Goal: Task Accomplishment & Management: Use online tool/utility

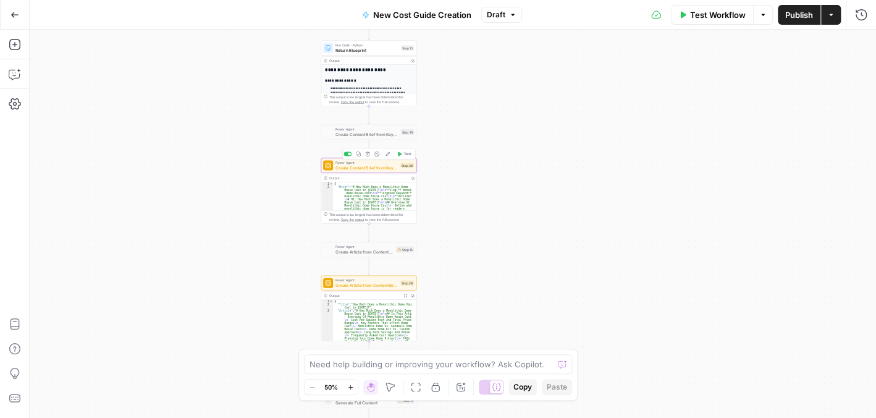
click at [376, 169] on span "Create Content Brief from Keyword - Fork" at bounding box center [367, 167] width 62 height 6
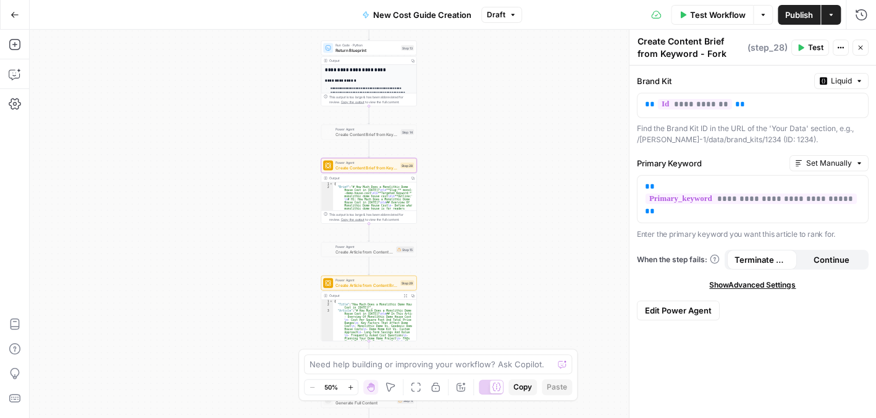
click at [702, 304] on span "Edit Power Agent" at bounding box center [678, 310] width 67 height 12
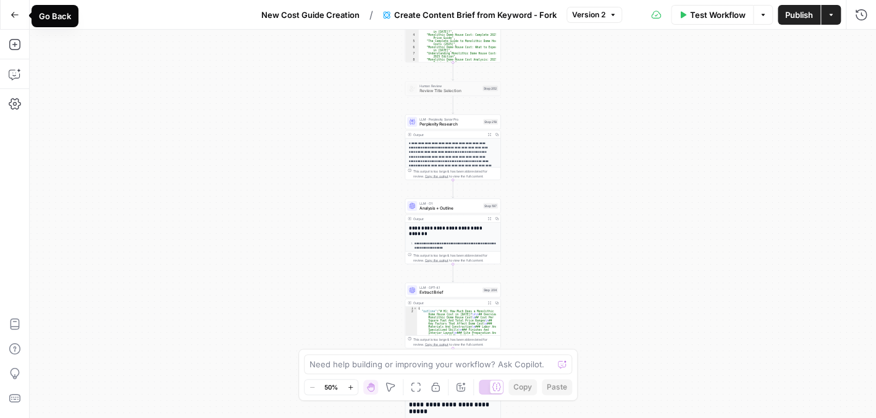
click at [12, 11] on icon "button" at bounding box center [15, 15] width 9 height 9
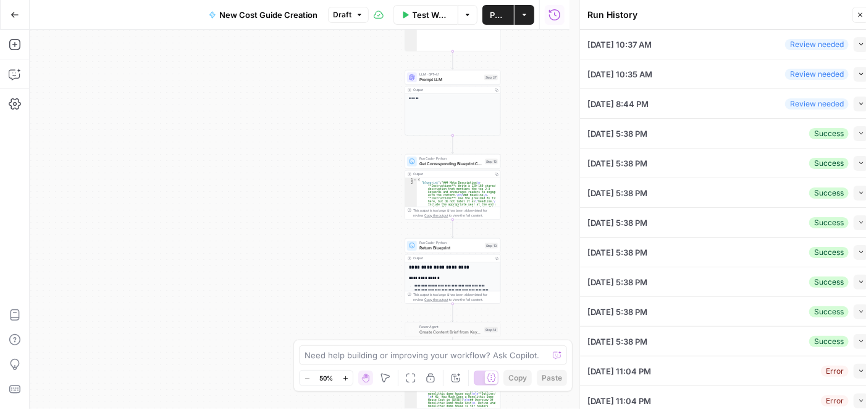
click at [854, 131] on button "Collapse" at bounding box center [861, 133] width 15 height 15
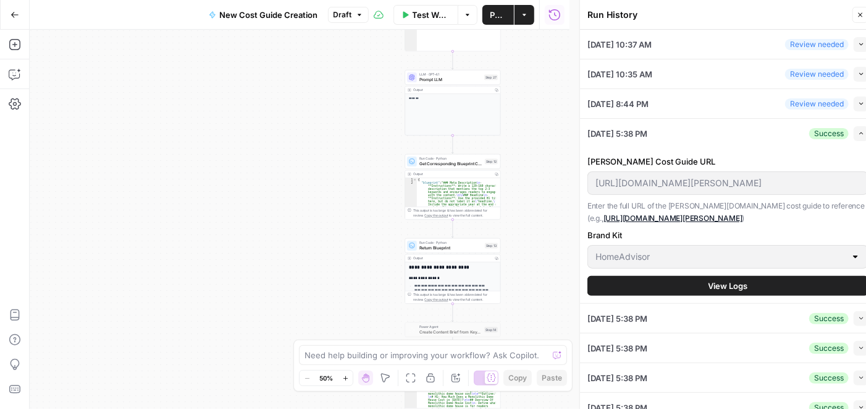
click at [740, 293] on button "View Logs" at bounding box center [728, 286] width 281 height 20
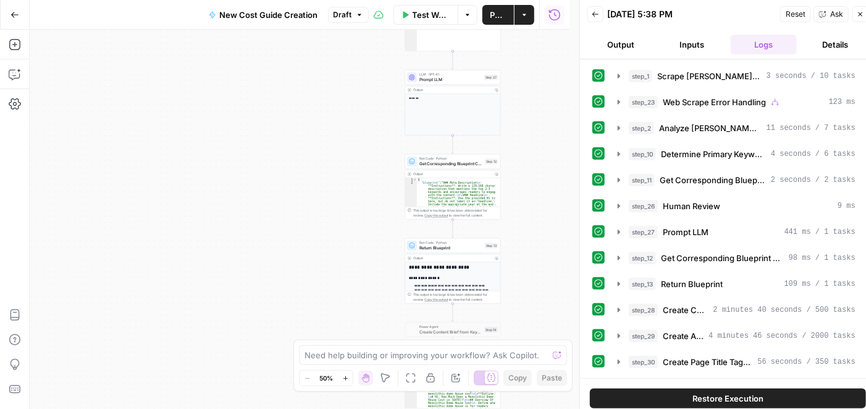
click at [838, 43] on button "Details" at bounding box center [835, 45] width 67 height 20
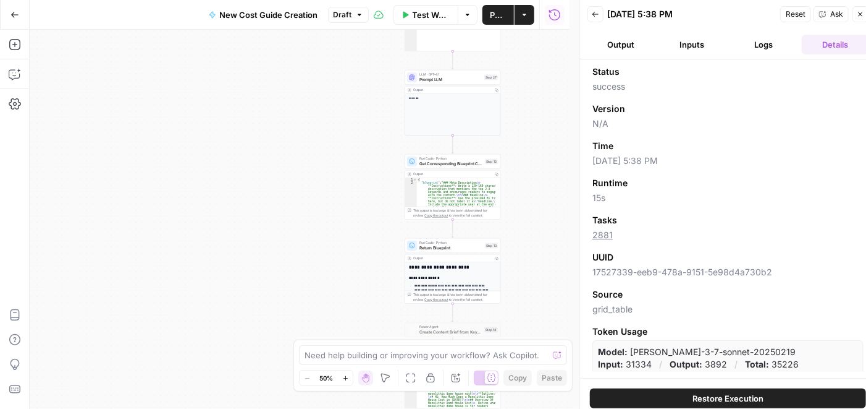
click at [861, 13] on icon "button" at bounding box center [861, 14] width 4 height 4
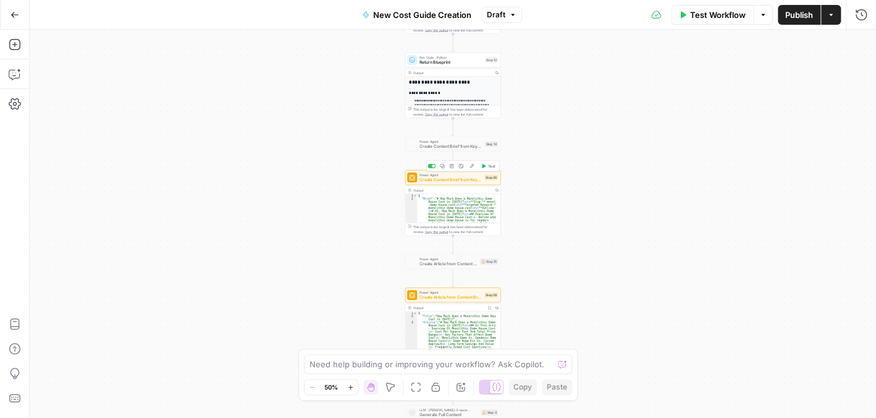
click at [452, 181] on span "Create Content Brief from Keyword - Fork" at bounding box center [451, 180] width 62 height 6
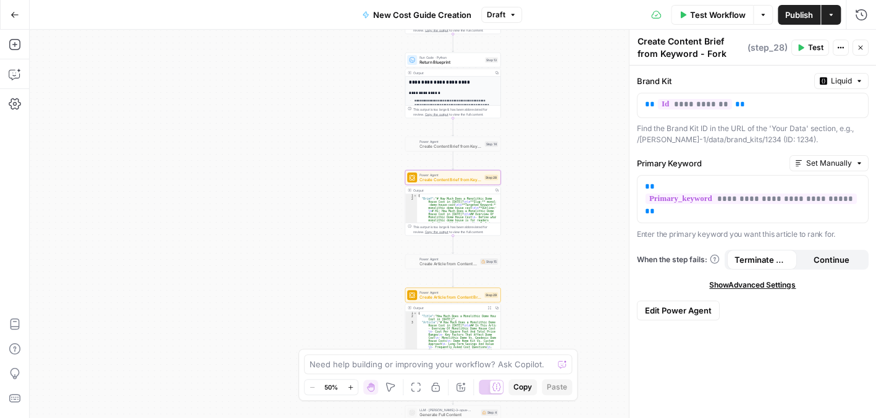
click at [693, 304] on span "Edit Power Agent" at bounding box center [678, 310] width 67 height 12
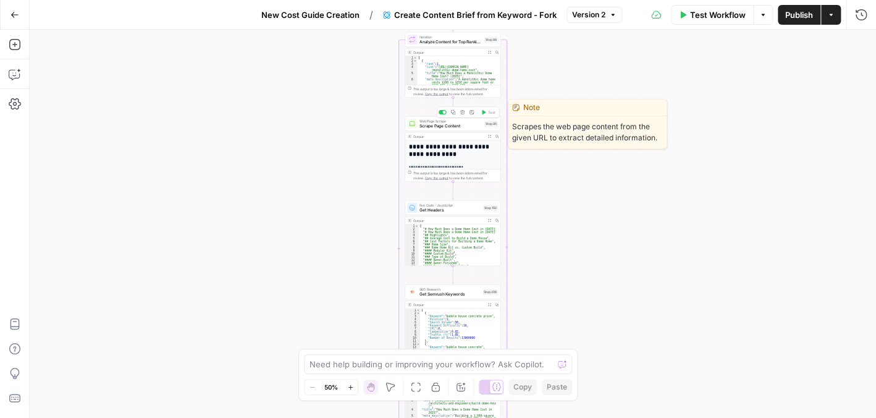
click at [463, 126] on span "Scrape Page Content" at bounding box center [451, 126] width 62 height 6
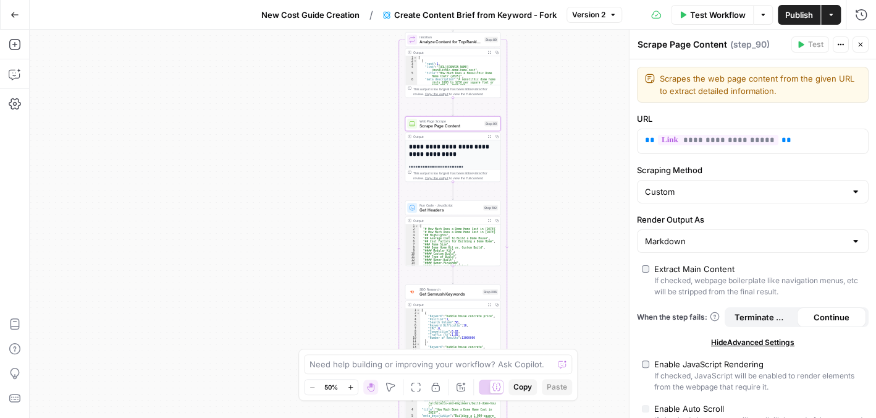
click at [863, 43] on icon "button" at bounding box center [860, 44] width 7 height 7
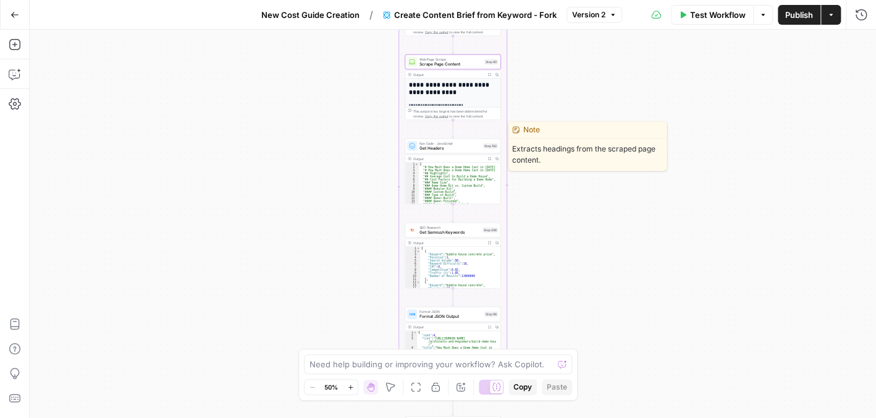
click at [453, 152] on div "Run Code · JavaScript Get Headers Step 192 Copy step Delete step Edit Note Test" at bounding box center [453, 145] width 96 height 15
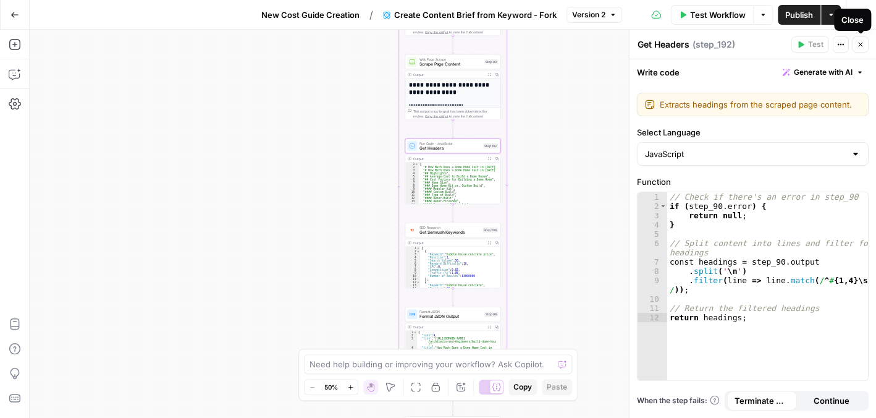
click at [863, 43] on icon "button" at bounding box center [860, 44] width 7 height 7
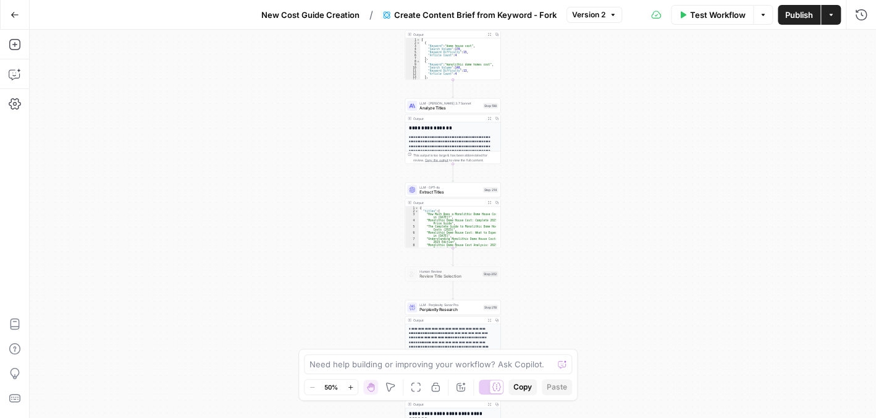
click at [349, 385] on icon "button" at bounding box center [350, 387] width 7 height 7
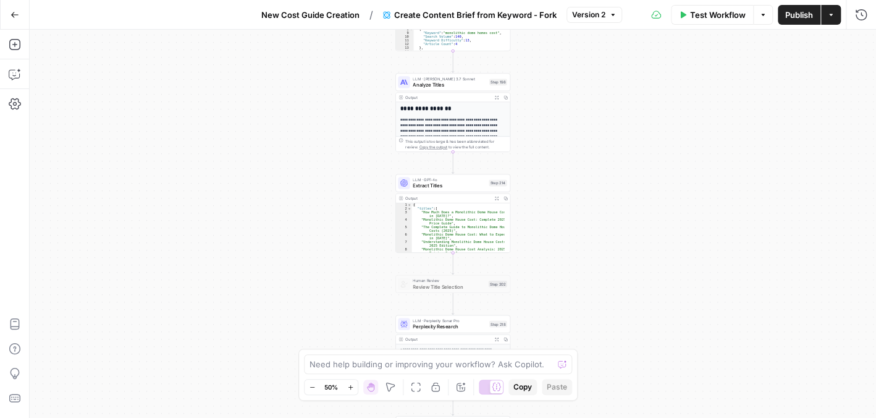
click at [349, 385] on icon "button" at bounding box center [350, 387] width 7 height 7
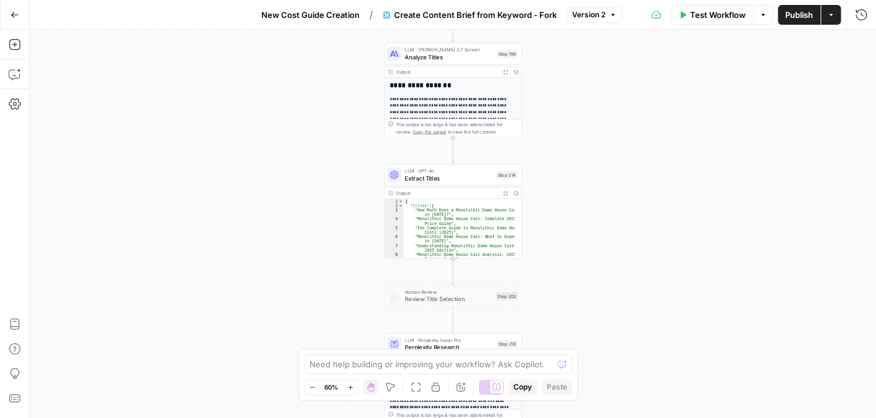
click at [349, 385] on icon "button" at bounding box center [350, 387] width 7 height 7
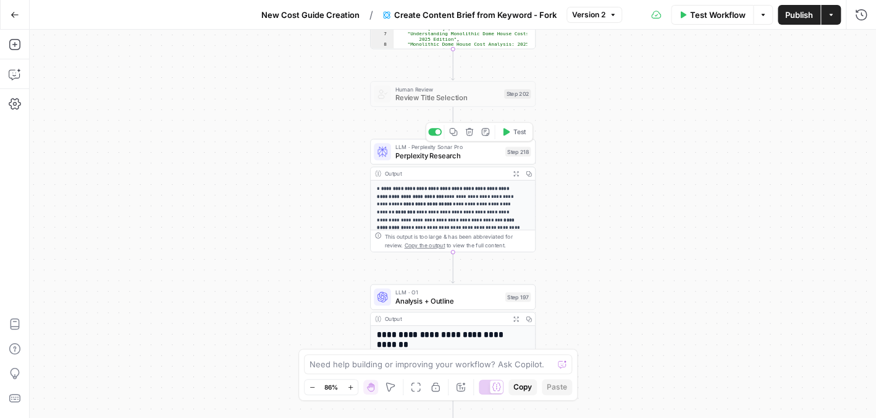
click at [457, 156] on span "Perplexity Research" at bounding box center [449, 155] width 106 height 11
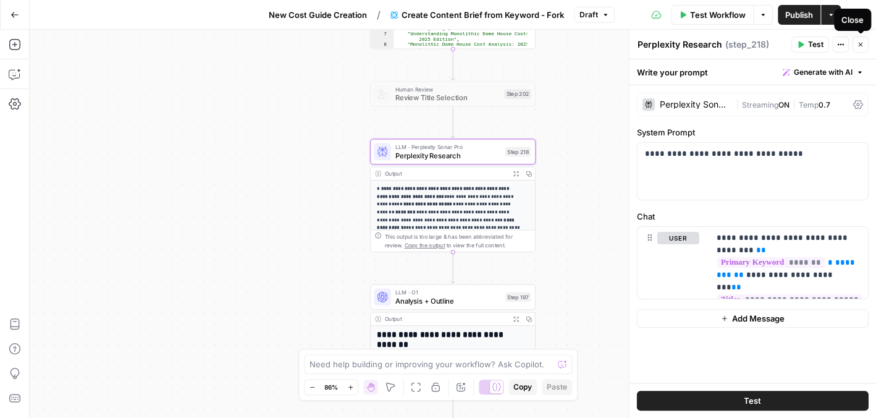
click at [859, 41] on icon "button" at bounding box center [860, 44] width 7 height 7
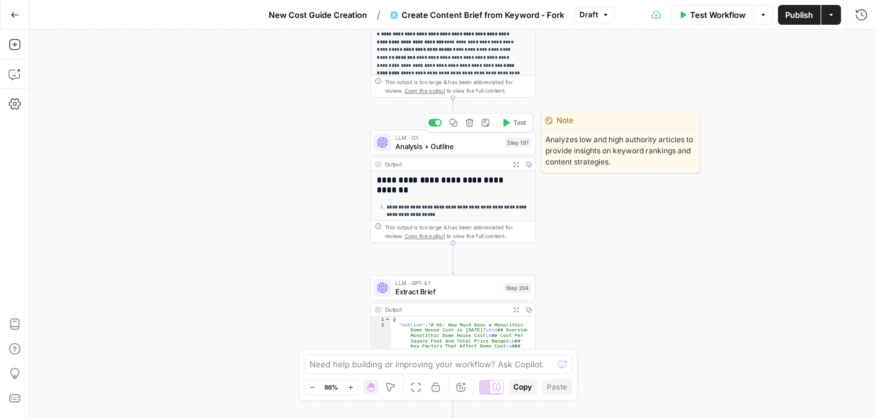
click at [448, 147] on span "Analysis + Outline" at bounding box center [449, 146] width 106 height 11
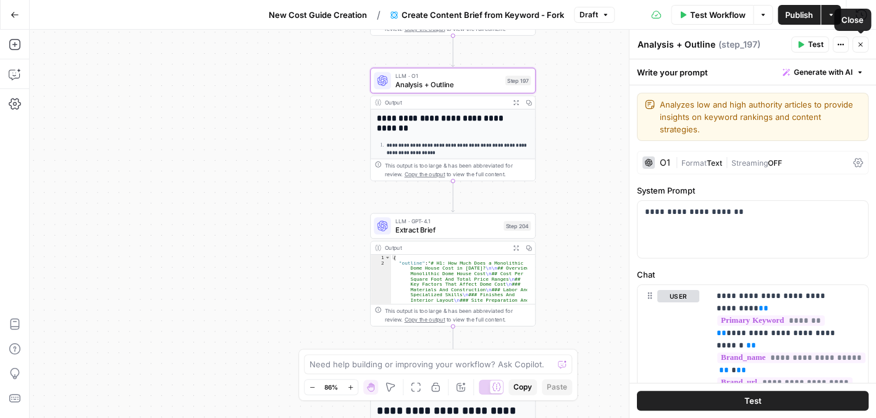
click at [862, 46] on icon "button" at bounding box center [860, 44] width 7 height 7
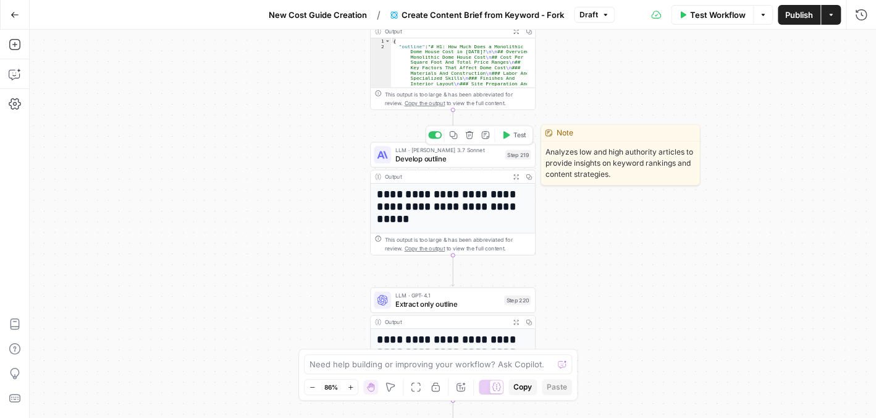
click at [424, 160] on span "Develop outline" at bounding box center [449, 158] width 106 height 11
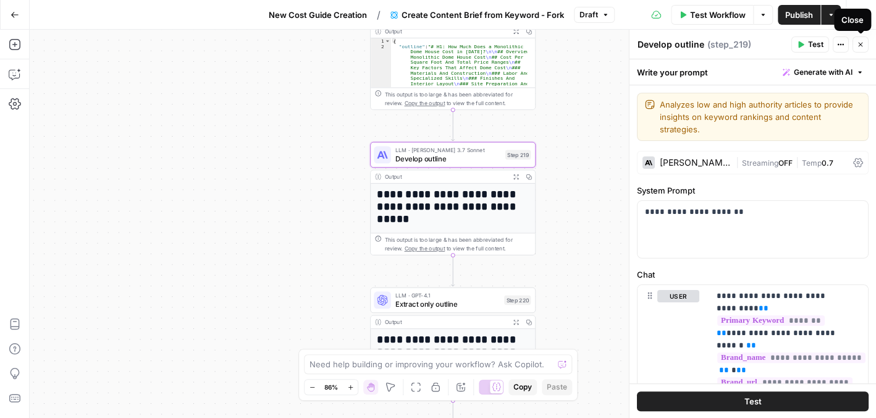
click at [860, 43] on icon "button" at bounding box center [860, 44] width 7 height 7
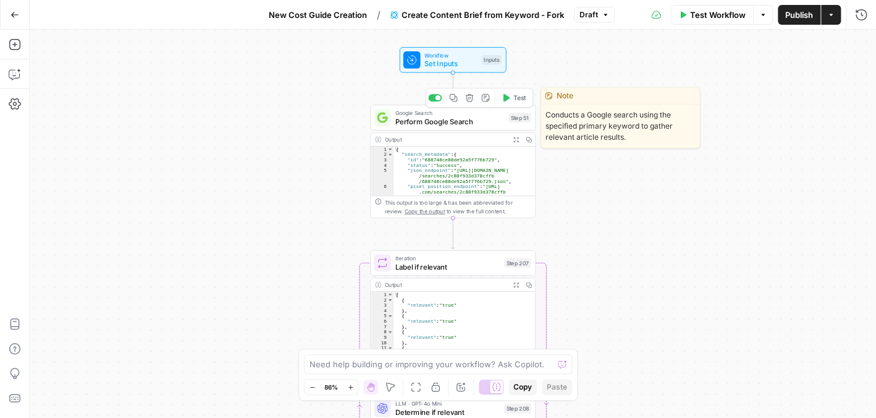
click at [462, 121] on span "Perform Google Search" at bounding box center [450, 121] width 109 height 11
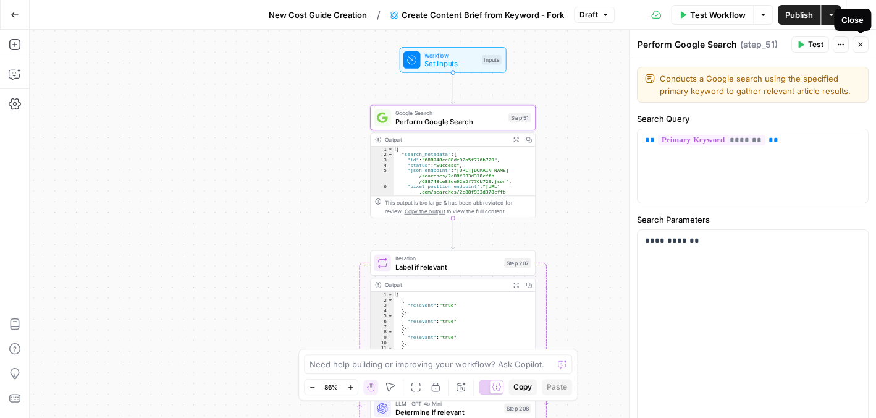
click at [863, 42] on icon "button" at bounding box center [860, 44] width 7 height 7
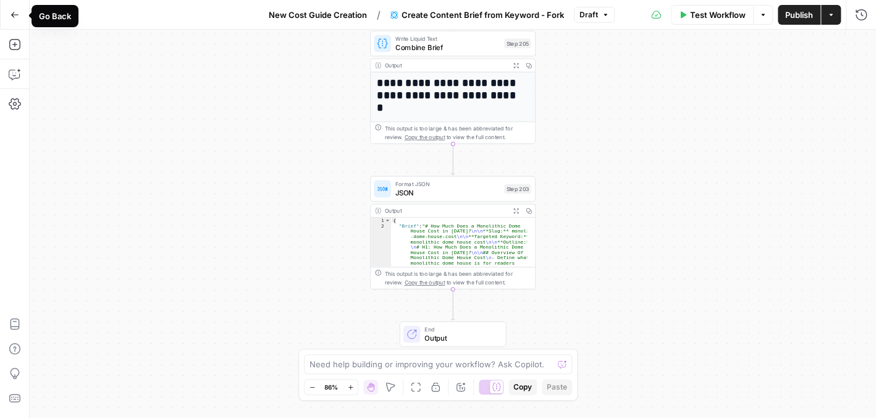
click at [14, 18] on icon "button" at bounding box center [15, 15] width 9 height 9
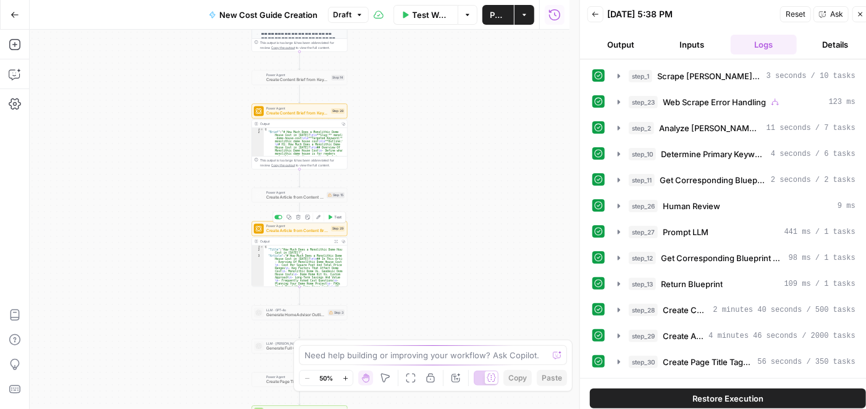
click at [299, 231] on span "Create Article from Content Brief - Fork" at bounding box center [297, 230] width 62 height 6
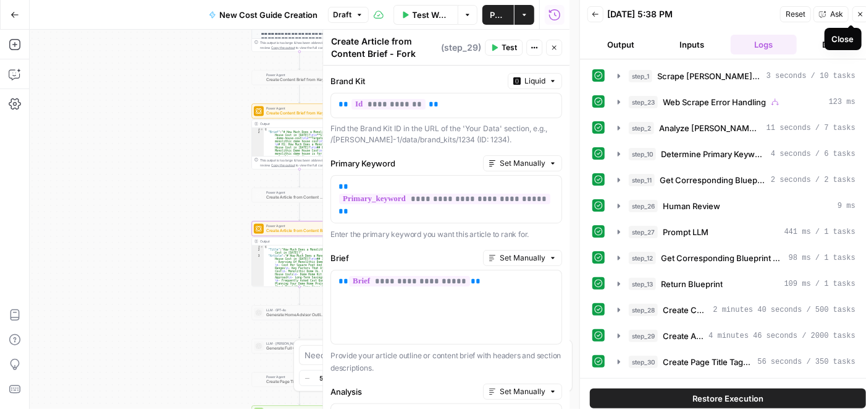
click at [862, 12] on icon "button" at bounding box center [861, 14] width 4 height 4
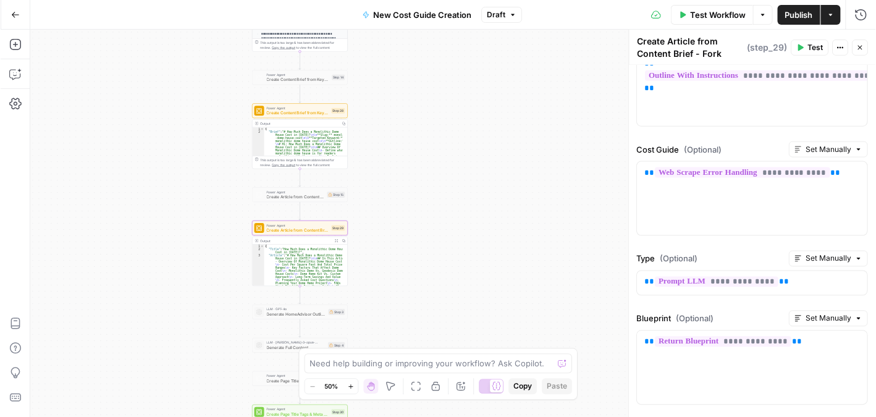
scroll to position [927, 0]
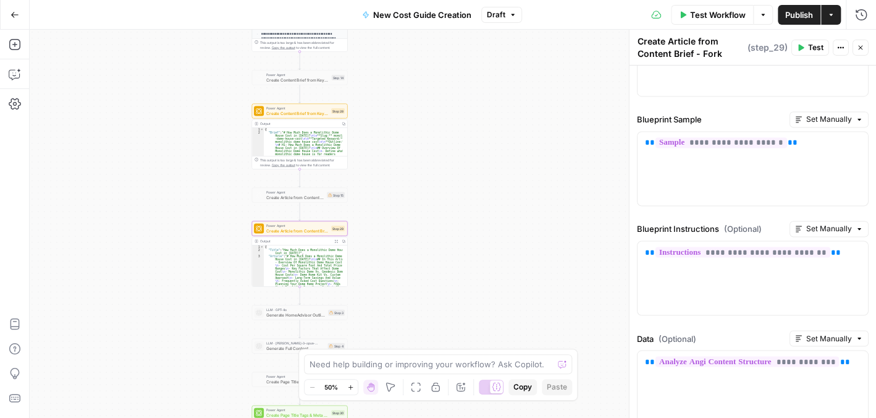
click at [860, 48] on icon "button" at bounding box center [860, 48] width 4 height 4
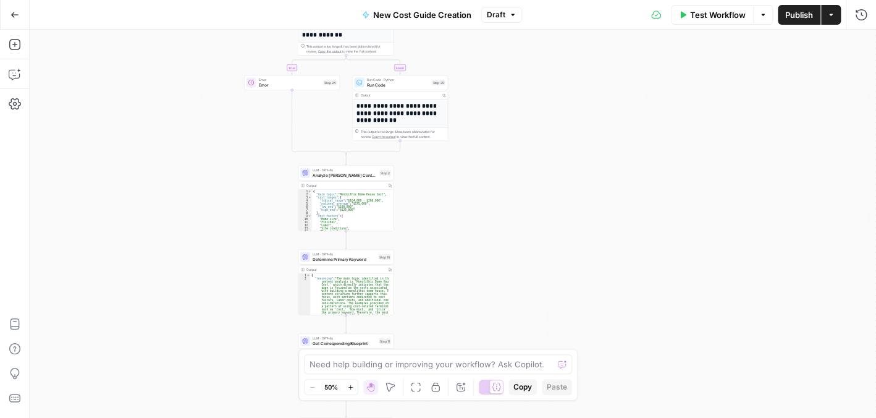
drag, startPoint x: 617, startPoint y: 210, endPoint x: 665, endPoint y: 242, distance: 57.8
click at [665, 244] on div "**********" at bounding box center [453, 224] width 847 height 388
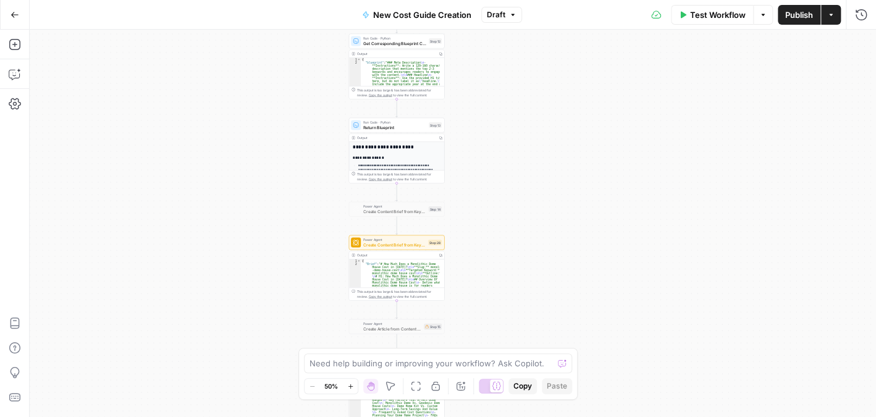
drag, startPoint x: 531, startPoint y: 198, endPoint x: 580, endPoint y: 203, distance: 49.7
click at [580, 203] on div "**********" at bounding box center [453, 224] width 847 height 388
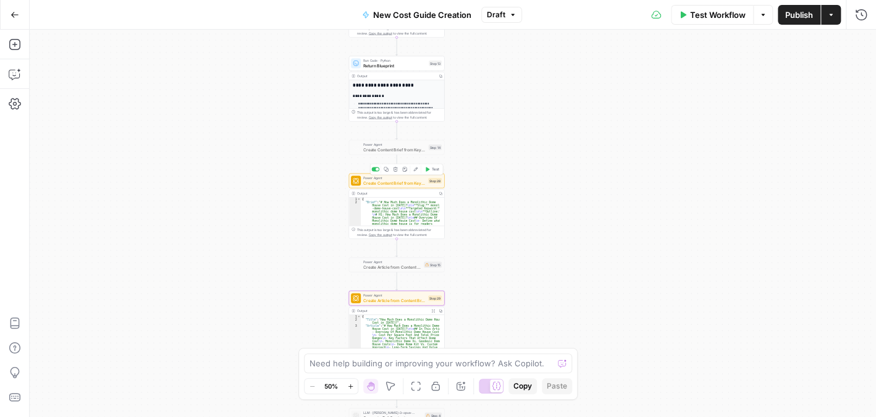
click at [378, 186] on div "Power Agent Create Content Brief from Keyword - Fork Step 28 Copy step Delete s…" at bounding box center [397, 181] width 96 height 15
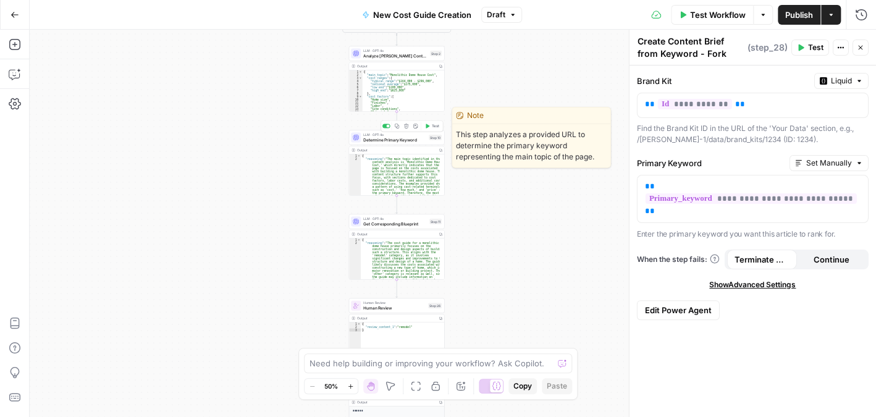
click at [397, 139] on span "Determine Primary Keyword" at bounding box center [394, 140] width 63 height 6
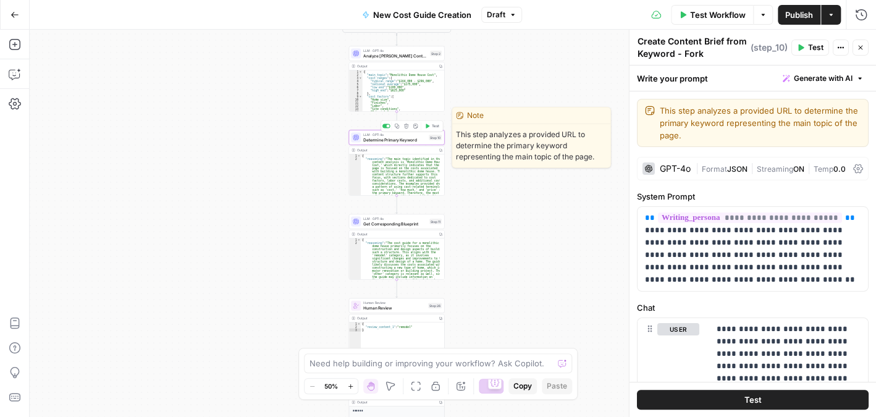
type textarea "Determine Primary Keyword"
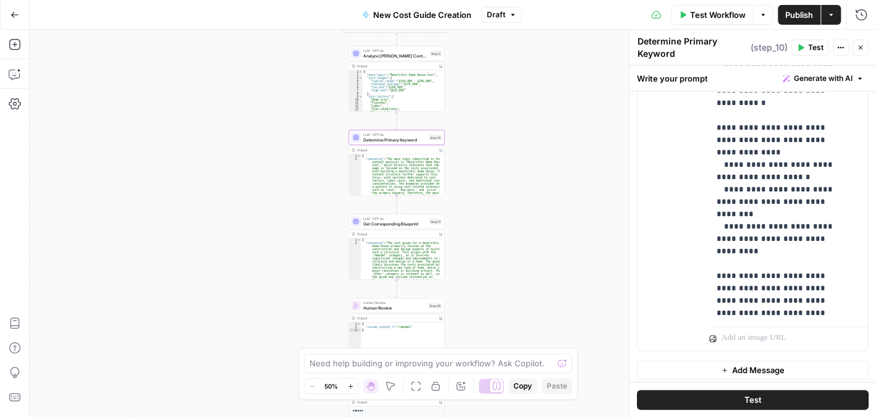
scroll to position [504, 0]
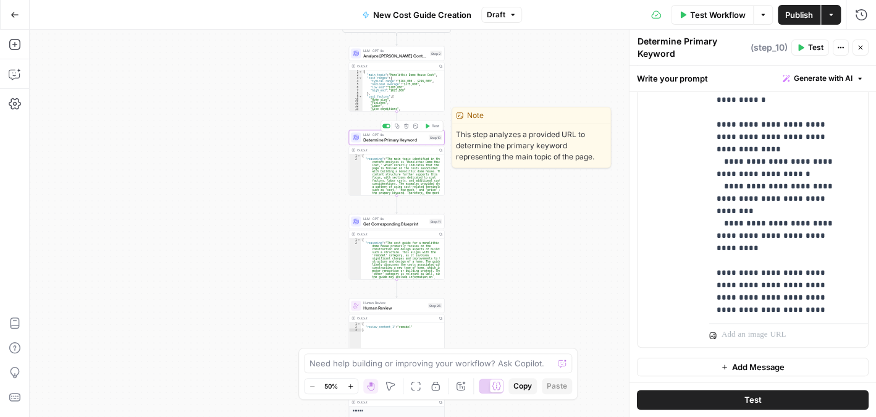
click at [391, 141] on span "Determine Primary Keyword" at bounding box center [394, 140] width 63 height 6
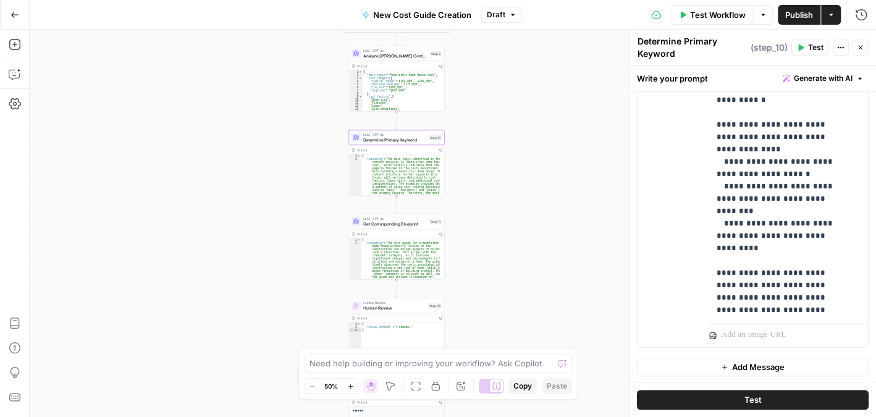
click at [855, 50] on button "Close" at bounding box center [861, 48] width 16 height 16
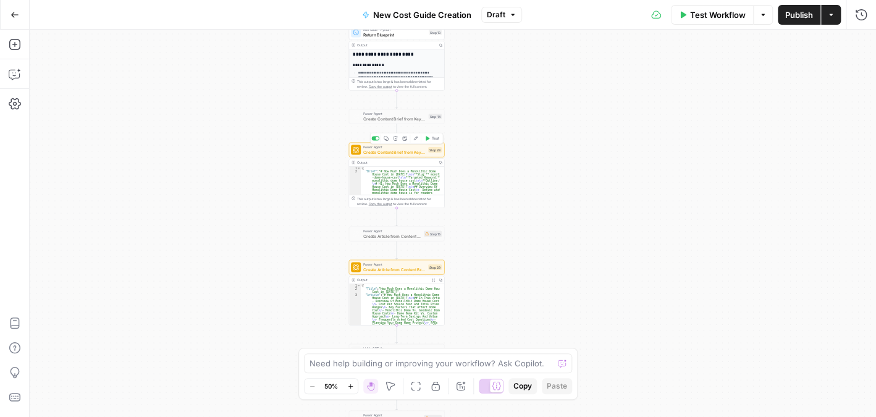
click at [403, 151] on span "Create Content Brief from Keyword - Fork" at bounding box center [394, 152] width 62 height 6
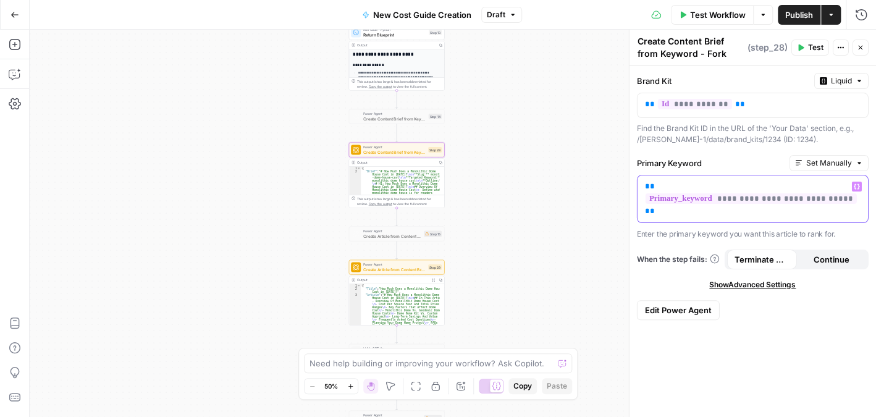
drag, startPoint x: 643, startPoint y: 183, endPoint x: 867, endPoint y: 196, distance: 224.7
click at [867, 196] on div "**********" at bounding box center [753, 199] width 231 height 47
click at [863, 42] on button "Close" at bounding box center [861, 48] width 16 height 16
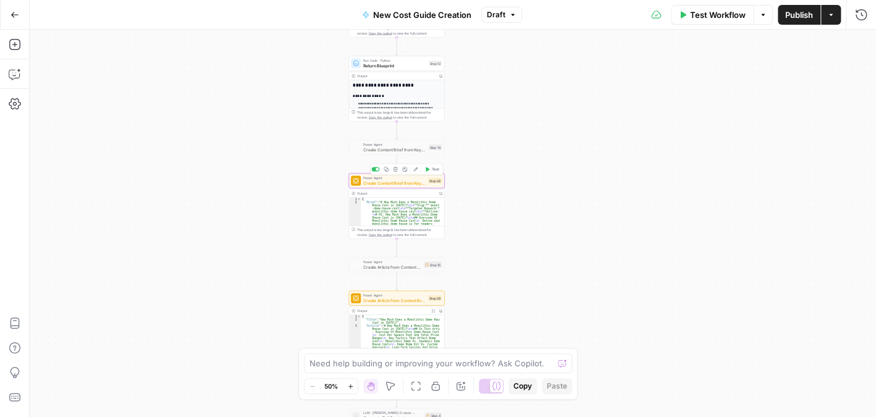
click at [416, 182] on span "Create Content Brief from Keyword - Fork" at bounding box center [394, 183] width 62 height 6
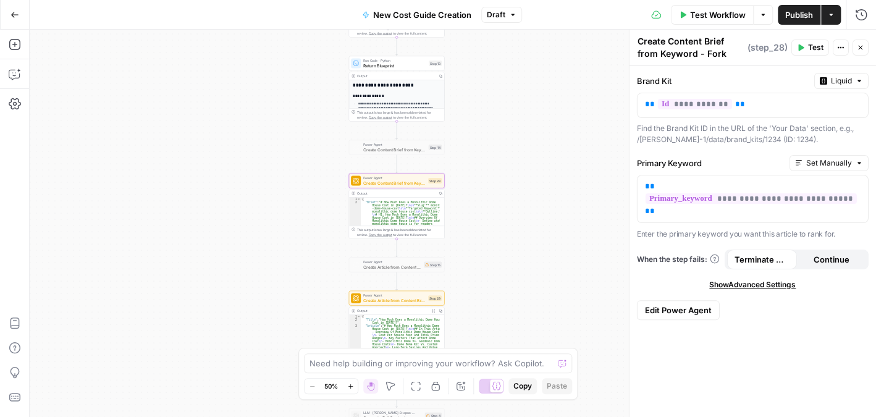
click at [684, 304] on span "Edit Power Agent" at bounding box center [678, 310] width 67 height 12
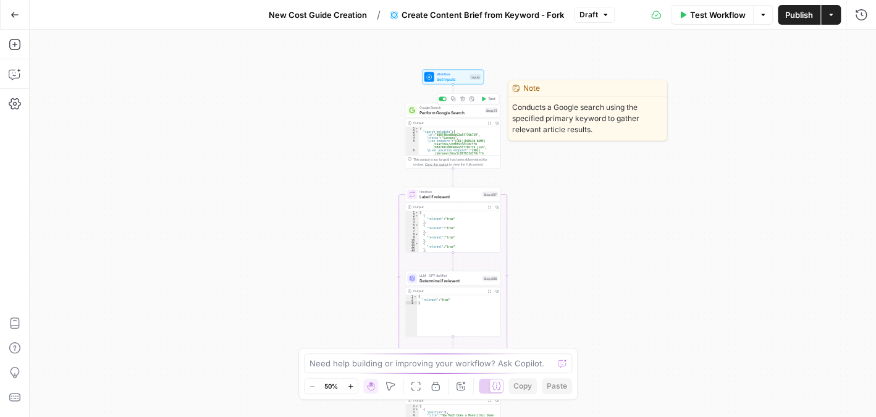
click at [441, 110] on span "Perform Google Search" at bounding box center [451, 112] width 63 height 6
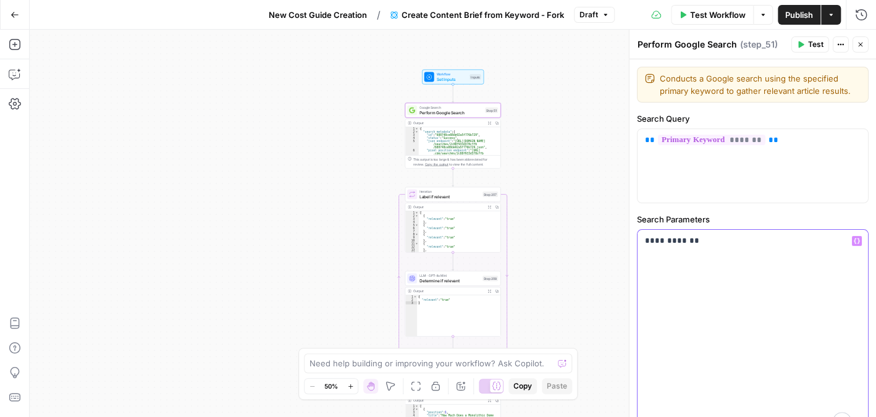
drag, startPoint x: 692, startPoint y: 240, endPoint x: 640, endPoint y: 238, distance: 52.0
click at [640, 238] on div "**********" at bounding box center [753, 333] width 231 height 206
click at [726, 242] on p "**********" at bounding box center [748, 241] width 206 height 12
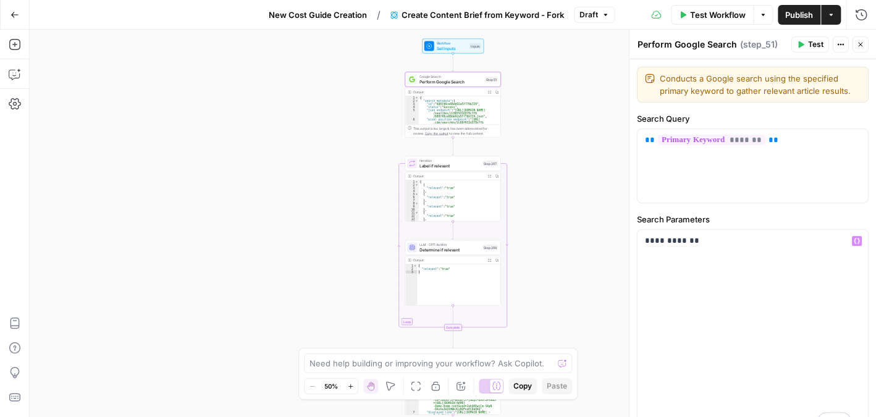
click at [2, 14] on div "Go Back" at bounding box center [15, 14] width 30 height 29
click at [20, 13] on button "Go Back" at bounding box center [15, 15] width 22 height 22
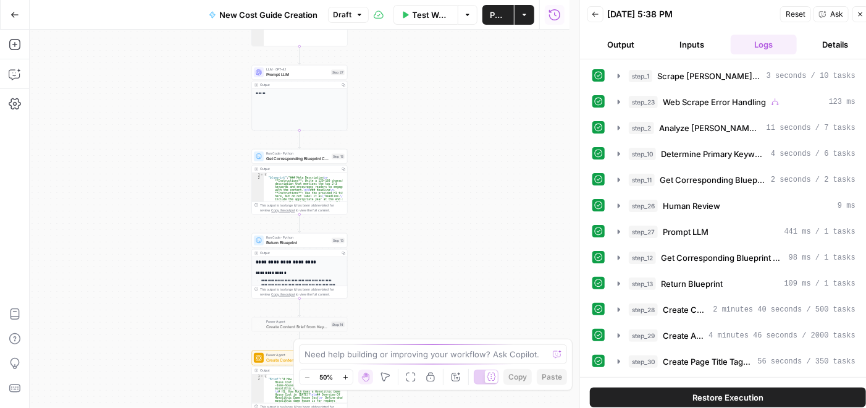
click at [862, 8] on button "Close" at bounding box center [861, 14] width 16 height 16
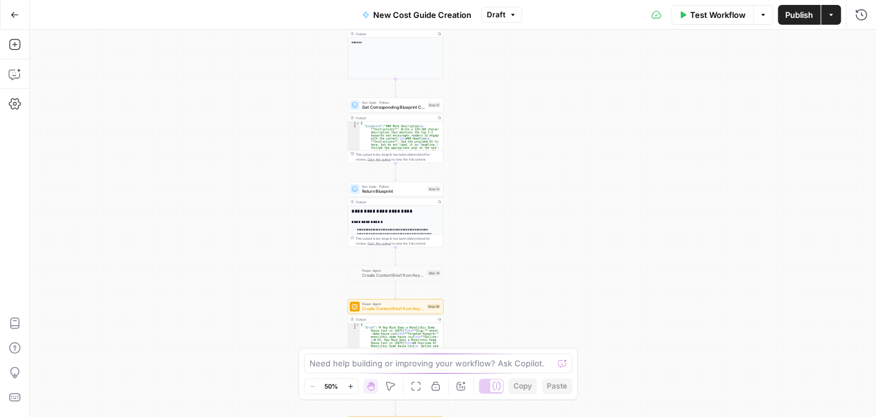
drag, startPoint x: 494, startPoint y: 185, endPoint x: 590, endPoint y: 134, distance: 108.7
click at [590, 134] on div "**********" at bounding box center [453, 224] width 847 height 388
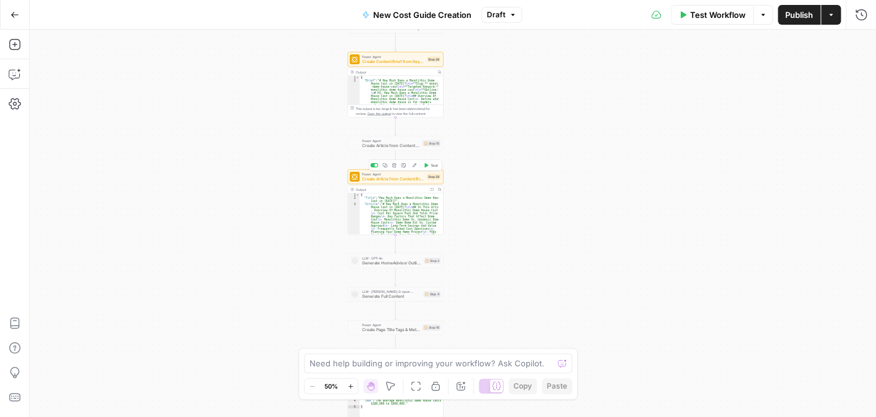
click at [412, 181] on span "Create Article from Content Brief - Fork" at bounding box center [393, 179] width 62 height 6
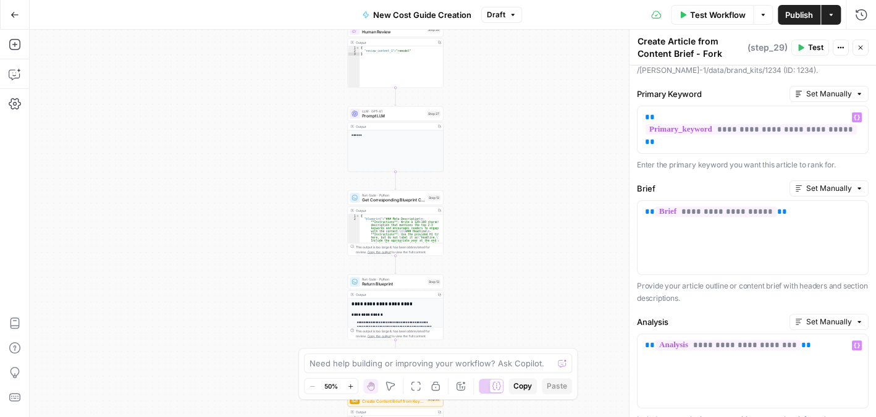
scroll to position [62, 0]
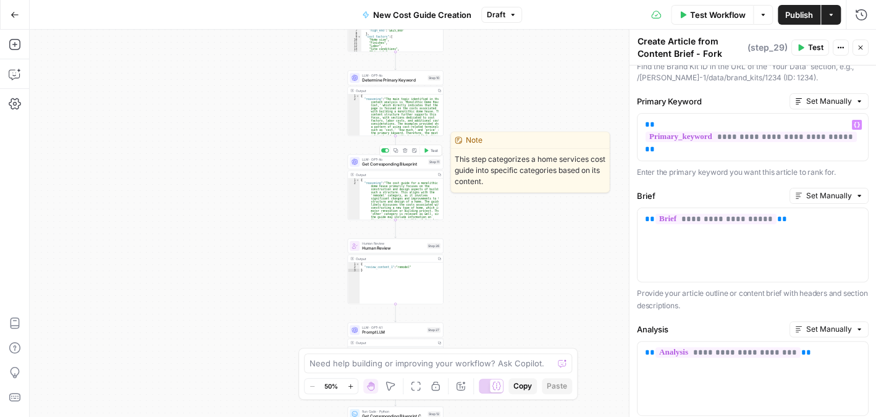
click at [386, 159] on span "LLM · GPT-4o" at bounding box center [394, 159] width 64 height 5
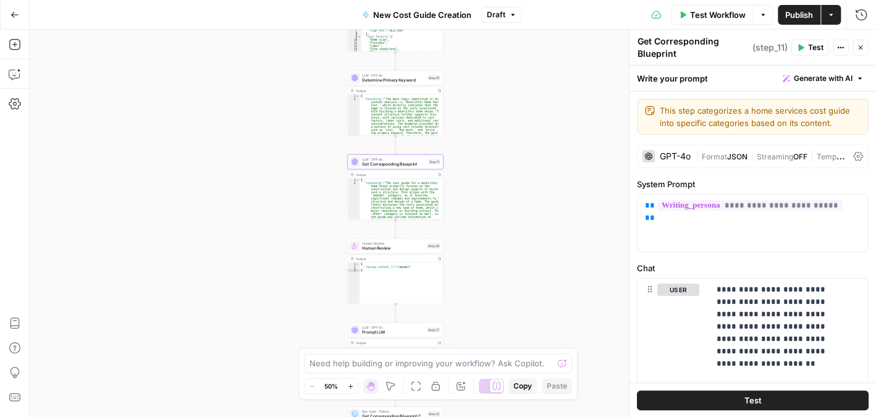
click at [858, 48] on icon "button" at bounding box center [860, 47] width 7 height 7
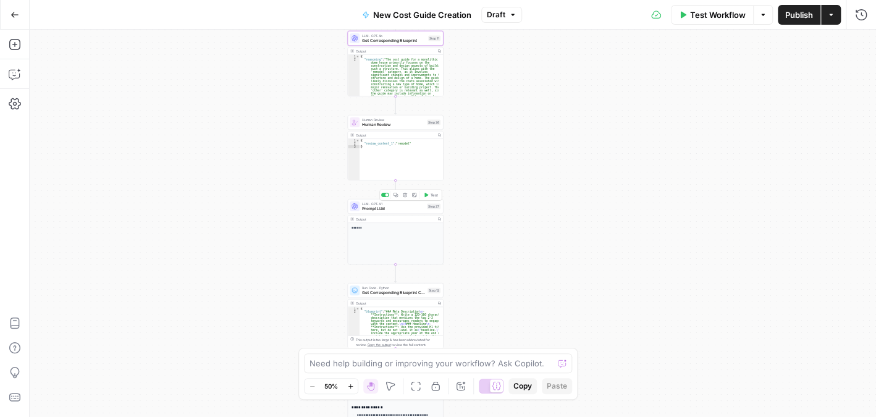
click at [383, 209] on span "Prompt LLM" at bounding box center [393, 209] width 62 height 6
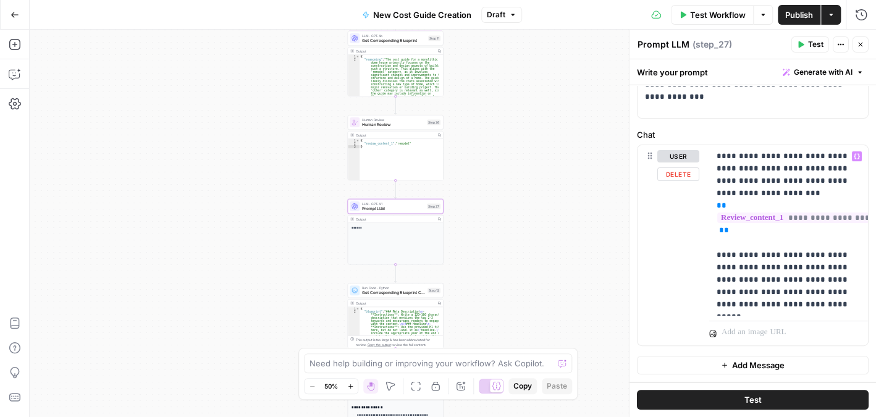
scroll to position [0, 0]
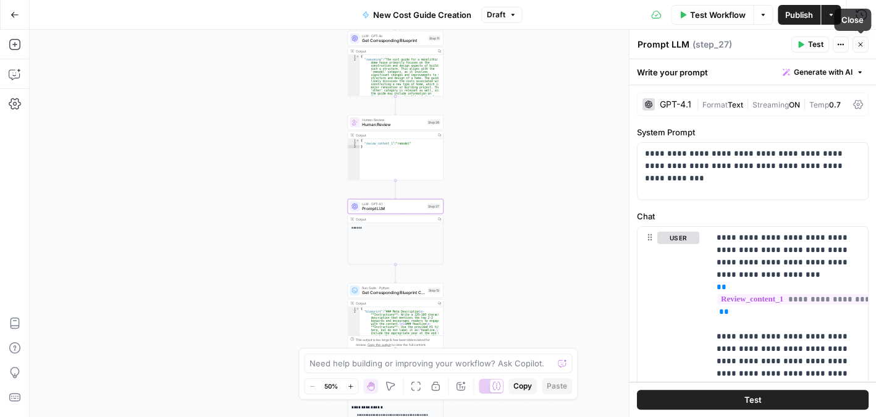
click at [861, 48] on button "Close" at bounding box center [861, 44] width 16 height 16
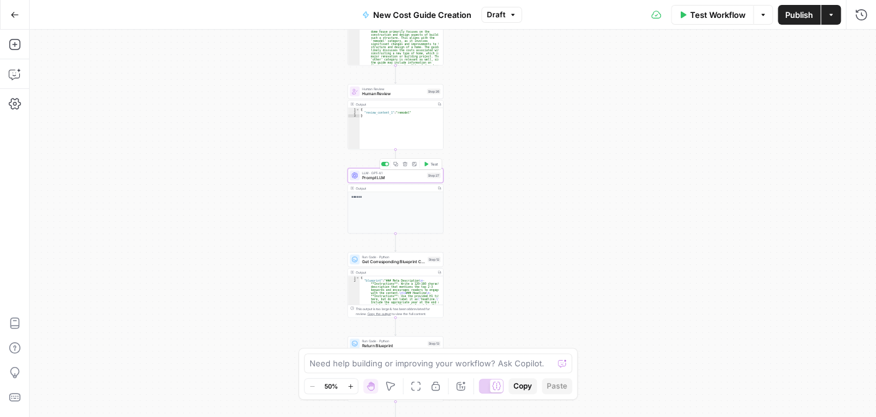
click at [391, 178] on span "Prompt LLM" at bounding box center [393, 178] width 62 height 6
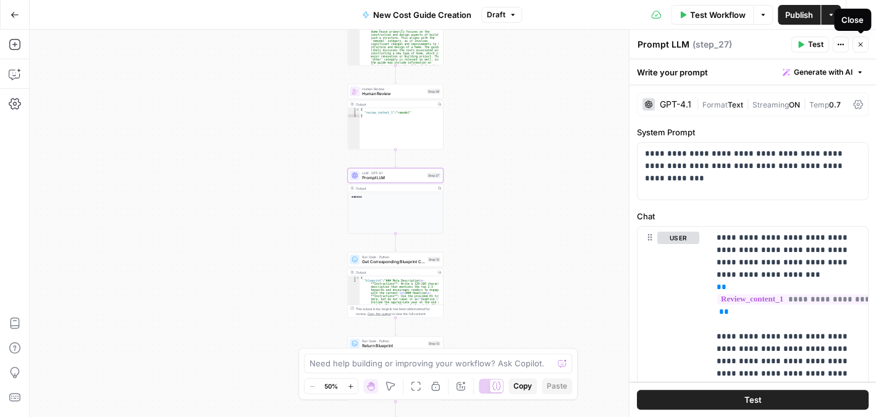
click at [862, 46] on icon "button" at bounding box center [860, 44] width 7 height 7
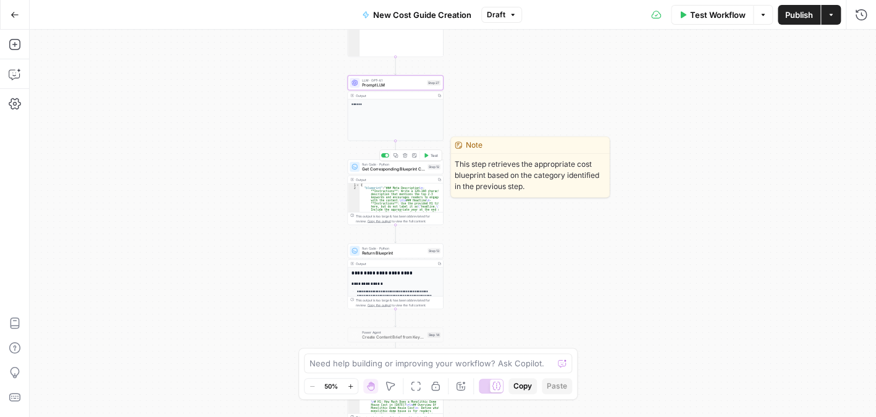
click at [388, 169] on span "Get Corresponding Blueprint Content" at bounding box center [393, 169] width 63 height 6
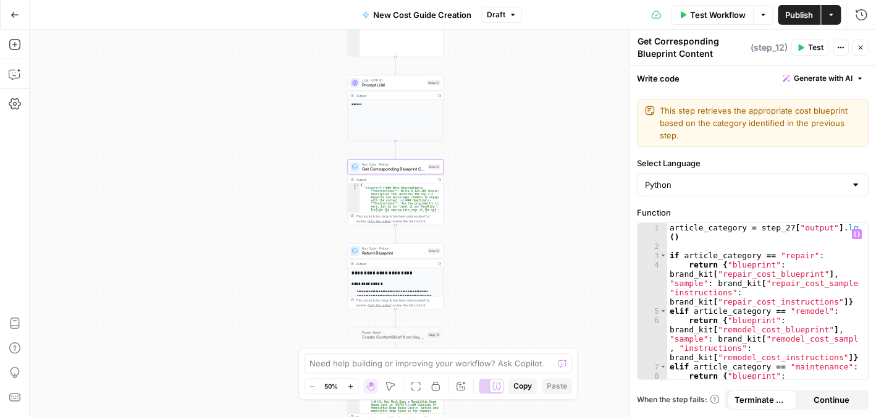
scroll to position [111, 0]
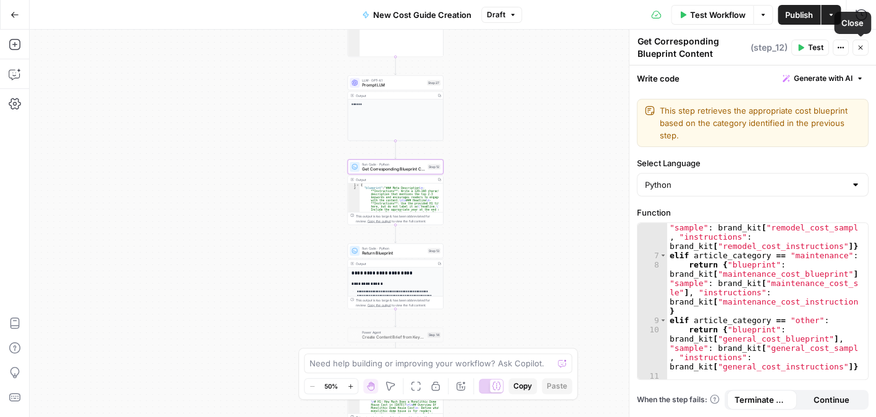
click at [861, 48] on icon "button" at bounding box center [860, 47] width 7 height 7
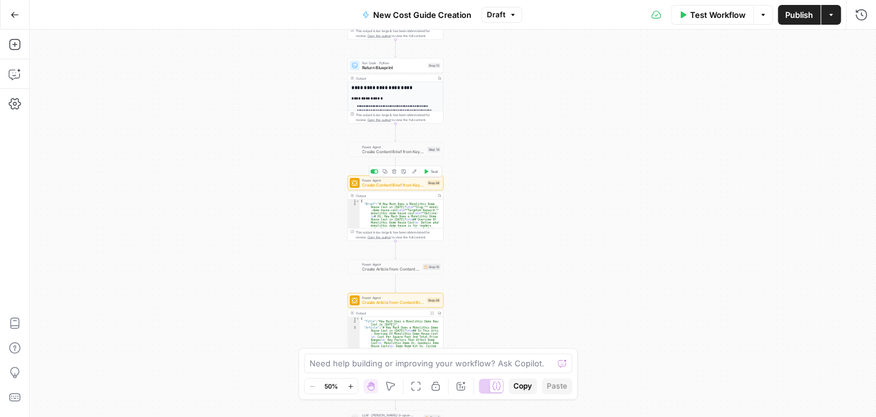
click at [396, 187] on span "Create Content Brief from Keyword - Fork" at bounding box center [393, 185] width 62 height 6
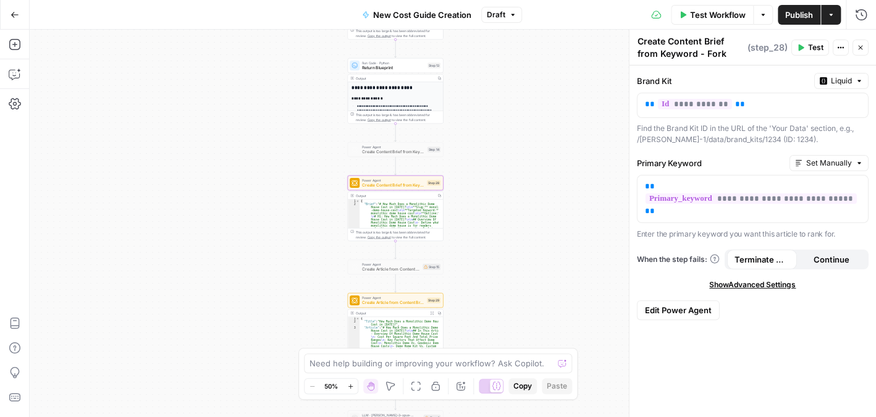
click at [674, 304] on span "Edit Power Agent" at bounding box center [678, 310] width 67 height 12
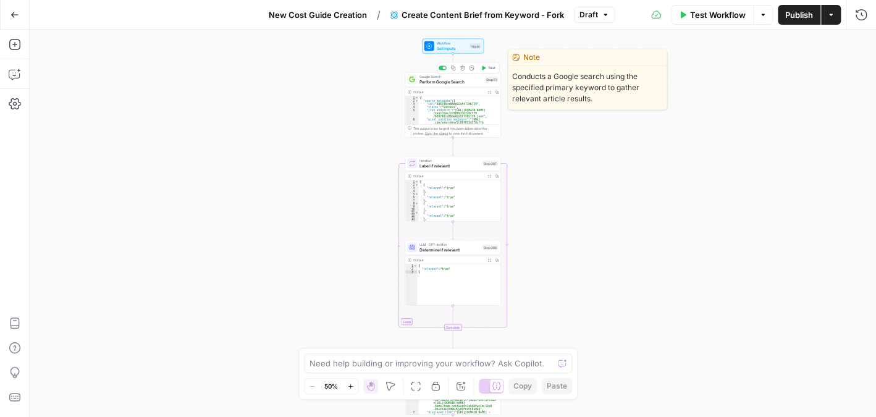
click at [428, 83] on span "Perform Google Search" at bounding box center [451, 81] width 63 height 6
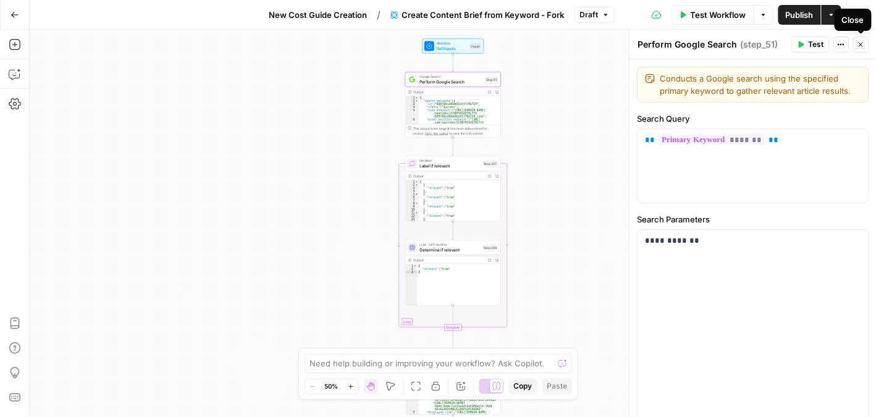
click at [859, 43] on icon "button" at bounding box center [860, 44] width 7 height 7
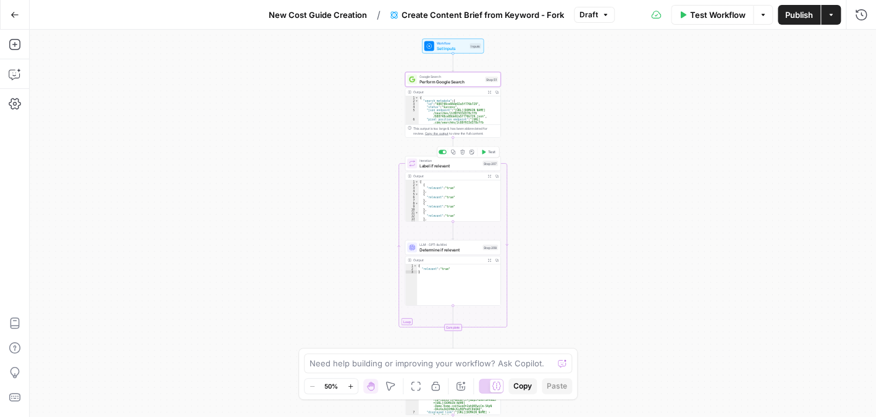
click at [472, 166] on span "Label if relevant" at bounding box center [450, 166] width 61 height 6
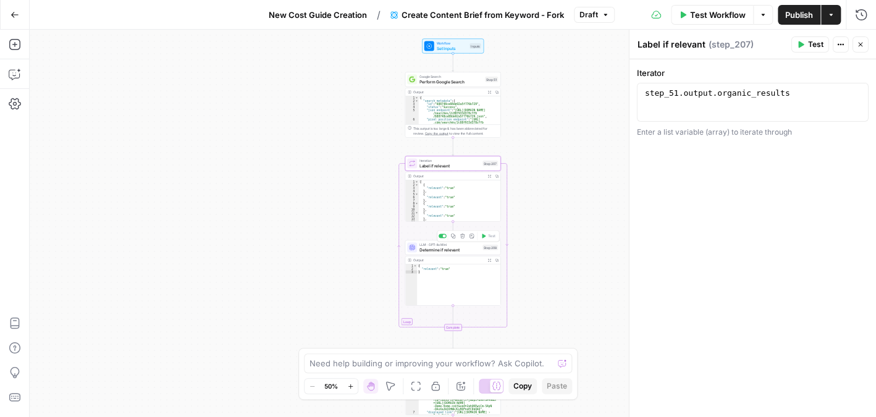
click at [468, 251] on span "Determine if relevant" at bounding box center [450, 250] width 61 height 6
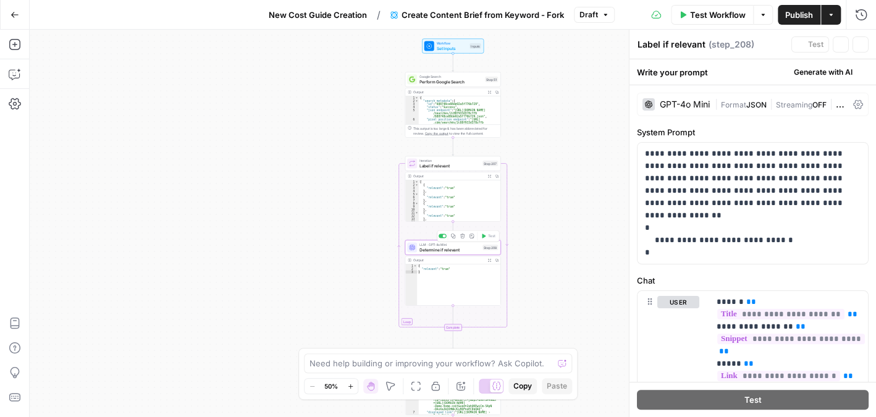
type textarea "Determine if relevant"
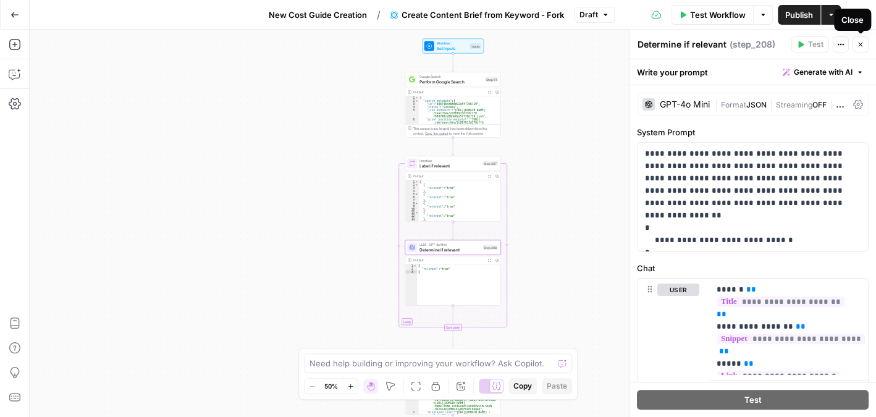
click at [859, 42] on icon "button" at bounding box center [860, 44] width 7 height 7
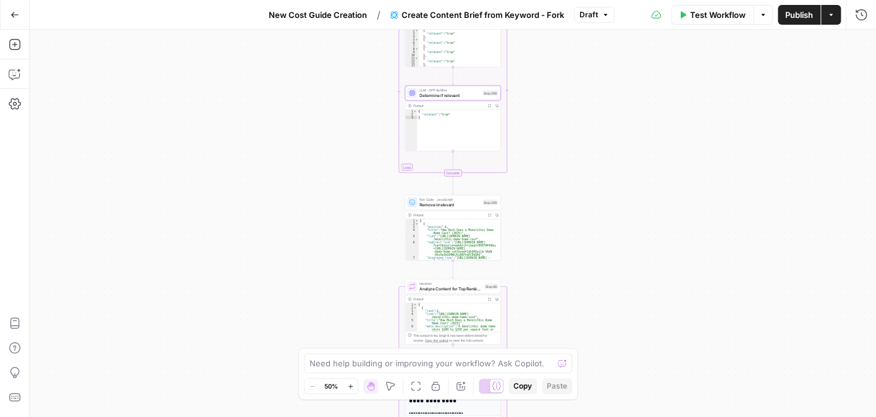
click at [445, 208] on div "Run Code · JavaScript Remove irrelevant Step 209 Copy step Delete step Add Note…" at bounding box center [453, 202] width 96 height 15
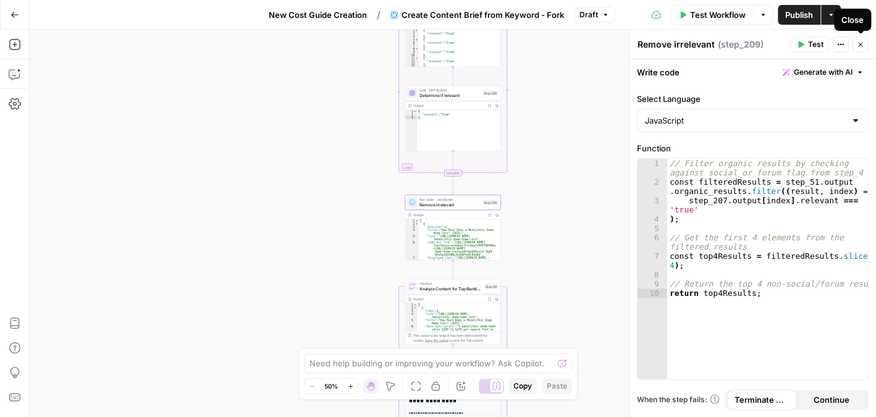
click at [862, 42] on icon "button" at bounding box center [860, 44] width 7 height 7
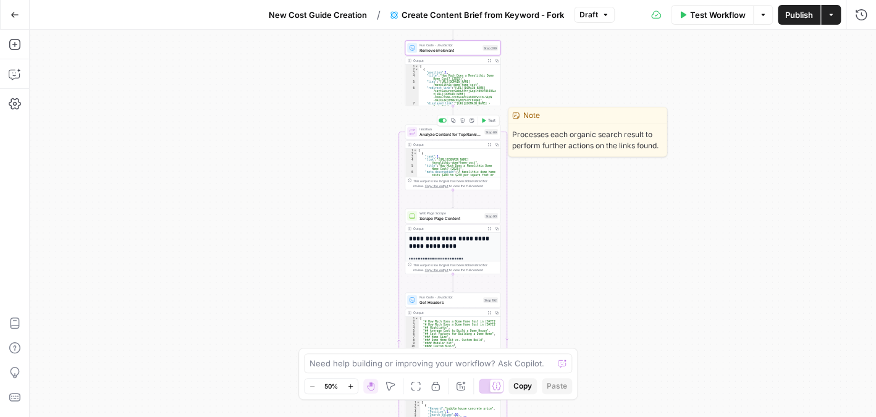
click at [439, 132] on span "Analyze Content for Top Ranking Pages" at bounding box center [451, 134] width 62 height 6
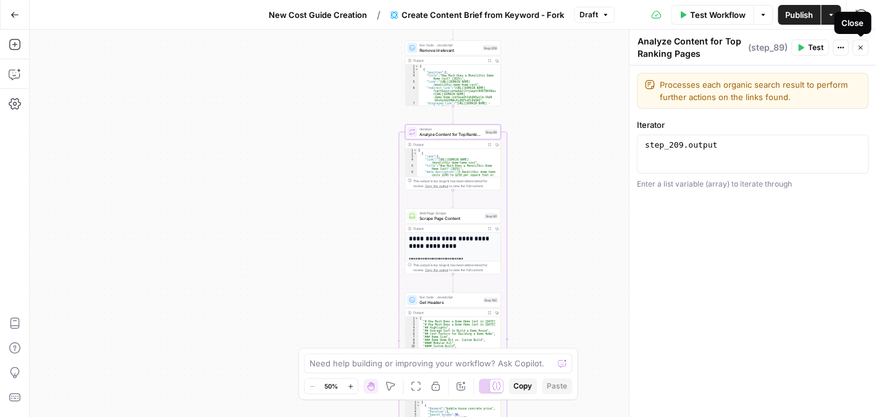
click at [860, 48] on icon "button" at bounding box center [860, 48] width 4 height 4
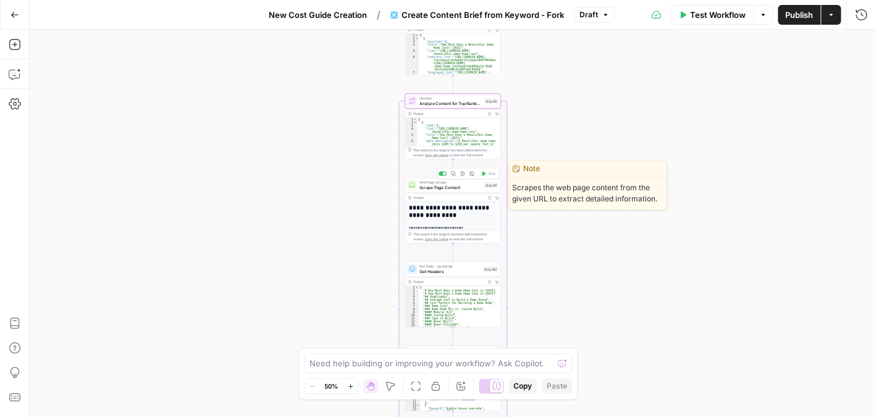
click at [444, 188] on span "Scrape Page Content" at bounding box center [451, 187] width 62 height 6
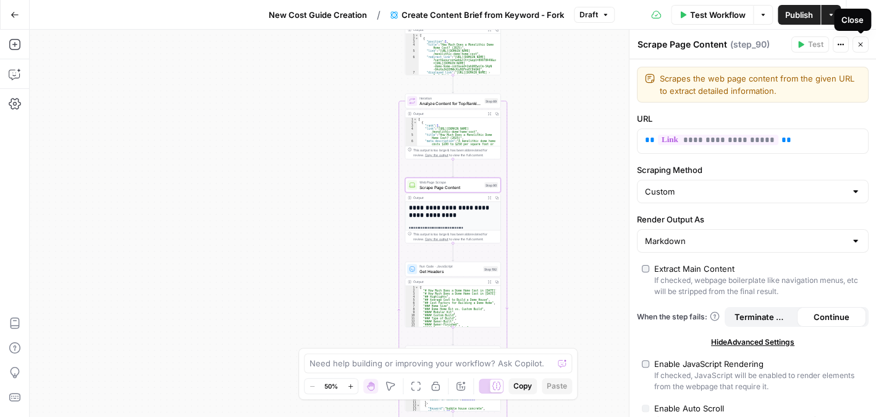
click at [862, 44] on icon "button" at bounding box center [860, 44] width 7 height 7
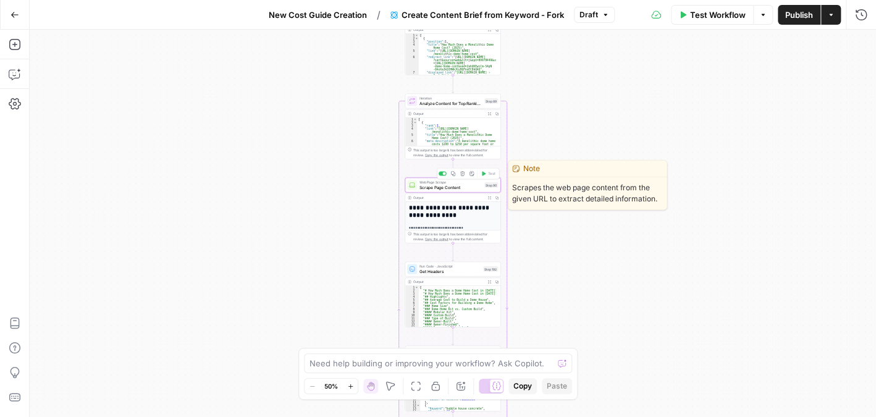
click at [443, 187] on span "Scrape Page Content" at bounding box center [451, 187] width 62 height 6
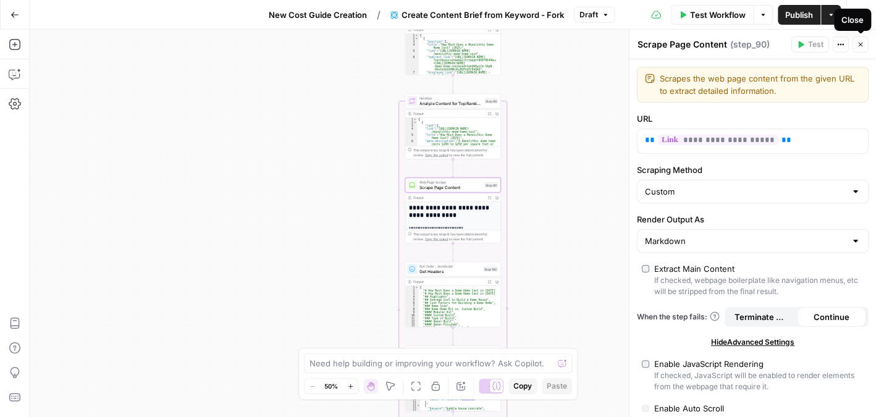
click at [858, 43] on icon "button" at bounding box center [860, 44] width 7 height 7
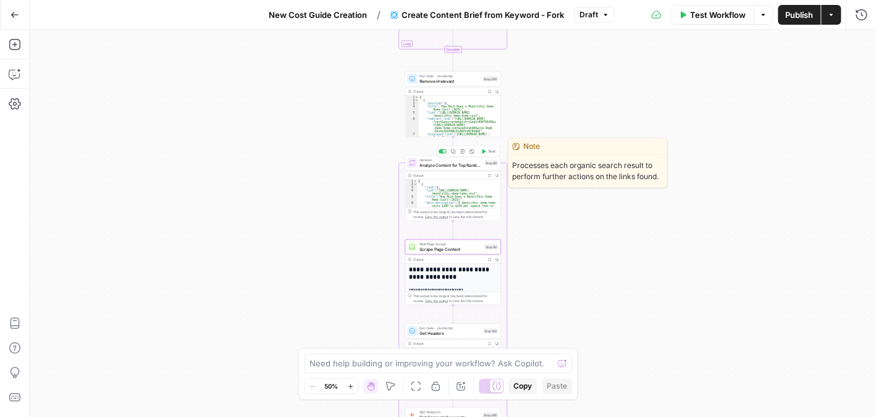
click at [449, 166] on span "Analyze Content for Top Ranking Pages" at bounding box center [451, 165] width 62 height 6
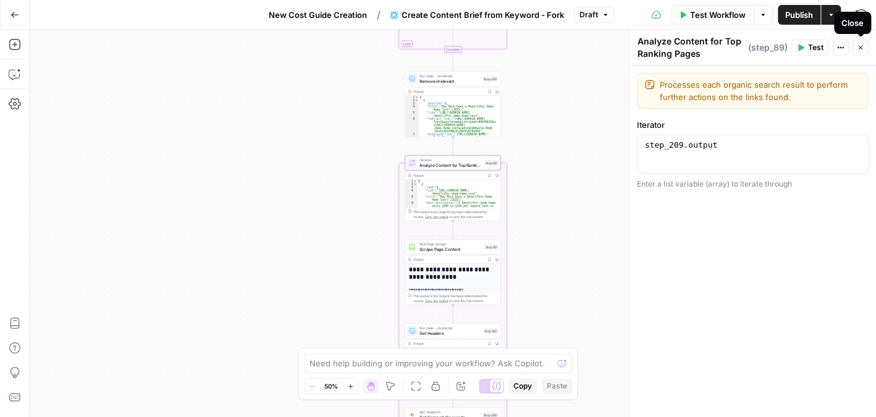
click at [858, 46] on icon "button" at bounding box center [860, 47] width 7 height 7
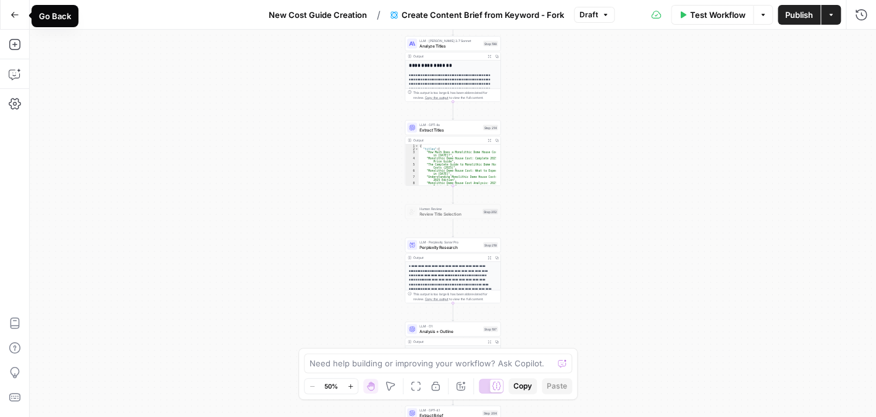
click at [11, 9] on button "Go Back" at bounding box center [15, 15] width 22 height 22
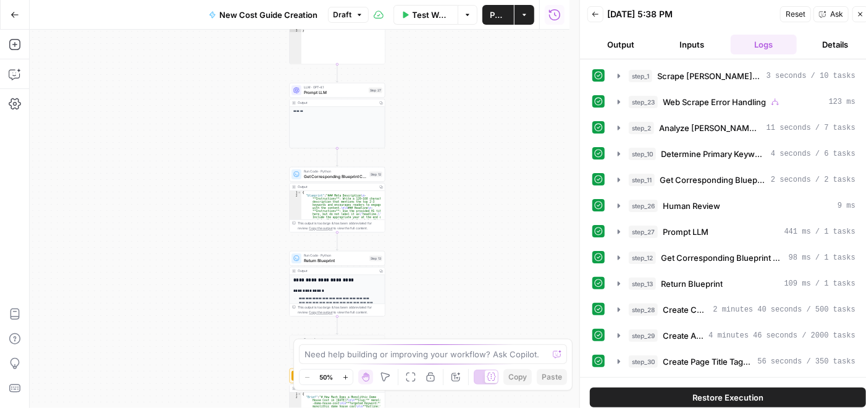
drag, startPoint x: 491, startPoint y: 158, endPoint x: 531, endPoint y: 176, distance: 43.4
click at [530, 176] on div "**********" at bounding box center [300, 219] width 540 height 378
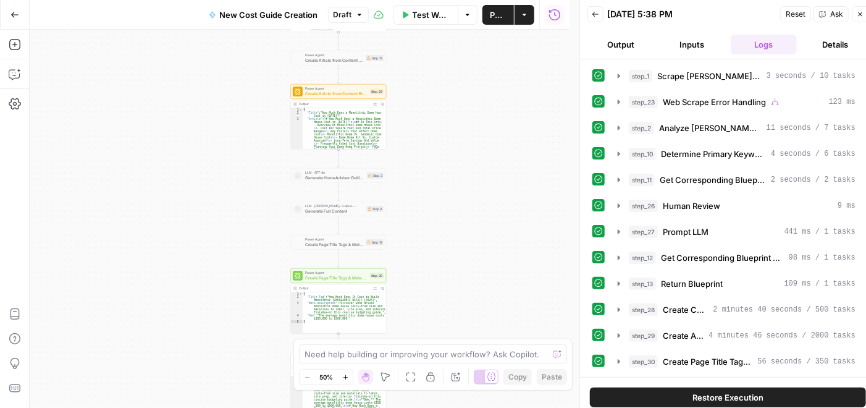
click at [510, 112] on div "**********" at bounding box center [300, 219] width 540 height 378
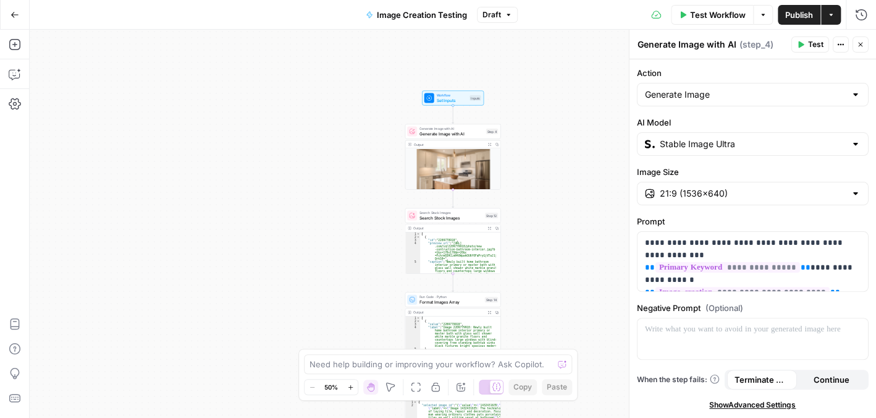
click at [12, 15] on icon "button" at bounding box center [15, 15] width 9 height 9
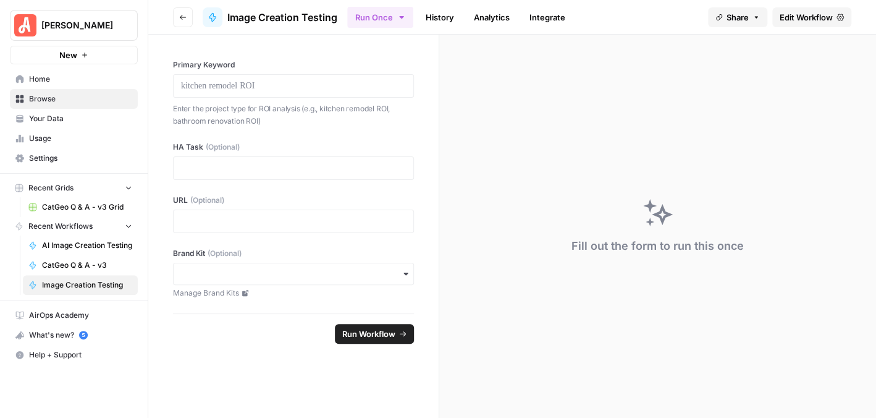
click at [92, 36] on button "[PERSON_NAME]" at bounding box center [74, 25] width 128 height 31
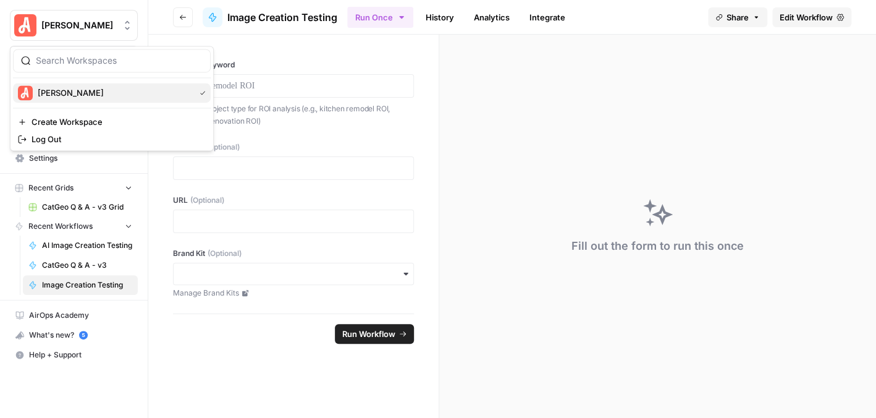
click at [70, 85] on div "[PERSON_NAME]" at bounding box center [112, 92] width 188 height 15
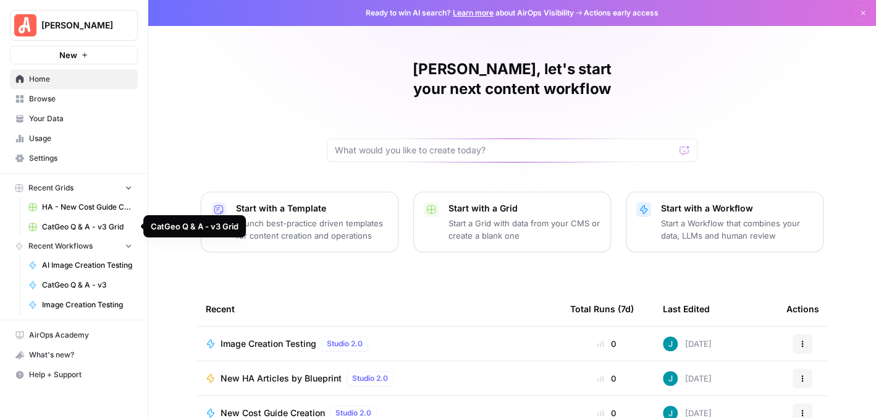
click at [95, 217] on link "CatGeo Q & A - v3 Grid" at bounding box center [80, 227] width 115 height 20
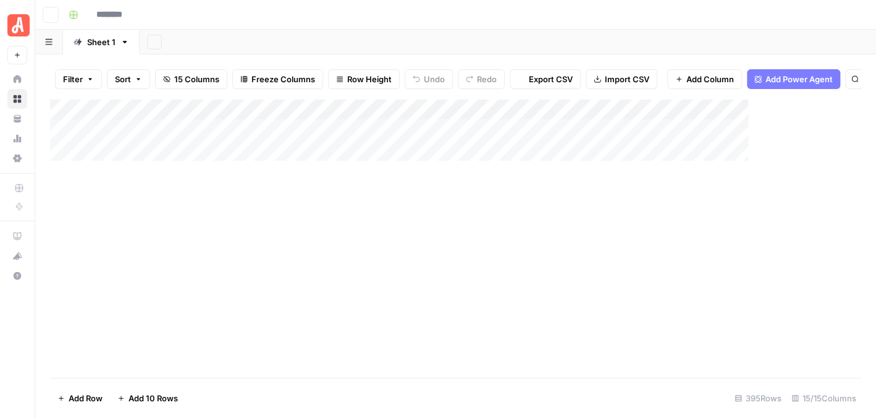
type input "**********"
click at [285, 235] on div "Add Column" at bounding box center [455, 233] width 811 height 269
click at [322, 337] on div "Add Column" at bounding box center [455, 233] width 811 height 269
click at [297, 232] on div "Add Column" at bounding box center [455, 233] width 811 height 269
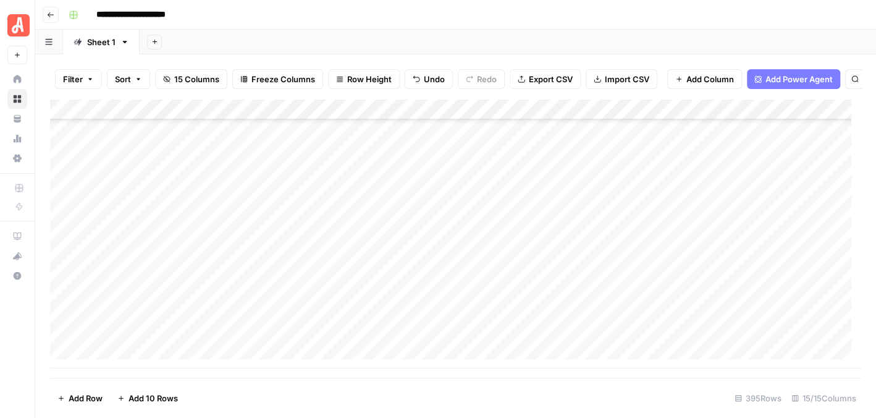
click at [324, 342] on div "Add Column" at bounding box center [455, 233] width 811 height 269
click at [253, 359] on div "Add Column" at bounding box center [455, 233] width 811 height 269
click at [271, 322] on div "Add Column" at bounding box center [455, 233] width 811 height 269
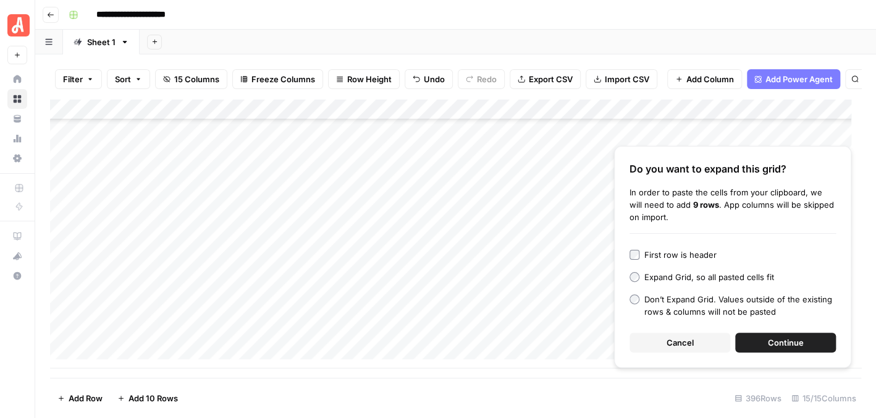
click at [798, 345] on span "Continue" at bounding box center [786, 342] width 36 height 12
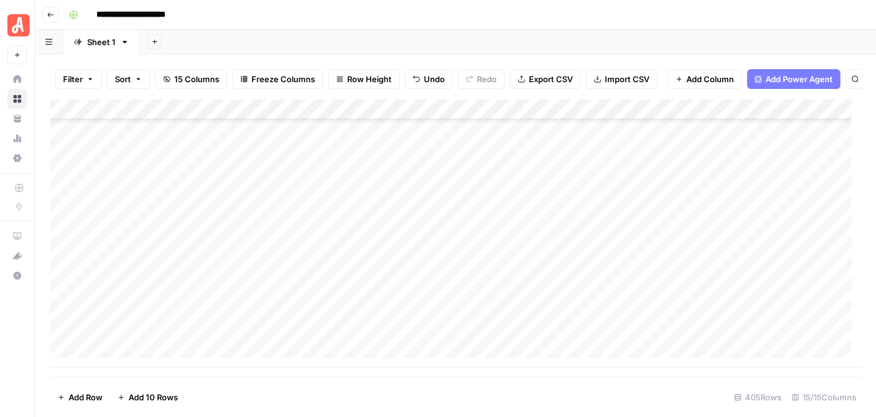
scroll to position [8292, 0]
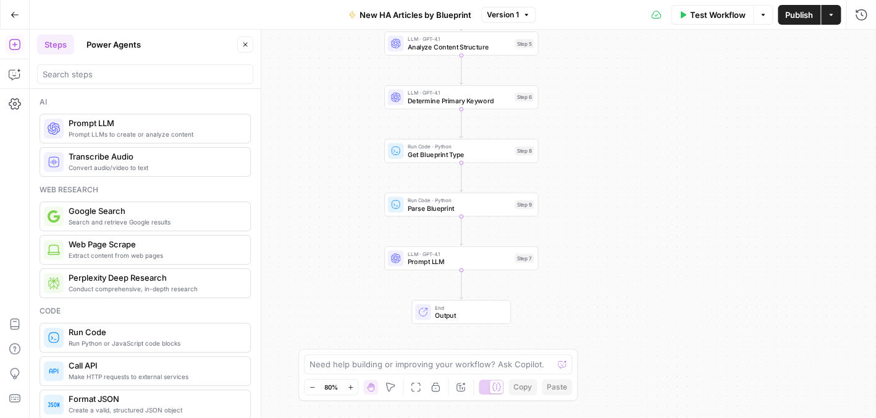
scroll to position [62, 0]
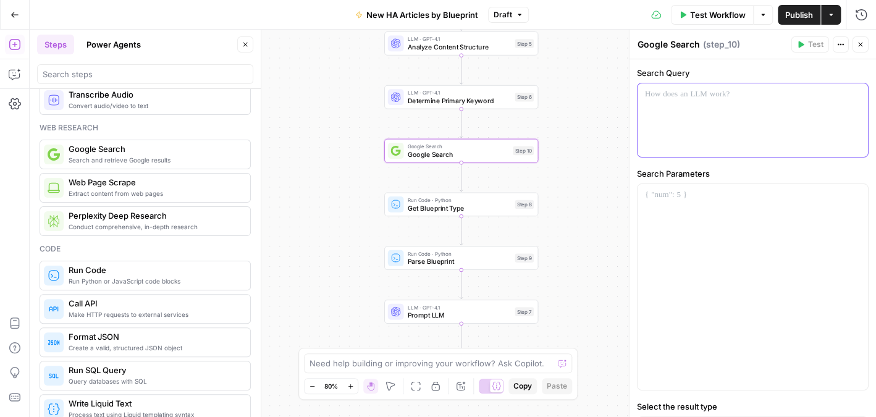
click at [701, 111] on div at bounding box center [753, 120] width 231 height 74
click at [469, 100] on span "Determine Primary Keyword" at bounding box center [459, 101] width 103 height 10
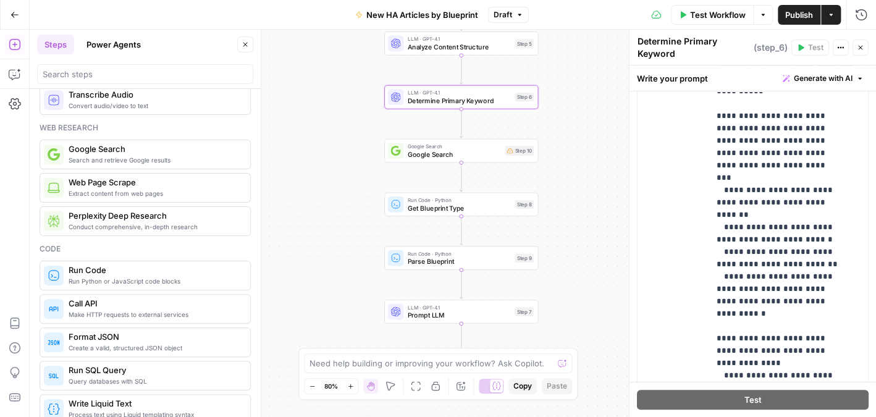
scroll to position [610, 0]
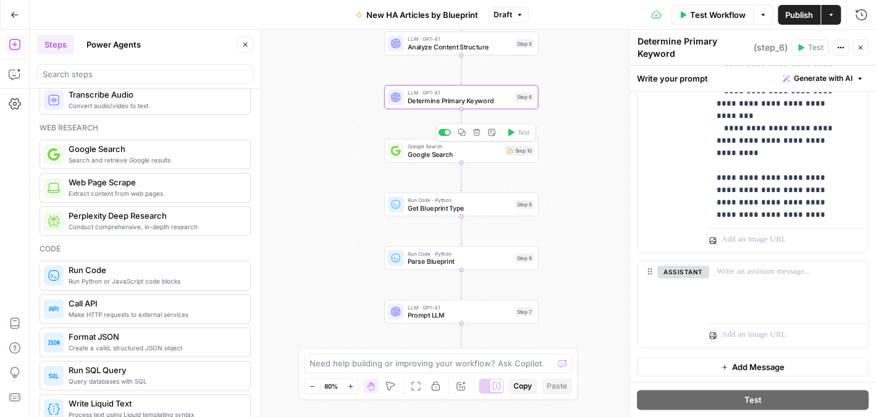
click at [462, 159] on div "Google Search Google Search Step 10 Copy step Delete step Add Note Test" at bounding box center [461, 151] width 154 height 24
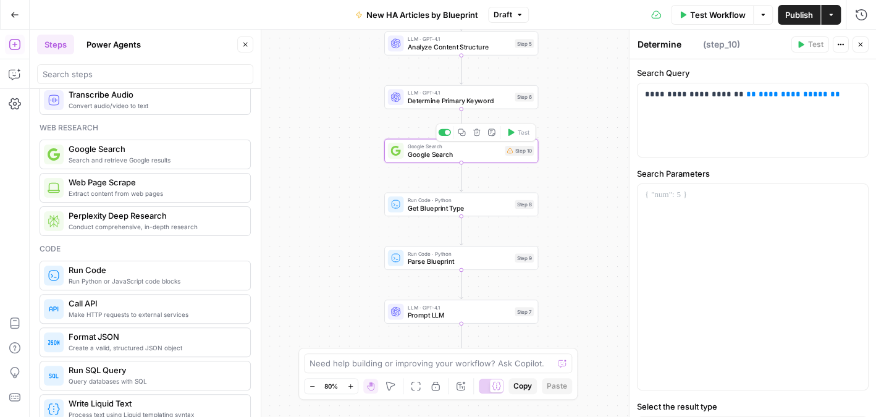
type textarea "Google Search"
click at [700, 207] on div at bounding box center [753, 287] width 231 height 206
click at [860, 46] on icon "button" at bounding box center [860, 44] width 7 height 7
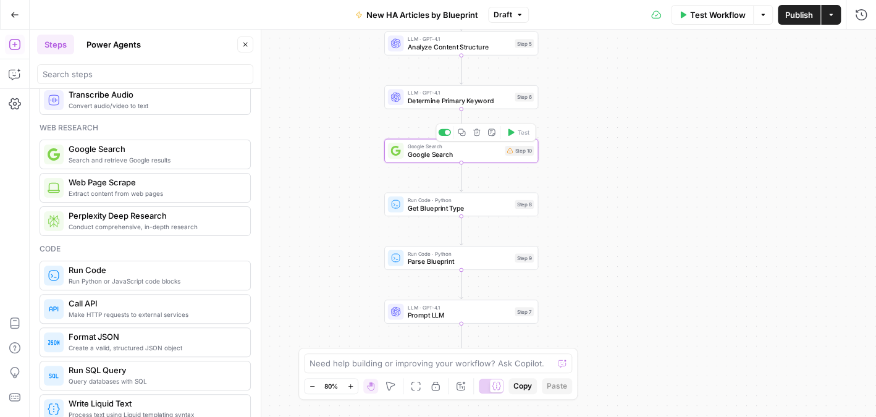
click at [454, 154] on span "Google Search" at bounding box center [454, 155] width 93 height 10
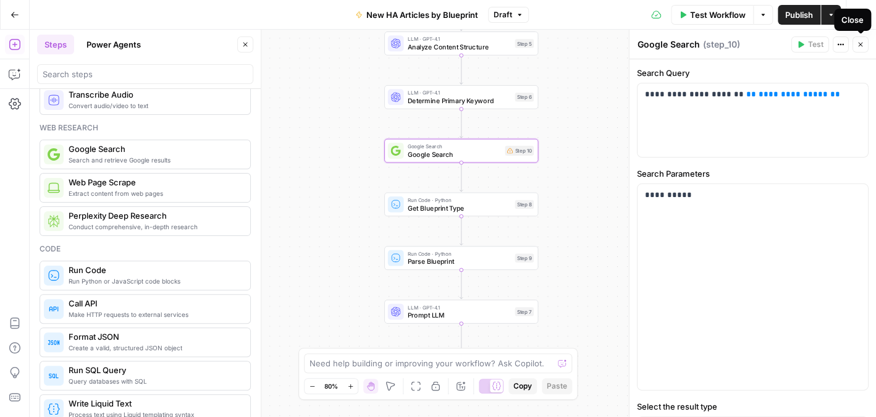
click at [861, 41] on icon "button" at bounding box center [860, 44] width 7 height 7
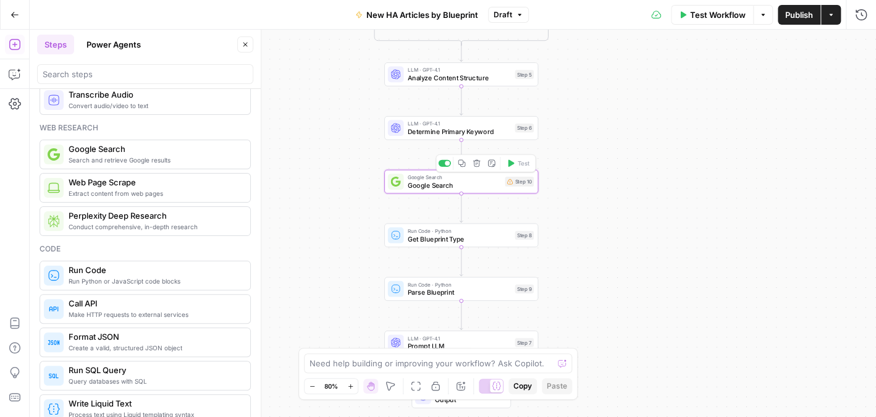
click at [441, 188] on span "Google Search" at bounding box center [454, 185] width 93 height 10
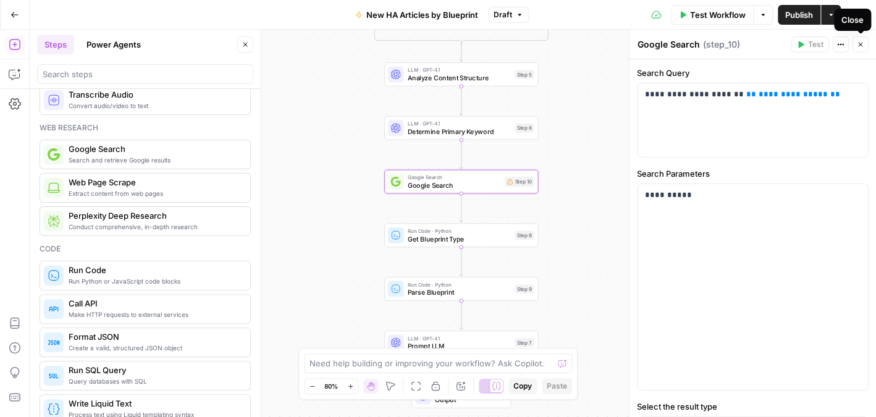
click at [859, 43] on icon "button" at bounding box center [860, 44] width 7 height 7
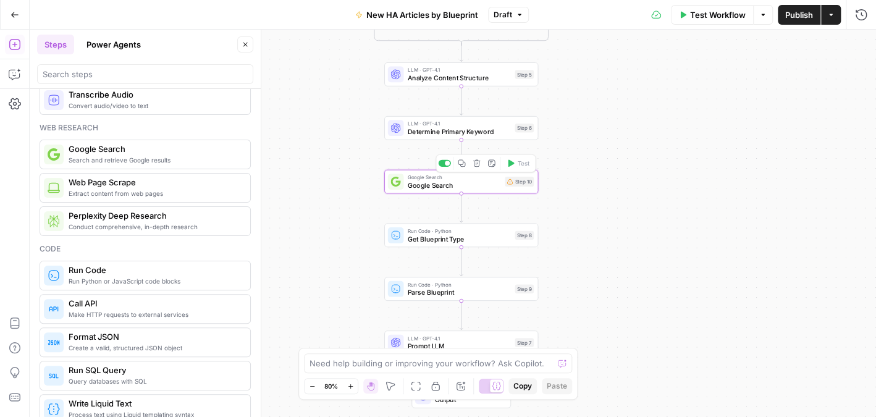
click at [488, 180] on span "Google Search" at bounding box center [454, 185] width 93 height 10
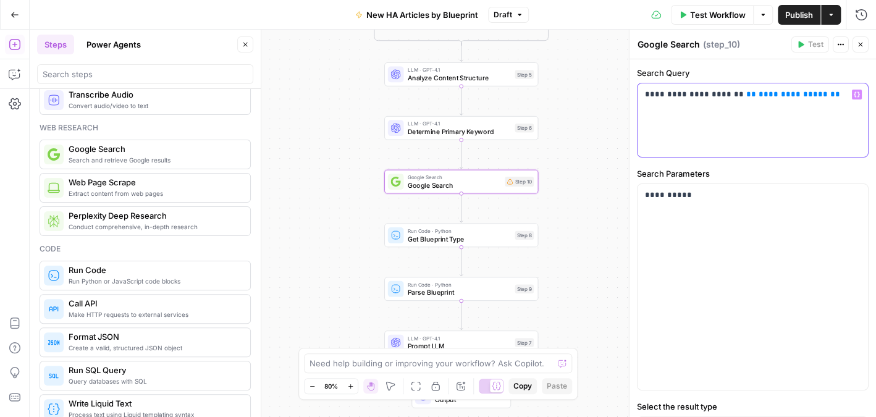
click at [642, 93] on div "**********" at bounding box center [753, 120] width 231 height 74
click at [813, 91] on p "**********" at bounding box center [748, 94] width 206 height 12
drag, startPoint x: 813, startPoint y: 91, endPoint x: 737, endPoint y: 98, distance: 77.0
click at [729, 100] on p "**********" at bounding box center [748, 94] width 206 height 12
click at [677, 106] on span "**********" at bounding box center [745, 100] width 200 height 20
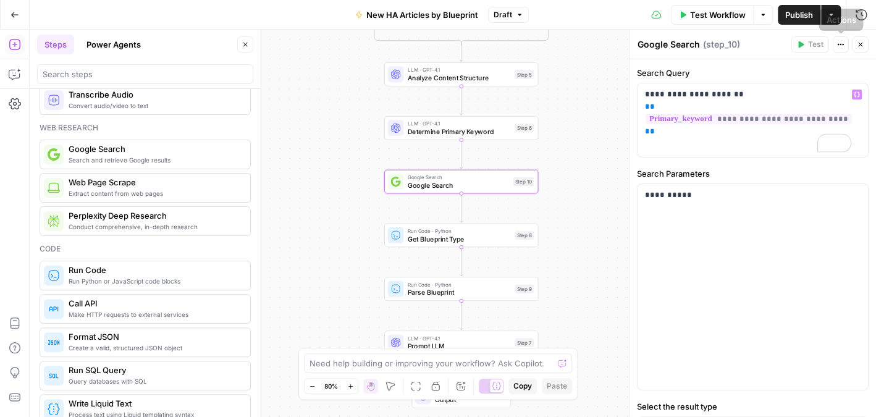
click at [858, 43] on icon "button" at bounding box center [860, 44] width 7 height 7
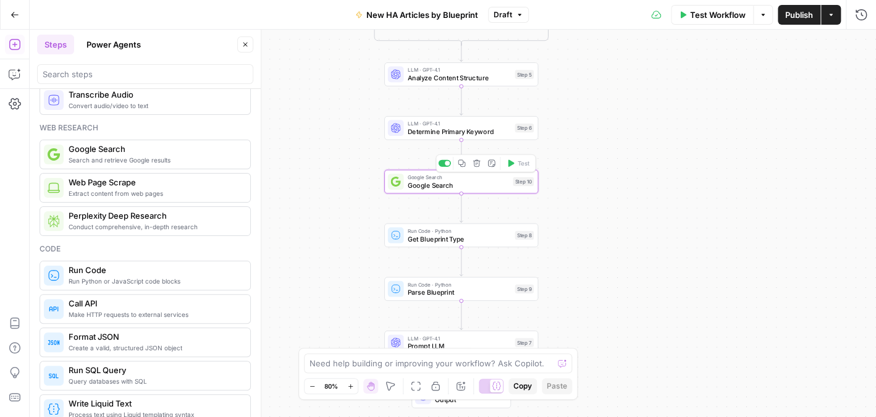
click at [473, 184] on span "Google Search" at bounding box center [458, 185] width 101 height 10
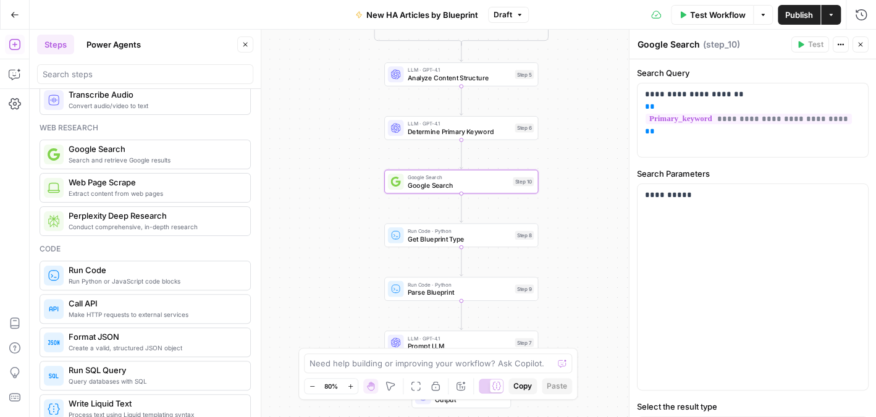
click at [574, 174] on div "true false Workflow Set Inputs Inputs Web Page Scrape Scrape Angi Article Step …" at bounding box center [453, 224] width 847 height 388
drag, startPoint x: 719, startPoint y: 91, endPoint x: 637, endPoint y: 87, distance: 82.3
click at [638, 87] on div "**********" at bounding box center [753, 120] width 231 height 74
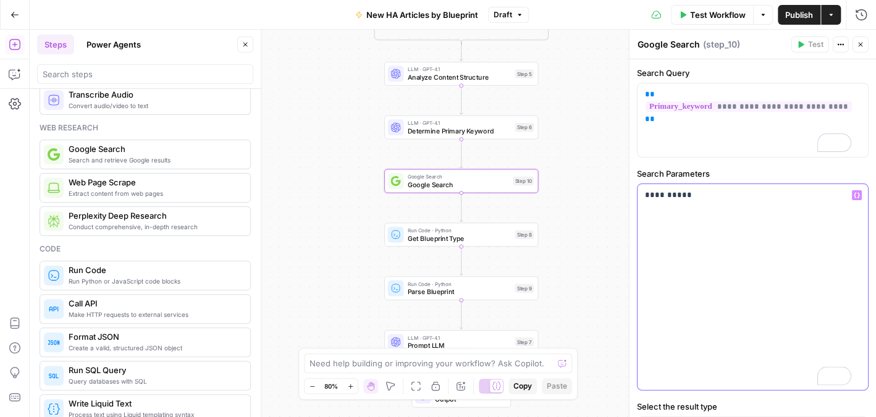
drag, startPoint x: 707, startPoint y: 203, endPoint x: 646, endPoint y: 201, distance: 61.2
click at [646, 201] on div "**********" at bounding box center [753, 287] width 231 height 206
click at [707, 193] on p "**********" at bounding box center [748, 195] width 206 height 12
drag, startPoint x: 687, startPoint y: 191, endPoint x: 651, endPoint y: 193, distance: 35.3
click at [635, 193] on div "**********" at bounding box center [753, 268] width 247 height 418
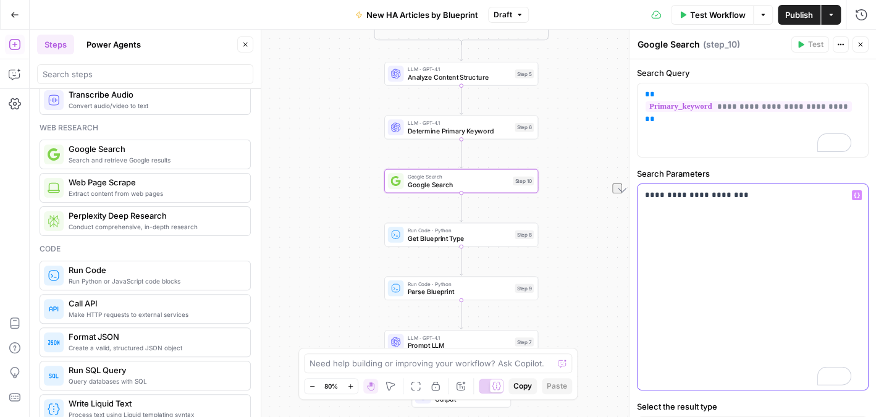
click at [747, 193] on p "**********" at bounding box center [748, 195] width 206 height 12
click at [661, 112] on div "**********" at bounding box center [753, 120] width 231 height 74
click at [655, 115] on span "**" at bounding box center [650, 119] width 10 height 8
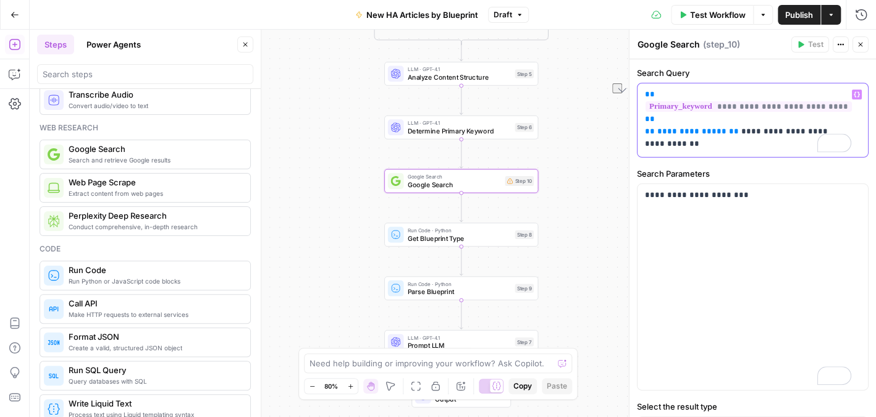
drag, startPoint x: 726, startPoint y: 109, endPoint x: 636, endPoint y: 103, distance: 90.4
click at [637, 103] on div "**********" at bounding box center [753, 120] width 232 height 75
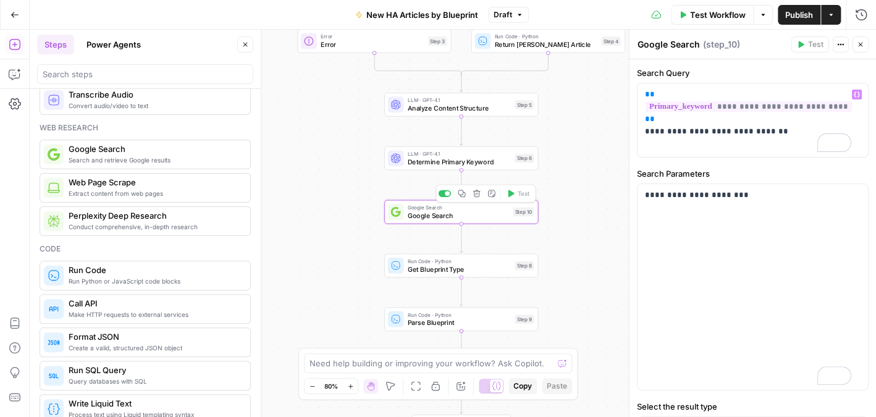
click at [443, 214] on span "Google Search" at bounding box center [458, 216] width 101 height 10
click at [677, 44] on textarea "Google Search" at bounding box center [669, 44] width 62 height 12
type textarea "Search for Competitors"
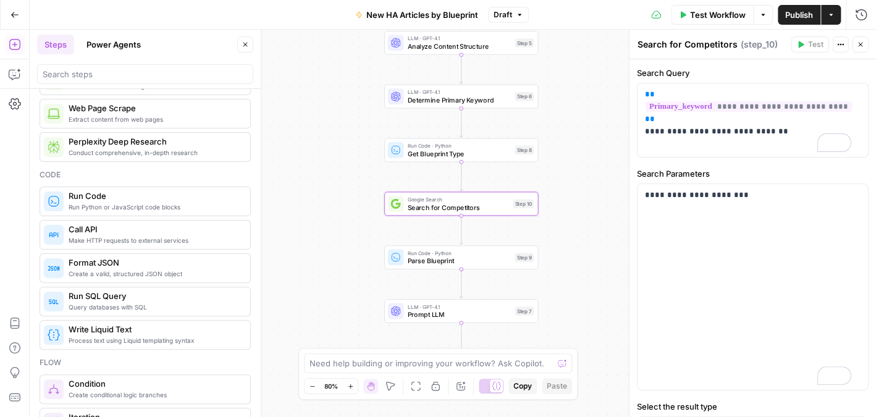
scroll to position [309, 0]
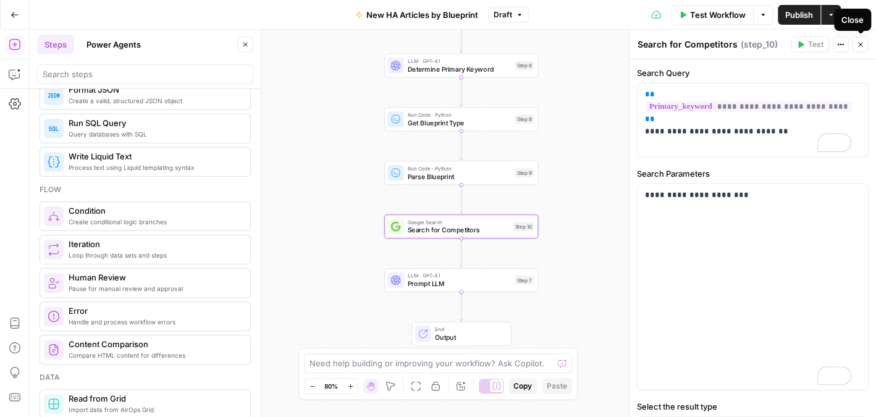
click at [858, 44] on icon "button" at bounding box center [860, 44] width 7 height 7
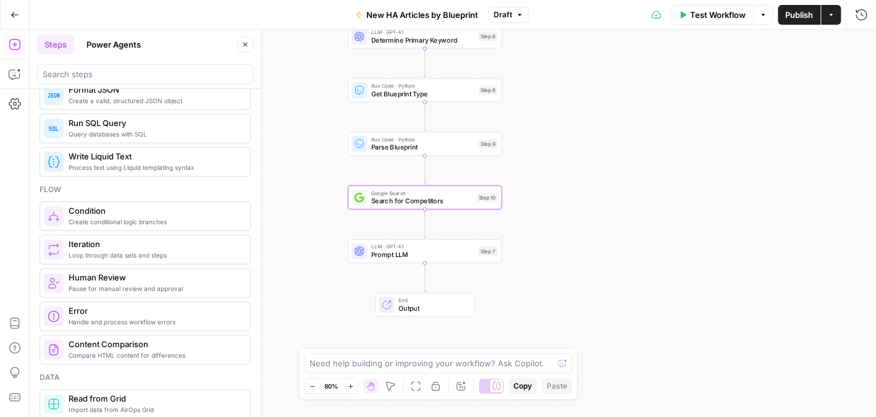
drag, startPoint x: 583, startPoint y: 150, endPoint x: 589, endPoint y: 155, distance: 7.4
click at [589, 155] on div "true false Workflow Set Inputs Inputs Web Page Scrape Scrape Angi Article Step …" at bounding box center [453, 224] width 847 height 388
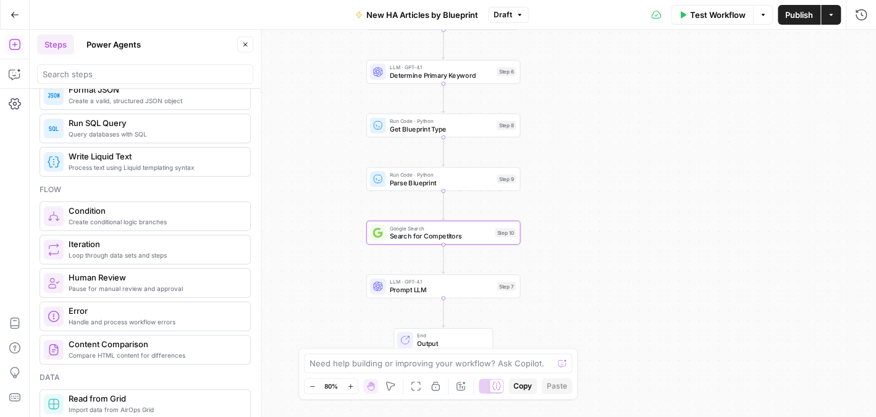
drag, startPoint x: 624, startPoint y: 167, endPoint x: 633, endPoint y: 194, distance: 27.9
click at [642, 203] on div "true false Workflow Set Inputs Inputs Web Page Scrape Scrape Angi Article Step …" at bounding box center [453, 224] width 847 height 388
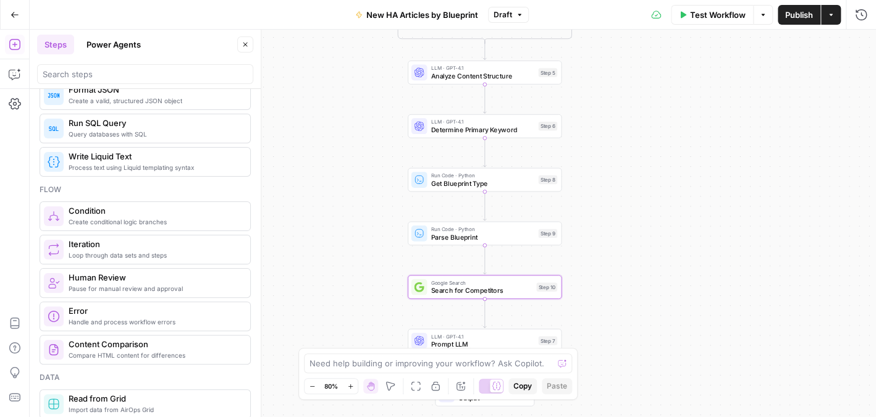
drag, startPoint x: 623, startPoint y: 155, endPoint x: 664, endPoint y: 116, distance: 56.8
click at [664, 116] on div "true false Workflow Set Inputs Inputs Web Page Scrape Scrape Angi Article Step …" at bounding box center [453, 224] width 847 height 388
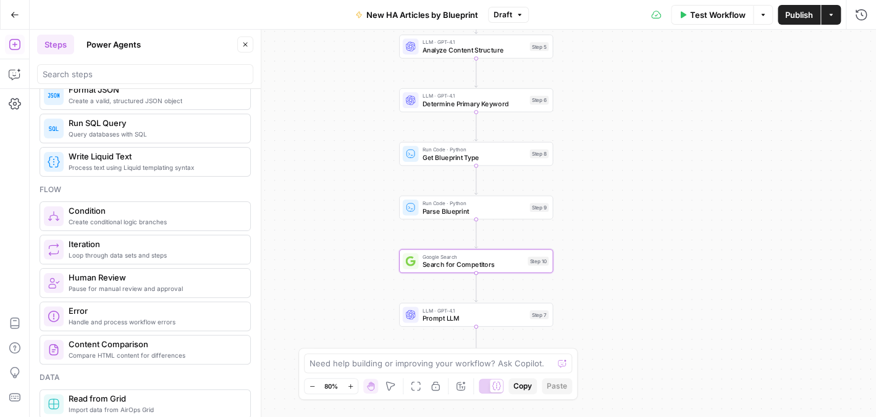
drag, startPoint x: 623, startPoint y: 171, endPoint x: 611, endPoint y: 138, distance: 35.6
click at [614, 145] on div "true false Workflow Set Inputs Inputs Web Page Scrape Scrape Angi Article Step …" at bounding box center [453, 224] width 847 height 388
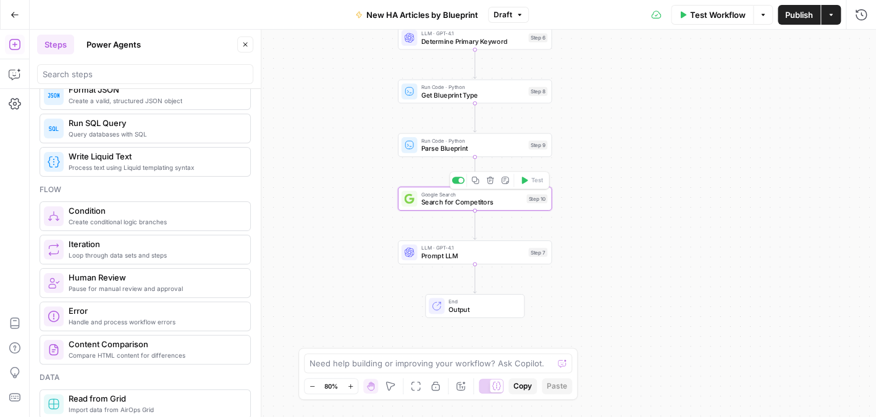
click at [504, 201] on span "Search for Competitors" at bounding box center [472, 202] width 101 height 10
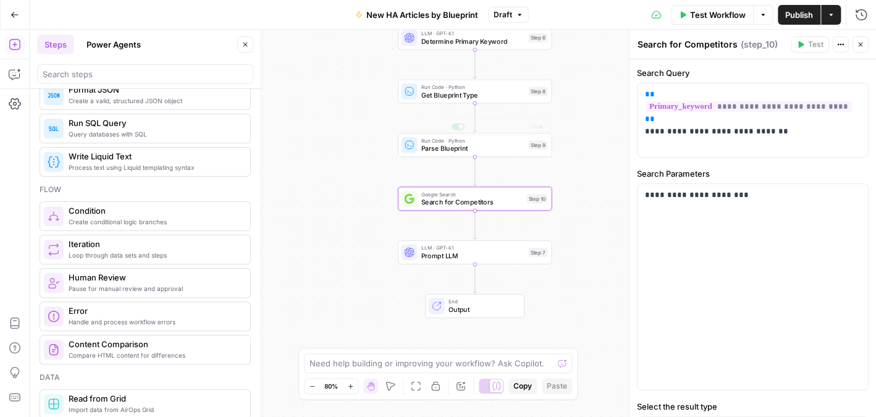
click at [574, 136] on div "true false Workflow Set Inputs Inputs Web Page Scrape Scrape Angi Article Step …" at bounding box center [453, 224] width 847 height 388
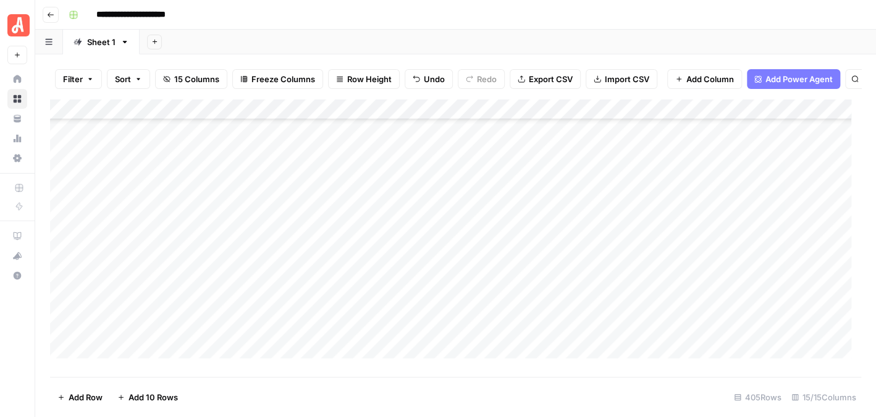
scroll to position [8292, 0]
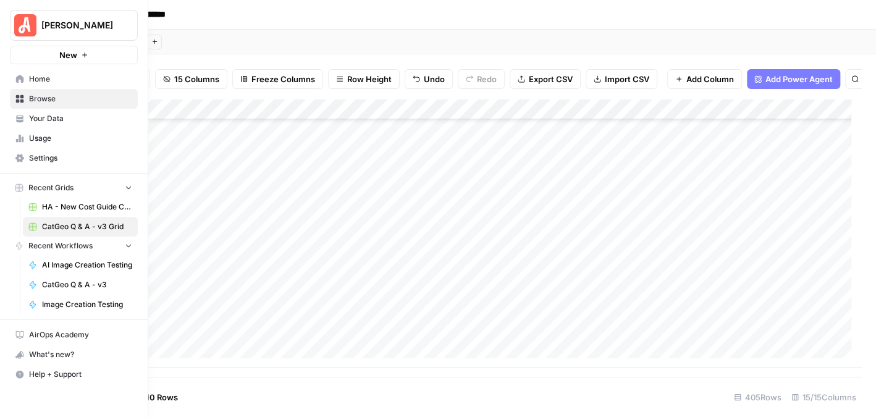
click at [80, 27] on span "[PERSON_NAME]" at bounding box center [78, 25] width 75 height 12
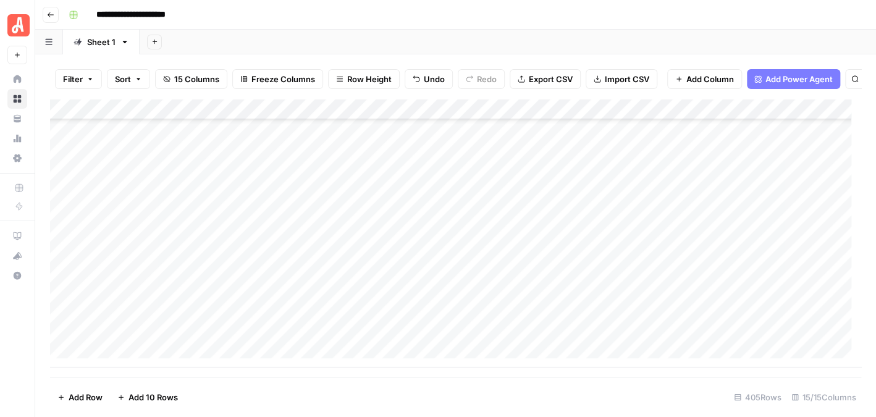
click at [255, 23] on div "**********" at bounding box center [464, 15] width 800 height 20
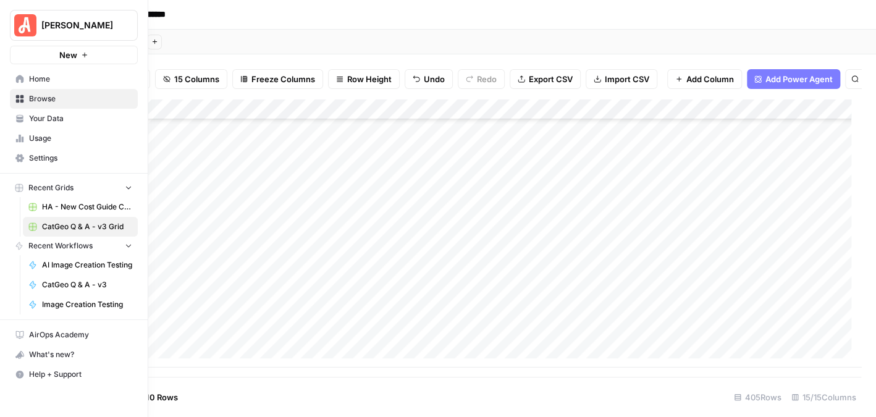
click at [48, 98] on span "Browse" at bounding box center [80, 98] width 103 height 11
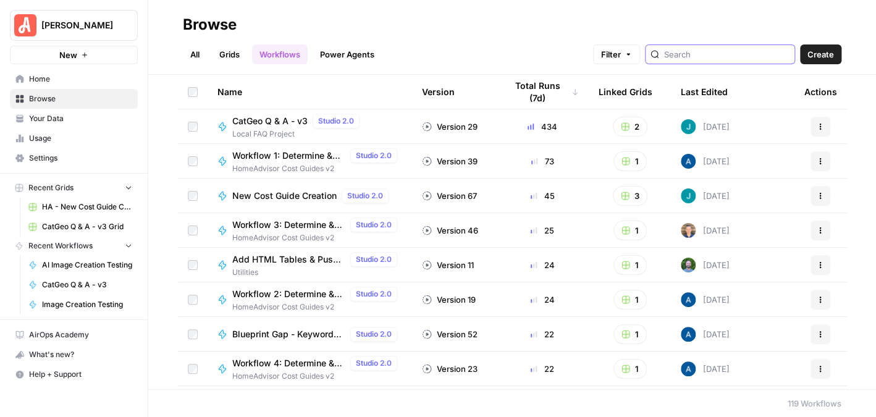
click at [690, 59] on input "search" at bounding box center [726, 54] width 125 height 12
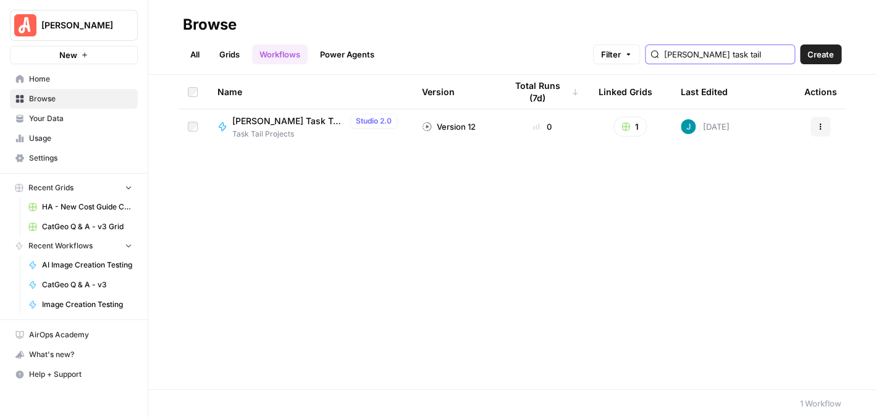
type input "[PERSON_NAME] task tail"
click at [295, 116] on span "[PERSON_NAME] Task Tail New/ Update CG w/ Internal Links" at bounding box center [288, 121] width 113 height 12
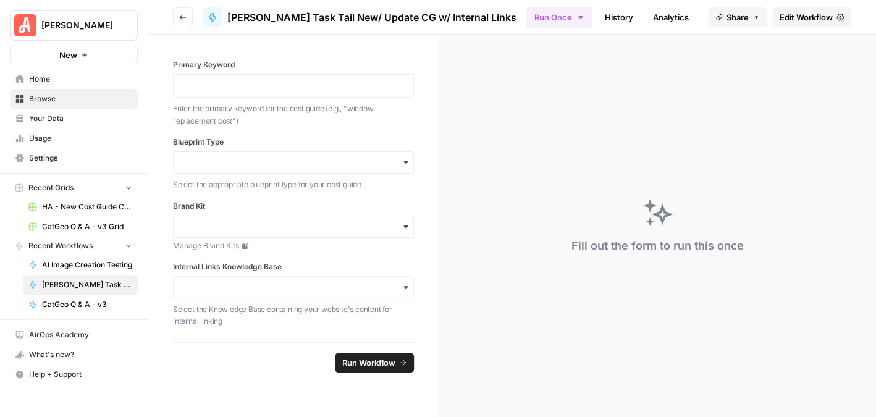
click at [786, 15] on span "Edit Workflow" at bounding box center [806, 17] width 53 height 12
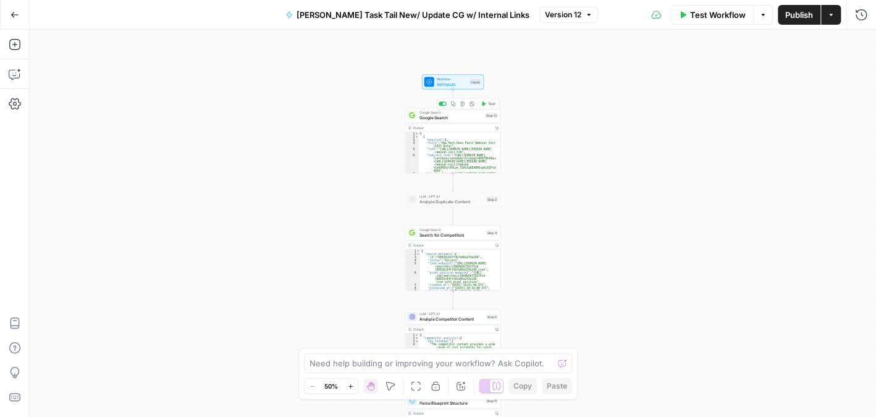
click at [452, 121] on div "Google Search Google Search Step 13 Copy step Delete step Add Note Test" at bounding box center [453, 115] width 96 height 15
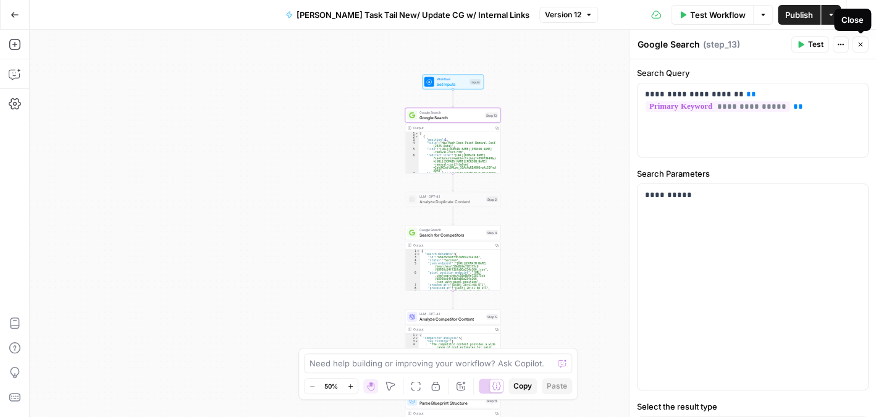
click at [861, 39] on button "Close" at bounding box center [861, 44] width 16 height 16
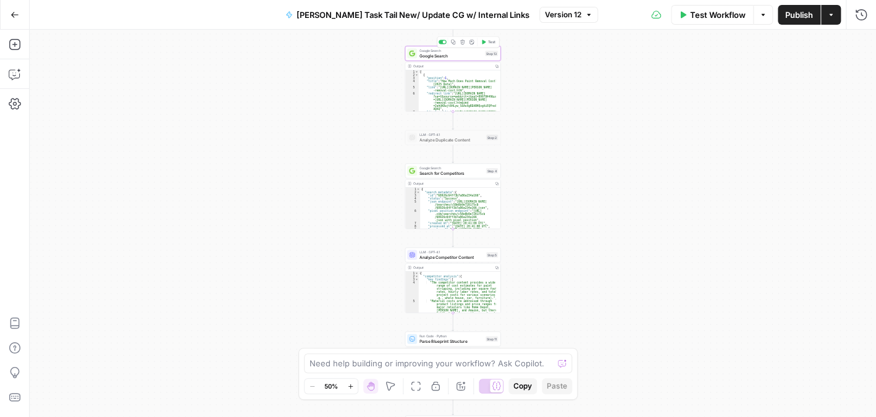
click at [448, 53] on span "Google Search" at bounding box center [451, 56] width 63 height 6
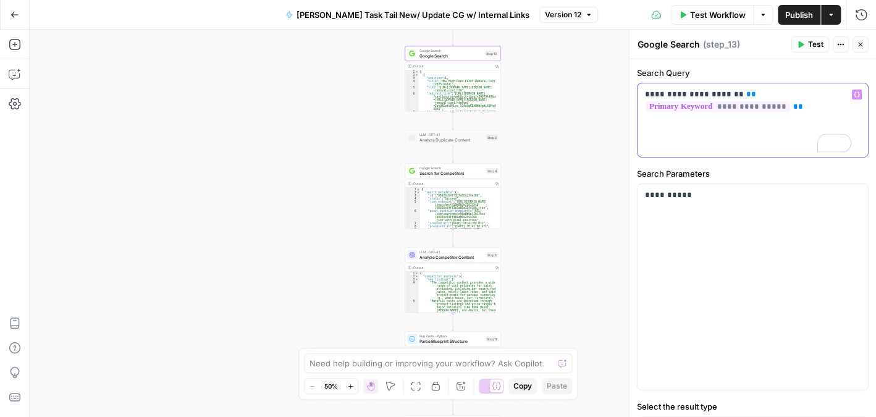
drag, startPoint x: 799, startPoint y: 111, endPoint x: 643, endPoint y: 97, distance: 156.4
click at [643, 97] on div "**********" at bounding box center [753, 120] width 231 height 74
copy p "**********"
click at [705, 199] on p "**********" at bounding box center [748, 195] width 206 height 12
drag, startPoint x: 706, startPoint y: 193, endPoint x: 674, endPoint y: 199, distance: 32.7
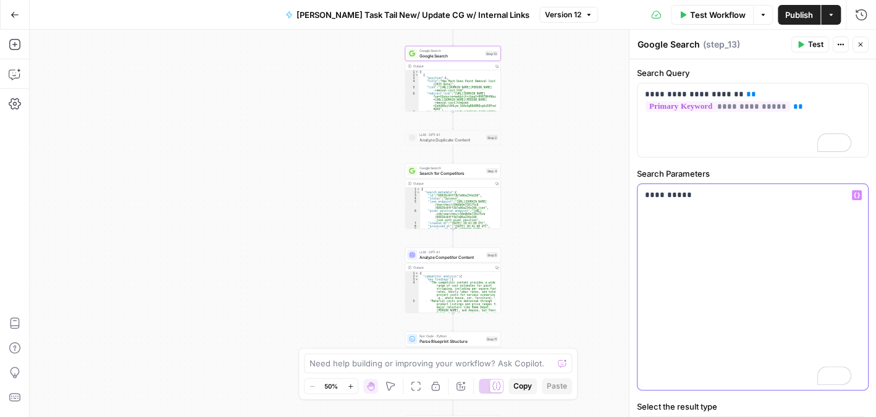
click at [638, 198] on div "**********" at bounding box center [753, 287] width 231 height 206
copy p "**********"
click at [862, 43] on icon "button" at bounding box center [860, 44] width 7 height 7
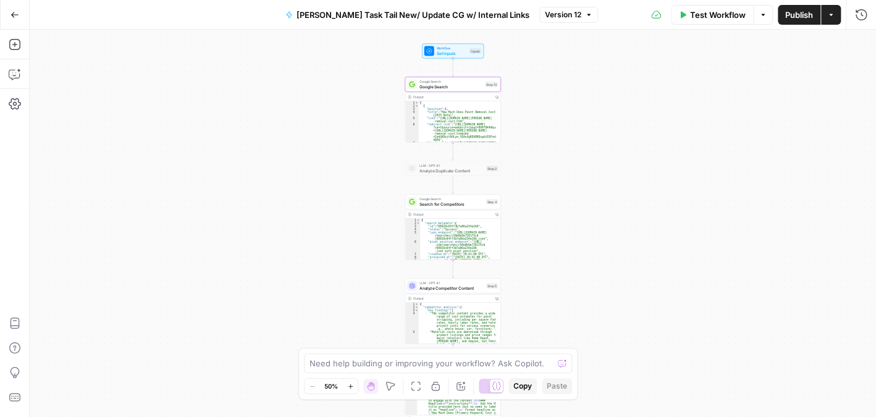
click at [462, 87] on span "Google Search" at bounding box center [451, 86] width 63 height 6
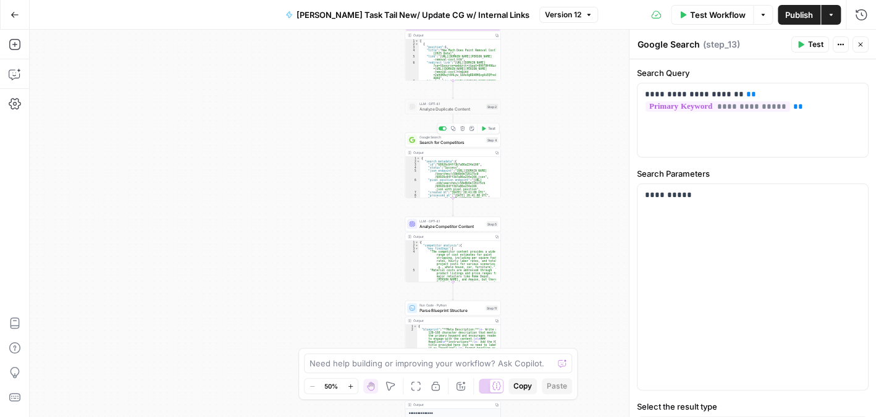
click at [447, 143] on span "Search for Competitors" at bounding box center [452, 142] width 64 height 6
type textarea "Search for Competitors"
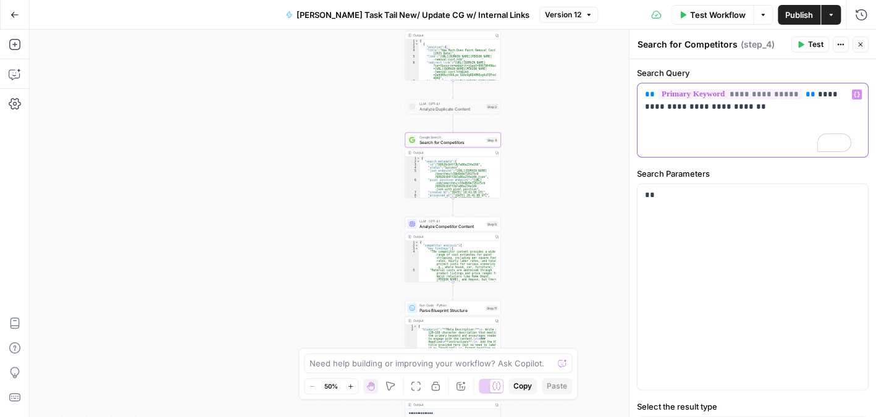
drag, startPoint x: 784, startPoint y: 109, endPoint x: 630, endPoint y: 90, distance: 155.2
click at [630, 90] on div "**********" at bounding box center [752, 224] width 247 height 388
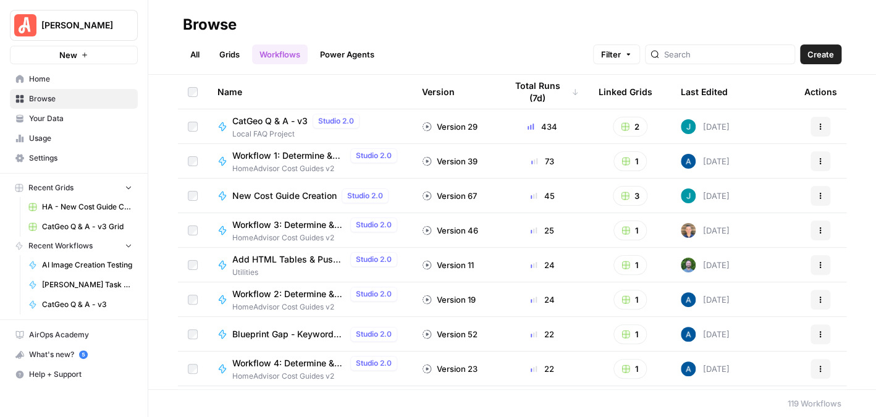
click at [279, 117] on span "CatGeo Q & A - v3" at bounding box center [269, 121] width 75 height 12
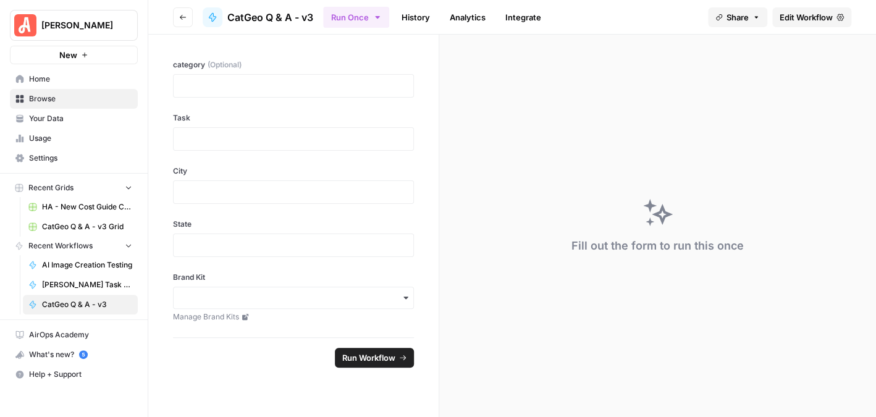
click at [796, 18] on span "Edit Workflow" at bounding box center [806, 17] width 53 height 12
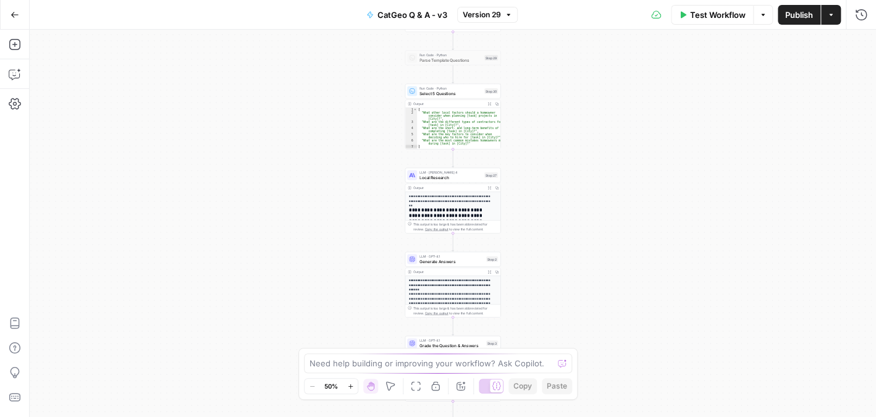
click at [412, 263] on div at bounding box center [412, 260] width 10 height 10
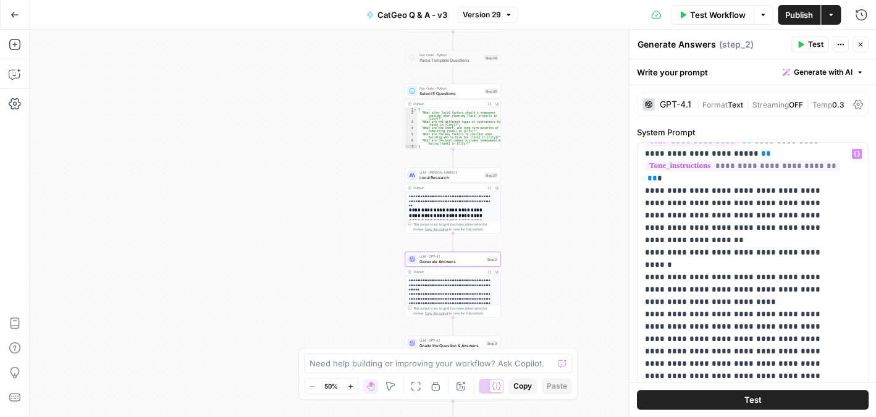
scroll to position [494, 0]
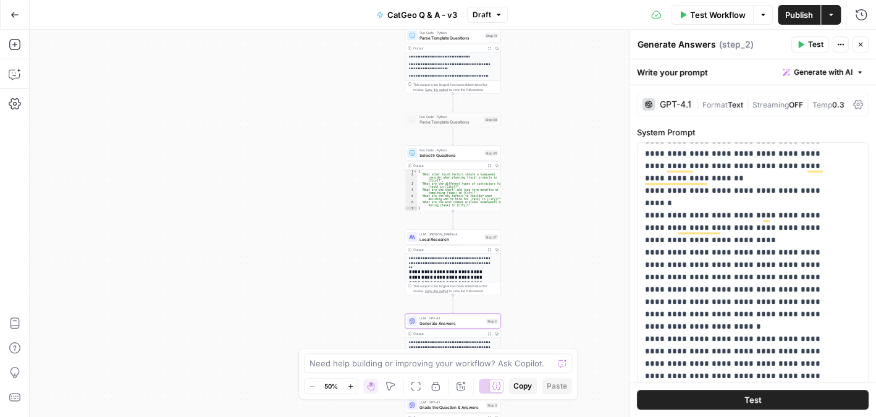
click at [790, 16] on span "Publish" at bounding box center [800, 15] width 28 height 12
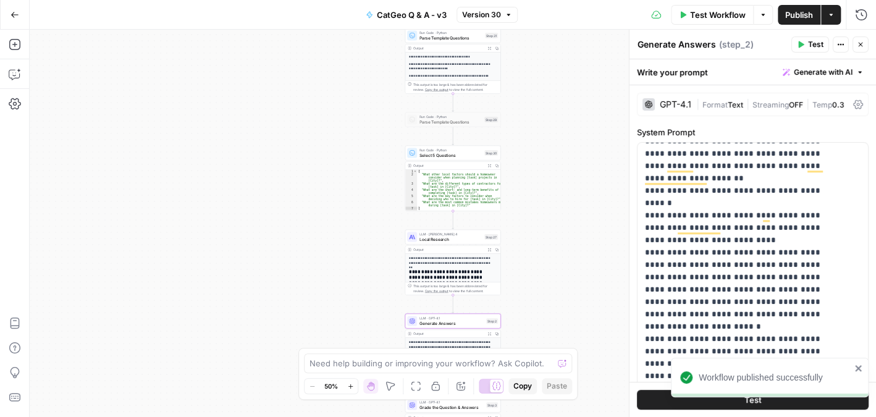
click at [603, 60] on div "**********" at bounding box center [453, 224] width 847 height 388
click at [860, 46] on icon "button" at bounding box center [860, 44] width 7 height 7
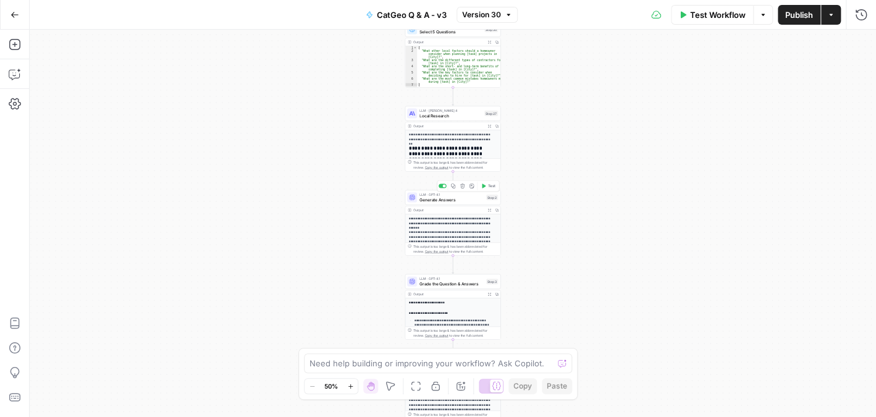
click at [460, 200] on span "Generate Answers" at bounding box center [452, 200] width 64 height 6
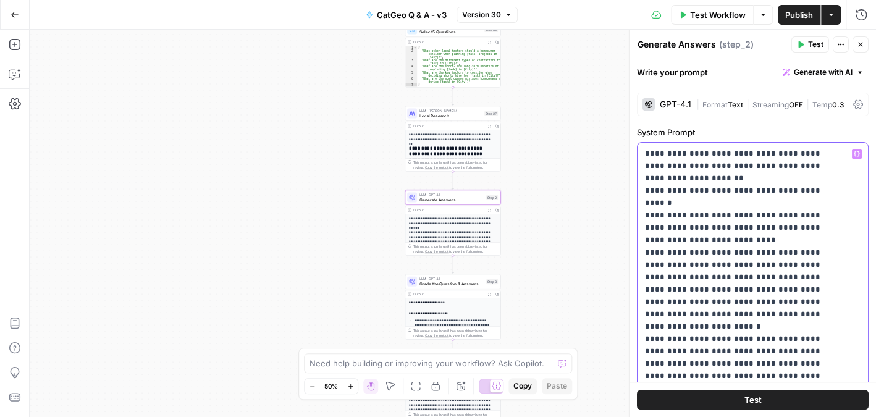
click at [792, 12] on span "Publish" at bounding box center [800, 15] width 28 height 12
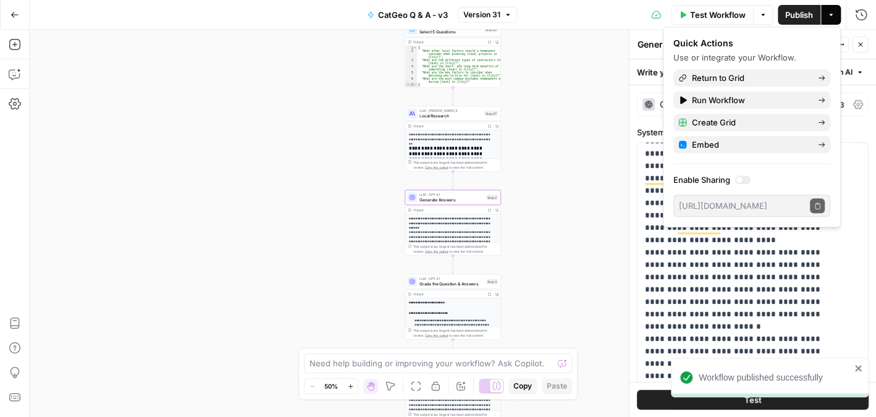
click at [564, 61] on div "**********" at bounding box center [453, 224] width 847 height 388
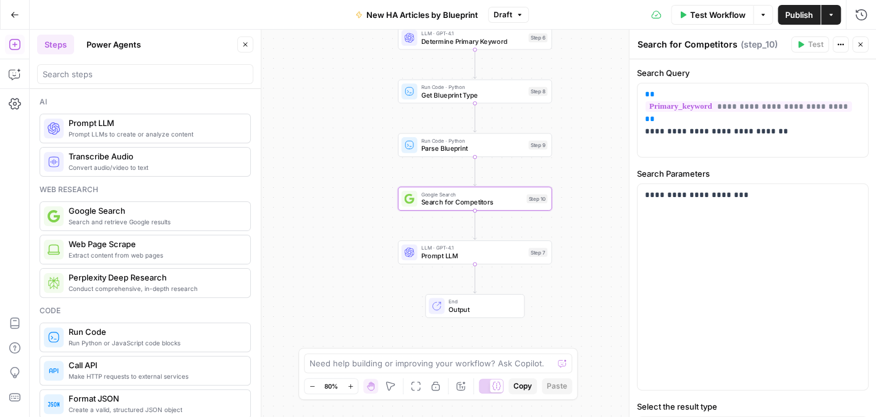
scroll to position [309, 0]
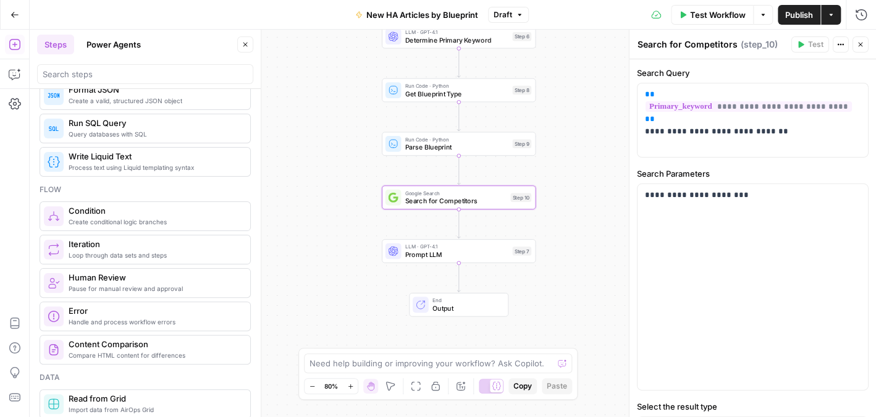
drag, startPoint x: 584, startPoint y: 174, endPoint x: 568, endPoint y: 142, distance: 35.9
click at [568, 142] on div "true false Workflow Set Inputs Inputs Web Page Scrape Scrape [PERSON_NAME] Arti…" at bounding box center [453, 224] width 847 height 388
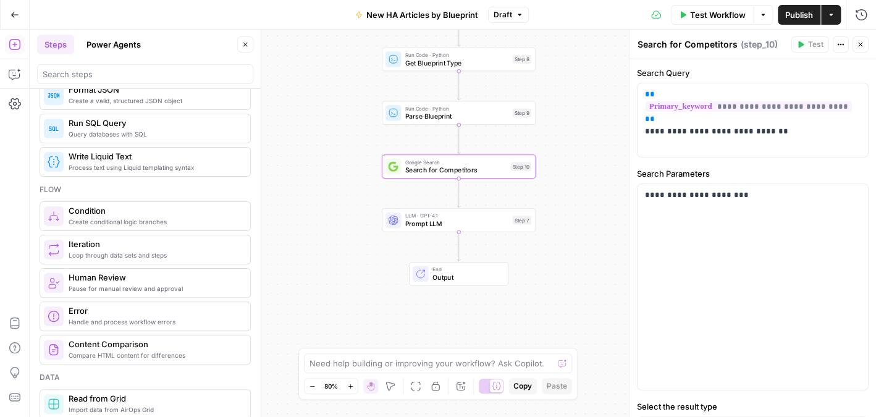
click at [862, 46] on icon "button" at bounding box center [860, 44] width 7 height 7
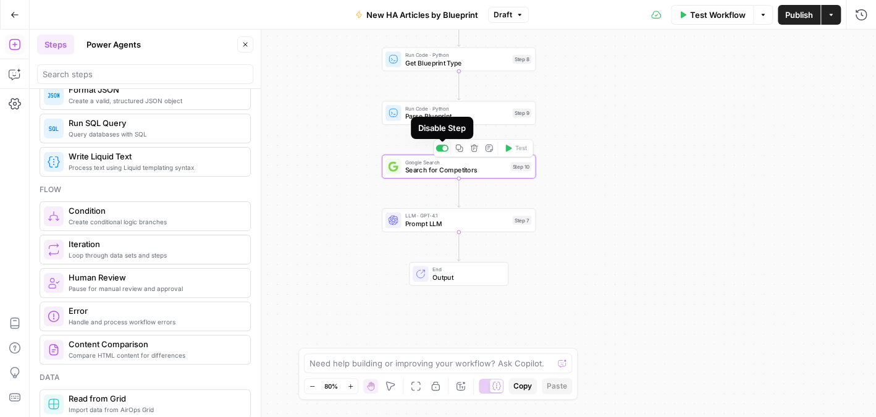
click at [443, 146] on div at bounding box center [442, 148] width 12 height 7
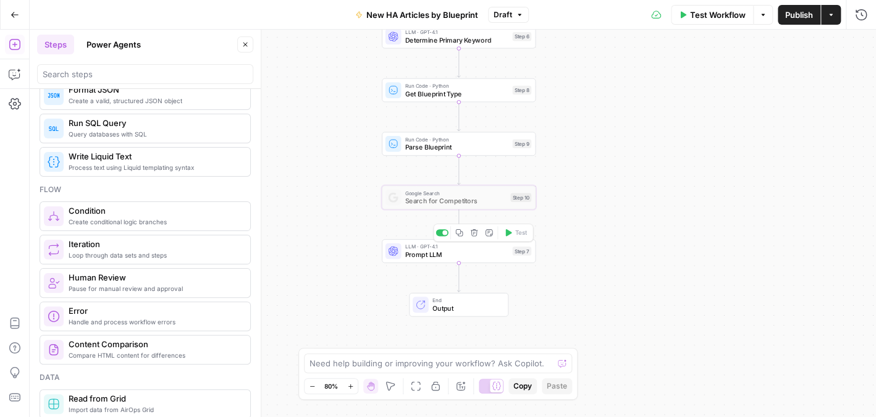
click at [465, 254] on span "Prompt LLM" at bounding box center [456, 255] width 103 height 10
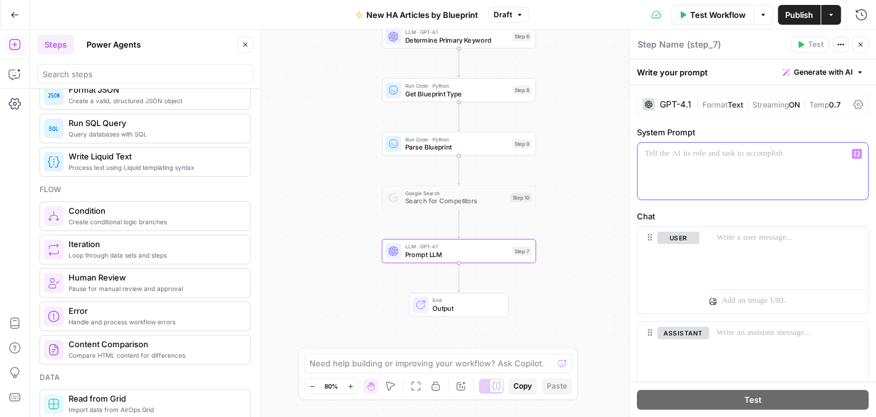
click at [670, 159] on p at bounding box center [753, 154] width 216 height 12
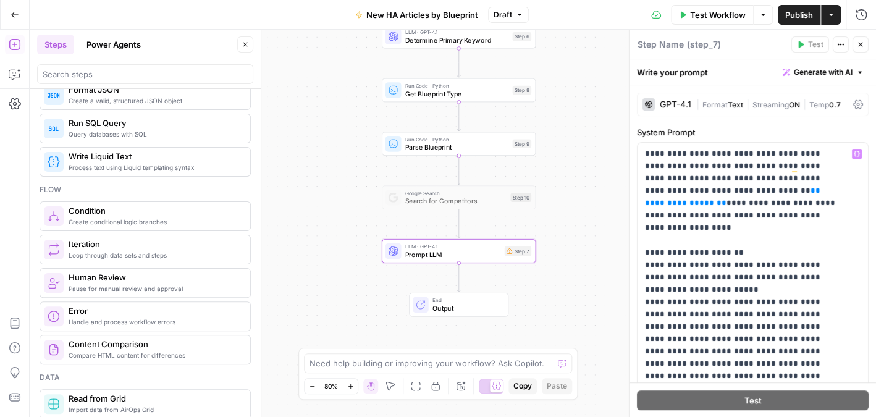
click at [672, 40] on textarea at bounding box center [661, 44] width 46 height 12
type textarea "Create Content Outline"
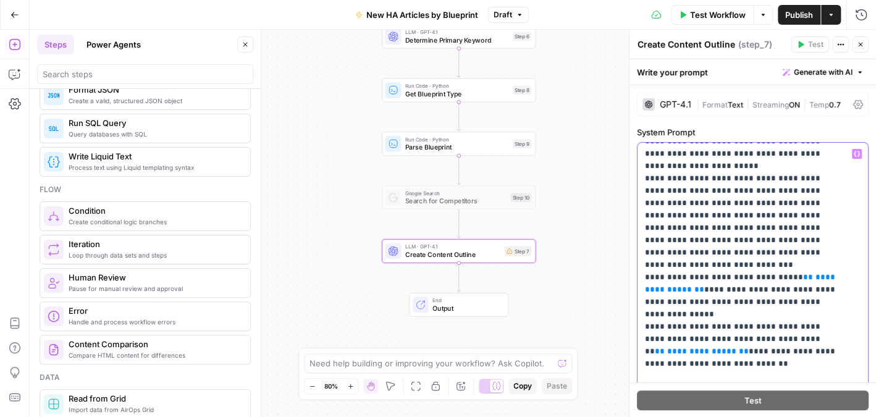
scroll to position [0, 0]
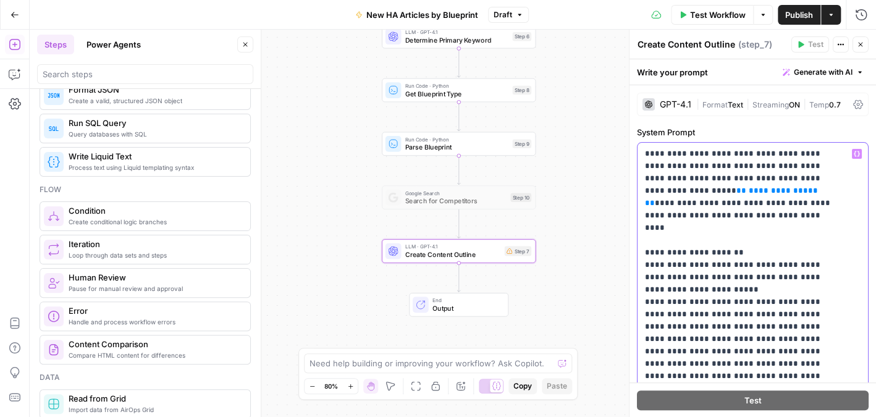
click at [749, 191] on span "**********" at bounding box center [783, 191] width 69 height 8
click at [477, 151] on span "Parse Blueprint" at bounding box center [456, 147] width 103 height 10
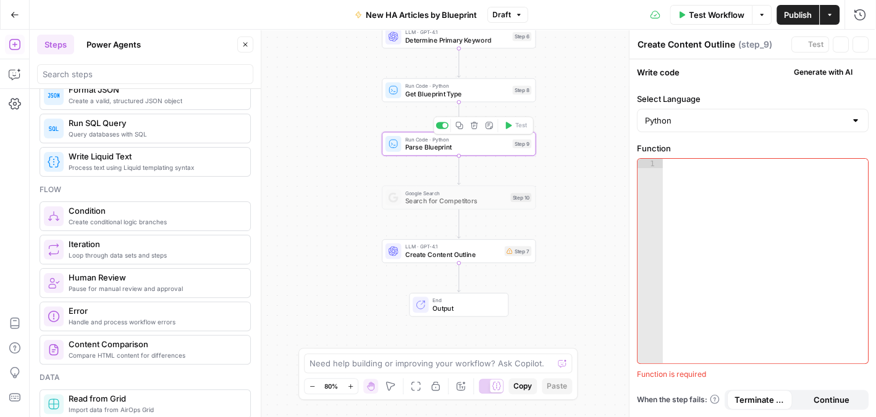
type textarea "Parse Blueprint"
click at [868, 41] on header "Parse Blueprint Parse Blueprint ( step_9 ) Test Actions Close" at bounding box center [753, 45] width 247 height 30
click at [865, 43] on button "Close" at bounding box center [861, 44] width 16 height 16
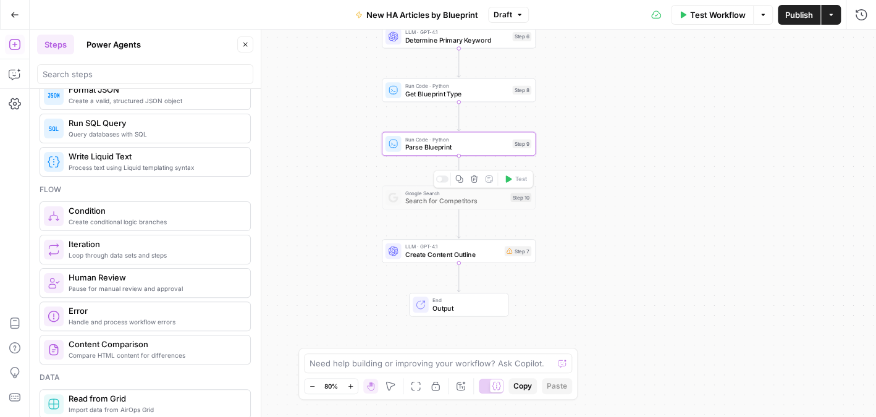
click at [459, 200] on span "Search for Competitors" at bounding box center [455, 201] width 101 height 10
click at [439, 179] on div at bounding box center [439, 179] width 5 height 5
click at [433, 208] on div "Google Search Search for Competitors Step 10 Copy step Delete step Add Note Test" at bounding box center [459, 197] width 154 height 24
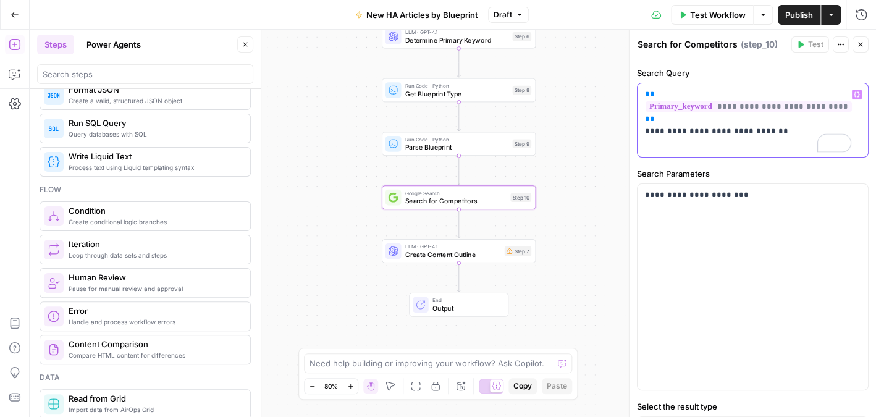
drag, startPoint x: 640, startPoint y: 93, endPoint x: 837, endPoint y: 89, distance: 197.2
click at [866, 89] on div "**********" at bounding box center [753, 238] width 247 height 358
copy p "**********"
click at [859, 43] on icon "button" at bounding box center [860, 44] width 7 height 7
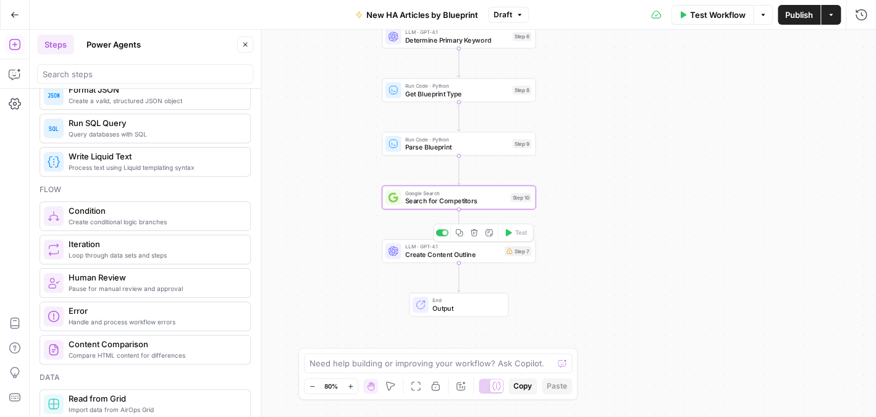
drag, startPoint x: 485, startPoint y: 255, endPoint x: 493, endPoint y: 254, distance: 8.1
click at [485, 255] on span "Create Content Outline" at bounding box center [452, 255] width 95 height 10
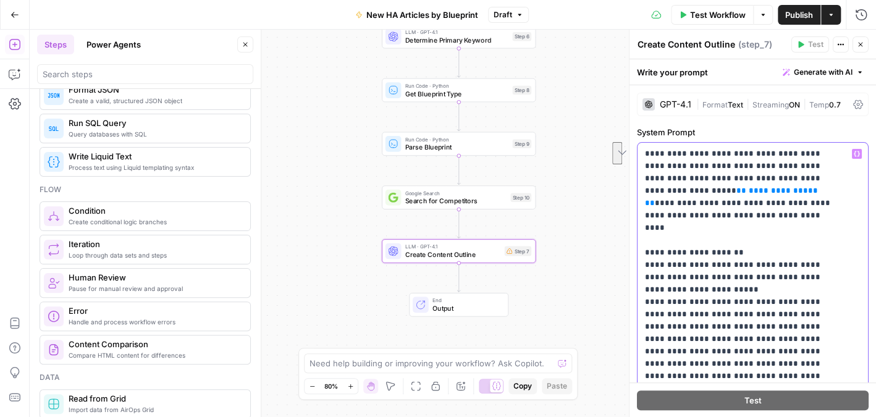
drag, startPoint x: 718, startPoint y: 189, endPoint x: 797, endPoint y: 176, distance: 80.7
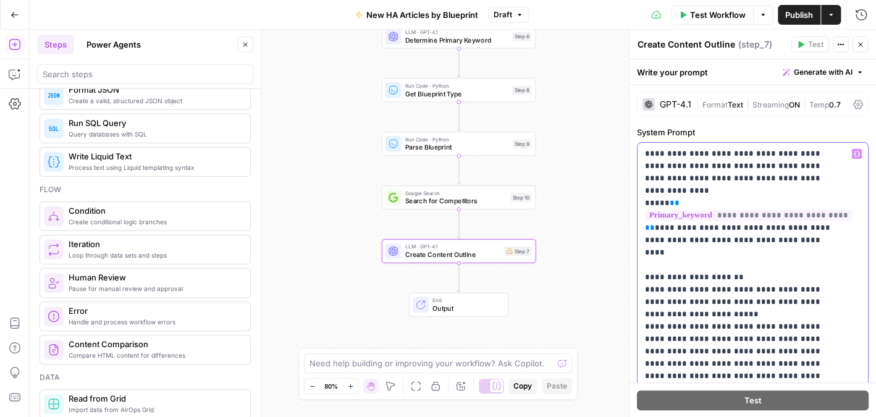
click at [854, 153] on icon "button" at bounding box center [857, 154] width 6 height 6
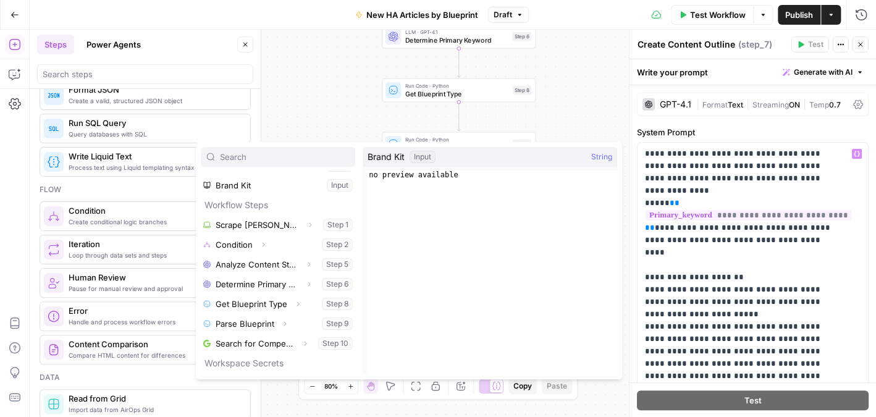
scroll to position [124, 0]
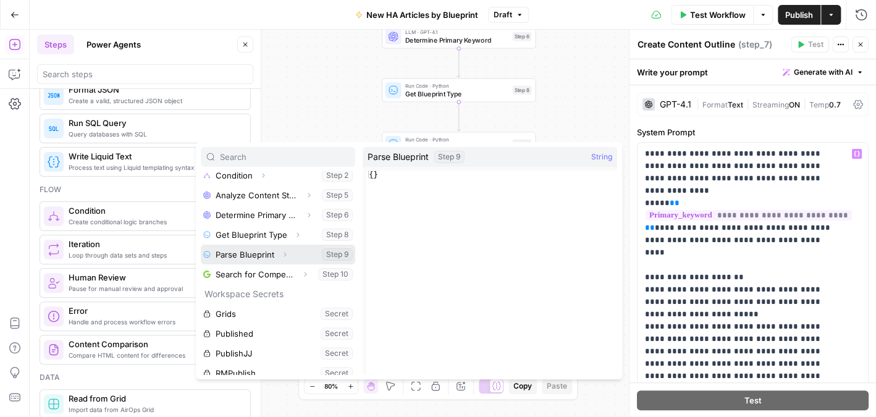
click at [268, 253] on button "Select variable Parse Blueprint" at bounding box center [278, 255] width 155 height 20
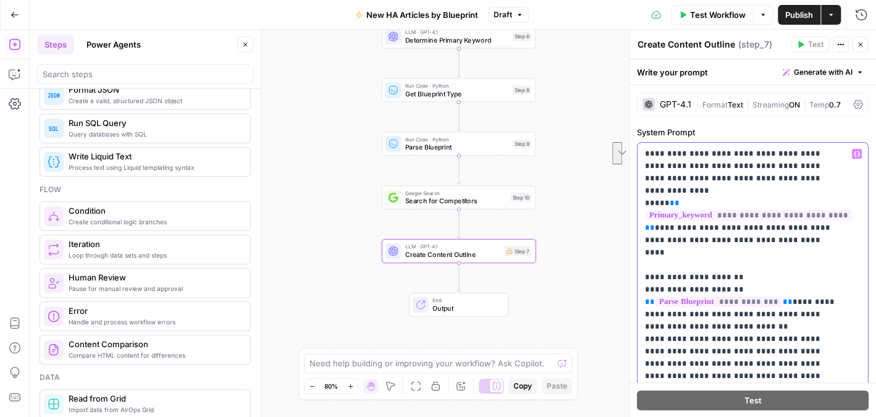
drag, startPoint x: 776, startPoint y: 262, endPoint x: 680, endPoint y: 278, distance: 97.1
click at [482, 92] on span "Get Blueprint Type" at bounding box center [456, 94] width 103 height 10
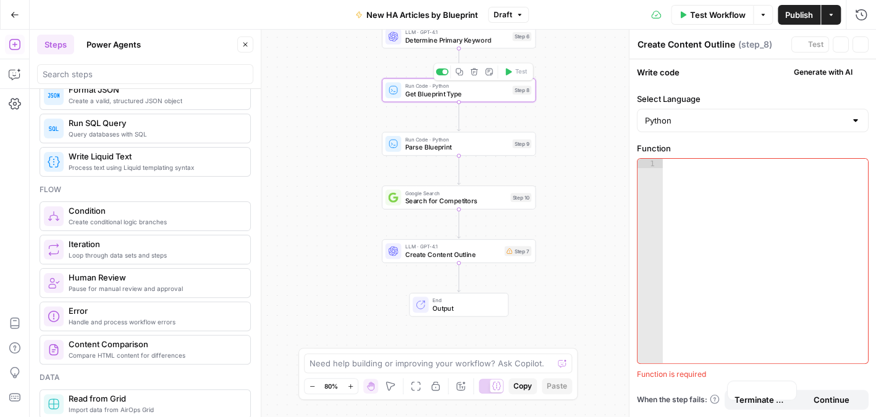
type textarea "Get Blueprint Type"
click at [860, 41] on icon "button" at bounding box center [860, 44] width 7 height 7
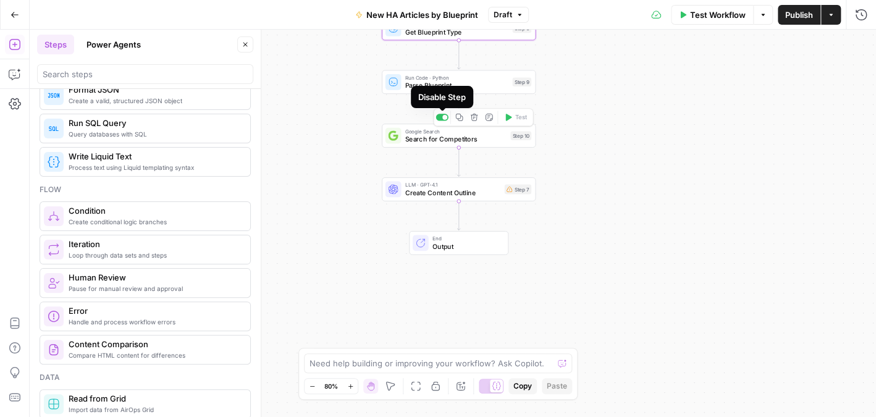
click at [443, 116] on div at bounding box center [445, 117] width 5 height 5
click at [411, 188] on span "Create Content Outline" at bounding box center [452, 193] width 95 height 10
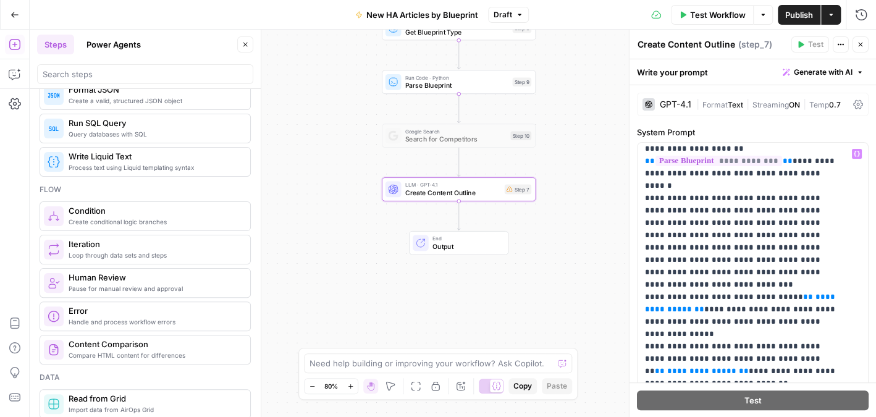
scroll to position [124, 0]
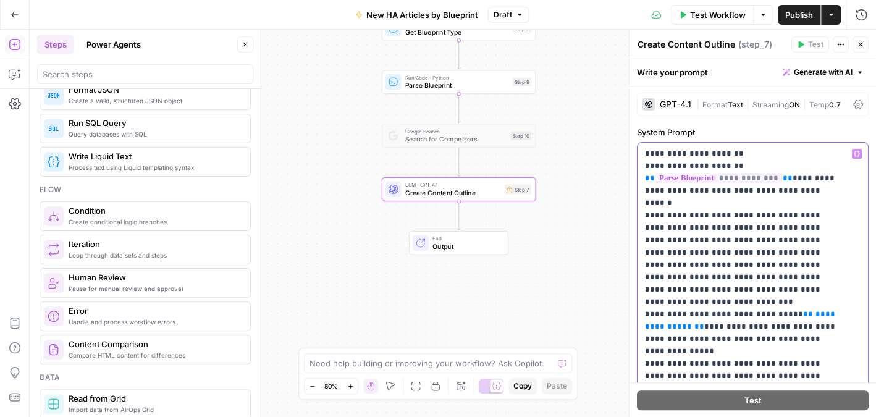
click at [645, 310] on span "**********" at bounding box center [741, 320] width 193 height 20
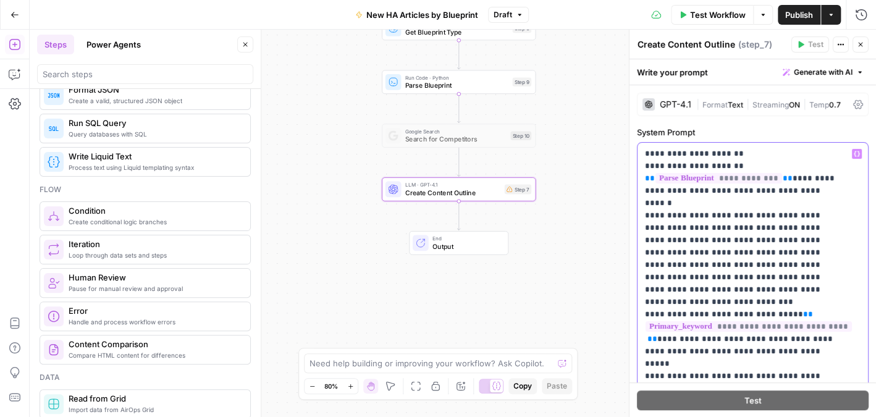
scroll to position [185, 0]
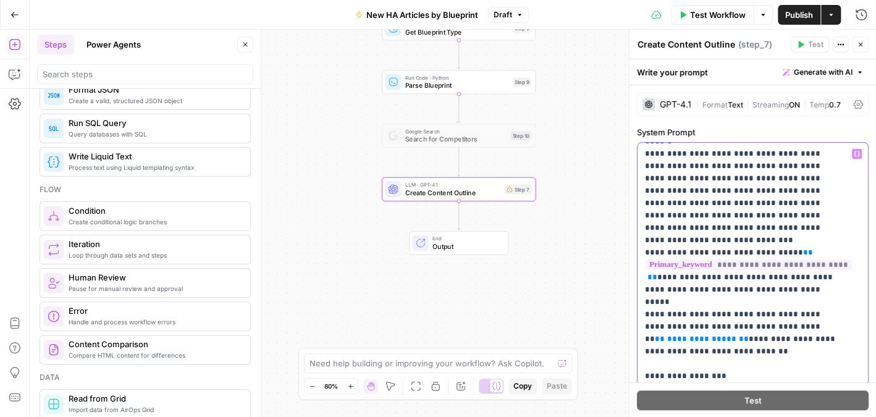
click at [667, 335] on span "**********" at bounding box center [701, 339] width 69 height 8
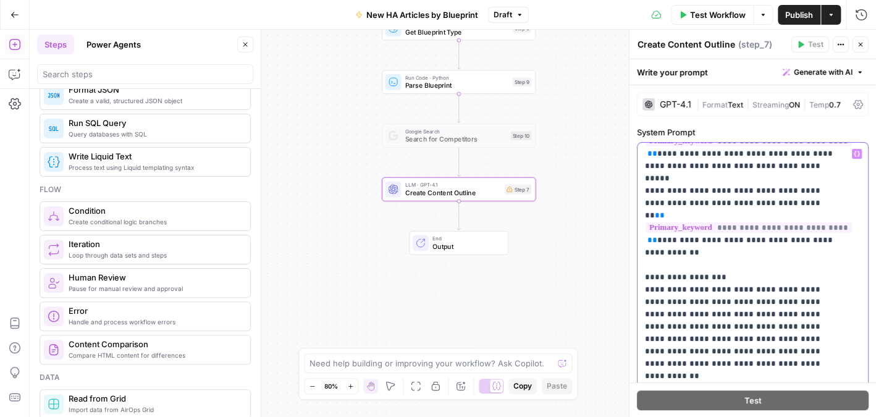
scroll to position [0, 0]
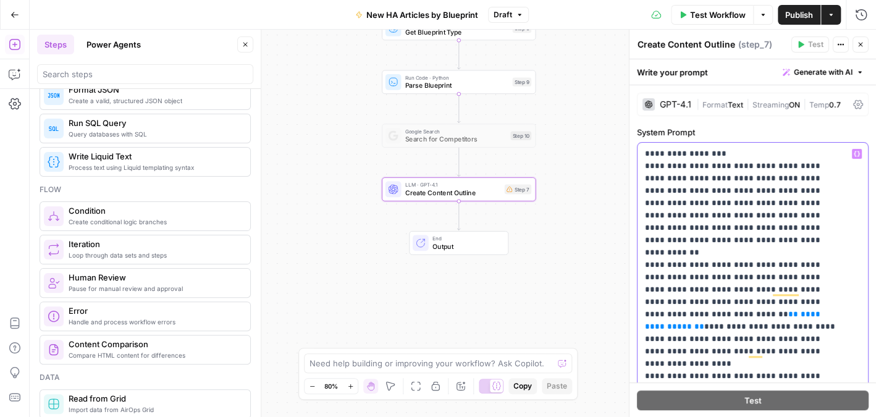
click at [698, 310] on span "**********" at bounding box center [734, 320] width 178 height 20
click at [645, 310] on span "**********" at bounding box center [734, 320] width 178 height 20
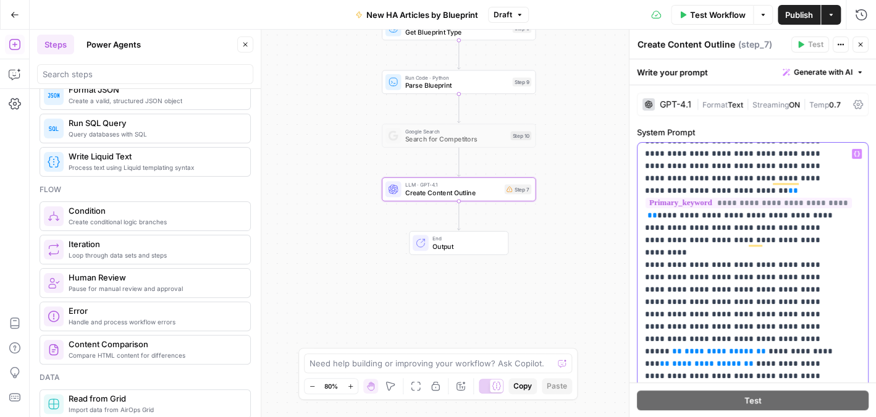
click at [685, 347] on span "**********" at bounding box center [719, 351] width 69 height 8
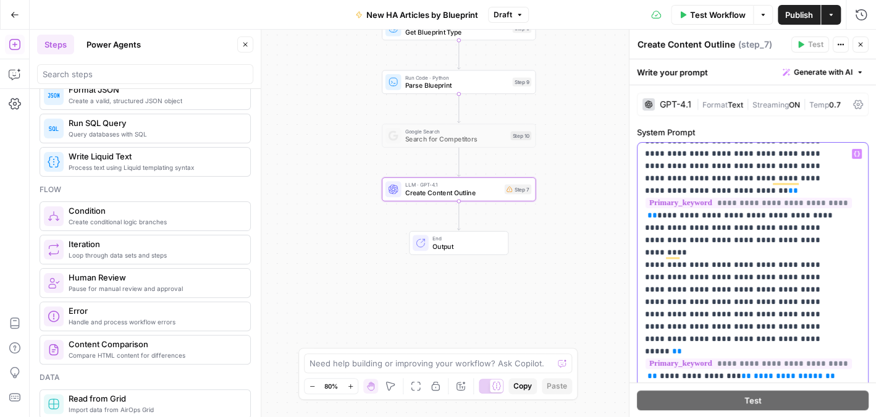
click at [754, 372] on span "**********" at bounding box center [788, 376] width 69 height 8
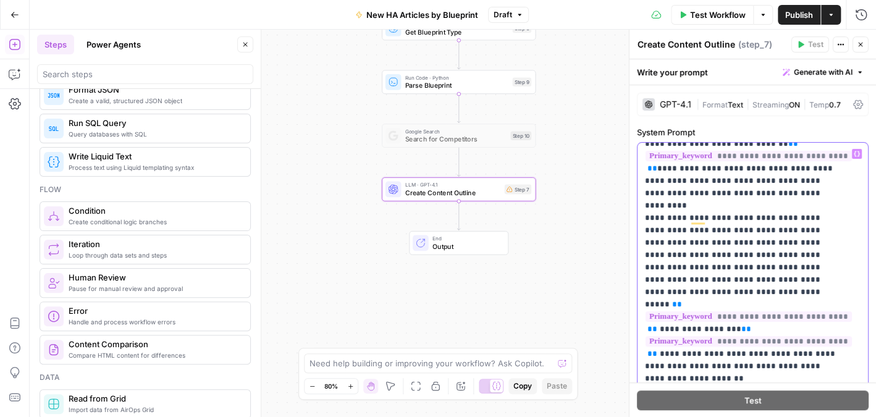
scroll to position [680, 0]
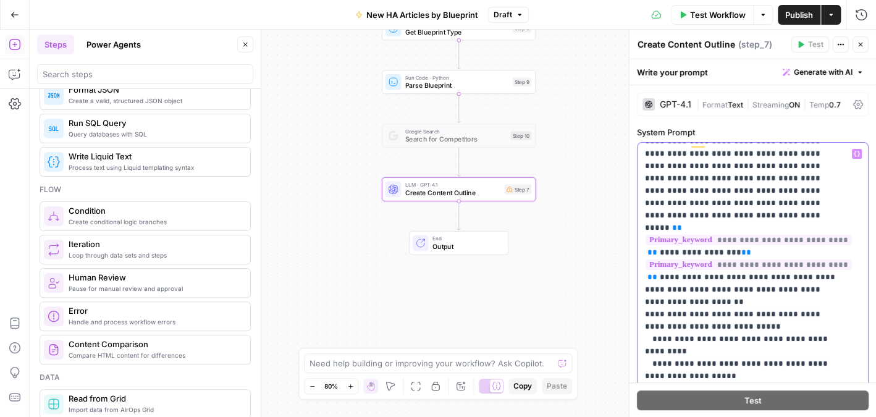
click at [722, 265] on p "**********" at bounding box center [743, 302] width 197 height 1669
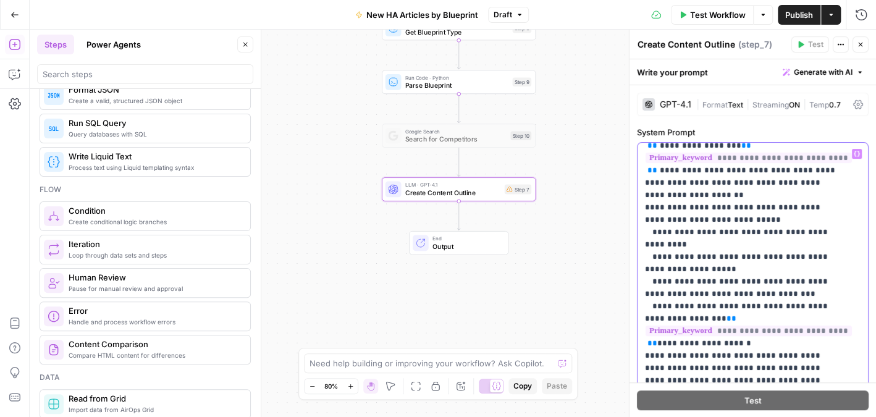
scroll to position [803, 0]
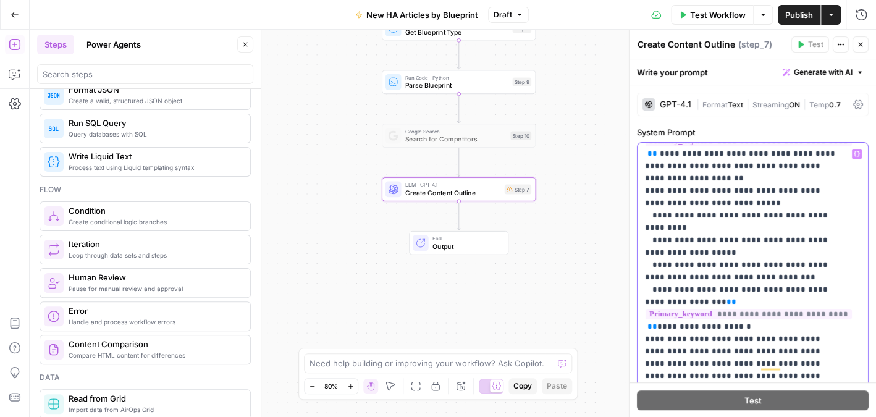
click at [652, 253] on p "**********" at bounding box center [743, 184] width 197 height 1681
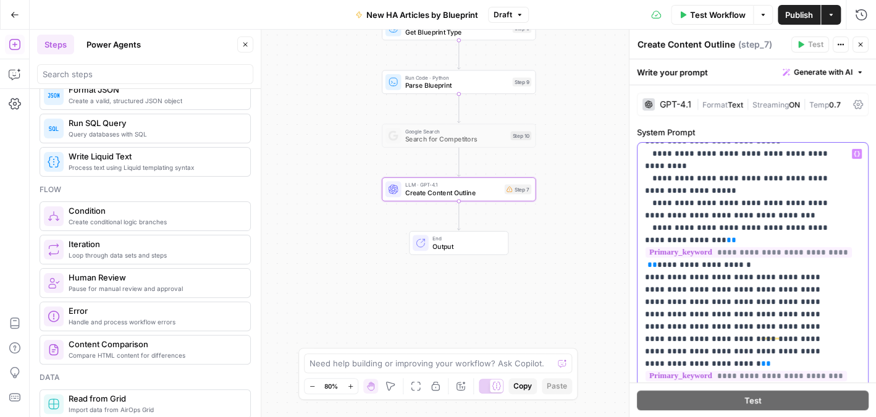
scroll to position [865, 0]
click at [743, 242] on p "**********" at bounding box center [743, 128] width 197 height 1693
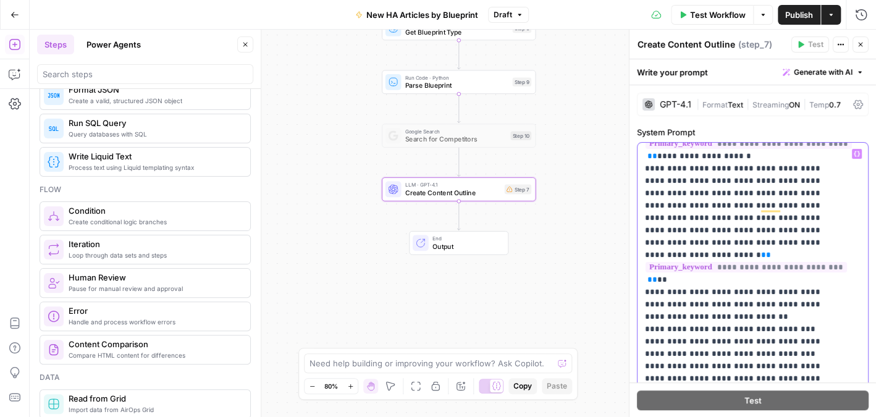
scroll to position [989, 0]
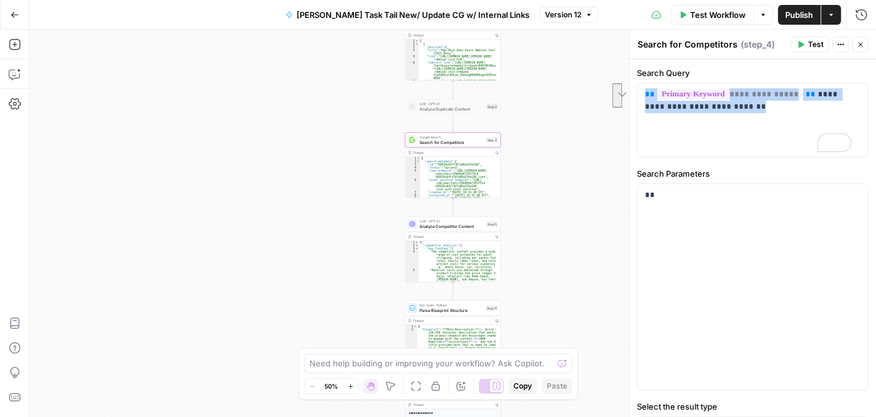
click at [861, 43] on icon "button" at bounding box center [860, 44] width 7 height 7
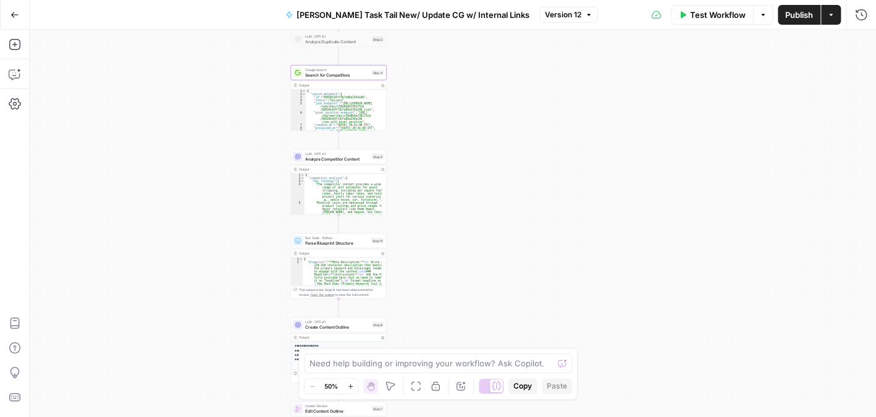
drag, startPoint x: 667, startPoint y: 171, endPoint x: 554, endPoint y: 111, distance: 127.7
click at [553, 102] on div "Workflow Set Inputs Inputs Google Search Google Search Step 13 Output Copy 1 2 …" at bounding box center [453, 224] width 847 height 388
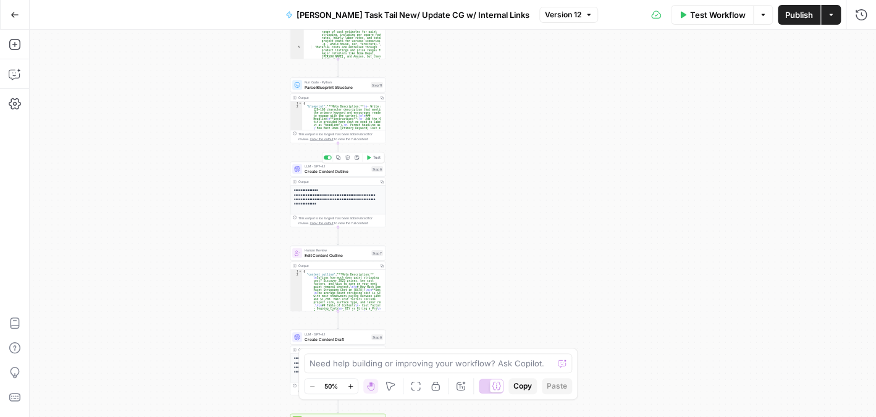
click at [335, 174] on div "LLM · GPT-4.1 Create Content Outline Step 6 Copy step Delete step Add Note Test" at bounding box center [338, 169] width 96 height 15
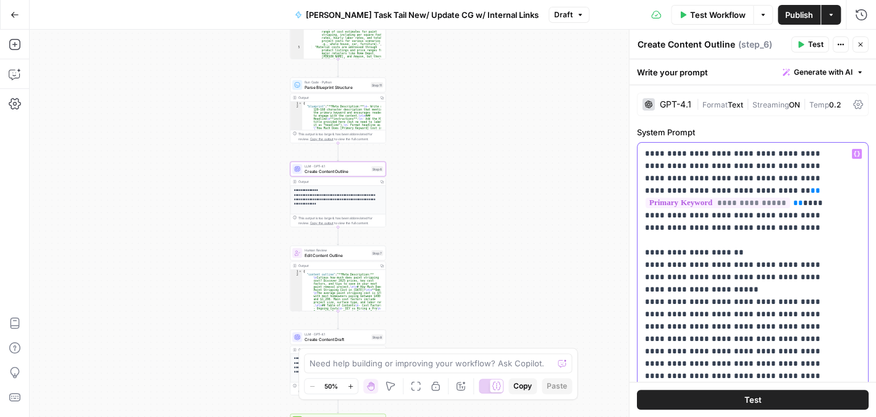
click at [863, 46] on icon "button" at bounding box center [860, 44] width 7 height 7
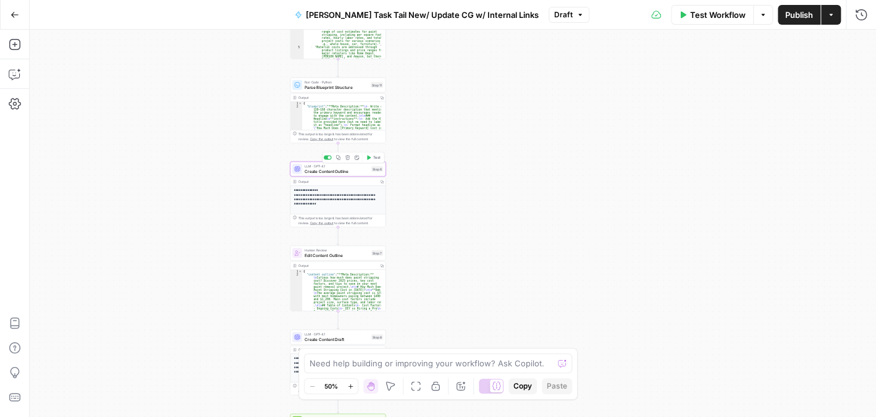
click at [352, 169] on span "Create Content Outline" at bounding box center [337, 171] width 64 height 6
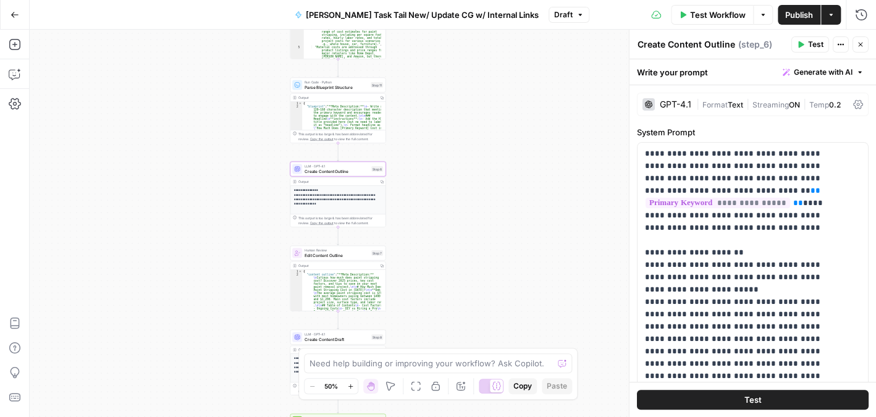
click at [860, 41] on icon "button" at bounding box center [860, 44] width 7 height 7
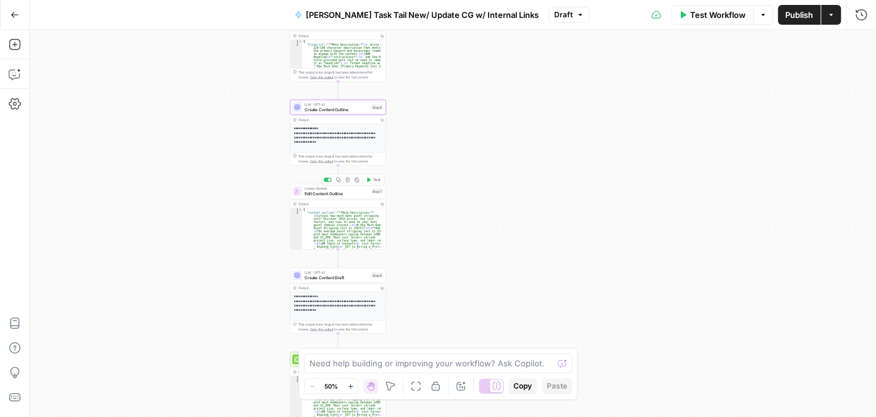
click at [335, 195] on span "Edit Content Outline" at bounding box center [337, 193] width 64 height 6
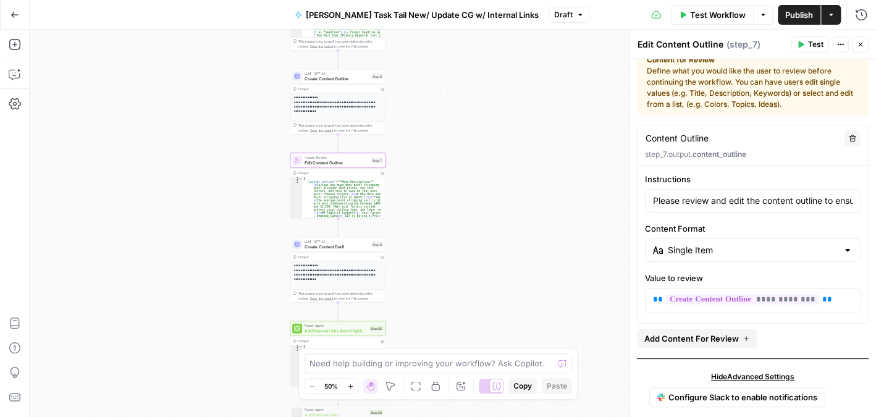
scroll to position [30, 0]
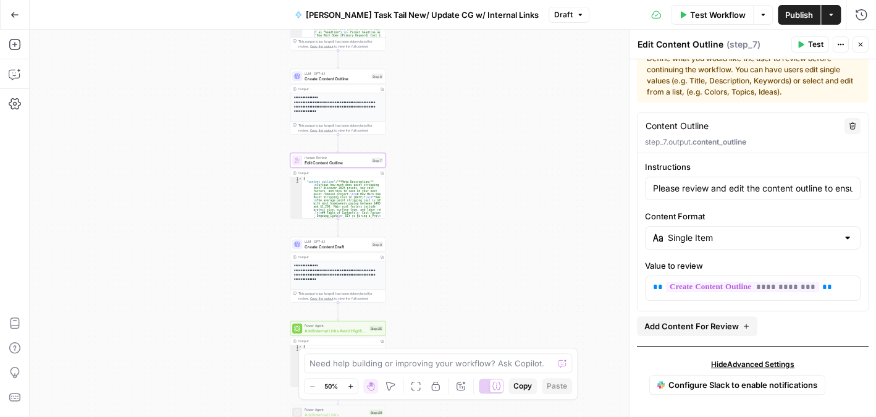
click at [766, 360] on span "Hide Advanced Settings" at bounding box center [752, 364] width 83 height 11
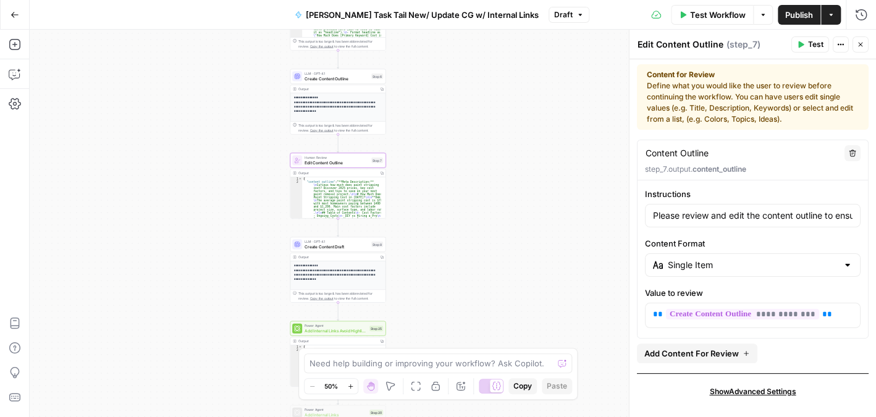
scroll to position [1, 0]
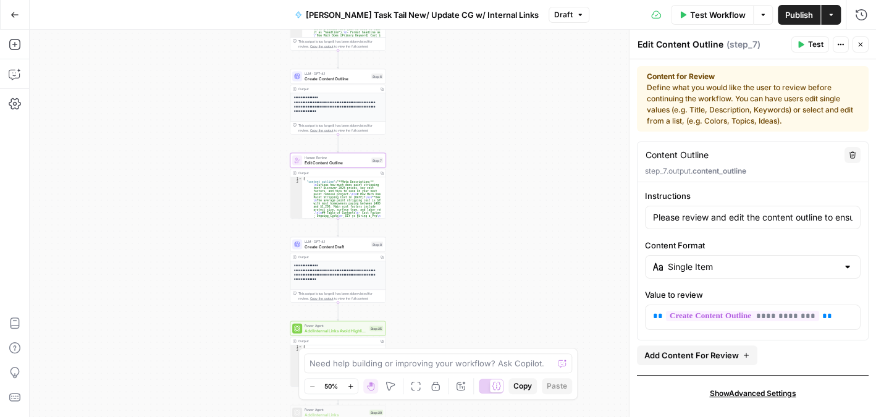
click at [761, 388] on span "Show Advanced Settings" at bounding box center [753, 393] width 87 height 11
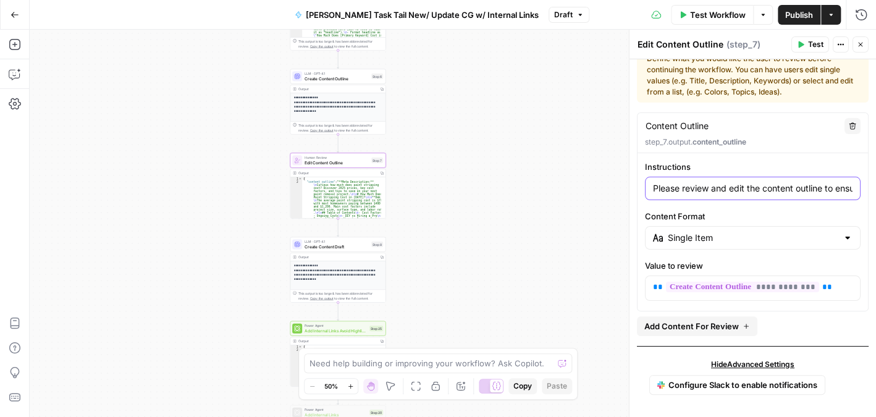
click at [678, 184] on input "Please review and edit the content outline to ensure it meets [PERSON_NAME]'s g…" at bounding box center [753, 188] width 200 height 12
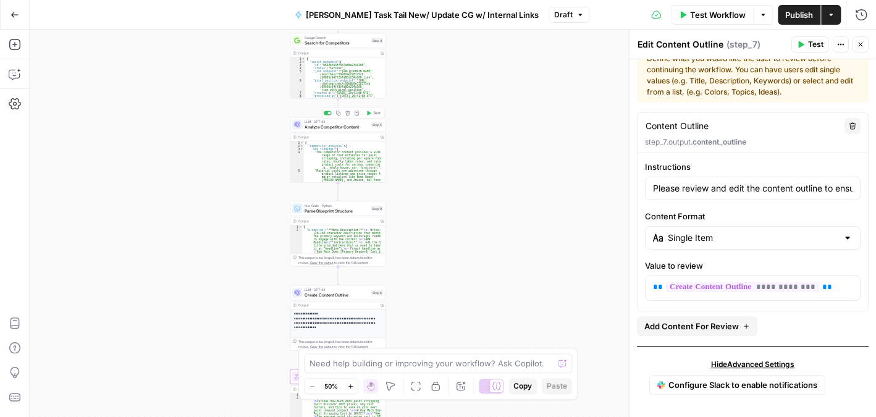
click at [329, 126] on span "Analyze Competitor Content" at bounding box center [337, 127] width 64 height 6
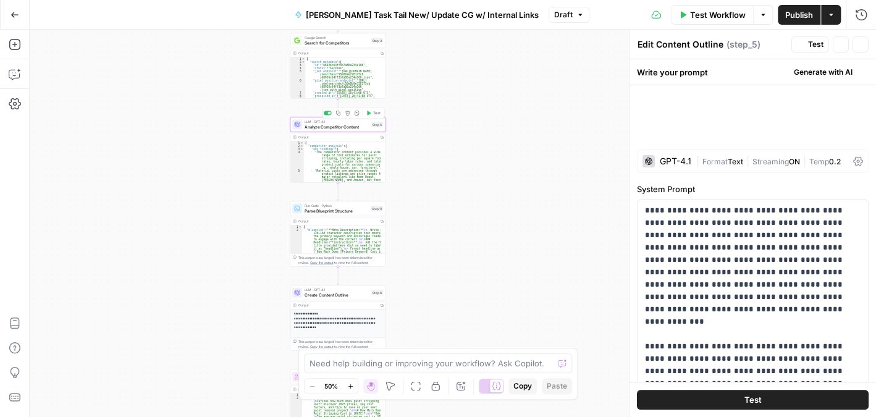
type textarea "Analyze Competitor Content"
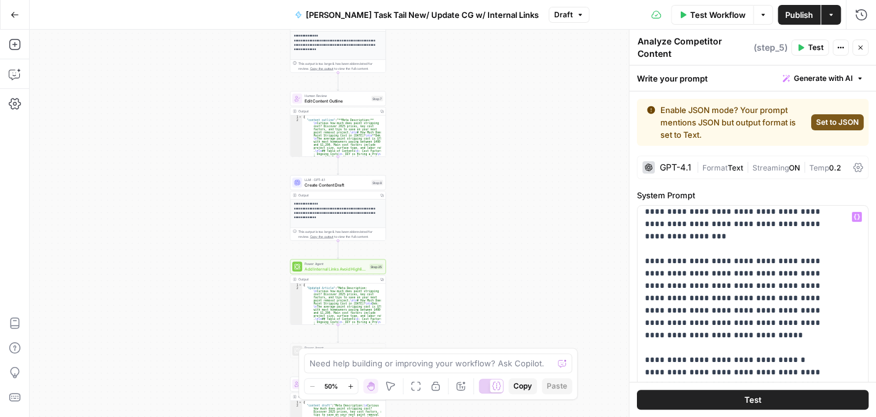
scroll to position [0, 0]
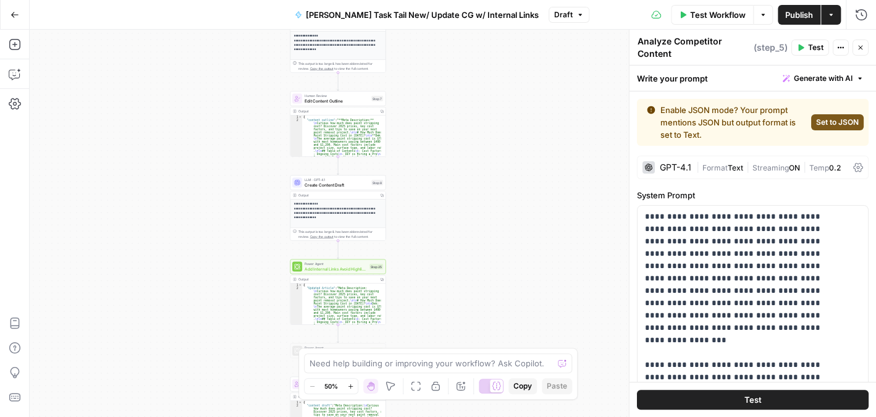
click at [866, 48] on button "Close" at bounding box center [861, 48] width 16 height 16
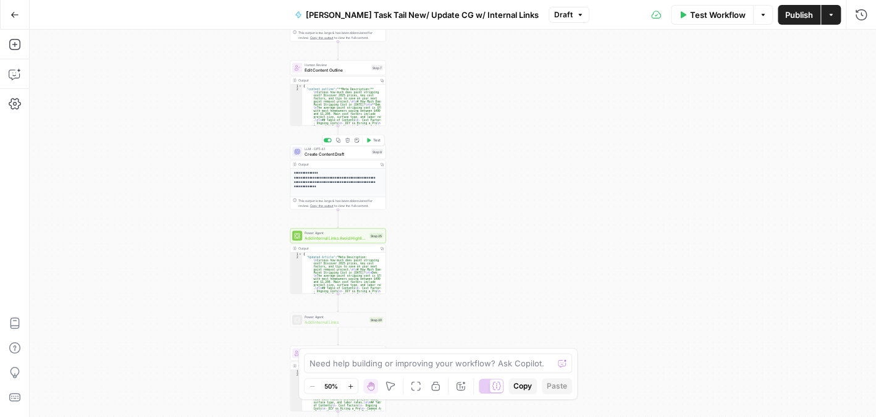
click at [341, 155] on span "Create Content Draft" at bounding box center [337, 154] width 64 height 6
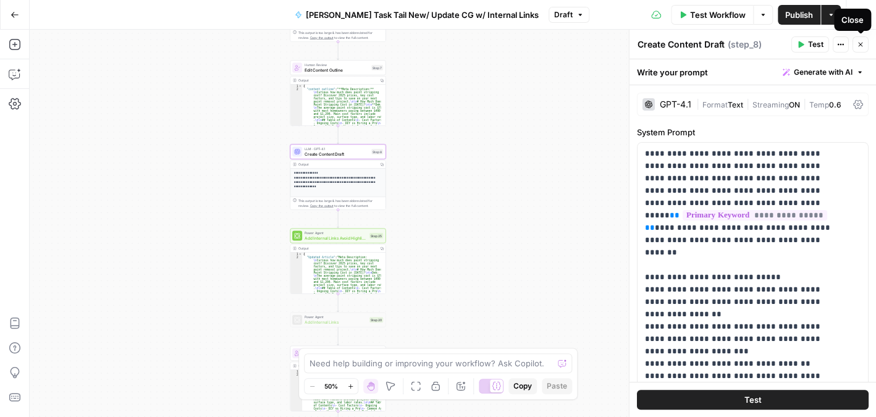
click at [860, 40] on button "Close" at bounding box center [861, 44] width 16 height 16
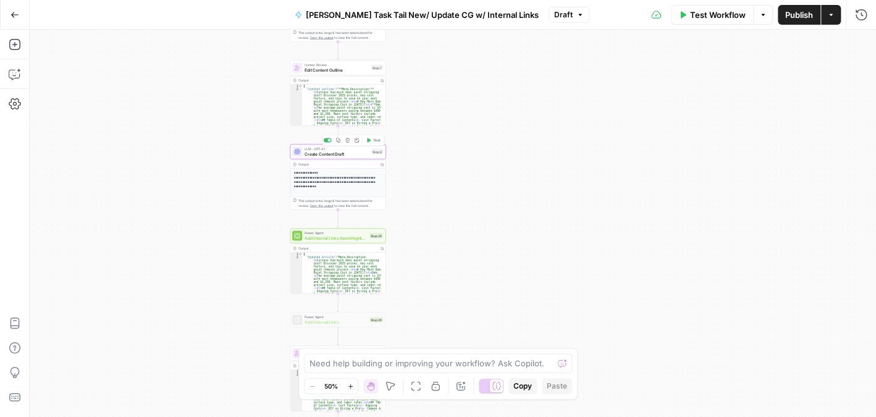
click at [347, 154] on span "Create Content Draft" at bounding box center [337, 154] width 64 height 6
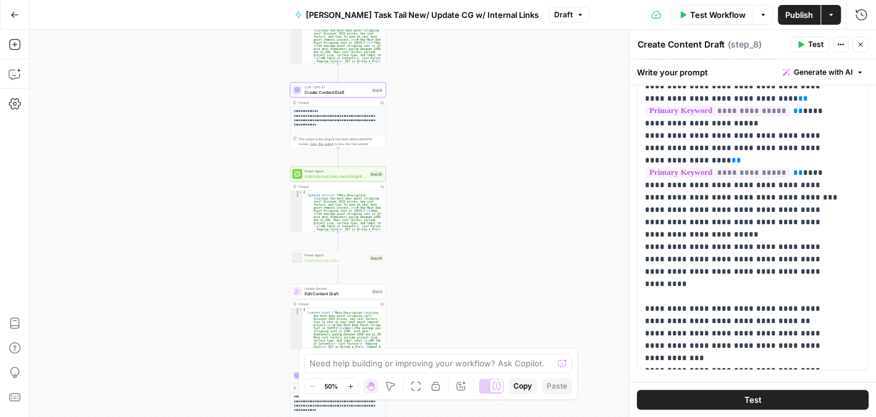
scroll to position [247, 0]
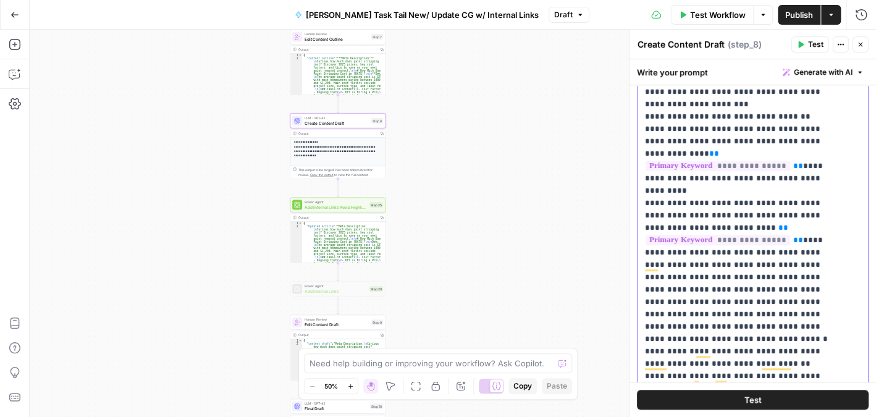
scroll to position [0, 0]
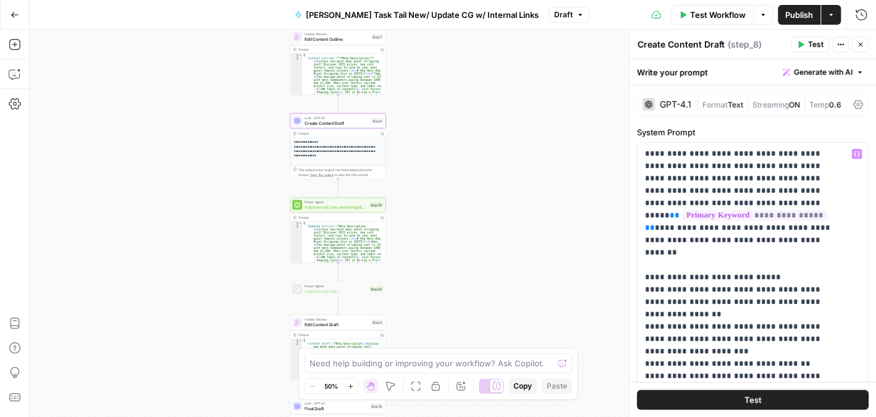
click at [737, 103] on span "Text" at bounding box center [735, 104] width 15 height 9
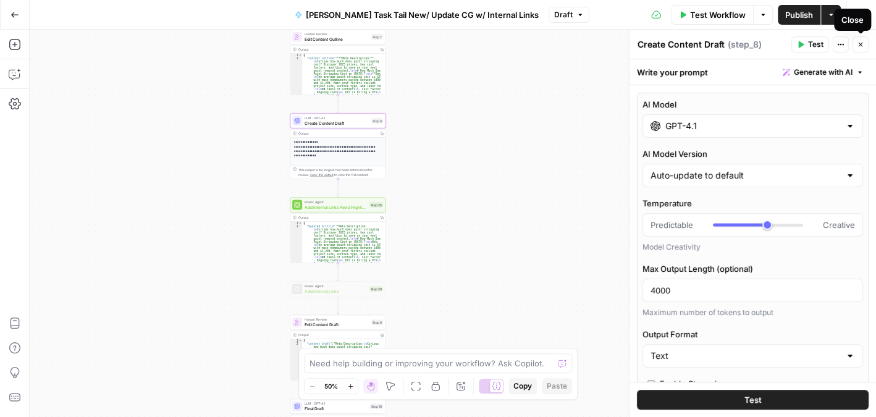
click at [863, 43] on icon "button" at bounding box center [860, 45] width 4 height 4
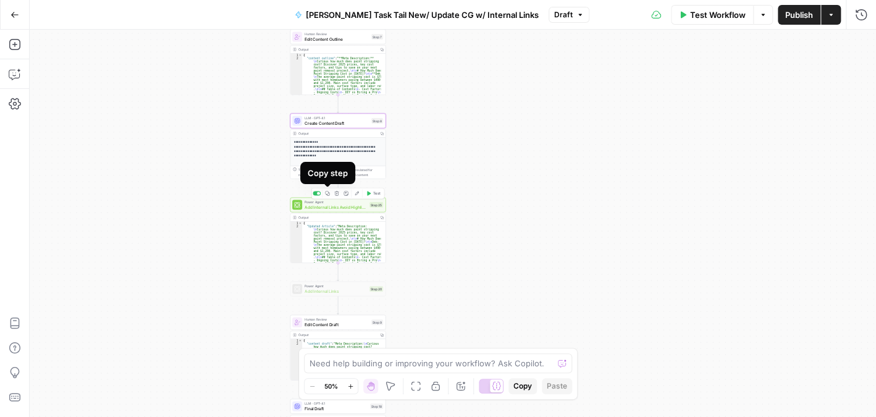
click at [328, 192] on icon "button" at bounding box center [327, 193] width 5 height 5
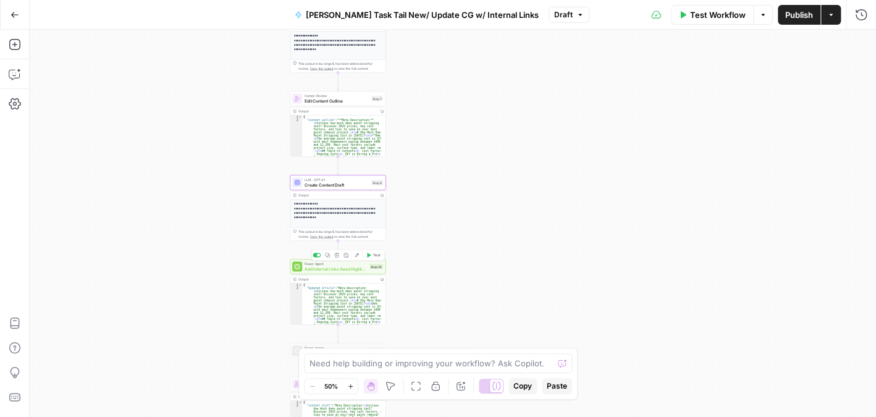
click at [328, 270] on span "Add Internal Links Avoid Highlights - Fork" at bounding box center [336, 269] width 62 height 6
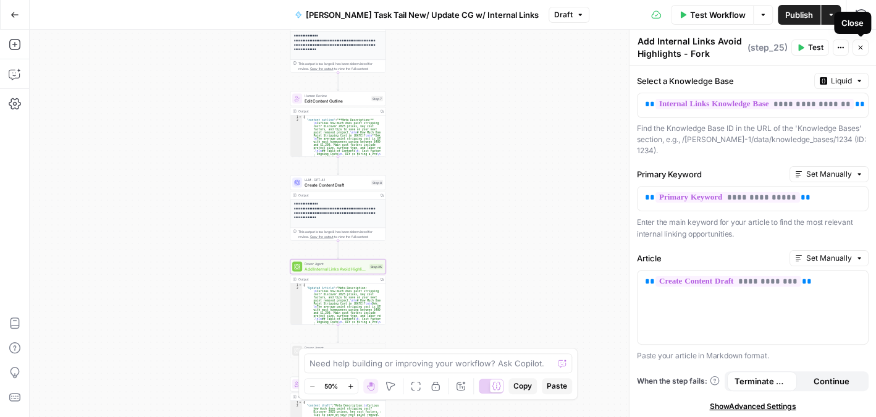
click at [862, 44] on icon "button" at bounding box center [860, 47] width 7 height 7
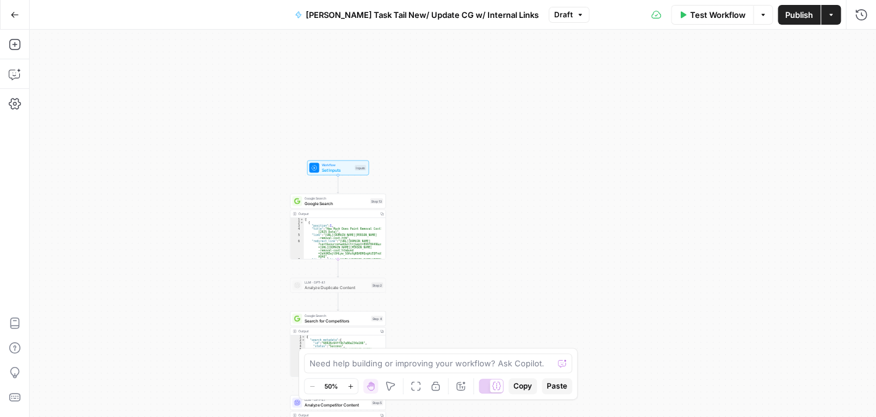
click at [354, 164] on div "Workflow Set Inputs Inputs Test Step" at bounding box center [338, 168] width 57 height 11
click at [354, 164] on div "Workflow Set Inputs Inputs Test Step" at bounding box center [336, 168] width 57 height 11
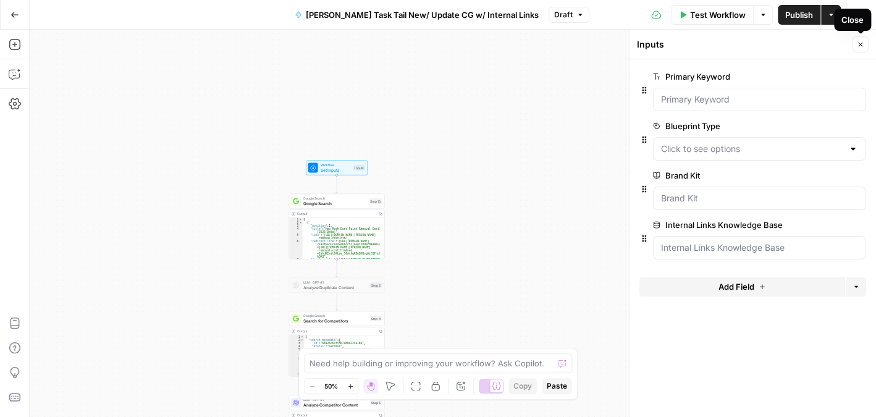
click at [858, 44] on icon "button" at bounding box center [860, 44] width 7 height 7
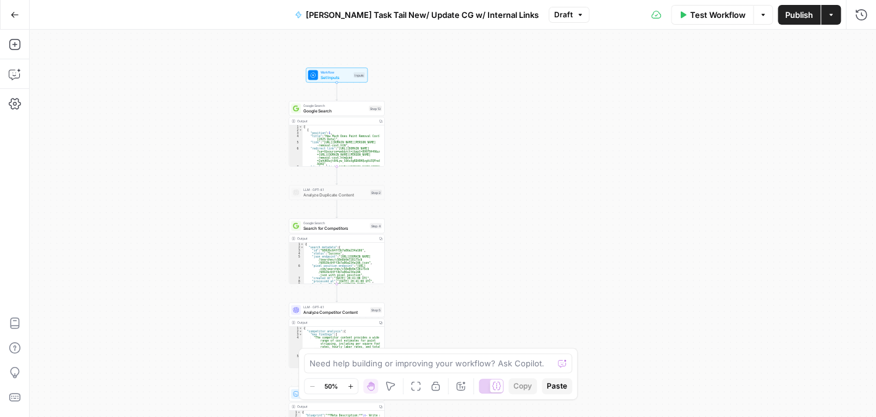
click at [354, 68] on div "Test Step" at bounding box center [351, 63] width 32 height 11
click at [354, 80] on div "Workflow Set Inputs Inputs Test Step" at bounding box center [337, 75] width 62 height 15
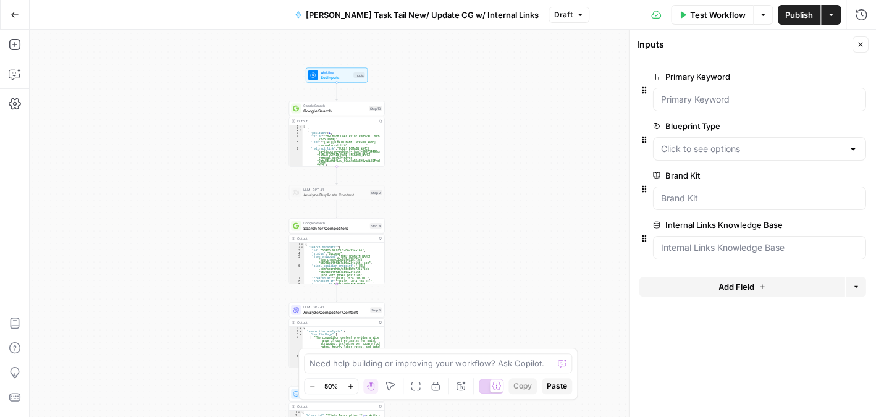
click at [813, 225] on span "edit field" at bounding box center [820, 225] width 27 height 10
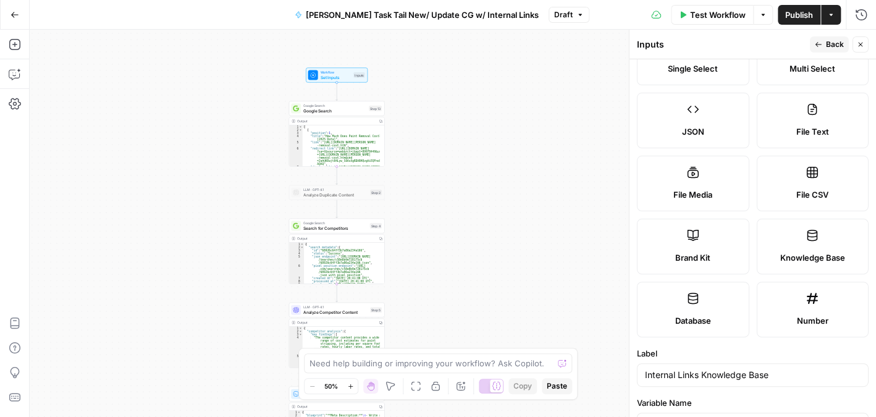
scroll to position [247, 0]
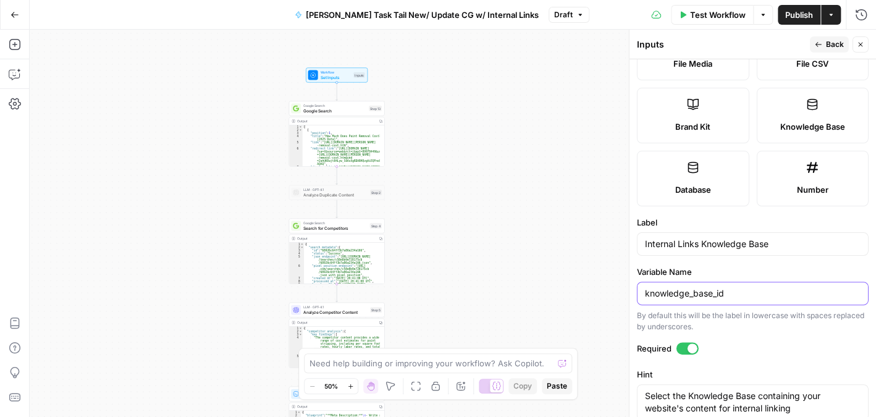
drag, startPoint x: 750, startPoint y: 291, endPoint x: 635, endPoint y: 297, distance: 114.5
click at [635, 297] on div "Inputs Back Close Input type Short Text Long Text Single Select Multi Select JS…" at bounding box center [752, 224] width 247 height 388
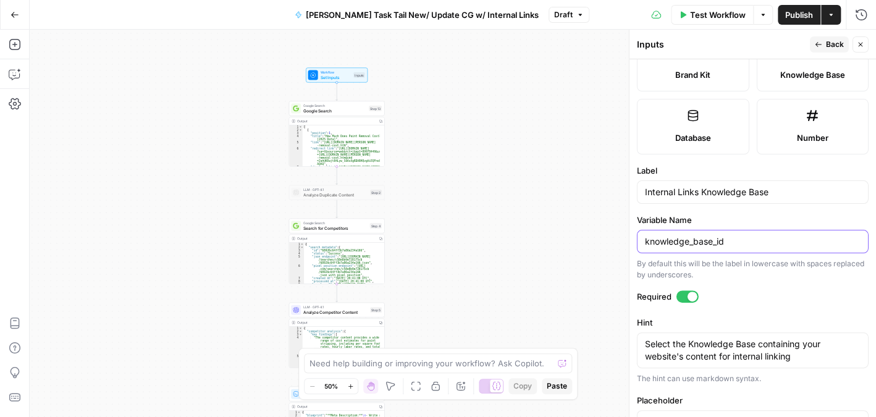
scroll to position [337, 0]
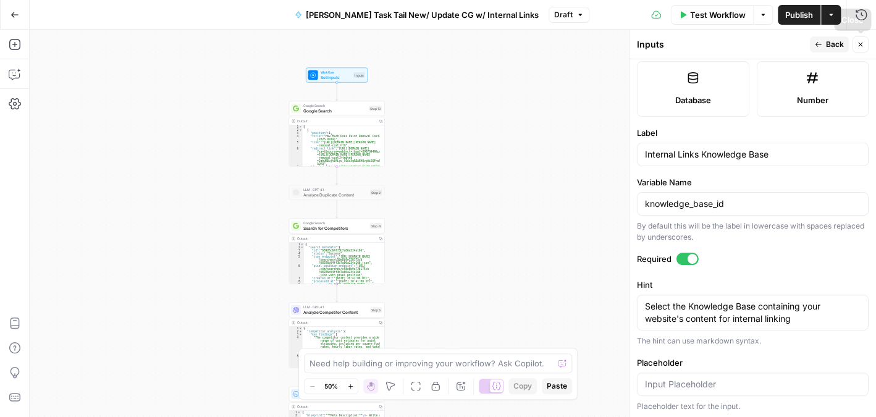
click at [858, 41] on icon "button" at bounding box center [860, 44] width 7 height 7
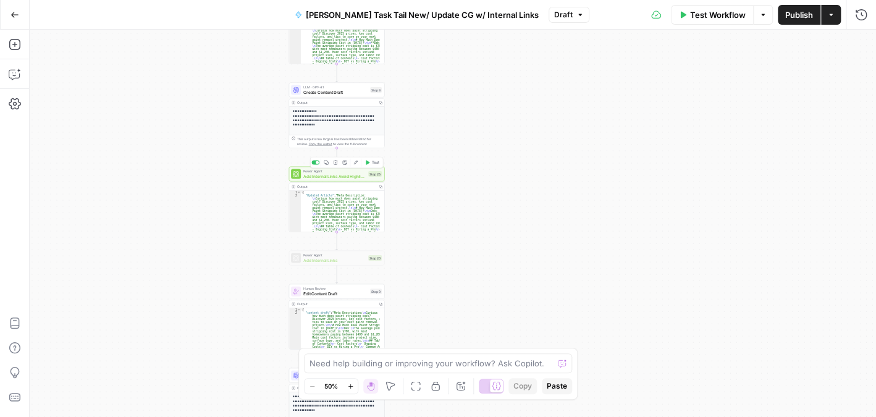
click at [347, 175] on span "Add Internal Links Avoid Highlights - Fork" at bounding box center [334, 176] width 62 height 6
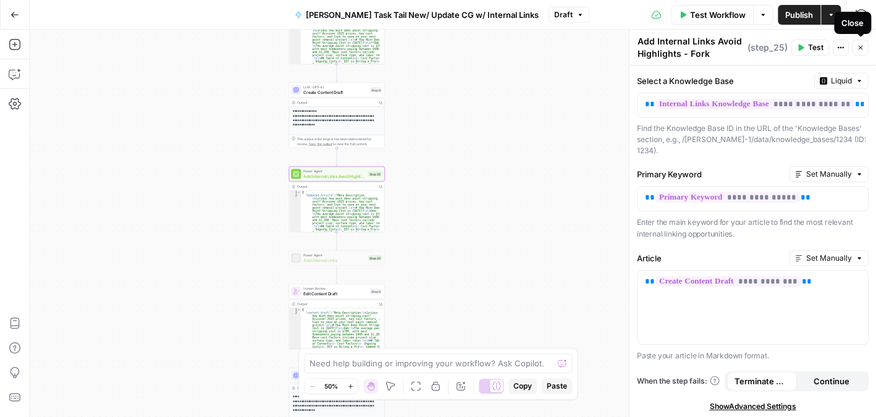
click at [860, 40] on button "Close" at bounding box center [861, 48] width 16 height 16
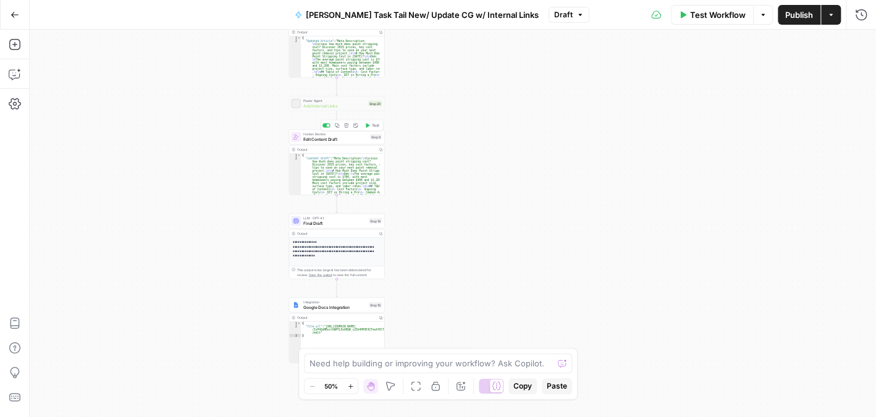
click at [344, 142] on span "Edit Content Draft" at bounding box center [335, 139] width 64 height 6
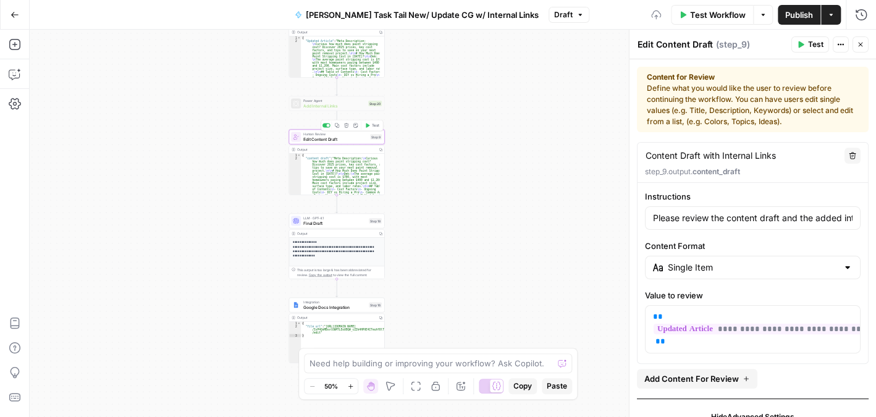
type input "Please review the content draft and the added internal links to ensure they mee…"
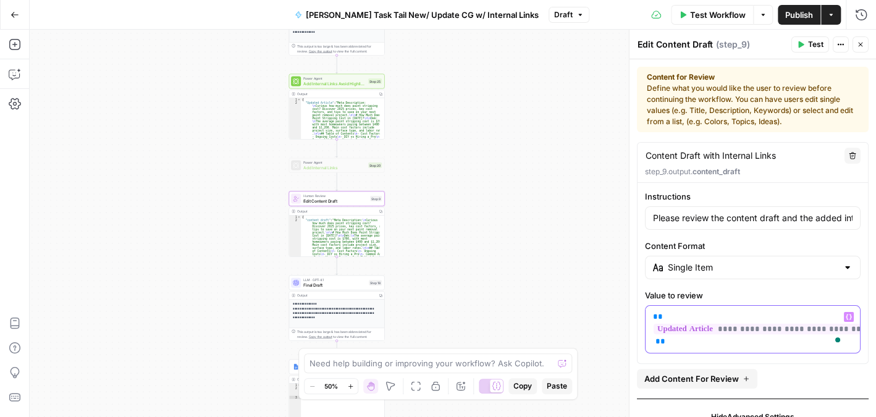
drag, startPoint x: 685, startPoint y: 348, endPoint x: 649, endPoint y: 311, distance: 51.6
click at [649, 311] on div "**********" at bounding box center [753, 329] width 214 height 47
copy p "**********"
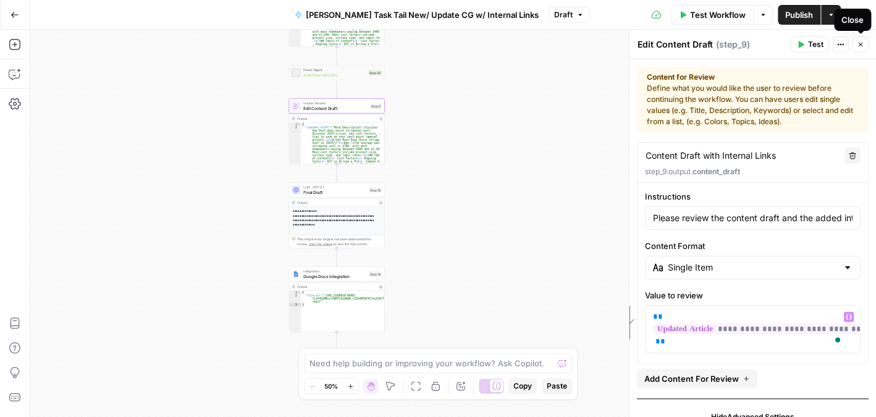
click at [862, 42] on icon "button" at bounding box center [860, 44] width 7 height 7
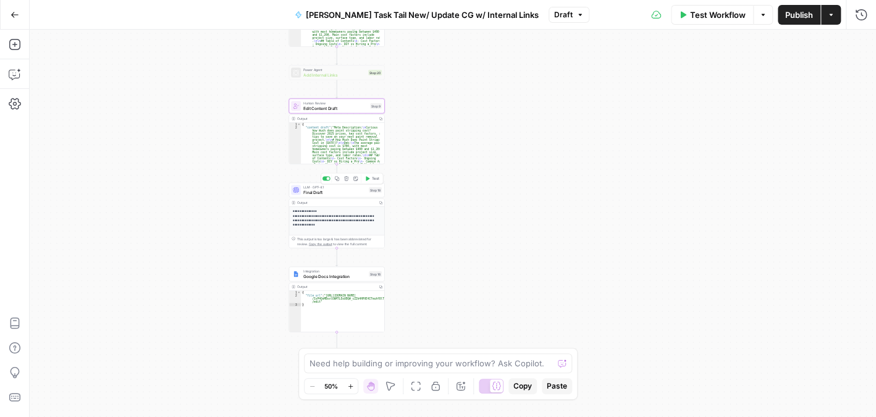
click at [336, 193] on span "Final Draft" at bounding box center [334, 192] width 63 height 6
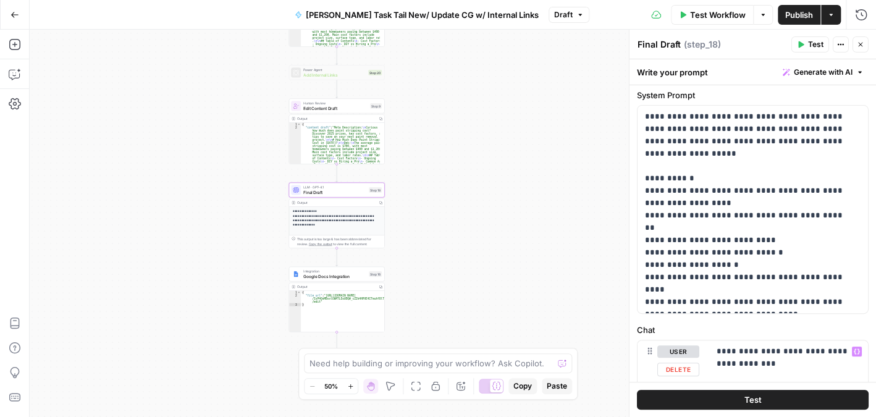
scroll to position [0, 0]
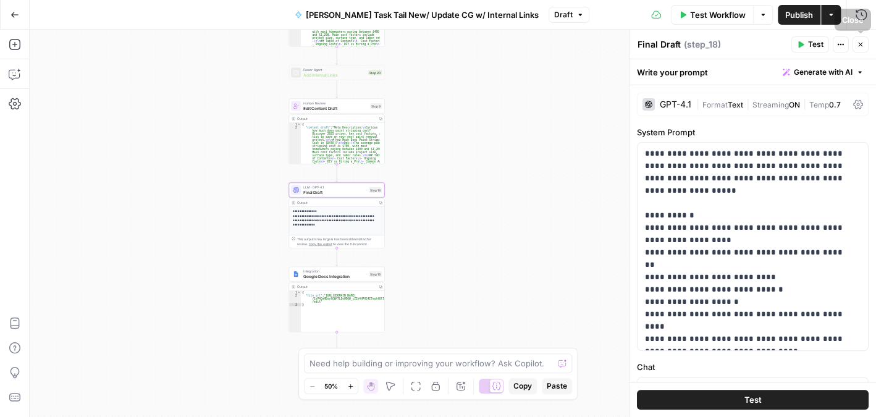
drag, startPoint x: 860, startPoint y: 44, endPoint x: 811, endPoint y: 88, distance: 65.7
click at [860, 44] on icon "button" at bounding box center [860, 44] width 7 height 7
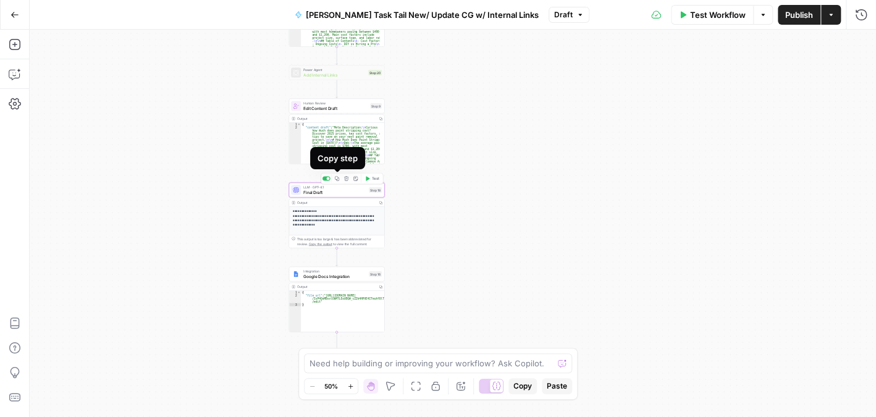
click at [338, 179] on icon "button" at bounding box center [337, 178] width 4 height 4
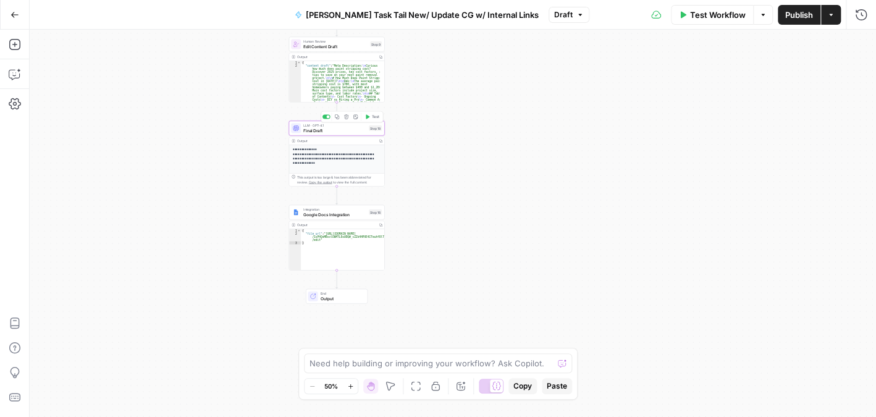
click at [338, 132] on span "Final Draft" at bounding box center [334, 130] width 63 height 6
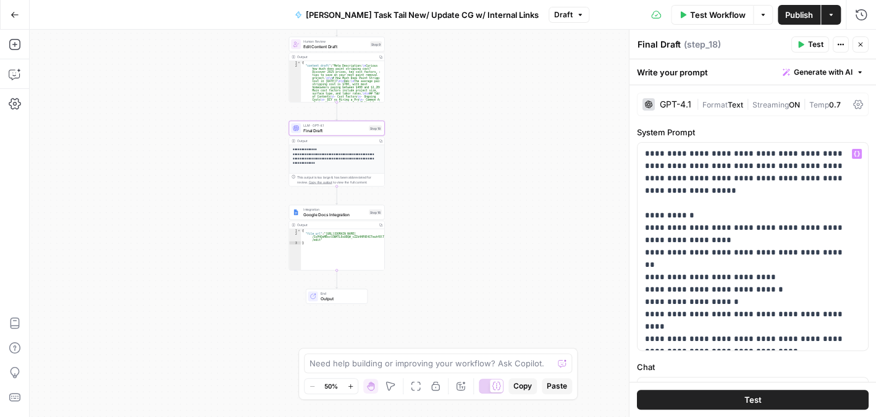
scroll to position [239, 0]
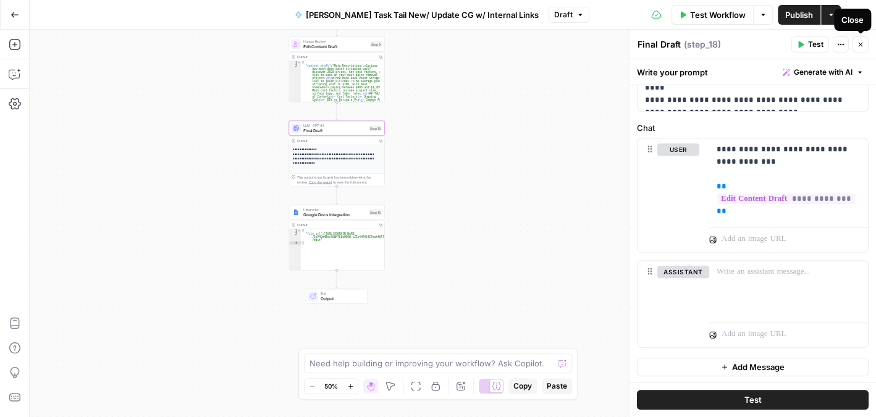
click at [864, 41] on icon "button" at bounding box center [860, 44] width 7 height 7
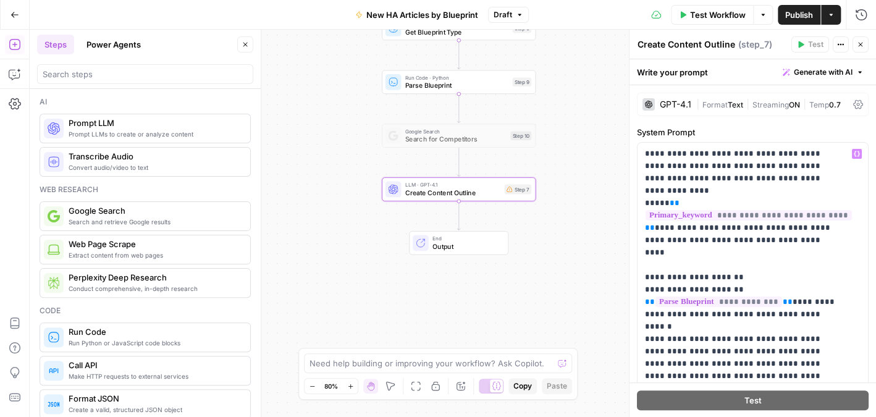
scroll to position [989, 0]
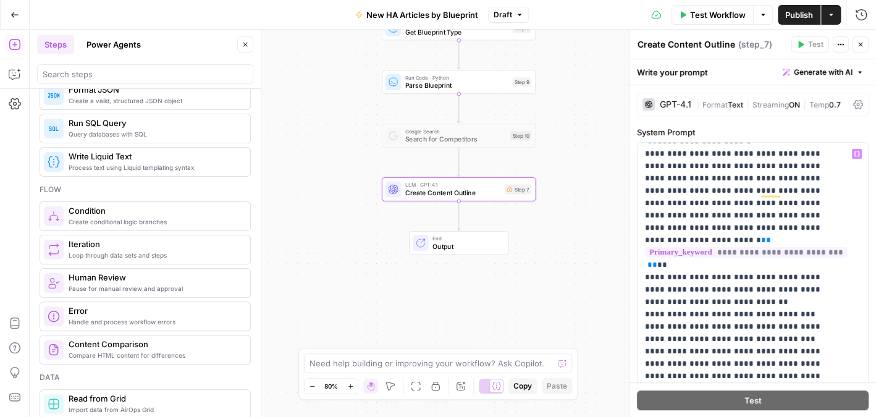
click at [642, 268] on div "**********" at bounding box center [748, 395] width 221 height 504
click at [643, 287] on div "**********" at bounding box center [748, 395] width 221 height 504
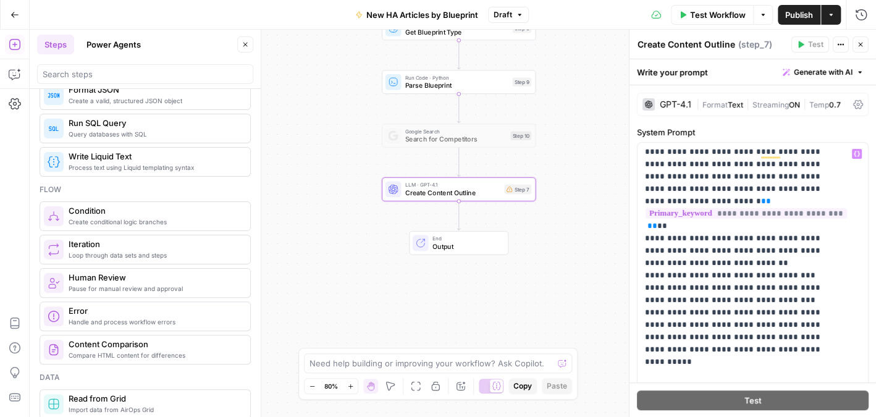
scroll to position [1051, 0]
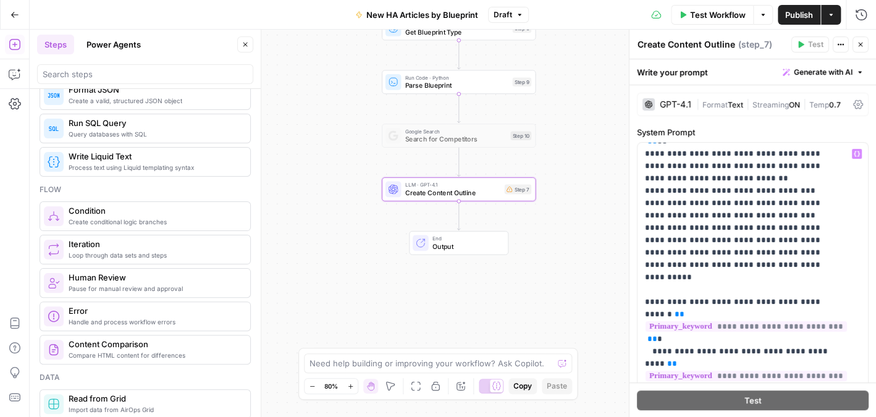
scroll to position [1112, 0]
click at [642, 252] on div "**********" at bounding box center [748, 395] width 221 height 504
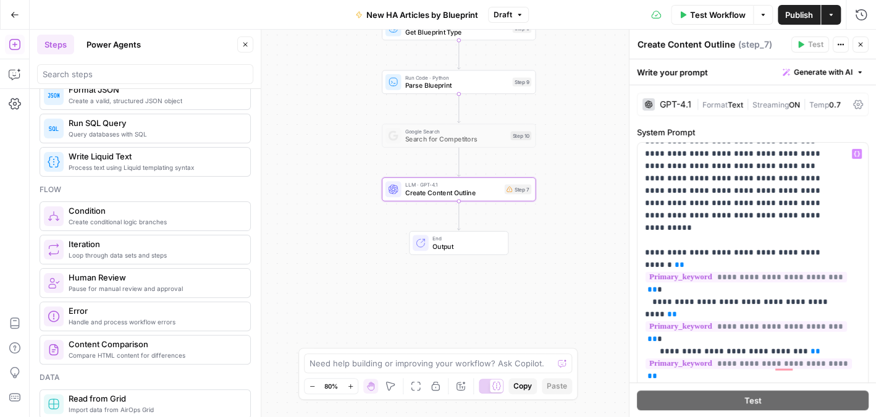
scroll to position [1174, 0]
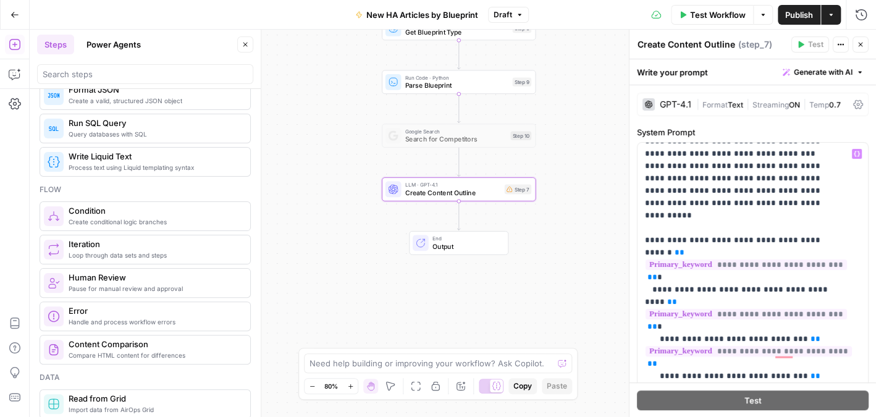
click at [643, 250] on div "**********" at bounding box center [748, 395] width 221 height 504
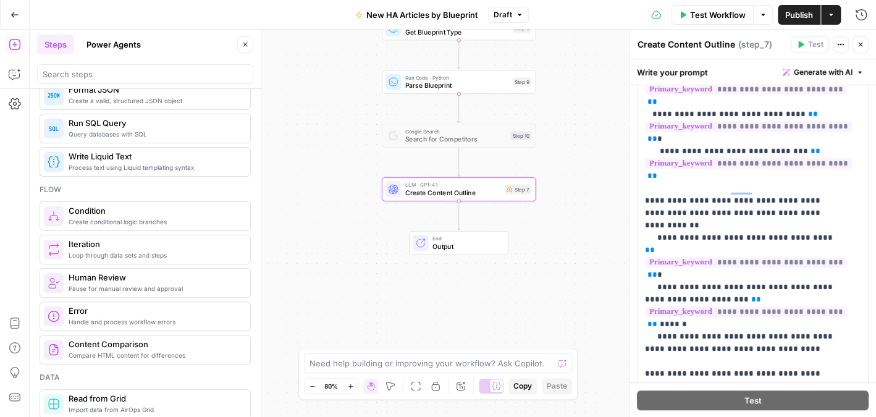
scroll to position [247, 0]
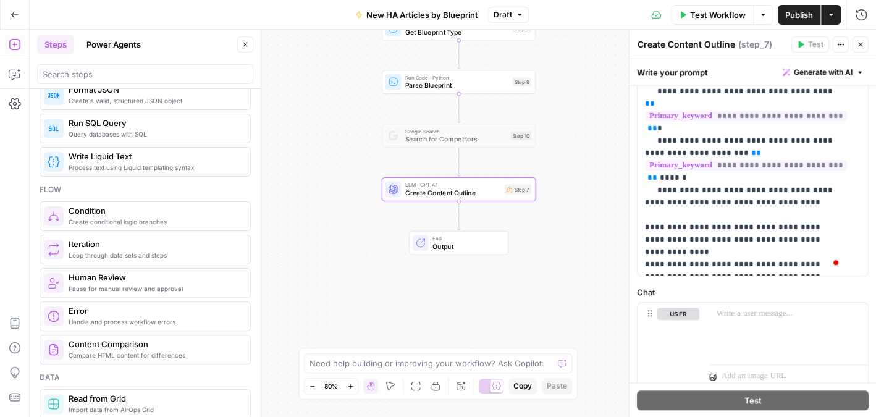
scroll to position [371, 0]
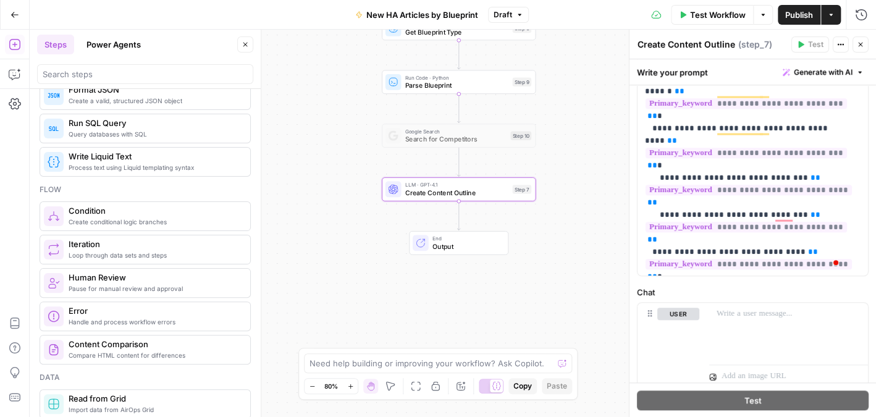
scroll to position [0, 0]
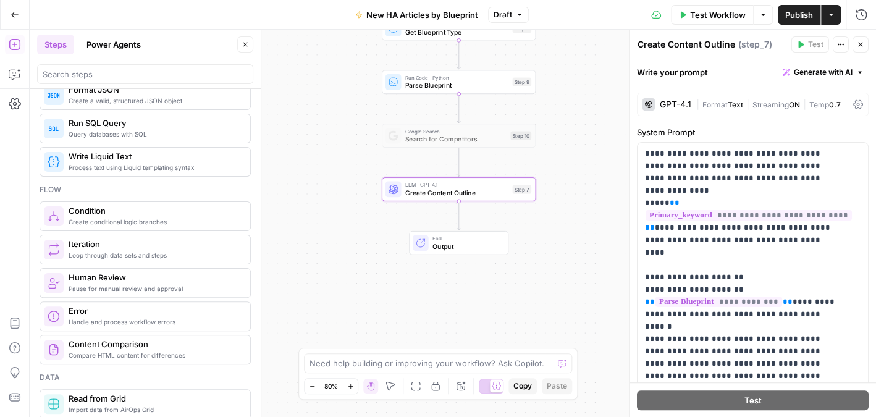
click at [863, 41] on icon "button" at bounding box center [860, 44] width 7 height 7
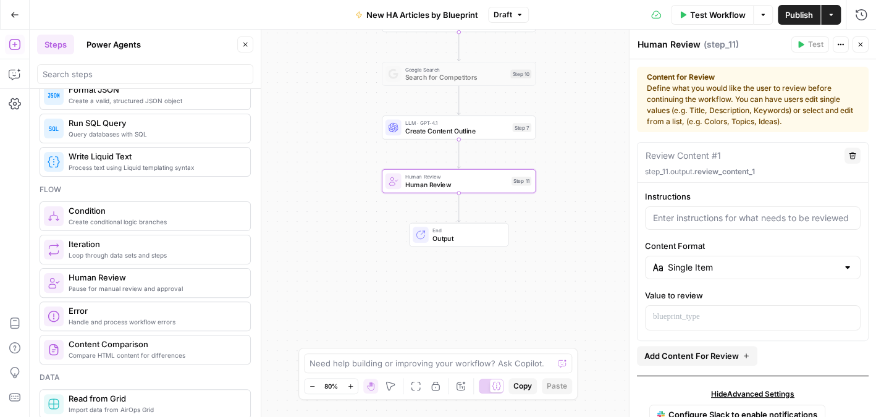
click at [673, 43] on textarea "Human Review" at bounding box center [669, 44] width 63 height 12
type textarea "H"
type textarea "Edit Content Outline"
click at [678, 111] on div "Content for Review Define what you would like the user to review before continu…" at bounding box center [753, 100] width 212 height 56
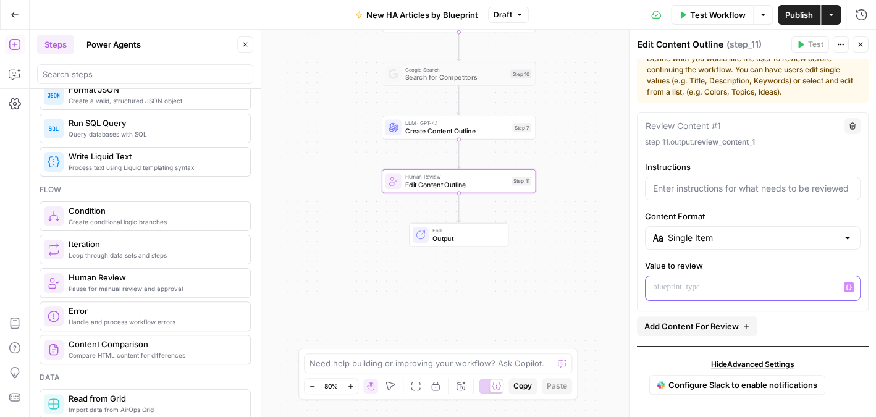
click at [700, 286] on p at bounding box center [753, 287] width 200 height 12
click at [646, 282] on div "**********" at bounding box center [753, 288] width 214 height 24
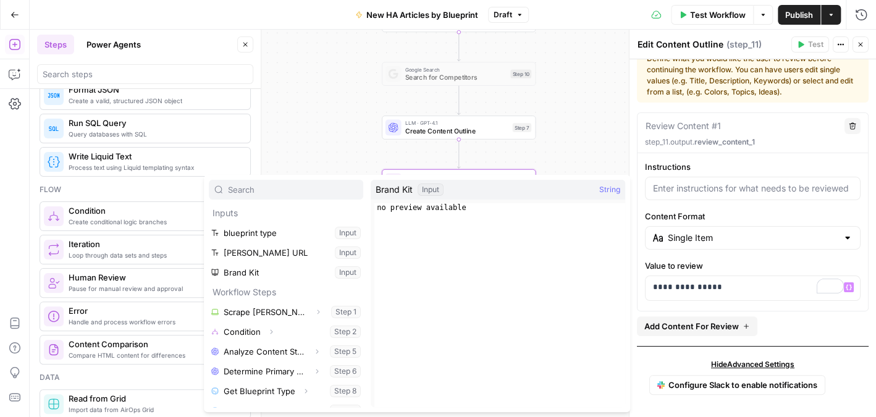
scroll to position [151, 0]
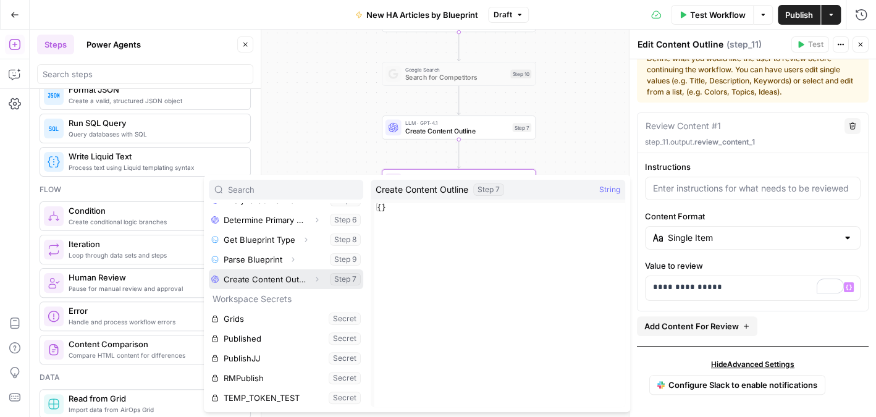
click at [258, 282] on button "Select variable Create Content Outline" at bounding box center [286, 279] width 155 height 20
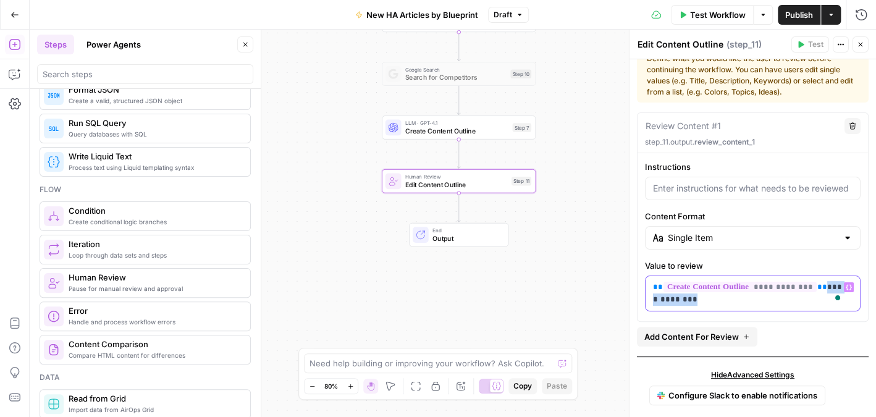
drag, startPoint x: 812, startPoint y: 287, endPoint x: 816, endPoint y: 303, distance: 16.0
click at [816, 303] on p "**********" at bounding box center [748, 293] width 191 height 25
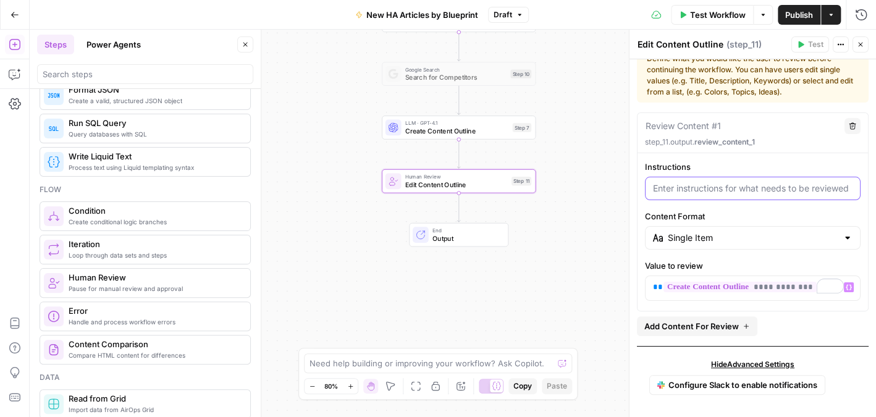
click at [714, 192] on input "Instructions" at bounding box center [753, 188] width 200 height 12
paste input "Please review and edit the content outline to ensure it meets Angi's guidelines…"
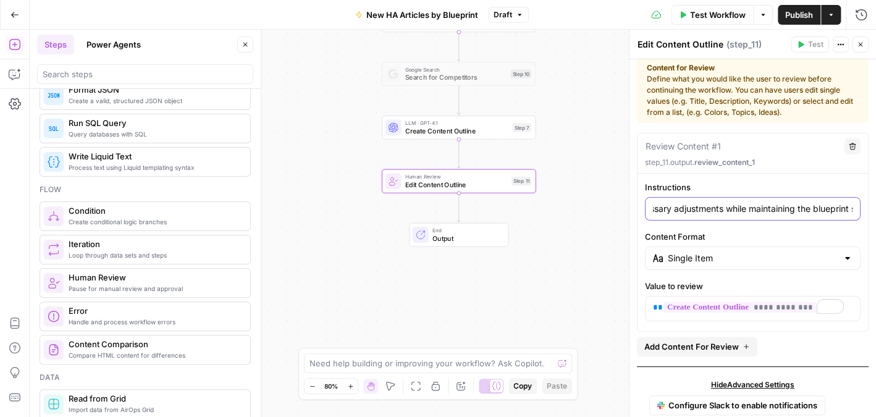
scroll to position [0, 0]
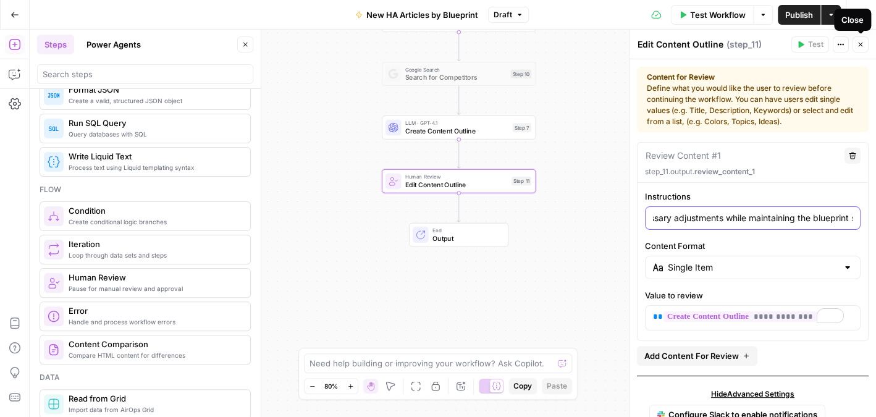
type input "Please review and edit the content outline to ensure it meets Angi's guidelines…"
click at [860, 45] on icon "button" at bounding box center [860, 44] width 7 height 7
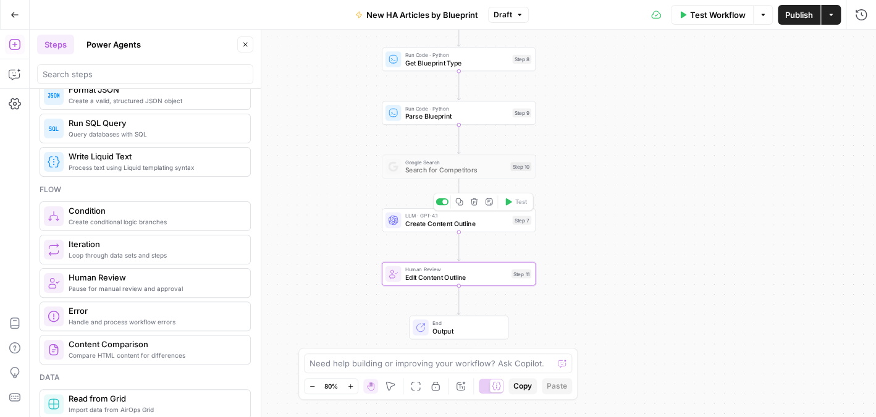
click at [448, 225] on span "Create Content Outline" at bounding box center [456, 224] width 103 height 10
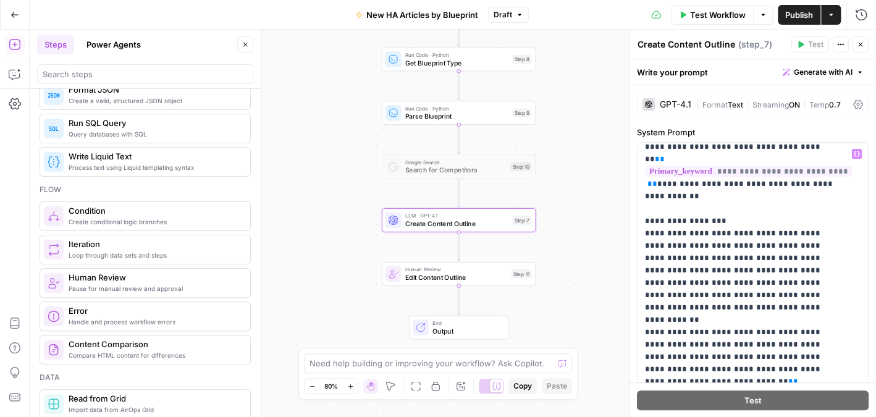
scroll to position [433, 0]
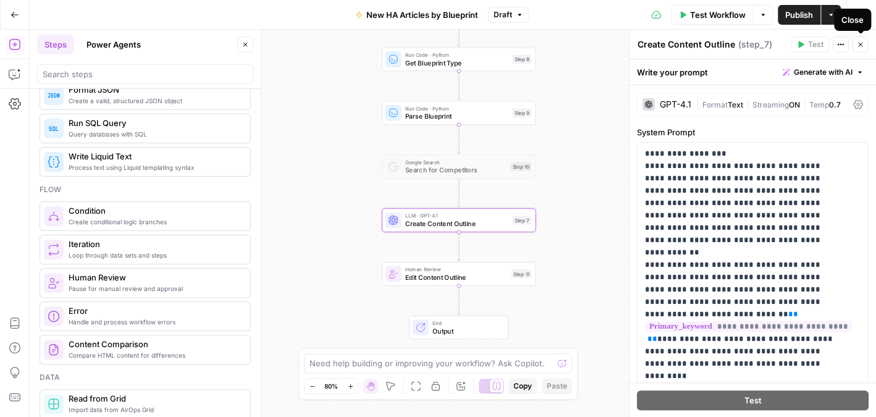
click at [860, 44] on icon "button" at bounding box center [860, 45] width 4 height 4
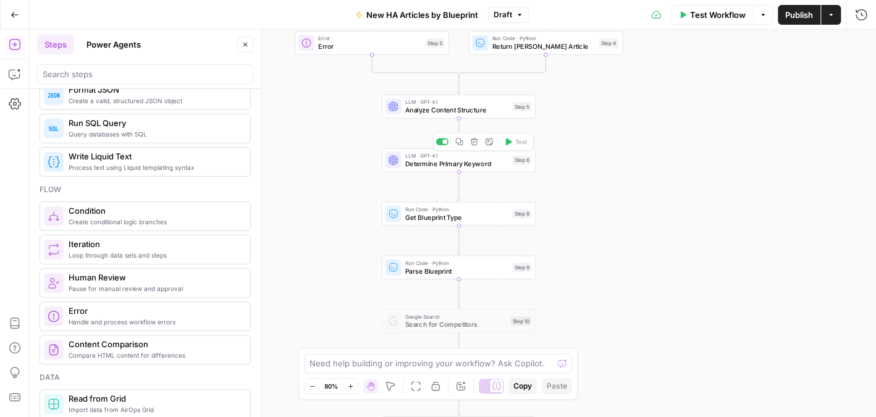
click at [459, 159] on span "Determine Primary Keyword" at bounding box center [456, 164] width 103 height 10
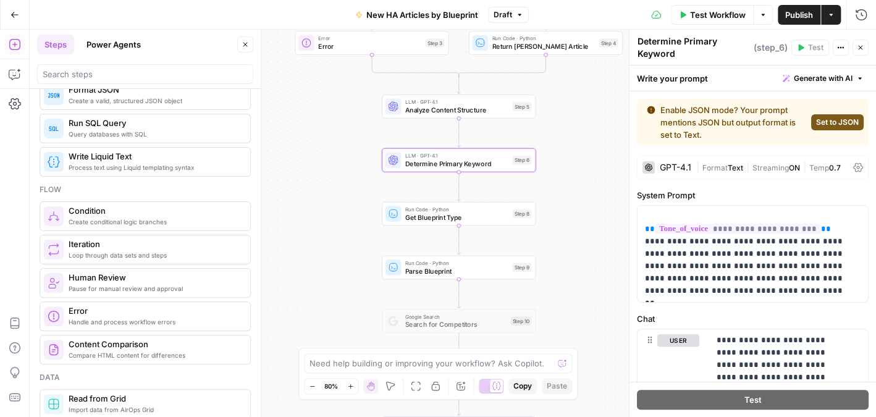
click at [727, 171] on span "Format" at bounding box center [715, 167] width 25 height 9
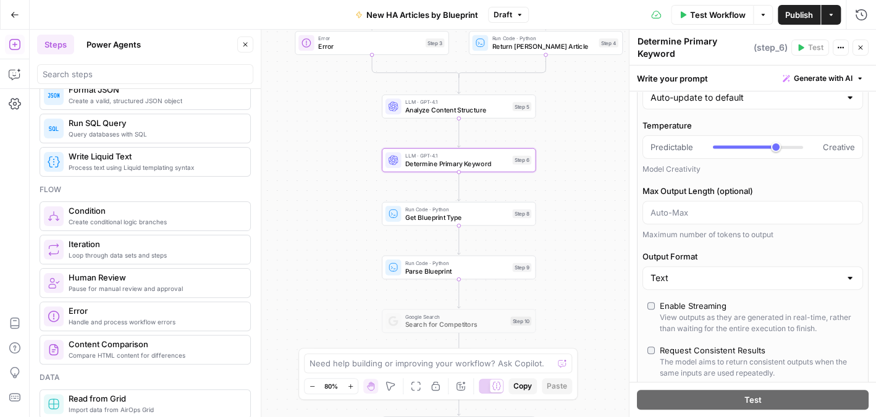
scroll to position [185, 0]
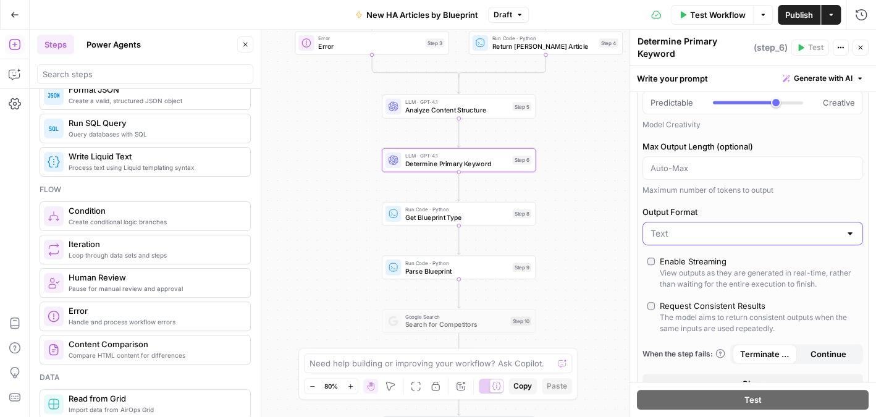
click at [811, 227] on input "Output Format" at bounding box center [746, 233] width 190 height 12
click at [752, 284] on span "JSON" at bounding box center [745, 280] width 185 height 12
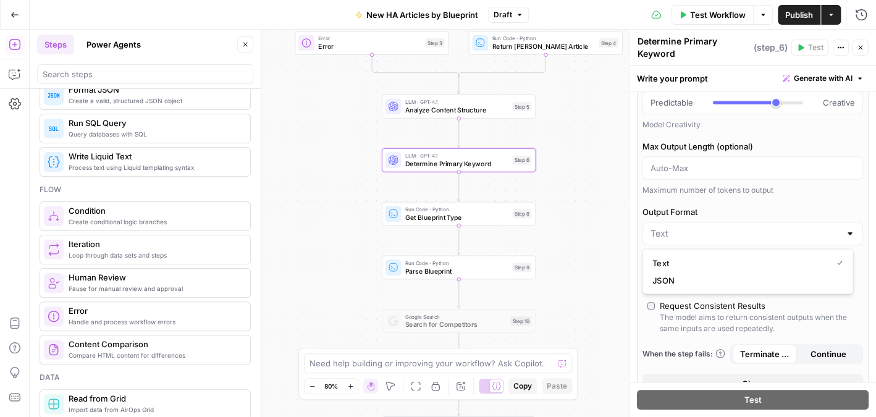
type input "JSON"
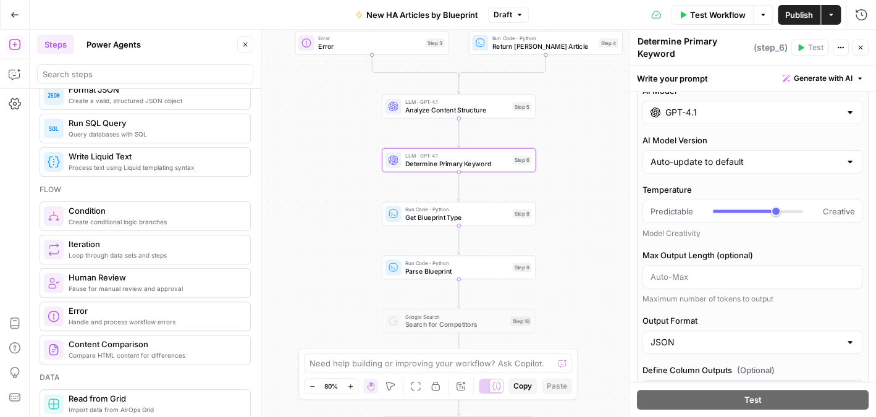
scroll to position [0, 0]
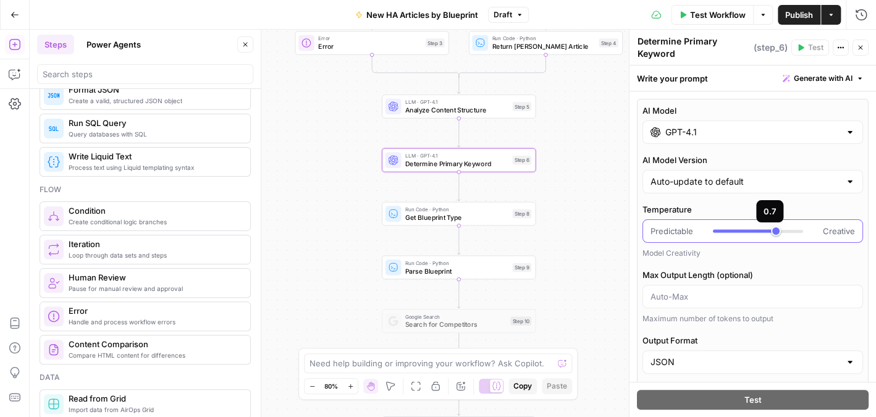
type input "*"
drag, startPoint x: 771, startPoint y: 234, endPoint x: 700, endPoint y: 232, distance: 71.7
click at [700, 234] on div "Predictable Creative" at bounding box center [753, 231] width 205 height 12
click at [860, 50] on icon "button" at bounding box center [860, 47] width 7 height 7
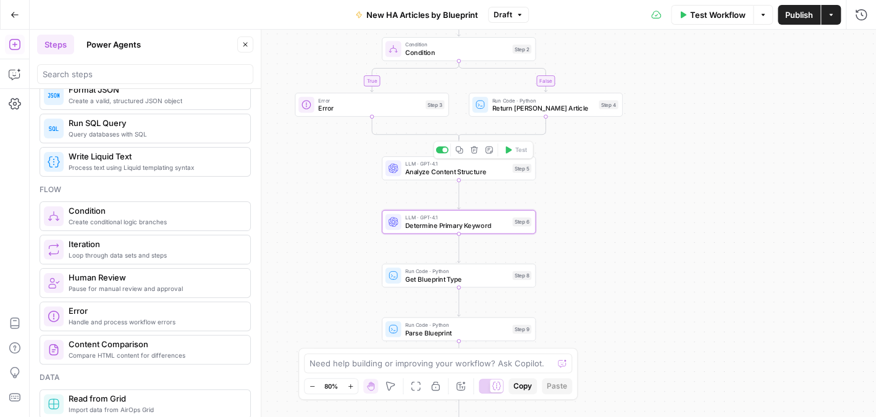
click at [446, 175] on span "Analyze Content Structure" at bounding box center [456, 172] width 103 height 10
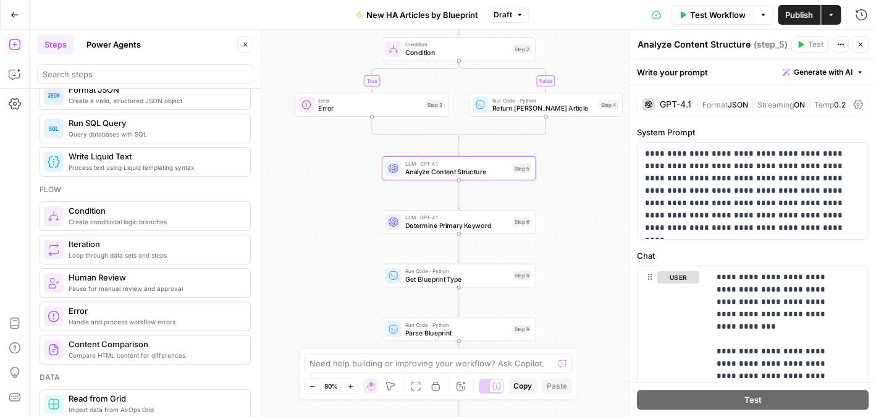
click at [721, 108] on span "Format" at bounding box center [715, 104] width 25 height 9
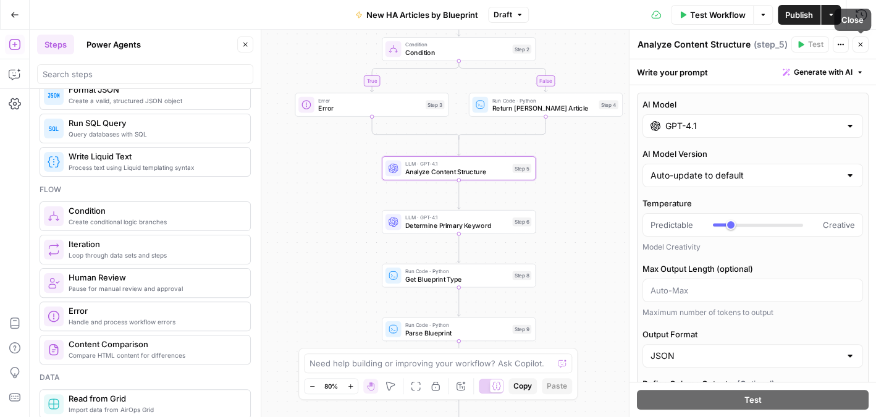
click at [859, 45] on icon "button" at bounding box center [860, 44] width 7 height 7
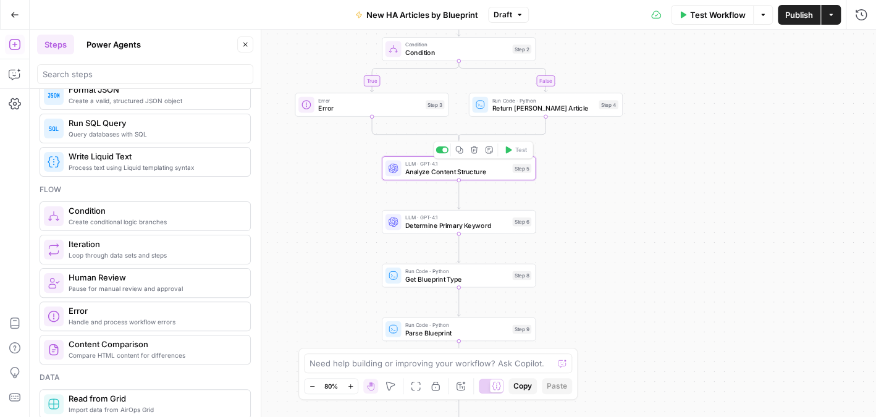
click at [470, 169] on span "Analyze Content Structure" at bounding box center [456, 172] width 103 height 10
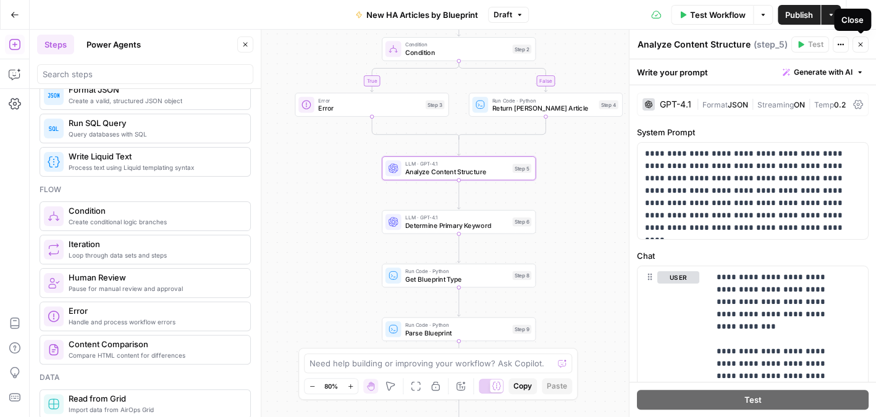
click at [859, 46] on icon "button" at bounding box center [860, 44] width 7 height 7
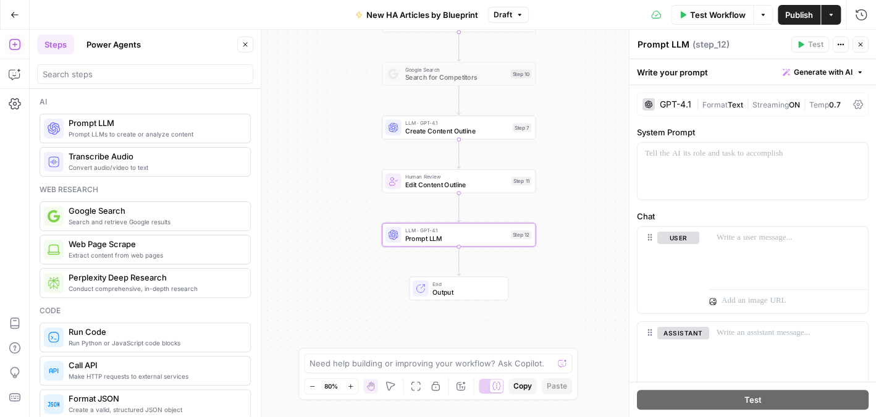
click at [671, 42] on textarea "Prompt LLM" at bounding box center [664, 44] width 52 height 12
drag, startPoint x: 685, startPoint y: 46, endPoint x: 618, endPoint y: 40, distance: 67.0
click at [618, 40] on body "Angi New Home Browse Your Data Usage Settings Recent Grids HA - New Cost Guide …" at bounding box center [438, 208] width 876 height 417
drag, startPoint x: 688, startPoint y: 41, endPoint x: 634, endPoint y: 41, distance: 53.8
click at [634, 41] on div "Prompt LLM Prompt LLM ( step_12 ) Test Actions Close Write your prompt Generate…" at bounding box center [752, 224] width 247 height 388
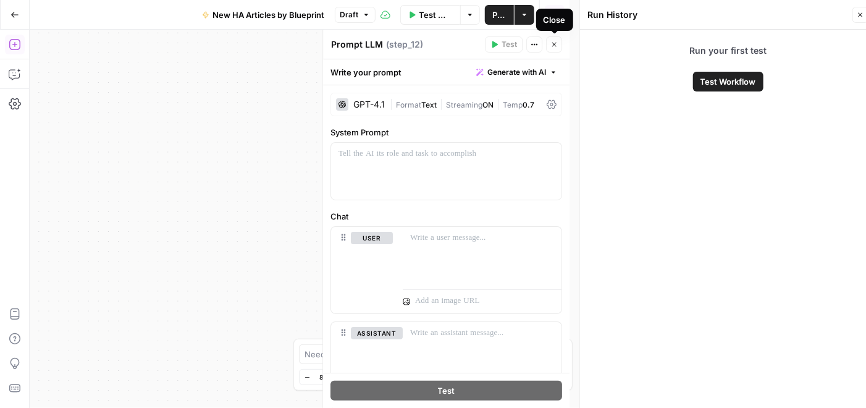
click at [551, 42] on icon "button" at bounding box center [554, 44] width 7 height 7
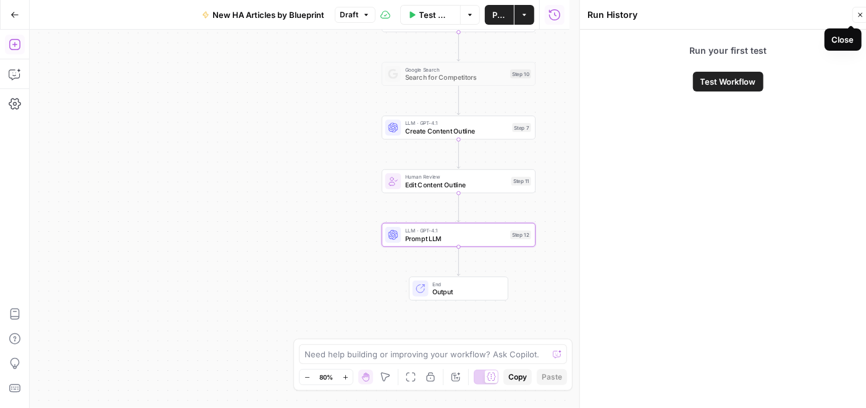
click at [860, 11] on button "Close" at bounding box center [861, 15] width 16 height 16
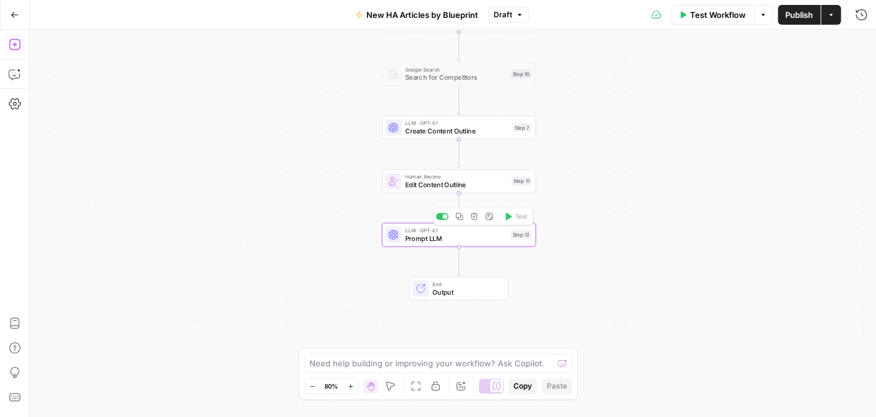
click at [463, 245] on div "LLM · GPT-4.1 Prompt LLM Step 12 Copy step Delete step Add Note Test" at bounding box center [459, 235] width 154 height 24
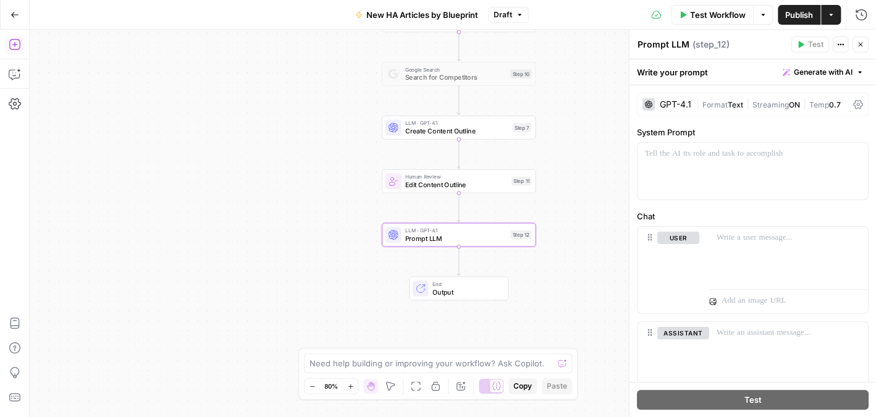
click at [673, 48] on textarea "Prompt LLM" at bounding box center [664, 44] width 52 height 12
type textarea "P"
type textarea "Create Content Draft"
click at [784, 161] on div at bounding box center [753, 171] width 231 height 57
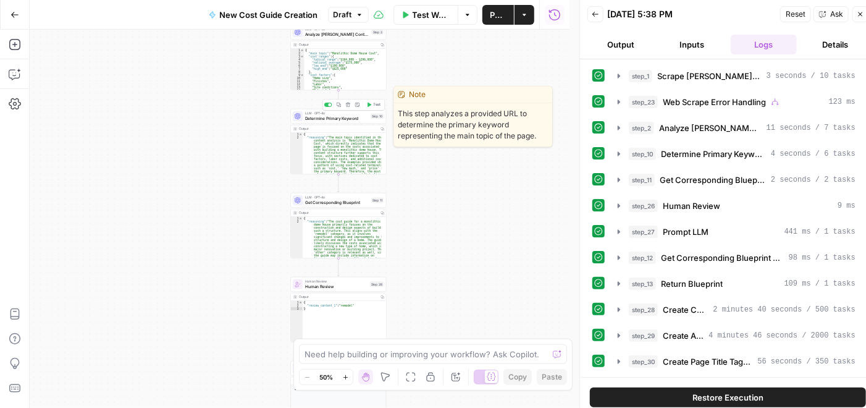
click at [348, 117] on span "Determine Primary Keyword" at bounding box center [336, 119] width 63 height 6
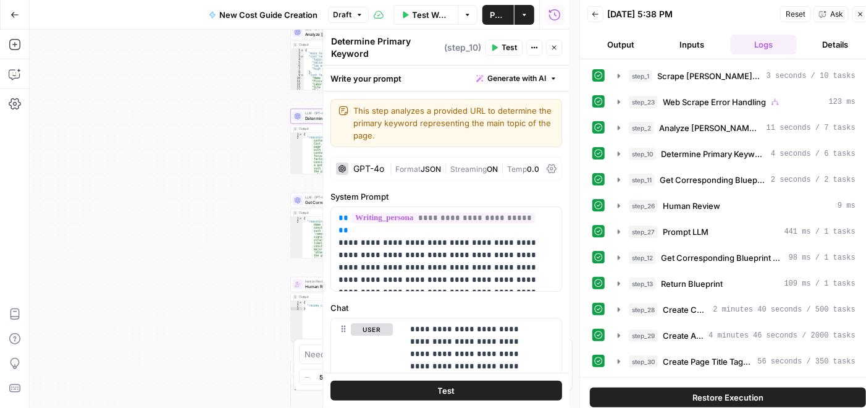
click at [557, 45] on icon "button" at bounding box center [554, 47] width 7 height 7
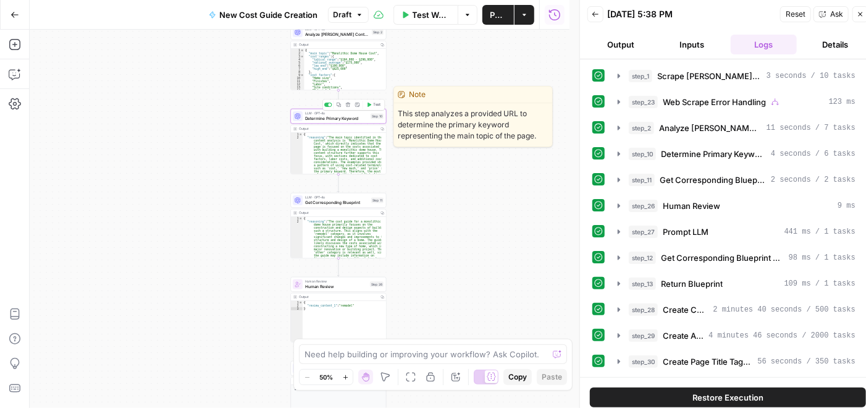
click at [348, 118] on span "Determine Primary Keyword" at bounding box center [336, 119] width 63 height 6
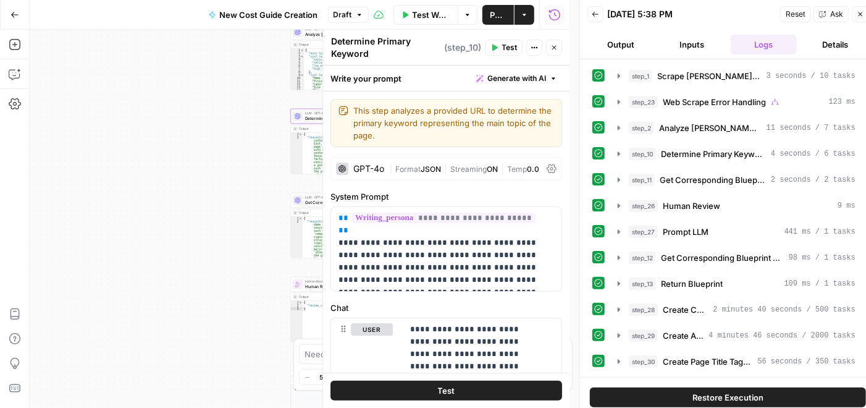
click at [423, 164] on span "JSON" at bounding box center [431, 168] width 20 height 9
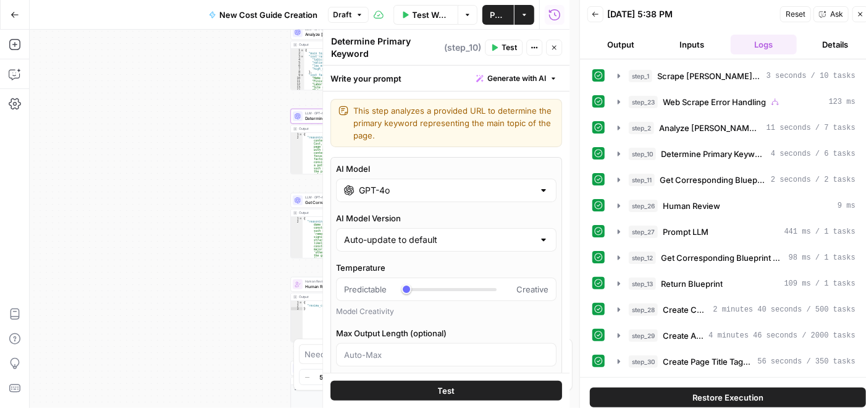
click at [556, 46] on icon "button" at bounding box center [554, 47] width 7 height 7
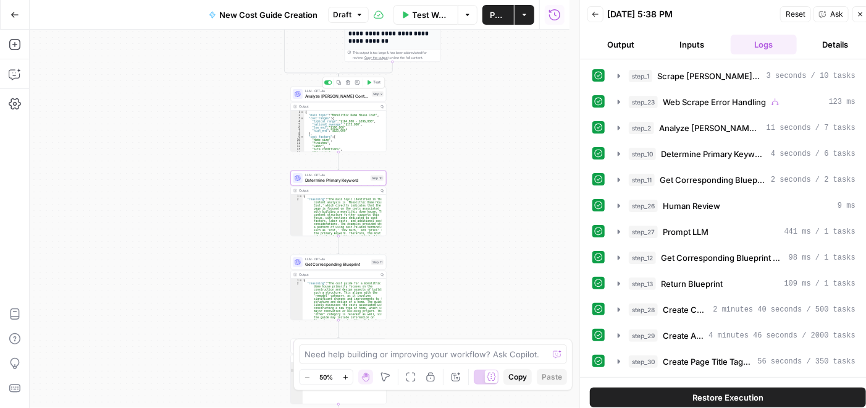
click at [352, 97] on span "Analyze [PERSON_NAME] Content Structure" at bounding box center [337, 96] width 64 height 6
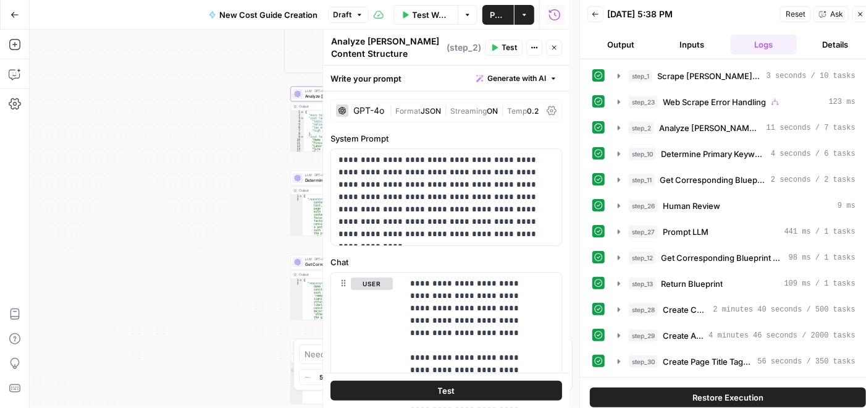
click at [423, 106] on span "JSON" at bounding box center [431, 110] width 20 height 9
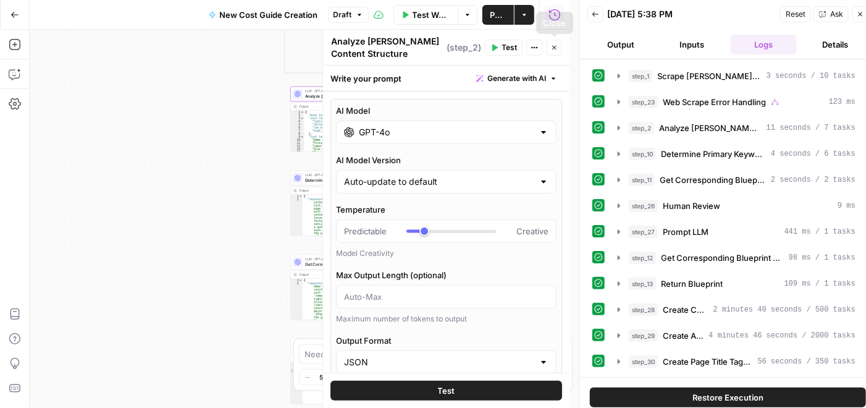
click at [551, 46] on icon "button" at bounding box center [554, 47] width 7 height 7
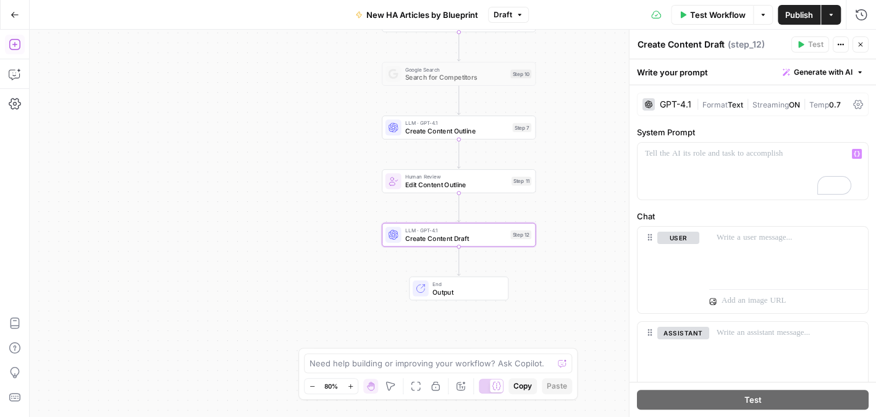
click at [677, 164] on div "To enrich screen reader interactions, please activate Accessibility in Grammarl…" at bounding box center [753, 171] width 231 height 57
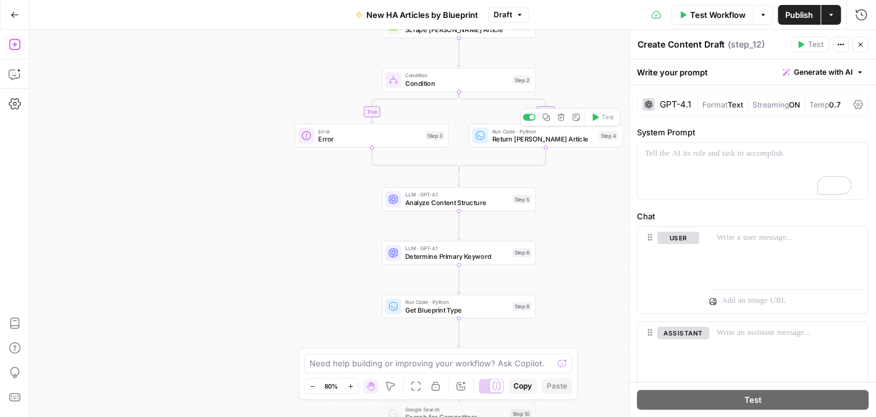
click at [561, 140] on span "Return [PERSON_NAME] Article" at bounding box center [543, 139] width 103 height 10
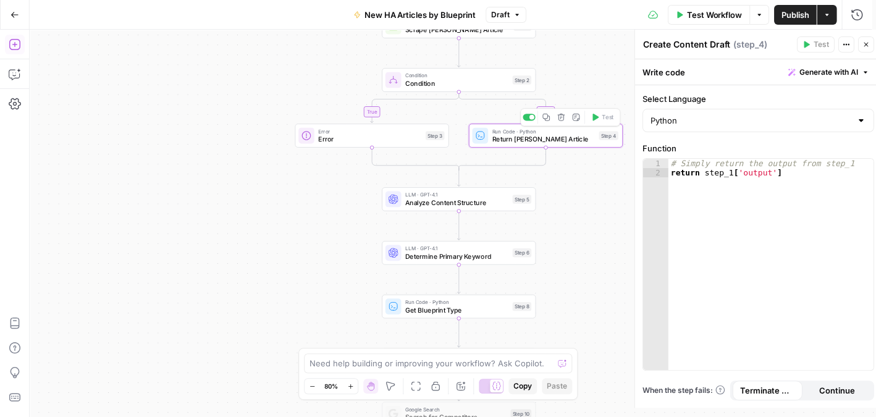
type textarea "Return [PERSON_NAME] Article"
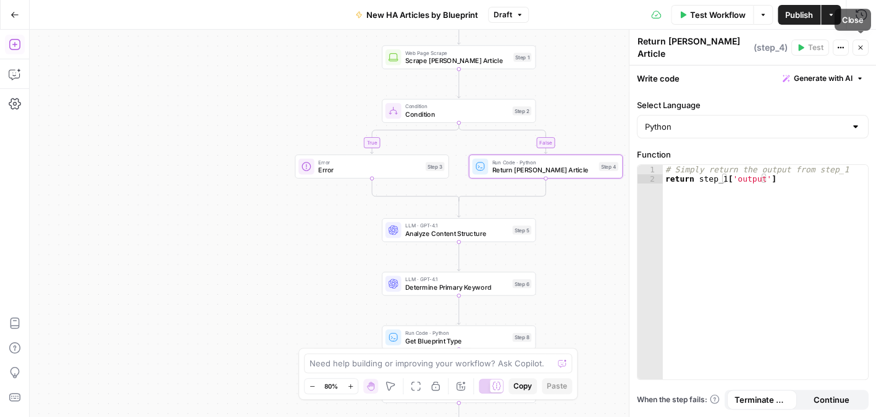
click at [860, 44] on icon "button" at bounding box center [860, 47] width 7 height 7
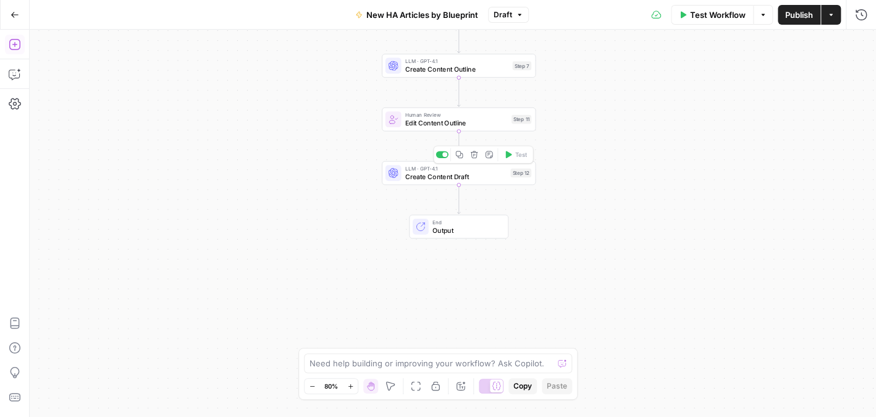
click at [464, 172] on span "Create Content Draft" at bounding box center [455, 177] width 101 height 10
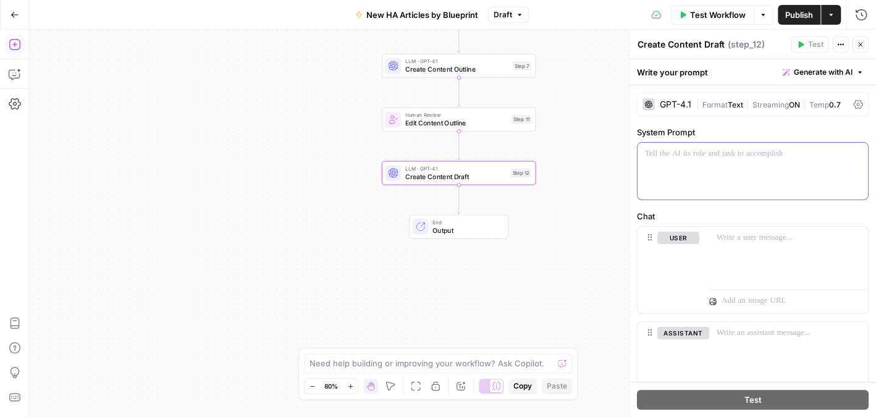
click at [690, 158] on p at bounding box center [753, 154] width 216 height 12
click at [852, 149] on button "Variables Menu" at bounding box center [857, 154] width 10 height 10
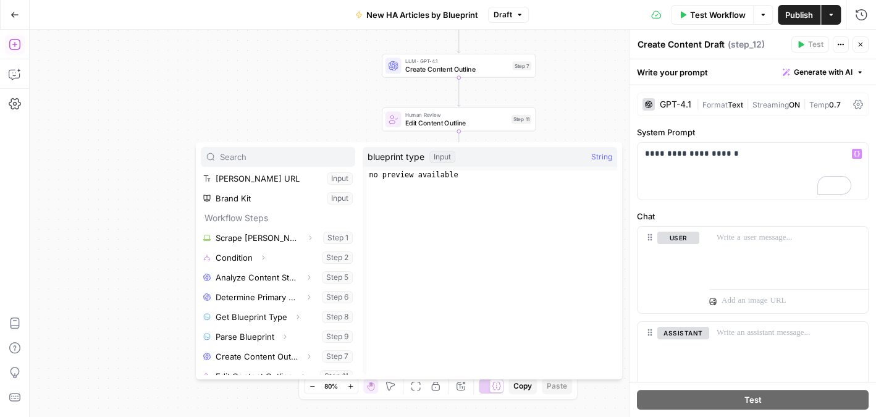
scroll to position [62, 0]
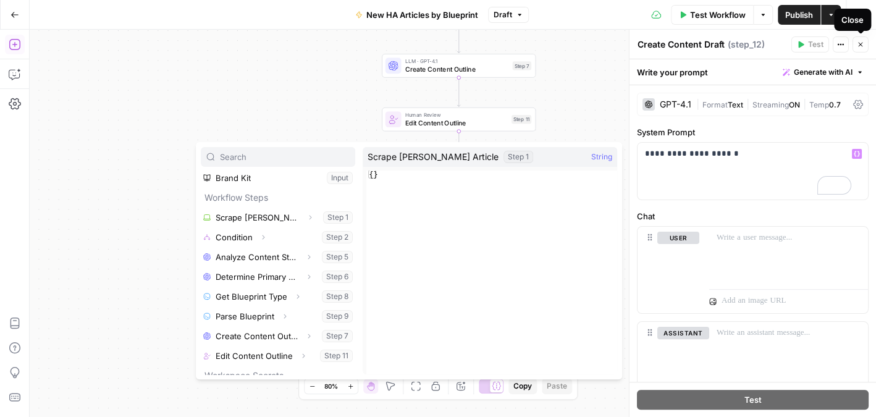
click at [863, 43] on icon "button" at bounding box center [860, 44] width 7 height 7
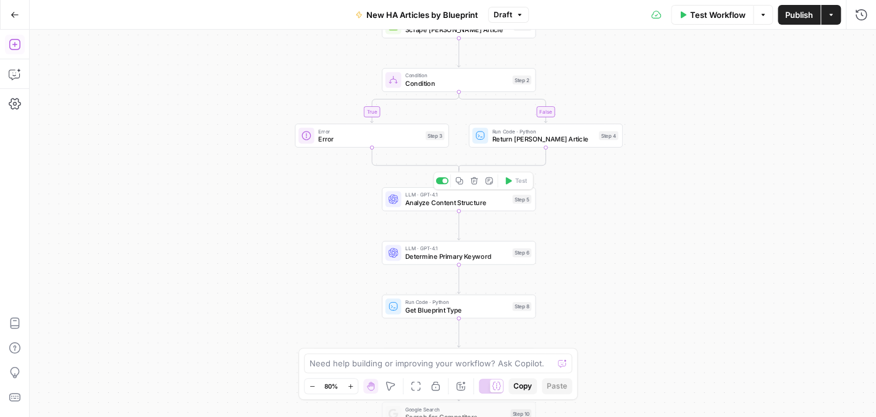
click at [471, 198] on span "Analyze Content Structure" at bounding box center [456, 203] width 103 height 10
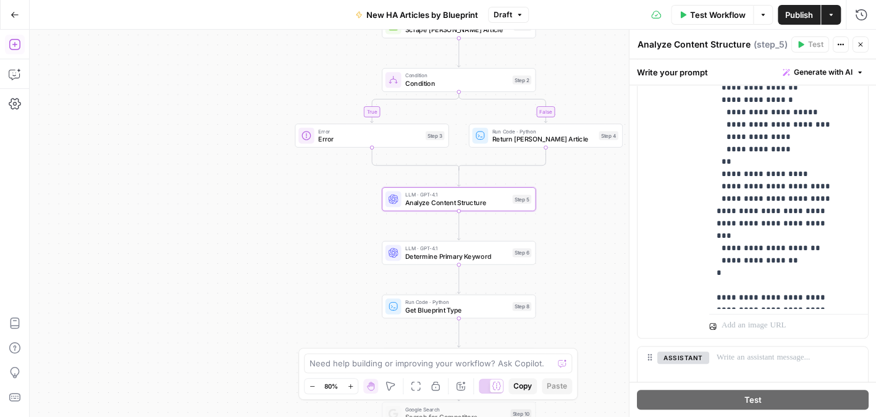
scroll to position [494, 0]
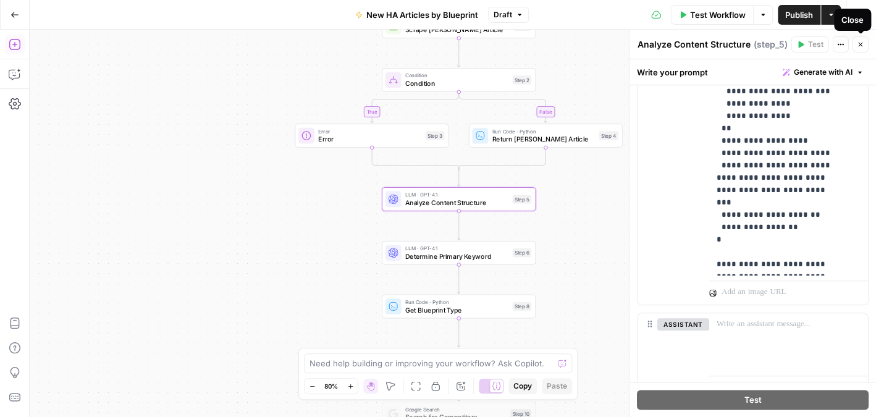
click at [863, 45] on icon "button" at bounding box center [860, 44] width 7 height 7
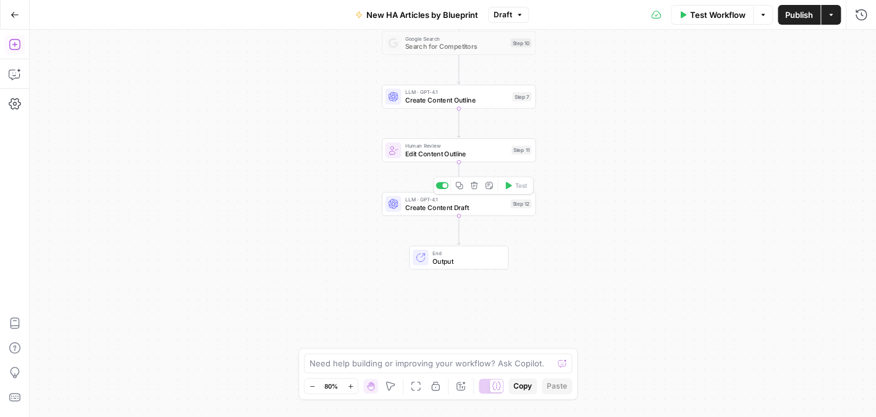
click at [474, 207] on span "Create Content Draft" at bounding box center [455, 208] width 101 height 10
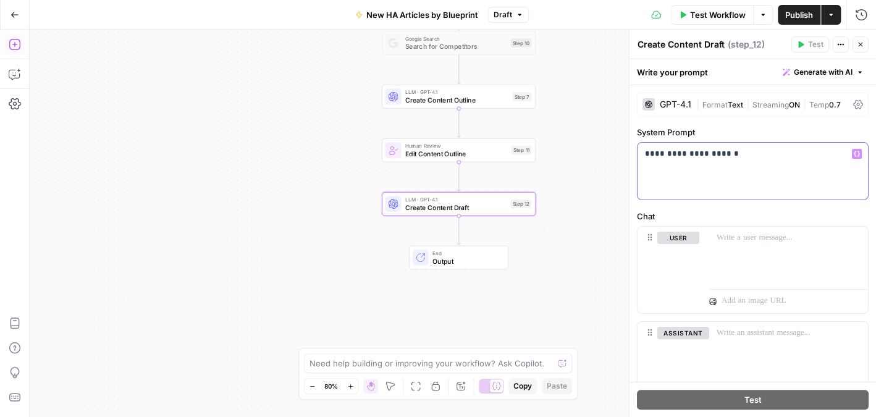
click at [760, 155] on p "**********" at bounding box center [748, 154] width 206 height 12
click at [854, 151] on icon "button" at bounding box center [857, 154] width 6 height 6
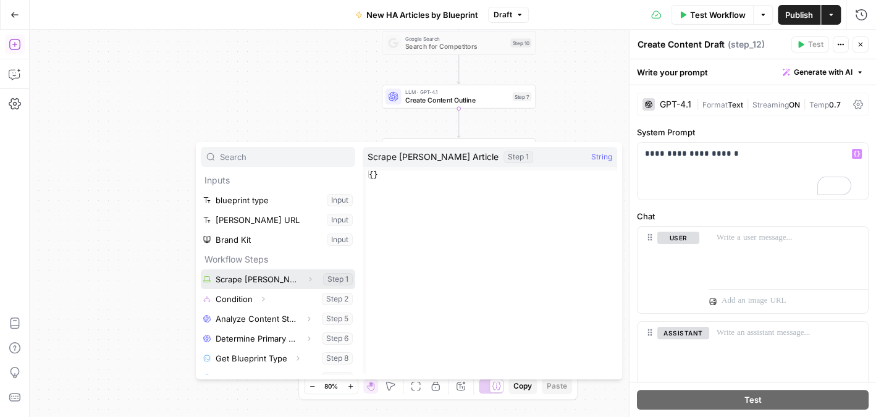
click at [234, 282] on button "Select variable Scrape Angi Article" at bounding box center [278, 279] width 155 height 20
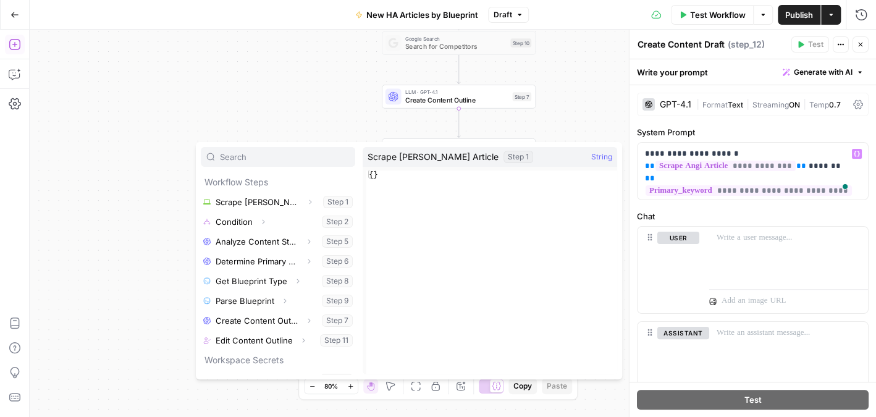
scroll to position [124, 0]
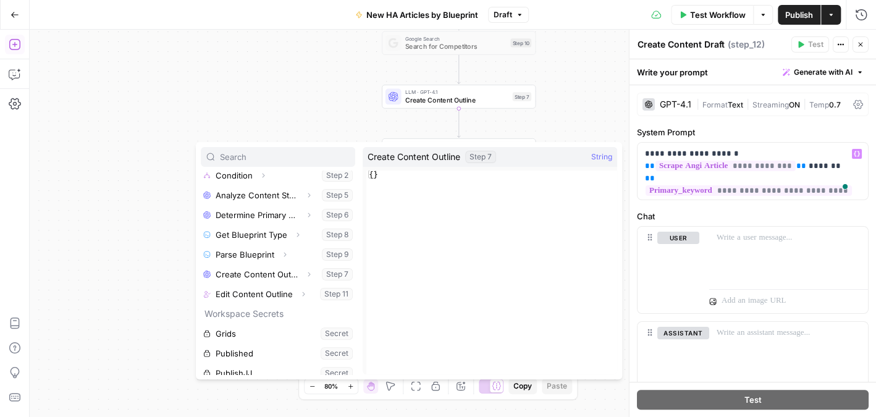
click at [665, 206] on div "**********" at bounding box center [753, 265] width 247 height 360
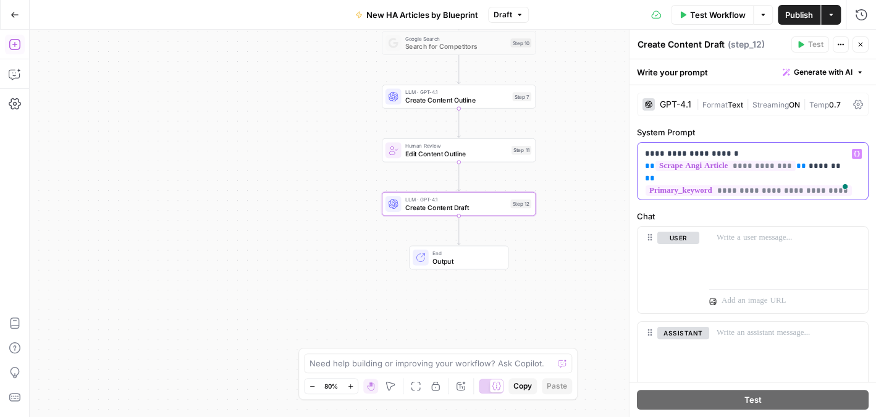
click at [645, 150] on p "**********" at bounding box center [748, 166] width 206 height 37
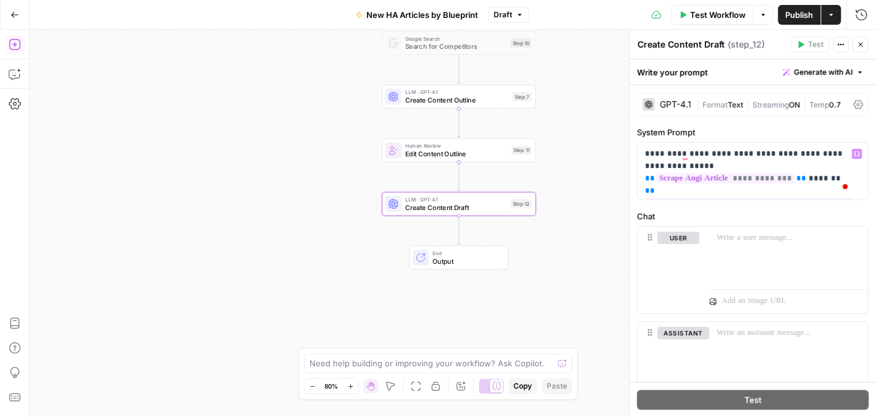
click at [848, 177] on span at bounding box center [846, 185] width 11 height 17
click at [848, 179] on span at bounding box center [846, 185] width 11 height 17
click at [722, 194] on div "**********" at bounding box center [753, 171] width 231 height 57
click at [847, 171] on p "**********" at bounding box center [748, 166] width 206 height 37
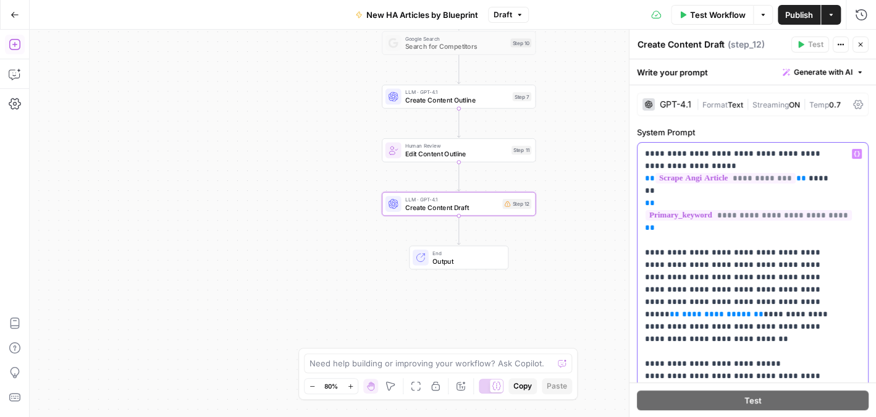
drag, startPoint x: 729, startPoint y: 264, endPoint x: 630, endPoint y: 228, distance: 105.8
click at [630, 228] on div "**********" at bounding box center [752, 224] width 247 height 388
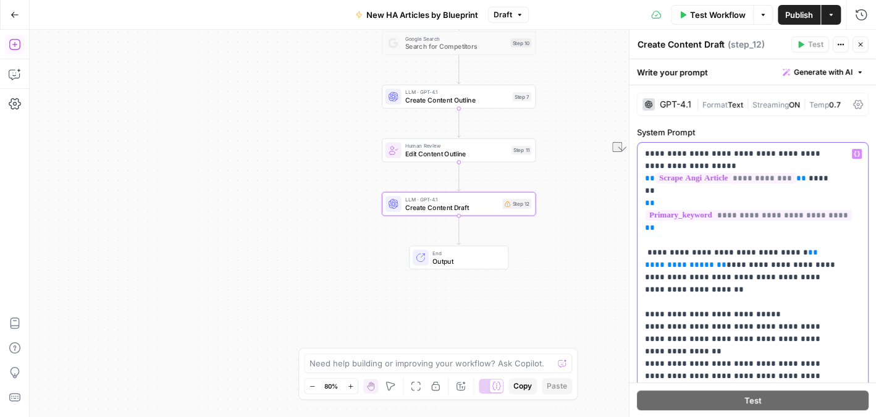
drag, startPoint x: 646, startPoint y: 152, endPoint x: 786, endPoint y: 149, distance: 139.7
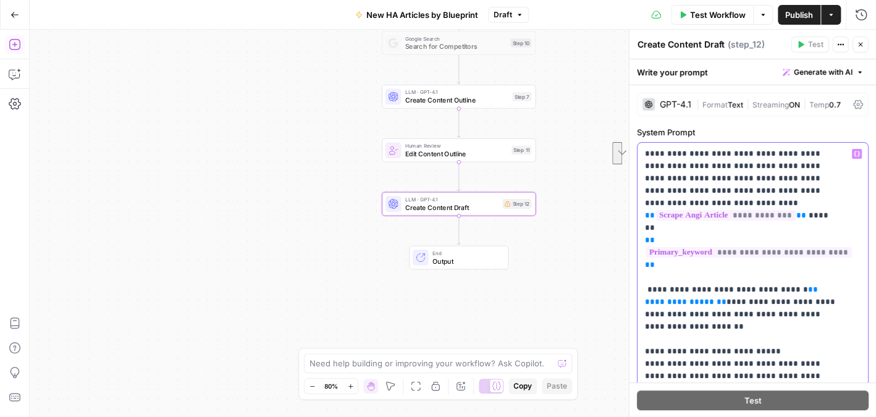
drag, startPoint x: 722, startPoint y: 263, endPoint x: 635, endPoint y: 252, distance: 87.9
click at [635, 252] on div "**********" at bounding box center [752, 224] width 247 height 388
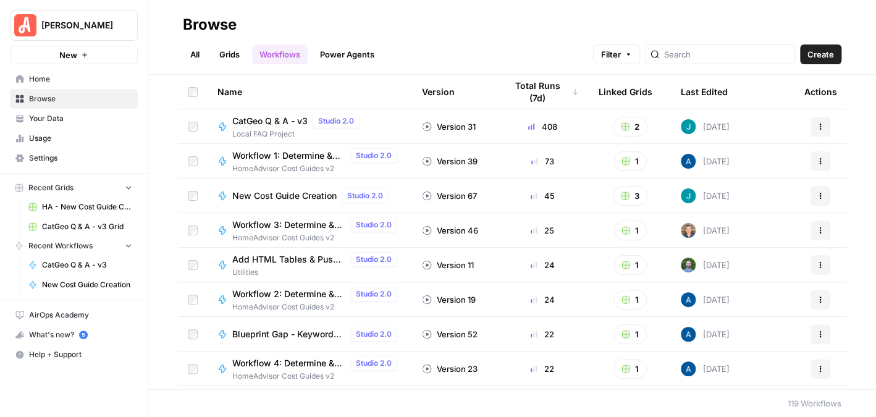
click at [66, 112] on link "Your Data" at bounding box center [74, 119] width 128 height 20
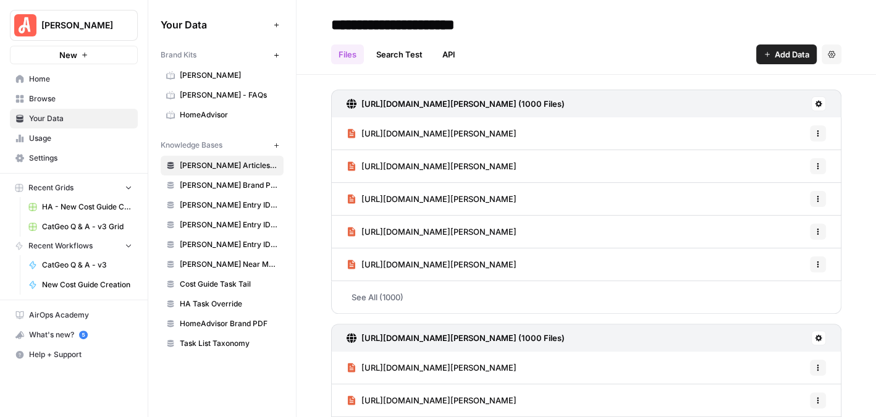
click at [213, 75] on span "[PERSON_NAME]" at bounding box center [229, 75] width 98 height 11
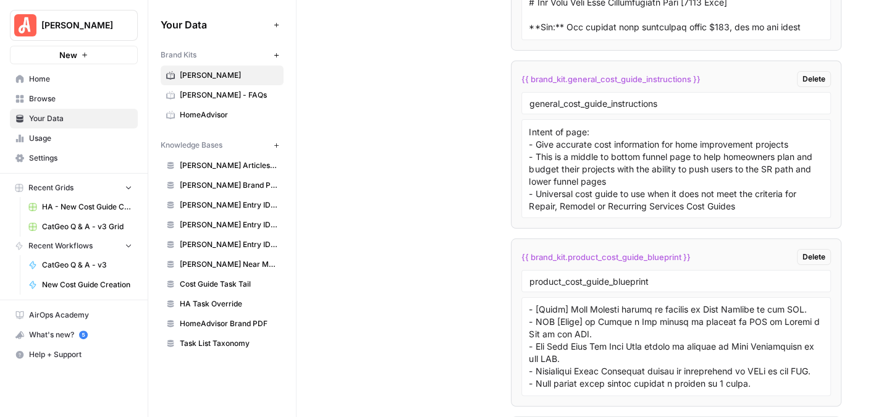
scroll to position [371, 0]
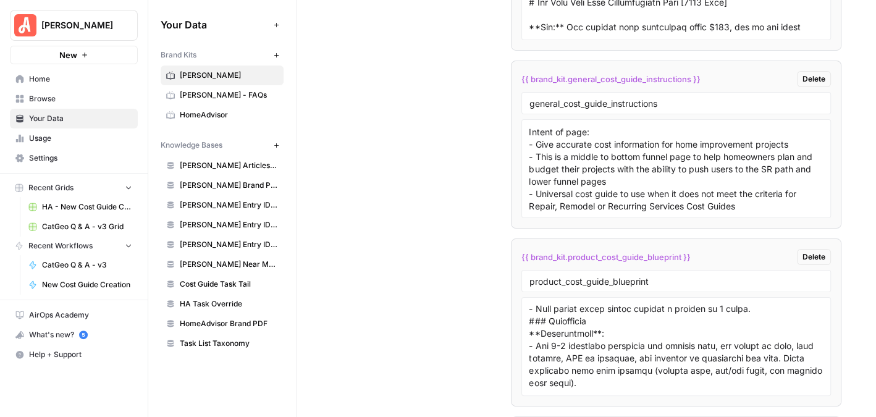
click at [204, 118] on span "HomeAdvisor" at bounding box center [229, 114] width 98 height 11
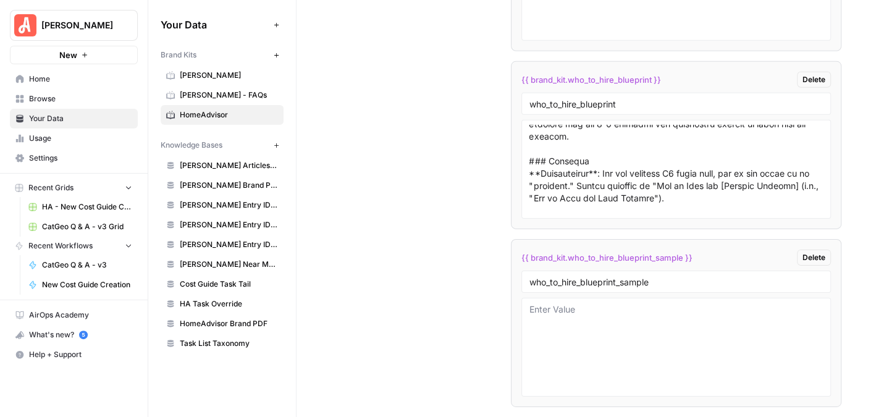
scroll to position [62, 0]
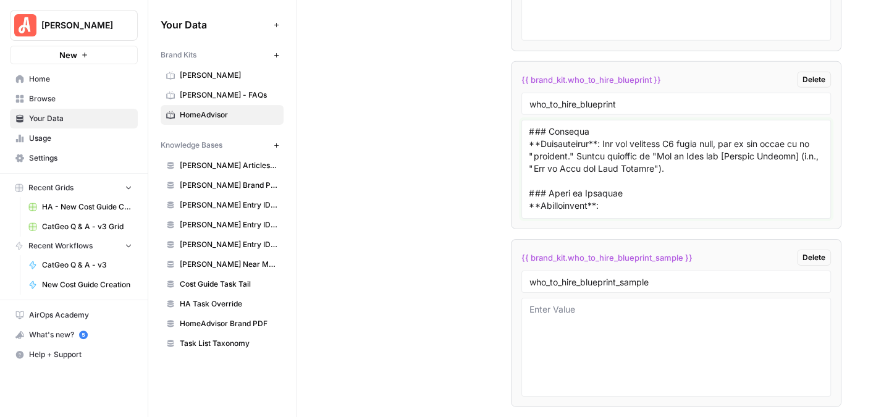
click at [729, 156] on textarea at bounding box center [677, 169] width 294 height 88
paste textarea "### Dek **Instructions**: - Please begin with a brief statement that sums up th…"
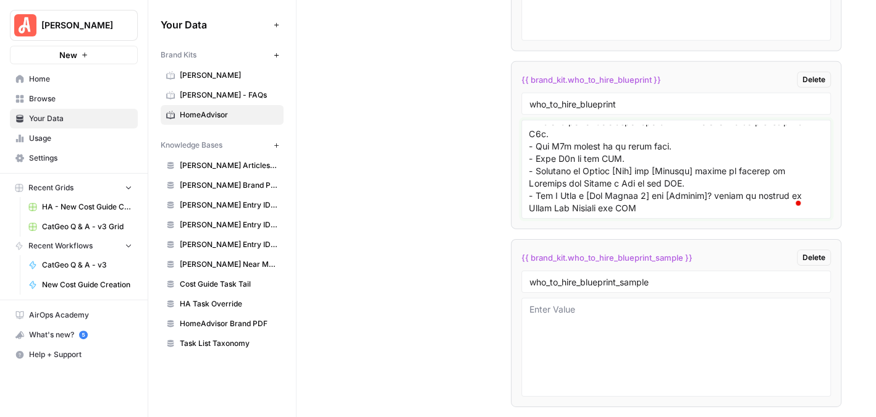
scroll to position [195, 0]
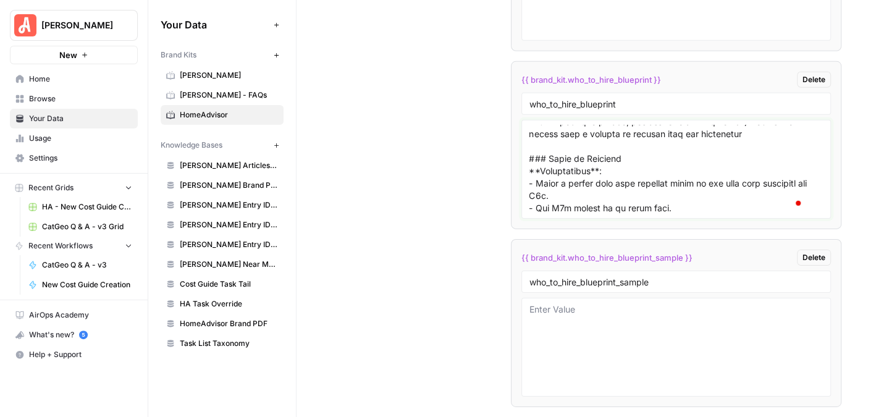
type textarea "### Meta Description **Instructions**: Write a 120–160 character description th…"
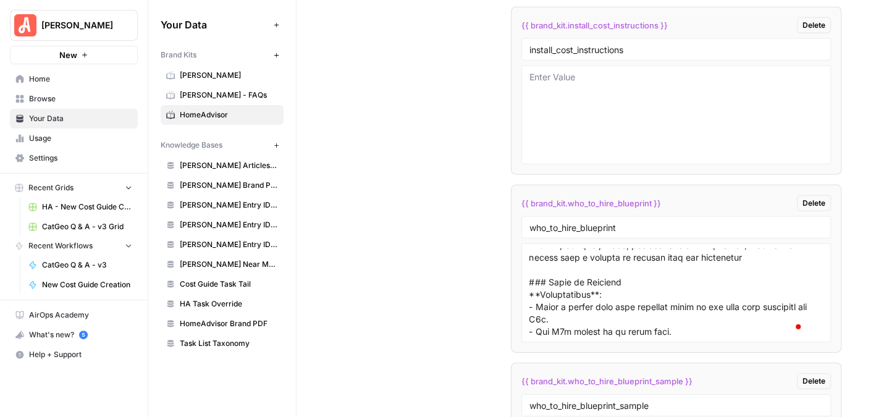
scroll to position [5970, 0]
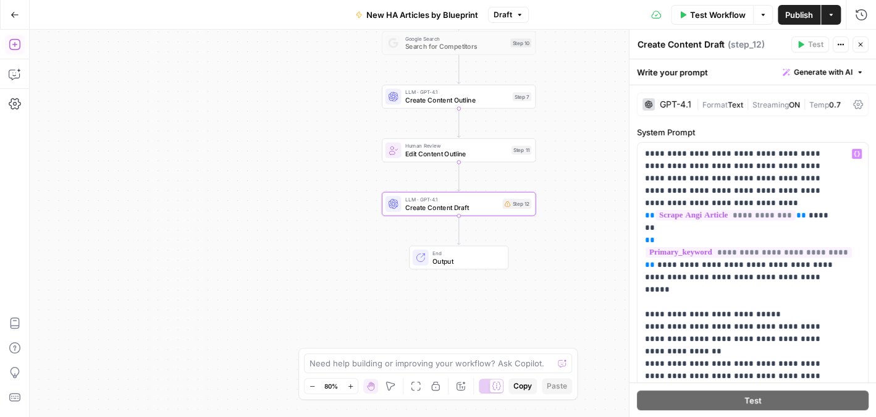
click at [854, 155] on icon "button" at bounding box center [857, 154] width 6 height 6
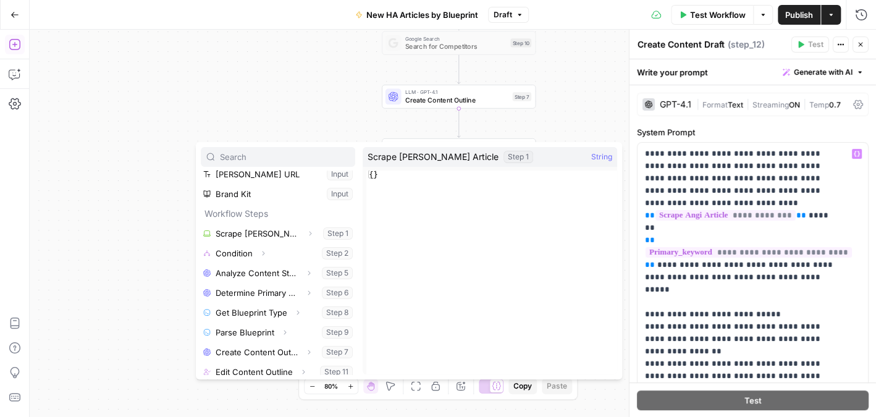
scroll to position [62, 0]
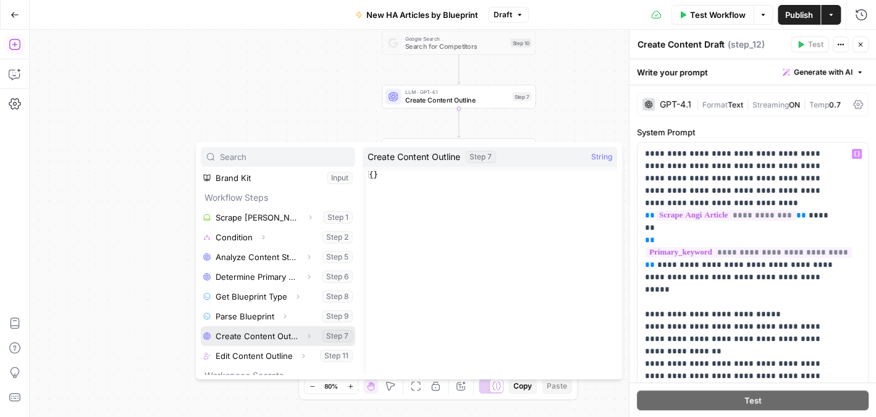
click at [281, 333] on button "Select variable Create Content Outline" at bounding box center [278, 336] width 155 height 20
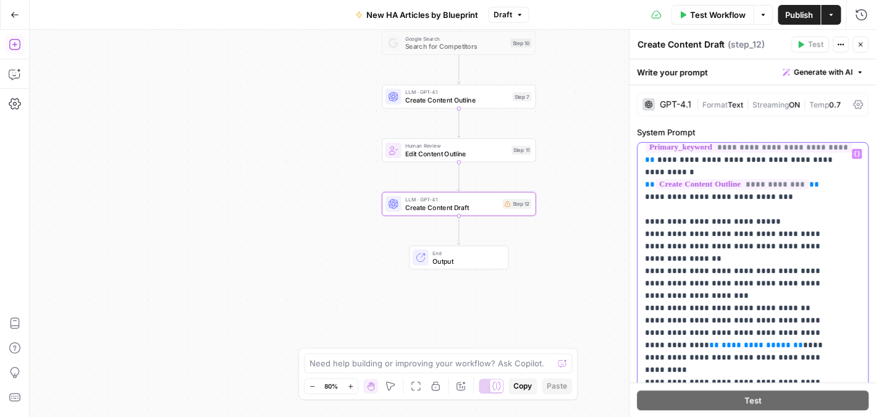
scroll to position [124, 0]
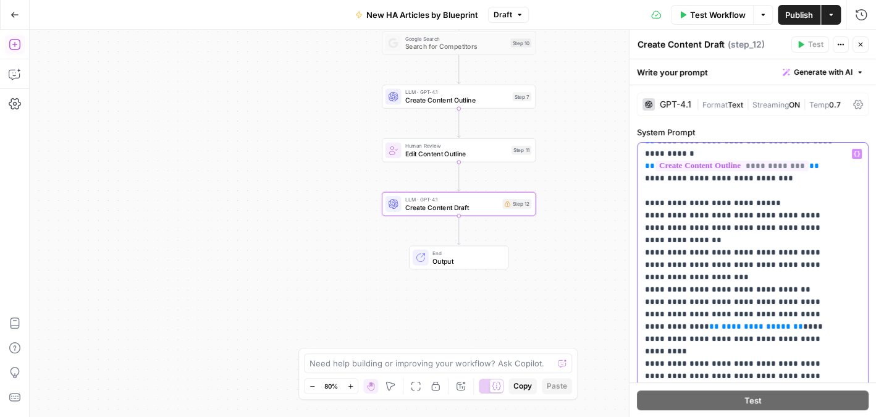
drag, startPoint x: 794, startPoint y: 238, endPoint x: 643, endPoint y: 237, distance: 150.2
click at [643, 237] on div "**********" at bounding box center [748, 395] width 221 height 504
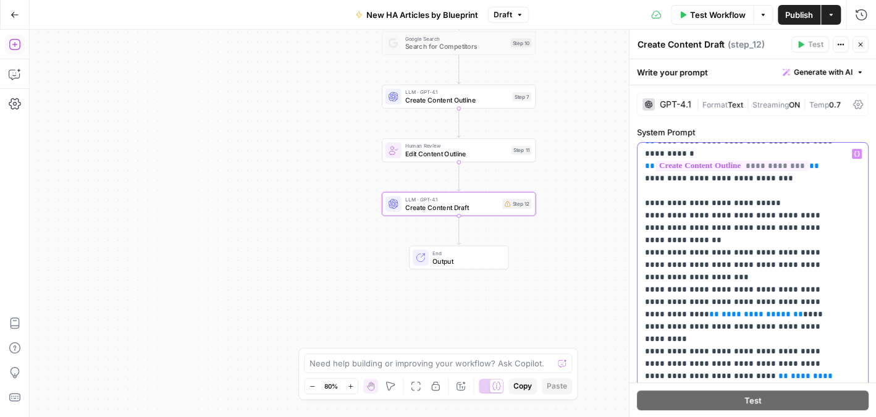
click at [722, 310] on span "**********" at bounding box center [756, 314] width 69 height 8
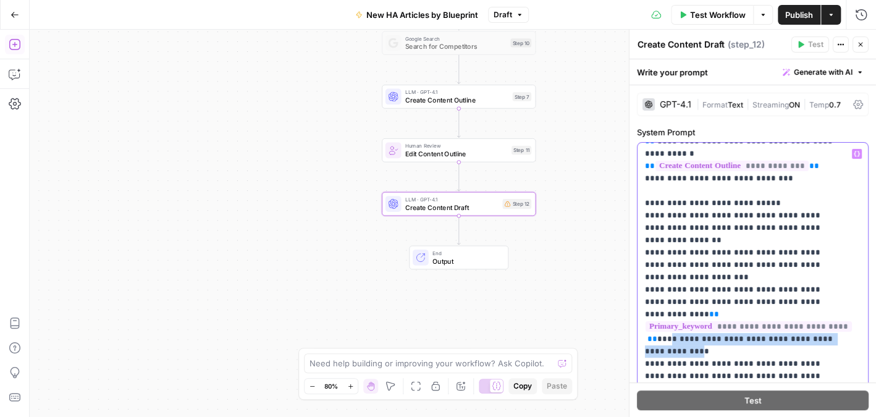
drag, startPoint x: 658, startPoint y: 290, endPoint x: 688, endPoint y: 302, distance: 32.7
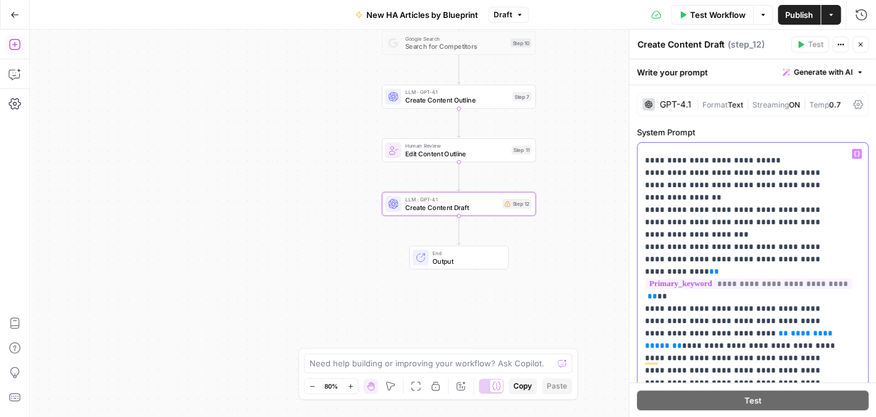
scroll to position [185, 0]
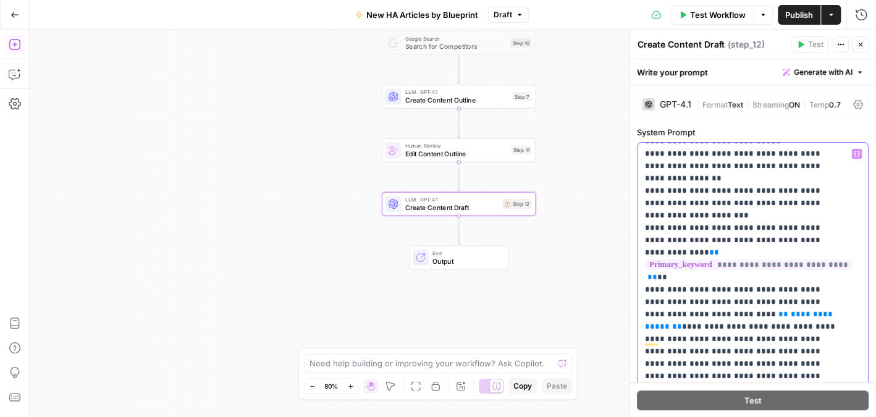
click at [713, 310] on span "**********" at bounding box center [740, 320] width 190 height 20
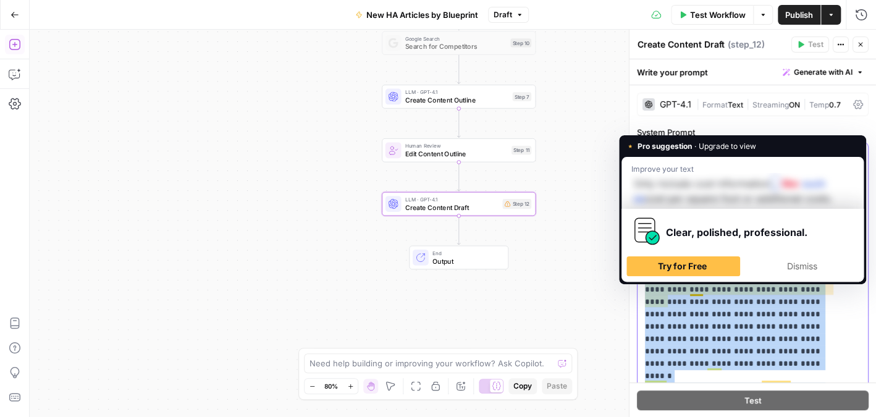
drag, startPoint x: 781, startPoint y: 302, endPoint x: 821, endPoint y: 241, distance: 73.2
click at [694, 274] on html "[PERSON_NAME] New Home Browse Your Data Usage Settings Recent Grids HA - New Co…" at bounding box center [438, 208] width 876 height 417
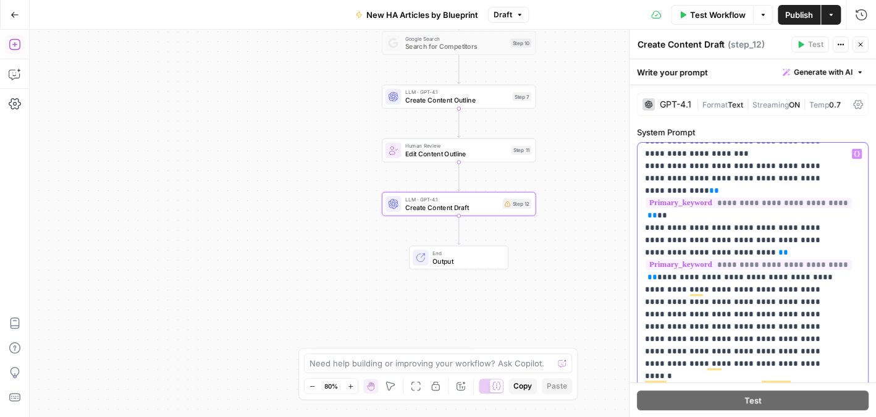
scroll to position [185, 0]
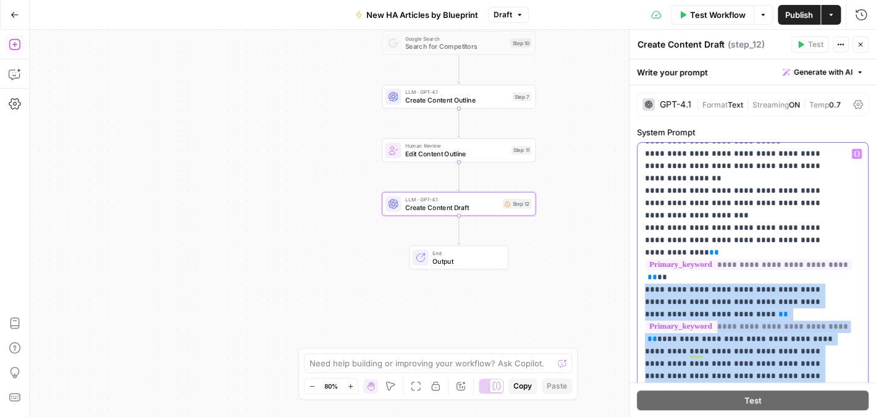
drag, startPoint x: 773, startPoint y: 362, endPoint x: 633, endPoint y: 245, distance: 182.2
click at [633, 245] on div "**********" at bounding box center [752, 224] width 247 height 388
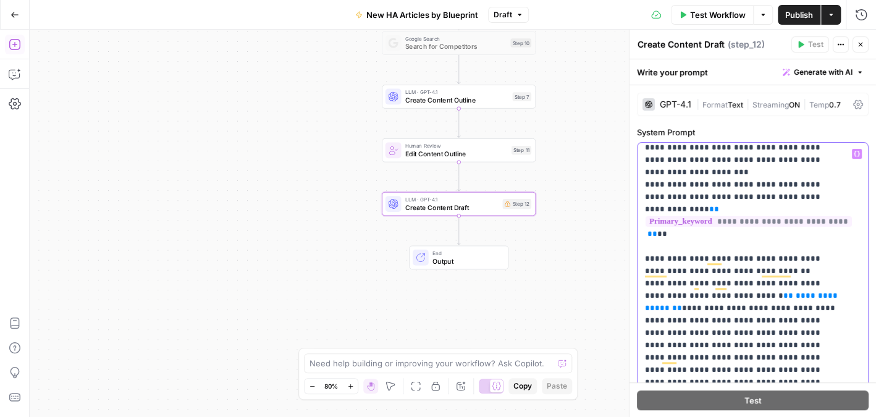
scroll to position [247, 0]
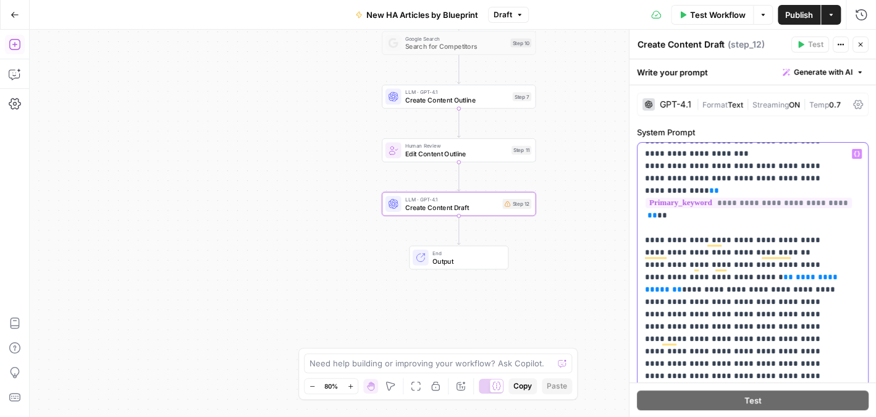
click at [744, 273] on span "**********" at bounding box center [742, 283] width 195 height 20
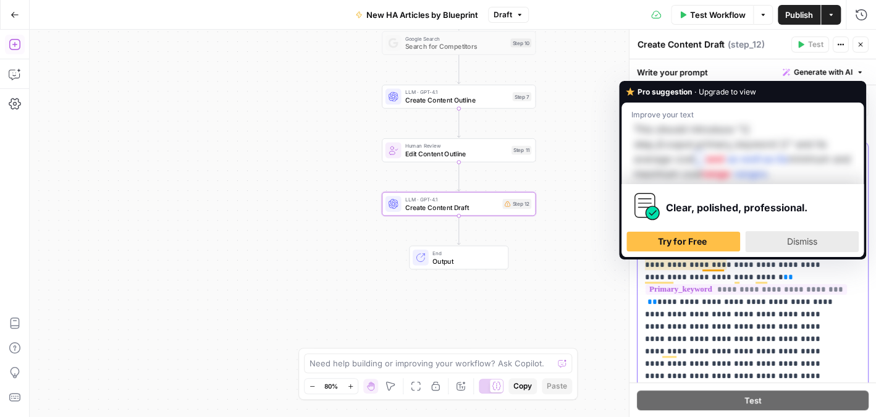
click at [806, 240] on span "Dismiss" at bounding box center [802, 241] width 30 height 11
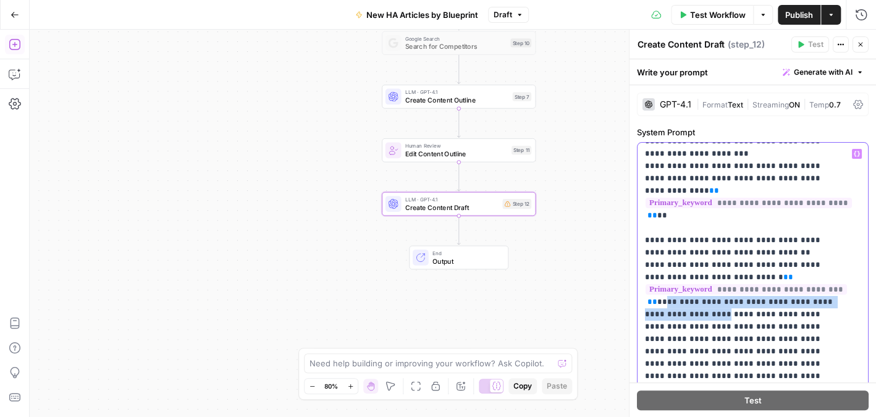
drag, startPoint x: 729, startPoint y: 260, endPoint x: 658, endPoint y: 253, distance: 72.1
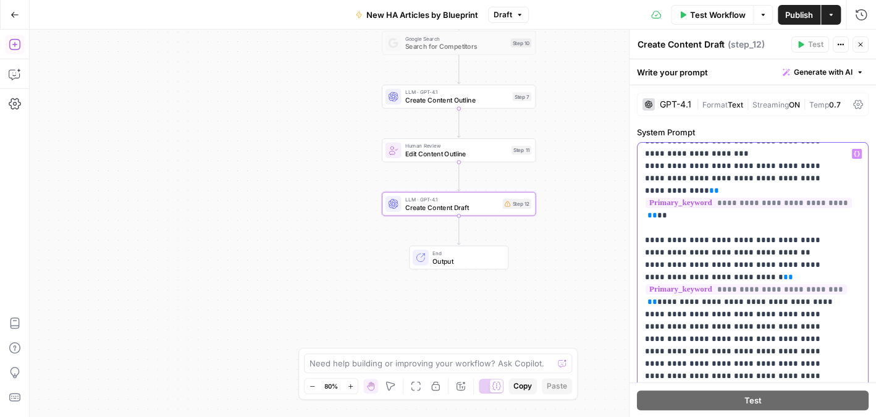
drag, startPoint x: 754, startPoint y: 339, endPoint x: 635, endPoint y: 217, distance: 170.9
click at [635, 217] on div "**********" at bounding box center [752, 224] width 247 height 388
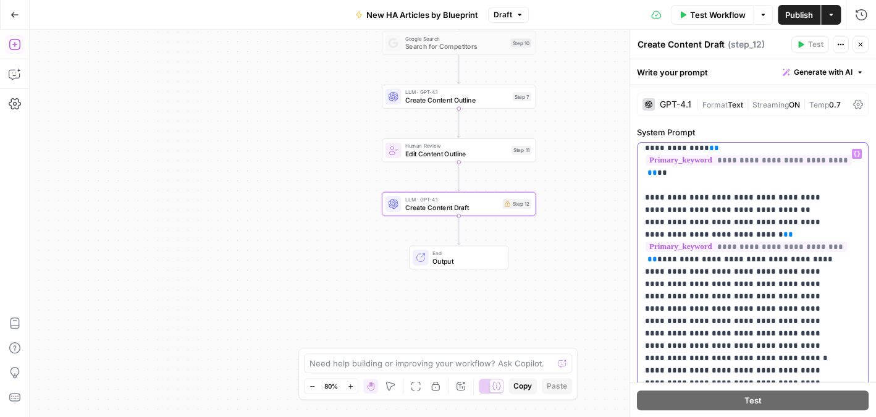
scroll to position [309, 0]
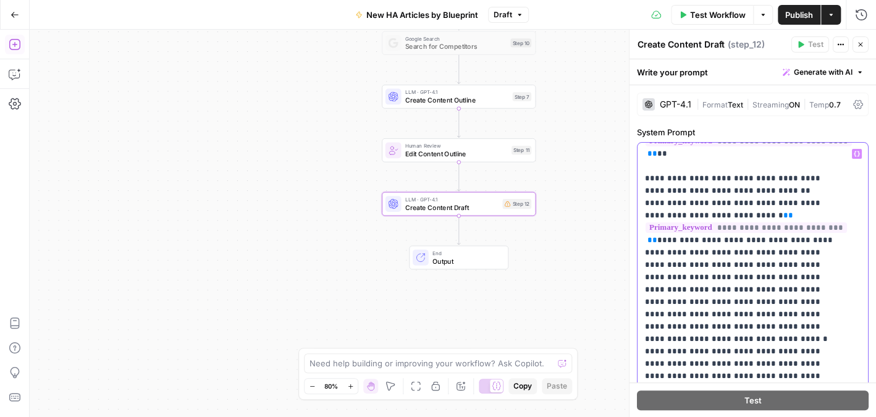
drag, startPoint x: 807, startPoint y: 254, endPoint x: 810, endPoint y: 275, distance: 21.2
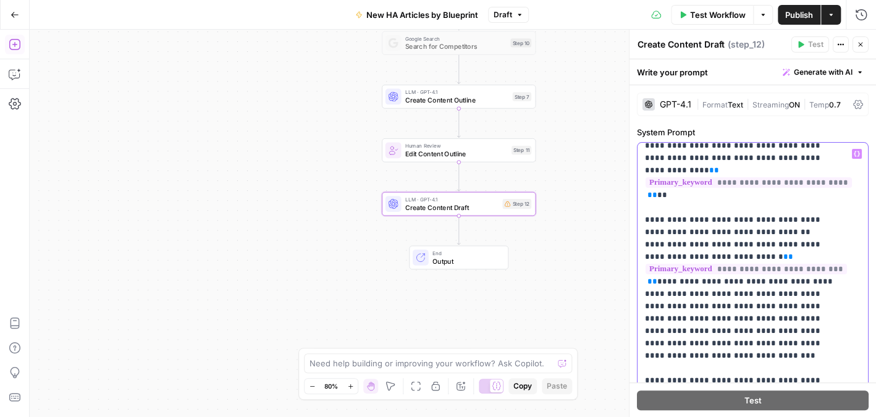
scroll to position [247, 0]
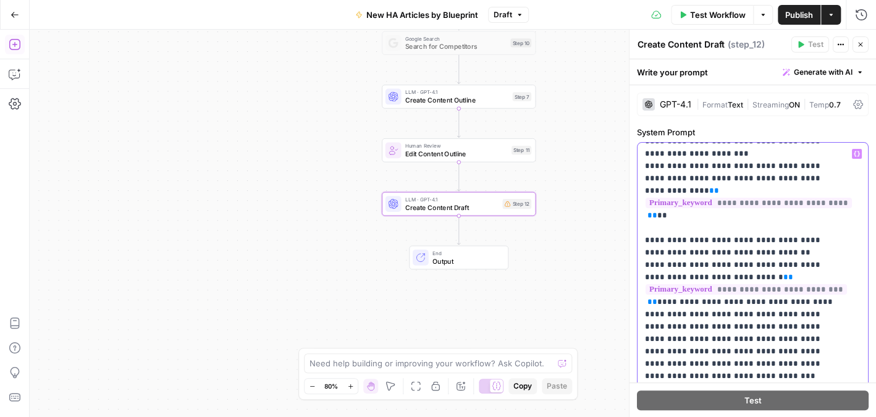
drag, startPoint x: 694, startPoint y: 263, endPoint x: 659, endPoint y: 252, distance: 36.4
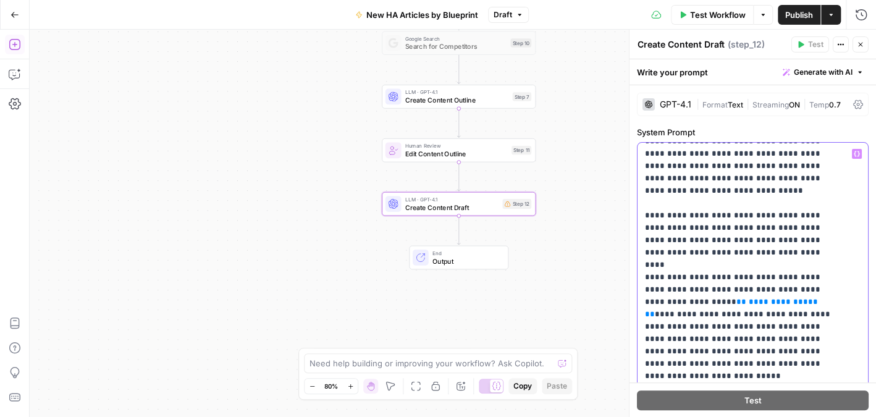
scroll to position [433, 0]
click at [749, 298] on span "**********" at bounding box center [783, 302] width 69 height 8
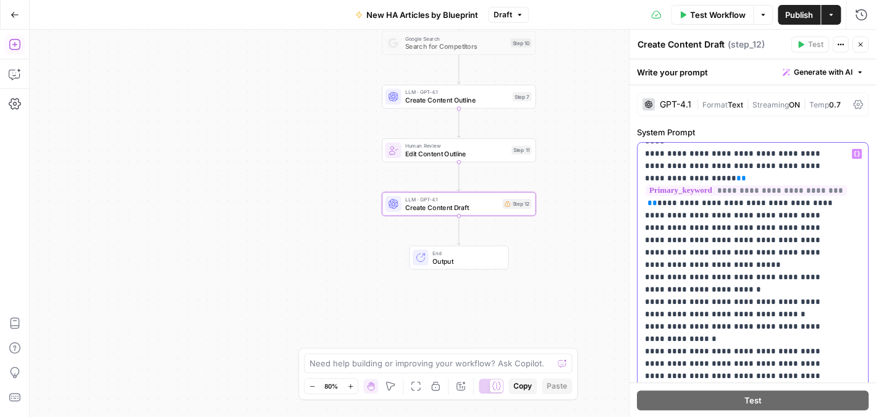
scroll to position [556, 0]
drag, startPoint x: 794, startPoint y: 203, endPoint x: 697, endPoint y: 217, distance: 97.5
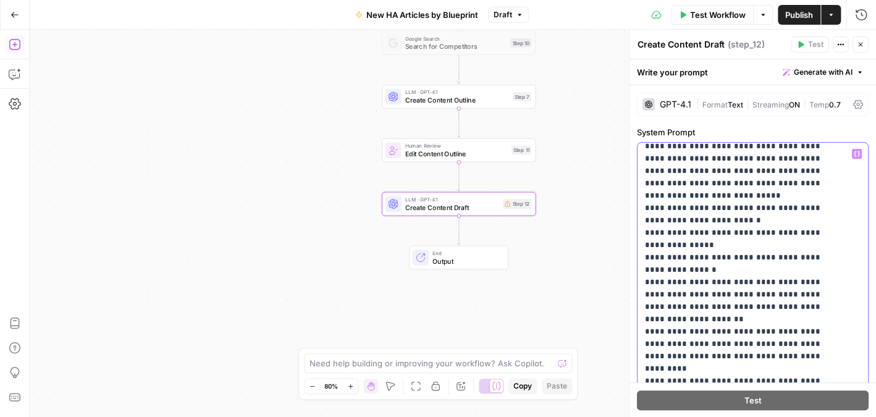
scroll to position [0, 0]
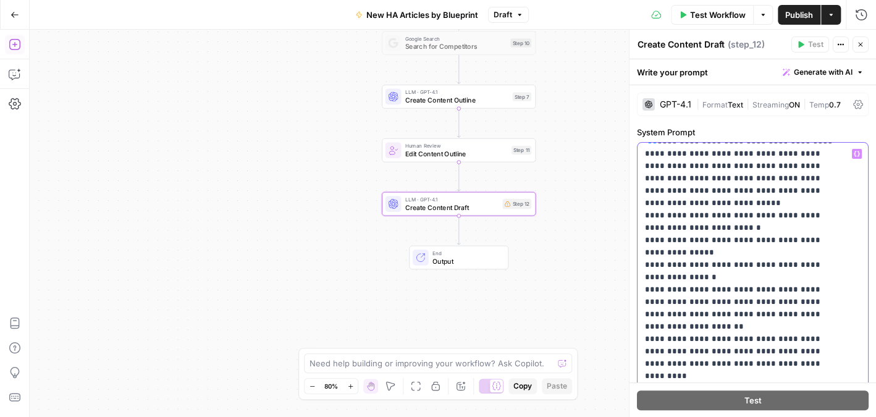
drag, startPoint x: 645, startPoint y: 190, endPoint x: 716, endPoint y: 268, distance: 106.3
click at [716, 268] on p "**********" at bounding box center [743, 395] width 197 height 1731
click at [704, 229] on p "**********" at bounding box center [743, 395] width 197 height 1731
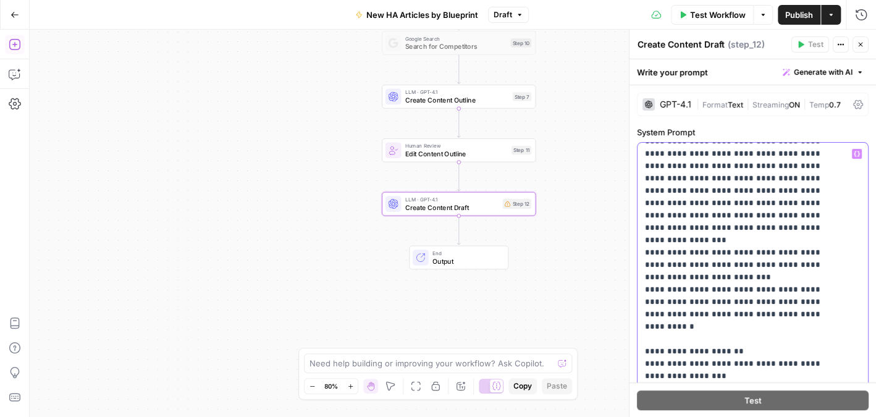
drag, startPoint x: 645, startPoint y: 191, endPoint x: 776, endPoint y: 265, distance: 150.3
click at [776, 265] on p "**********" at bounding box center [743, 147] width 197 height 1731
click at [769, 264] on p "**********" at bounding box center [743, 147] width 197 height 1731
click at [779, 266] on p "**********" at bounding box center [743, 147] width 197 height 1731
drag, startPoint x: 779, startPoint y: 266, endPoint x: 643, endPoint y: 229, distance: 140.8
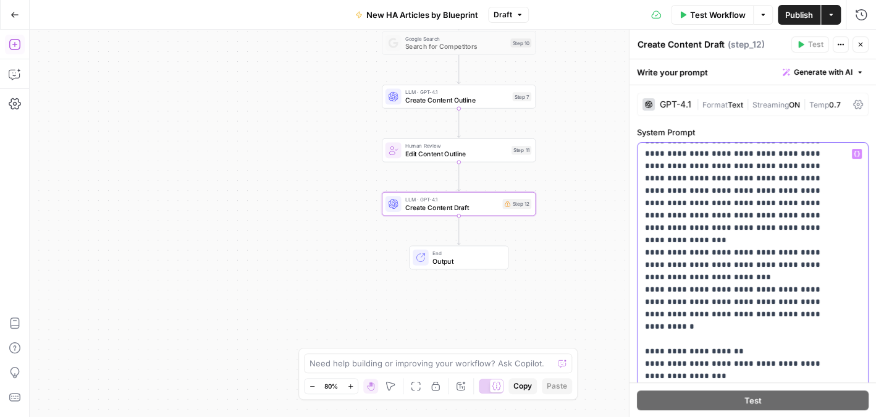
click at [643, 229] on div "**********" at bounding box center [748, 395] width 221 height 504
click at [687, 216] on p "**********" at bounding box center [743, 122] width 197 height 1681
drag, startPoint x: 734, startPoint y: 212, endPoint x: 679, endPoint y: 213, distance: 55.0
click at [679, 213] on p "**********" at bounding box center [743, 122] width 197 height 1681
click at [769, 206] on p "**********" at bounding box center [743, 122] width 197 height 1681
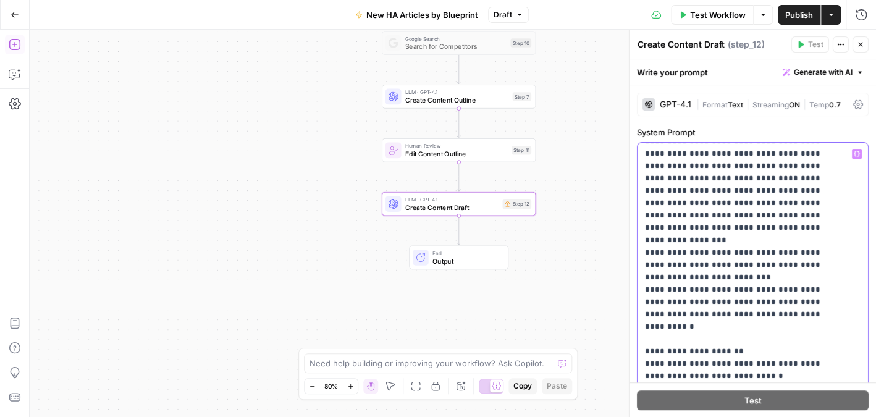
drag, startPoint x: 734, startPoint y: 214, endPoint x: 637, endPoint y: 206, distance: 98.0
click at [638, 206] on div "**********" at bounding box center [748, 395] width 221 height 504
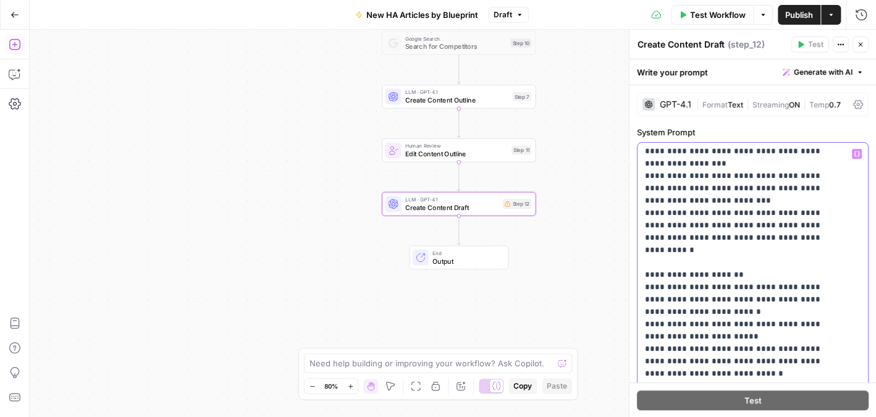
scroll to position [927, 0]
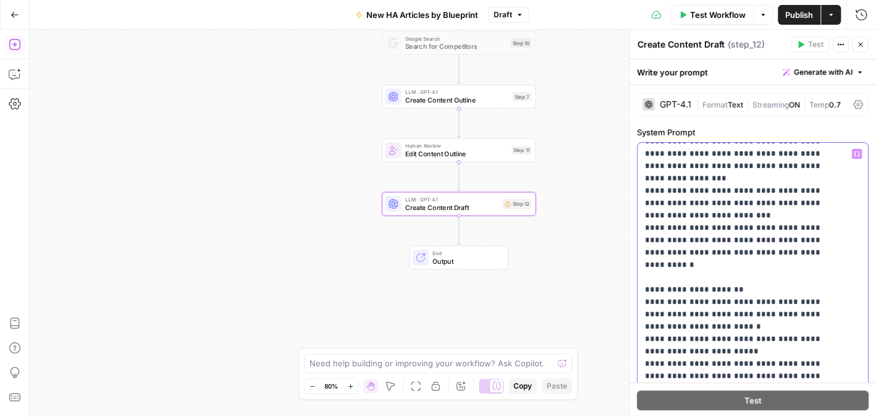
click at [770, 238] on p "**********" at bounding box center [743, 49] width 197 height 1656
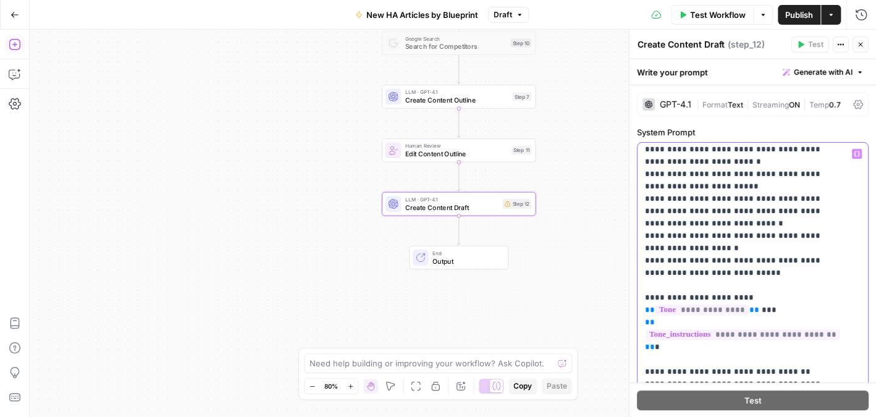
scroll to position [1112, 0]
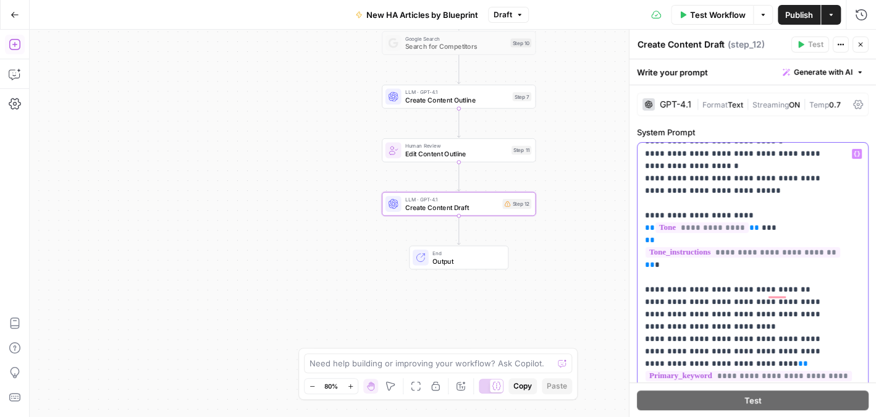
scroll to position [1174, 0]
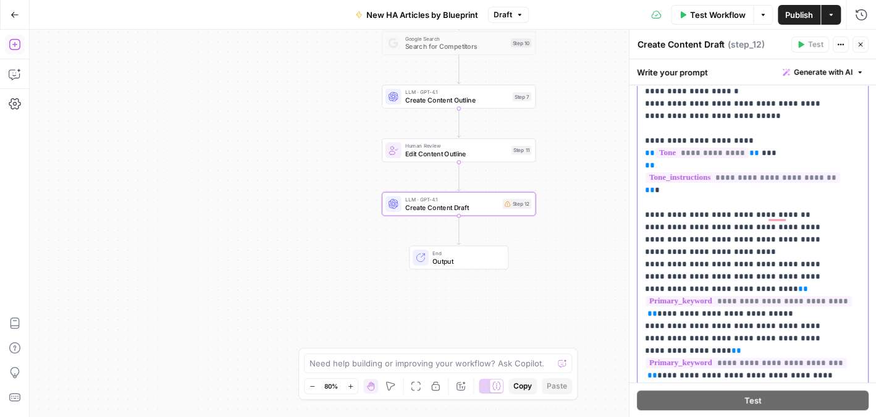
scroll to position [62, 0]
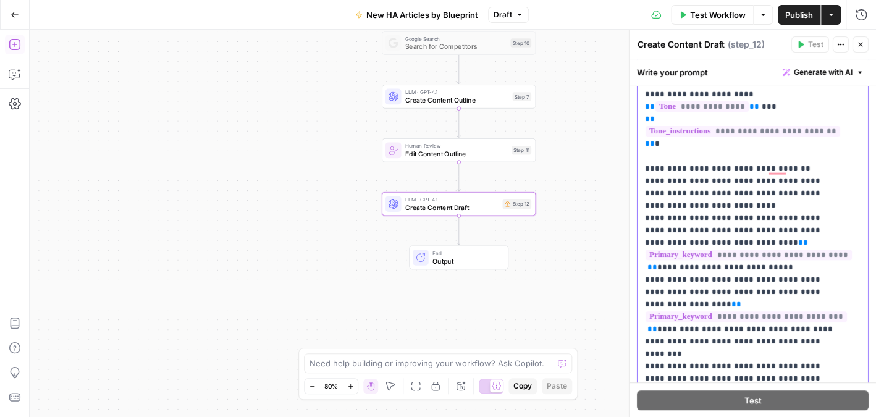
scroll to position [185, 0]
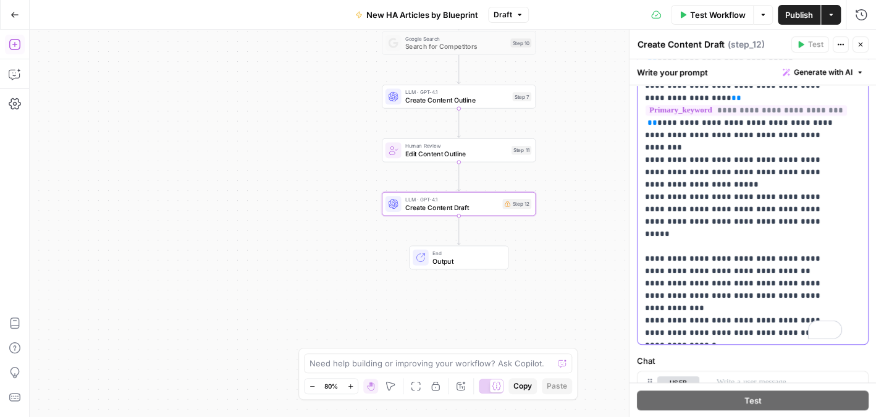
scroll to position [309, 0]
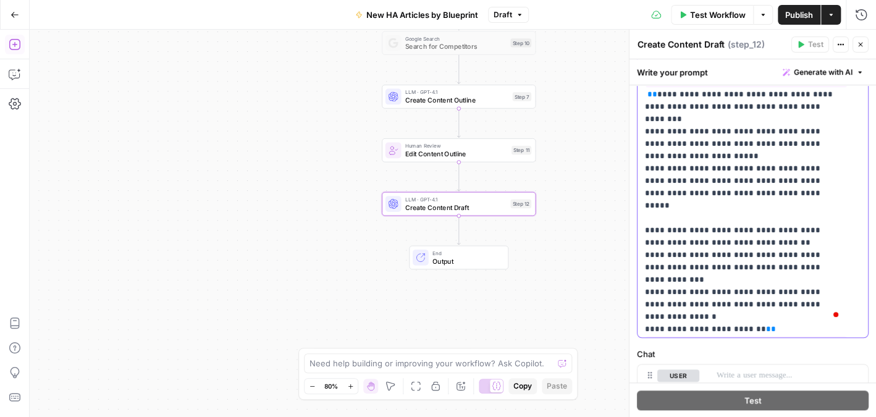
scroll to position [1221, 0]
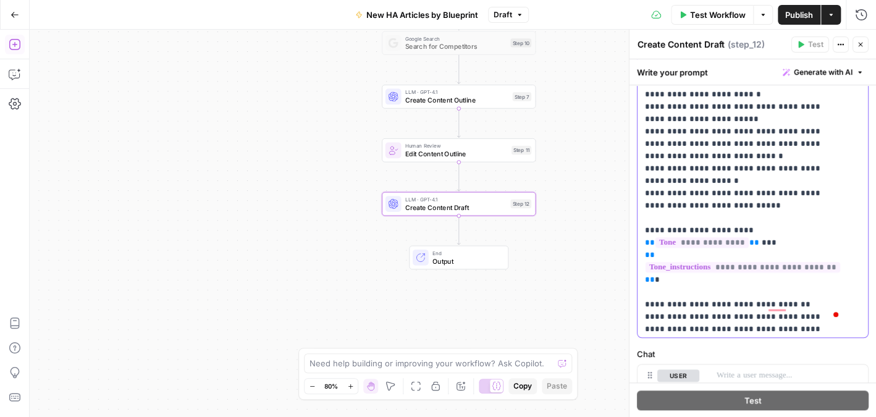
scroll to position [799, 0]
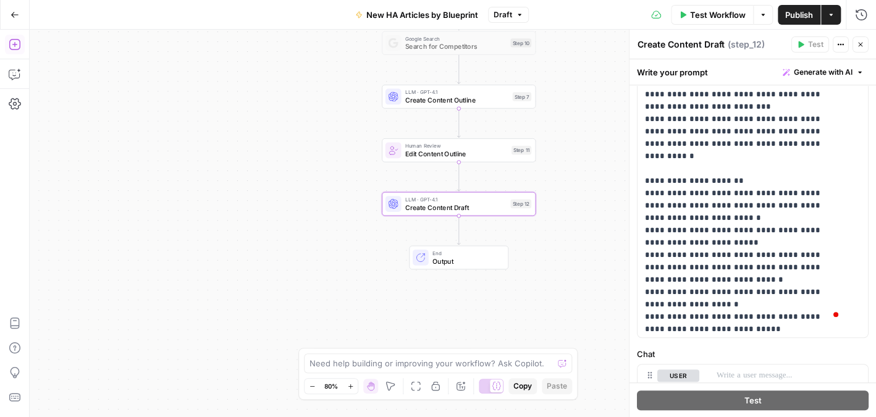
click at [864, 43] on icon "button" at bounding box center [860, 44] width 7 height 7
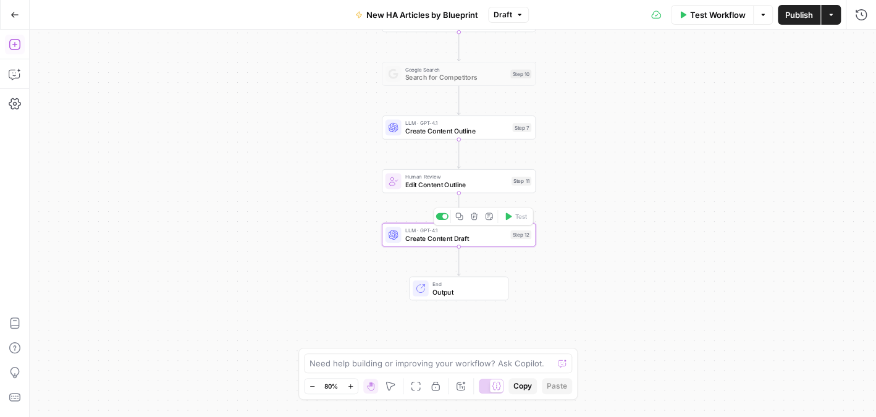
click at [499, 234] on span "Create Content Draft" at bounding box center [455, 239] width 101 height 10
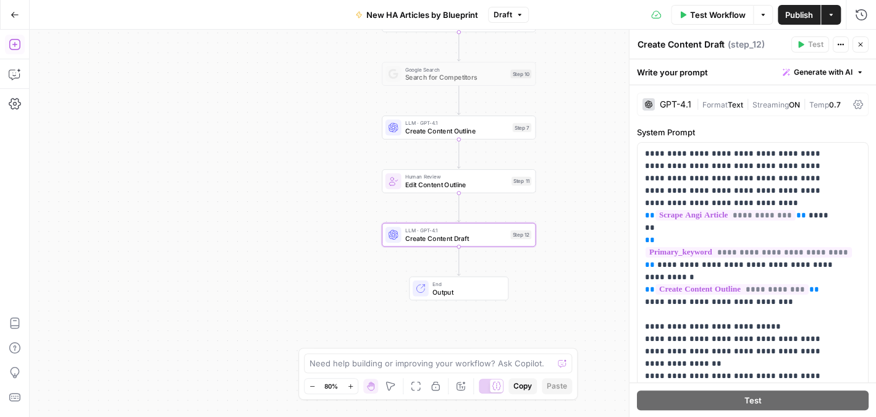
click at [720, 97] on div "GPT-4.1 | Format Text | Streaming ON | Temp 0.7" at bounding box center [753, 104] width 232 height 23
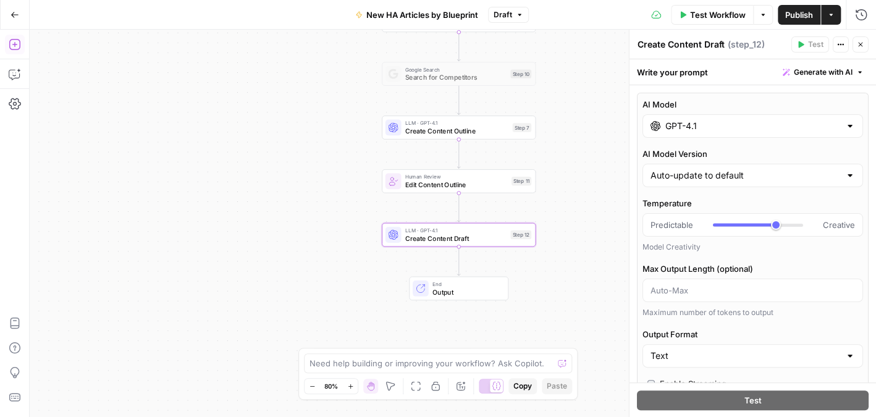
click at [861, 38] on button "Close" at bounding box center [861, 44] width 16 height 16
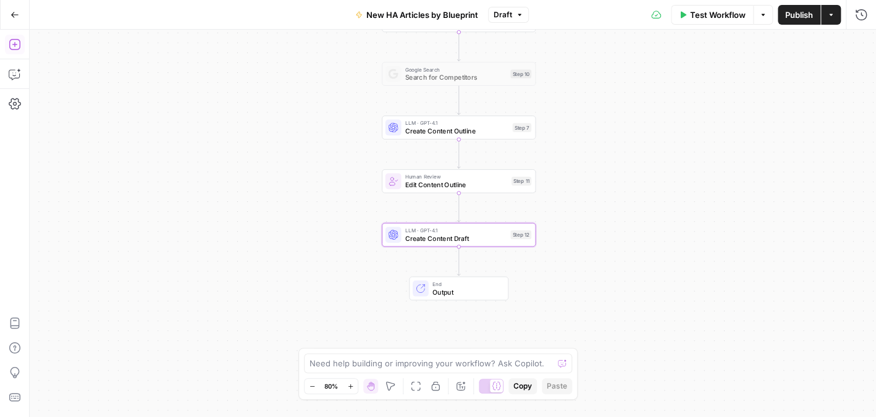
click at [475, 232] on span "LLM · GPT-4.1" at bounding box center [455, 230] width 101 height 8
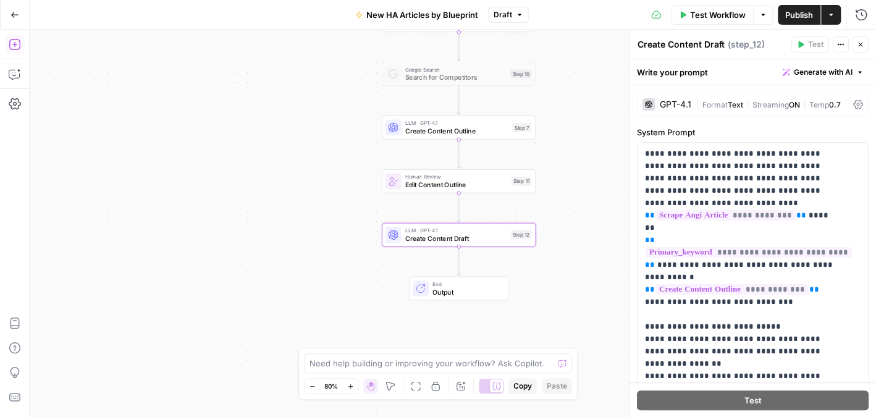
click at [724, 108] on span "Format" at bounding box center [715, 104] width 25 height 9
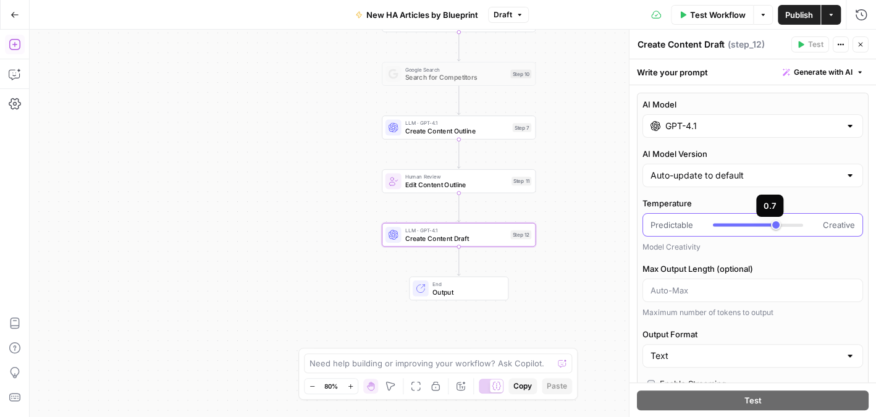
type input "***"
drag, startPoint x: 771, startPoint y: 224, endPoint x: 766, endPoint y: 227, distance: 6.4
click at [766, 227] on div at bounding box center [758, 225] width 90 height 12
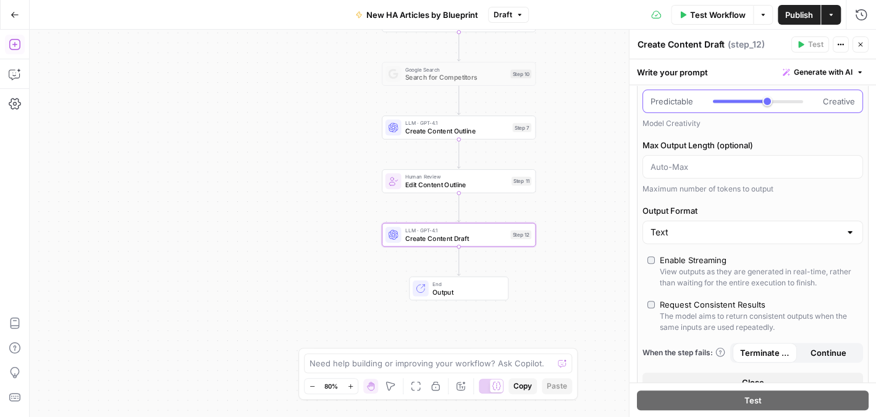
scroll to position [0, 0]
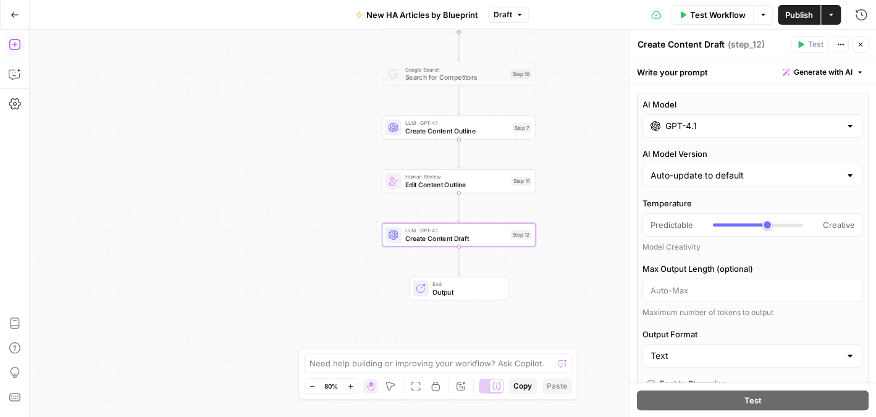
click at [861, 38] on button "Close" at bounding box center [861, 44] width 16 height 16
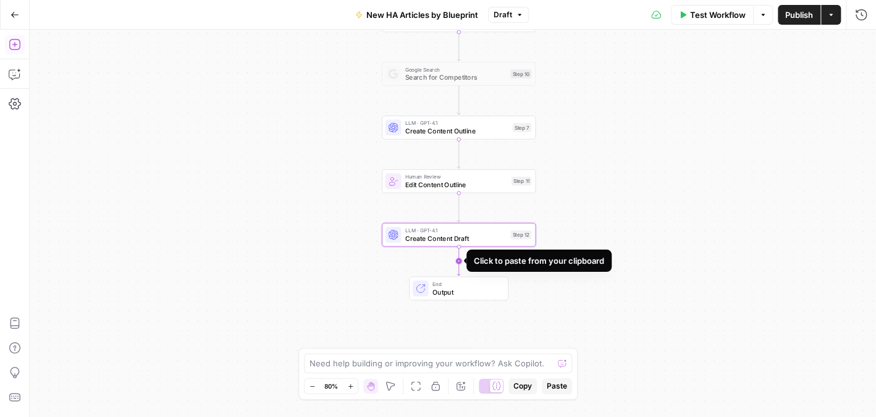
click at [458, 260] on icon "Edge from step_12 to end" at bounding box center [458, 261] width 3 height 29
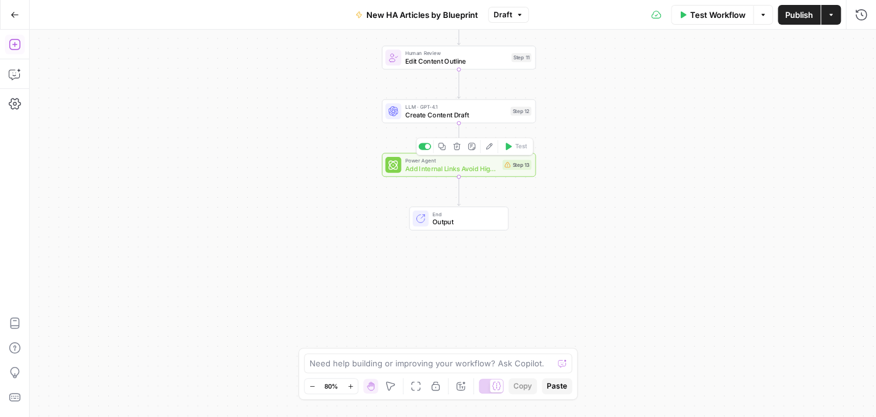
click at [452, 163] on span "Power Agent" at bounding box center [451, 160] width 93 height 8
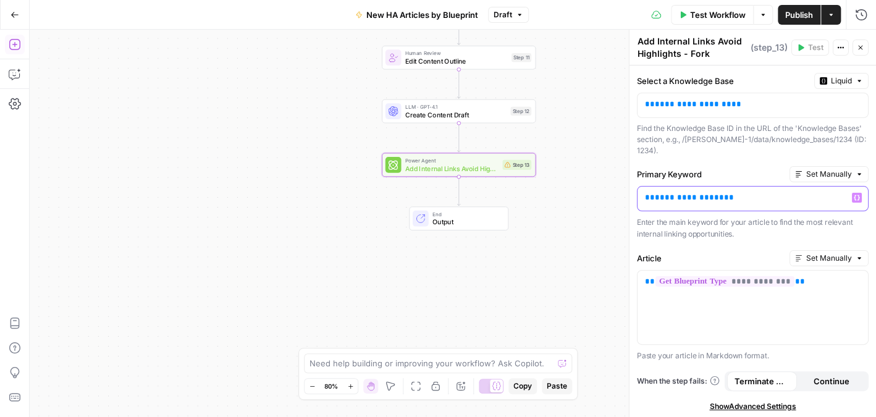
click at [655, 193] on span "**********" at bounding box center [689, 197] width 69 height 8
click at [685, 222] on p "Enter the main keyword for your article to find the most relevant internal link…" at bounding box center [753, 228] width 232 height 24
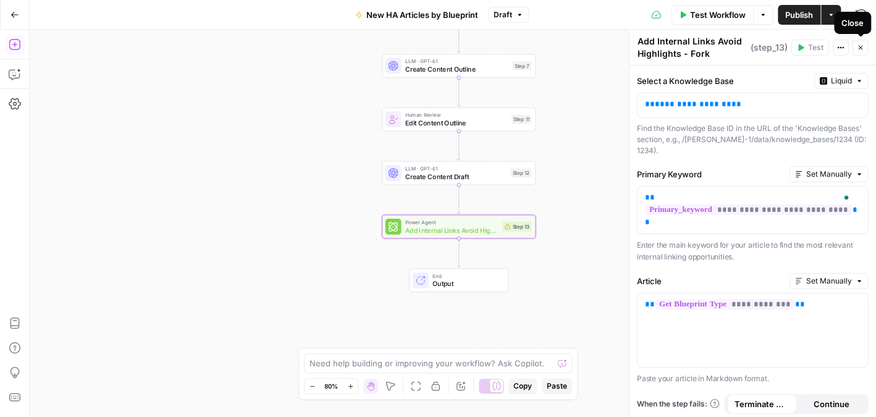
click at [858, 49] on icon "button" at bounding box center [860, 47] width 7 height 7
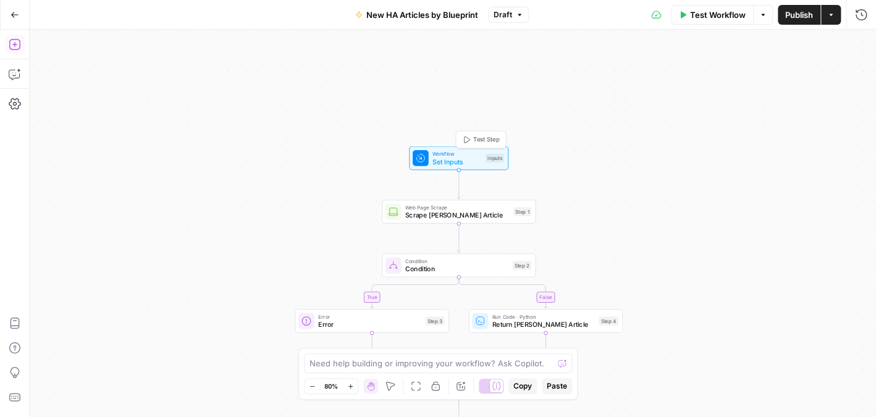
click at [465, 163] on span "Set Inputs" at bounding box center [457, 161] width 49 height 10
click at [471, 162] on span "Set Inputs" at bounding box center [452, 162] width 49 height 10
click at [467, 164] on span "Set Inputs" at bounding box center [452, 162] width 49 height 10
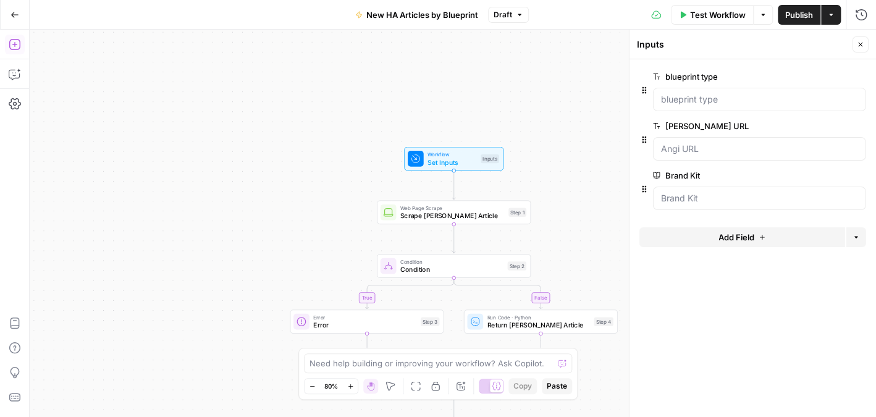
click at [740, 235] on span "Add Field" at bounding box center [737, 237] width 36 height 12
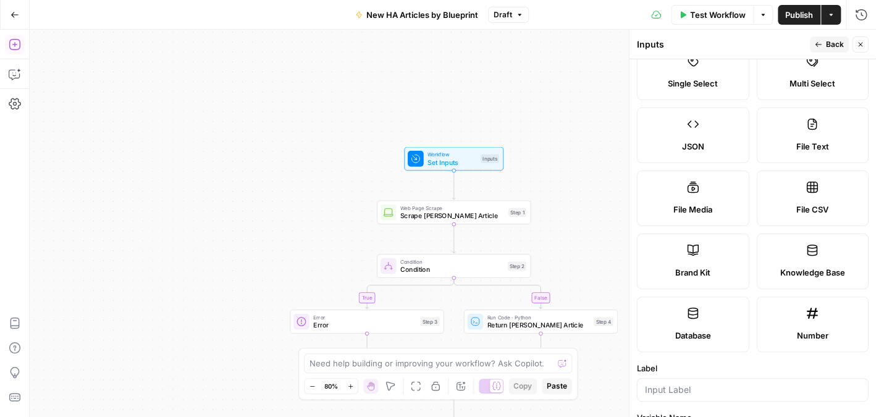
scroll to position [247, 0]
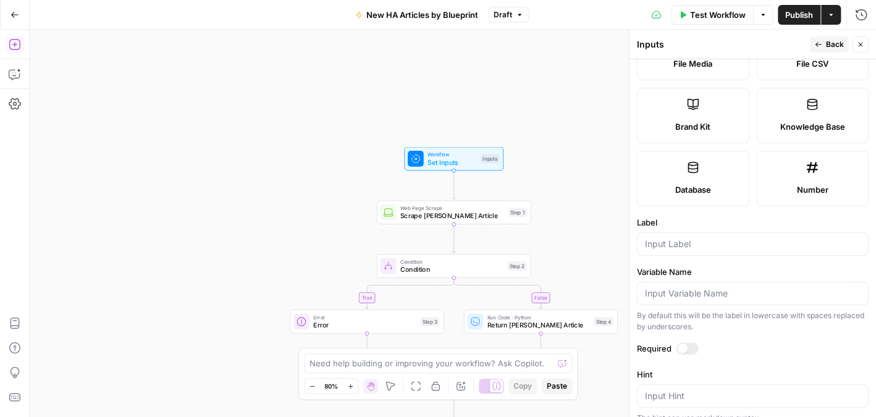
click at [794, 121] on span "Knowledge Base" at bounding box center [812, 127] width 65 height 12
click at [751, 245] on input "Label" at bounding box center [753, 244] width 216 height 12
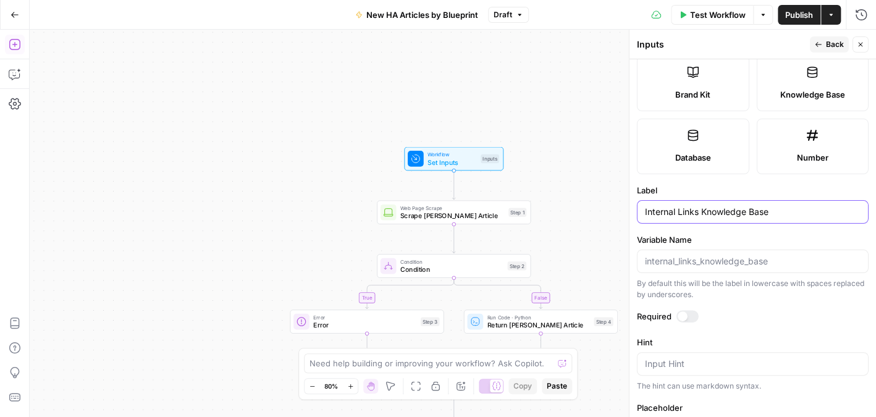
scroll to position [324, 0]
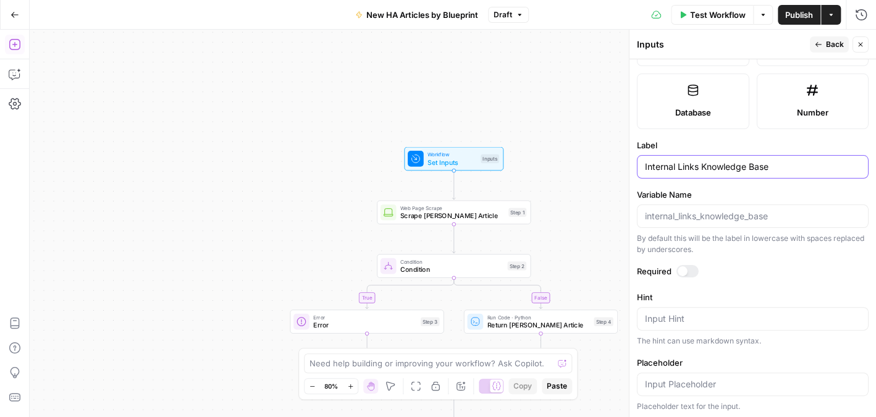
type input "Internal Links Knowledge Base"
click at [684, 268] on div at bounding box center [683, 271] width 10 height 10
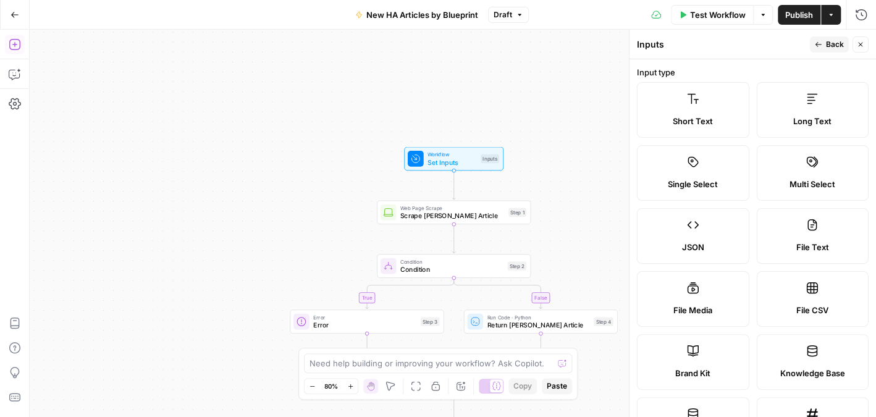
scroll to position [0, 0]
click at [829, 38] on button "Back" at bounding box center [829, 44] width 39 height 16
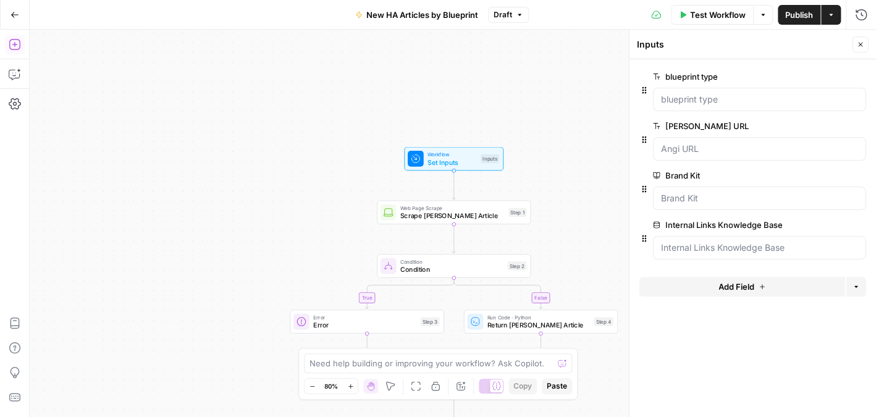
click at [824, 228] on span "edit field" at bounding box center [820, 225] width 27 height 10
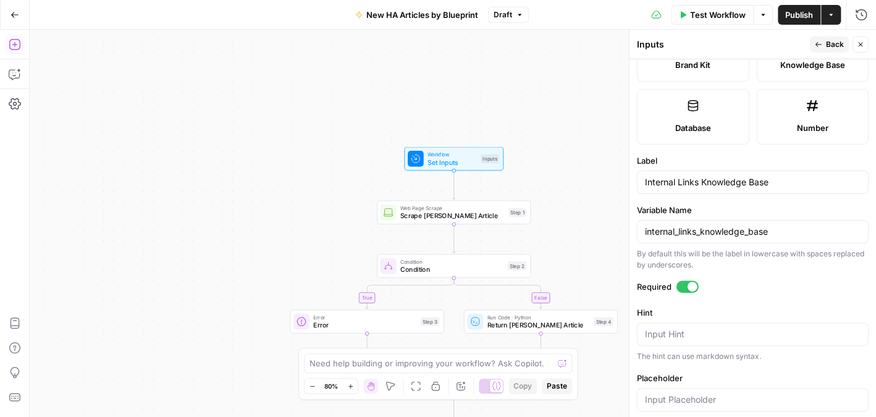
scroll to position [324, 0]
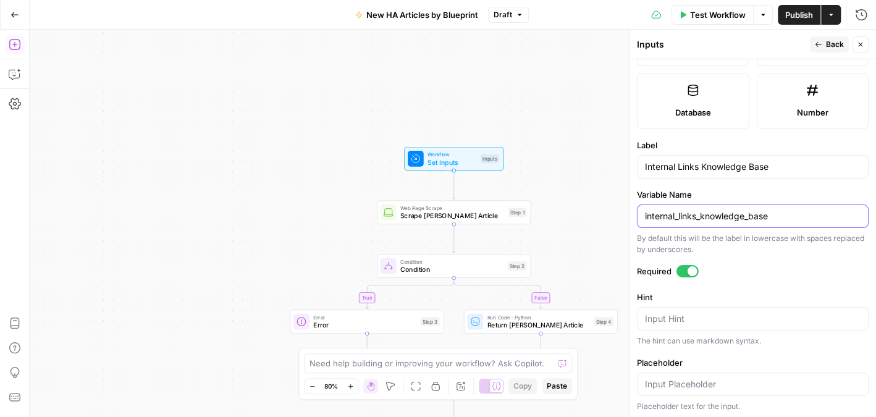
drag, startPoint x: 786, startPoint y: 208, endPoint x: 630, endPoint y: 221, distance: 156.3
click at [630, 221] on div "Inputs Back Close Input type Short Text Long Text Single Select Multi Select JS…" at bounding box center [752, 224] width 247 height 388
paste input "knowledge_base_id"
type input "knowledge_base_id"
click at [700, 167] on input "Internal Links Knowledge Base" at bounding box center [753, 167] width 216 height 12
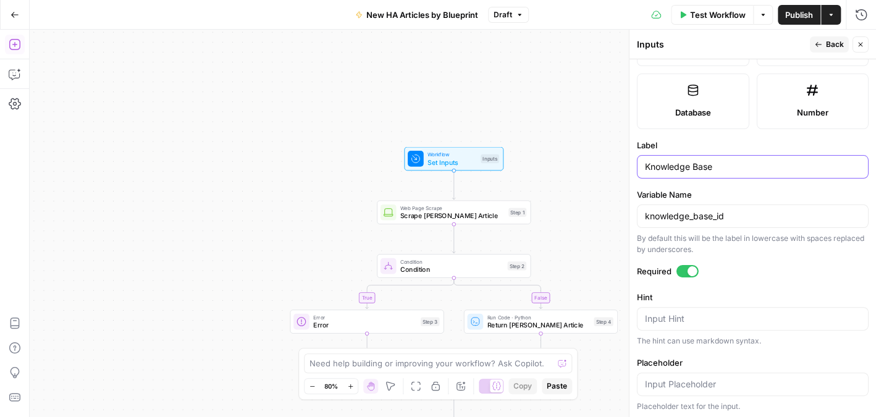
type input "Knowledge Base"
click at [858, 42] on icon "button" at bounding box center [860, 44] width 7 height 7
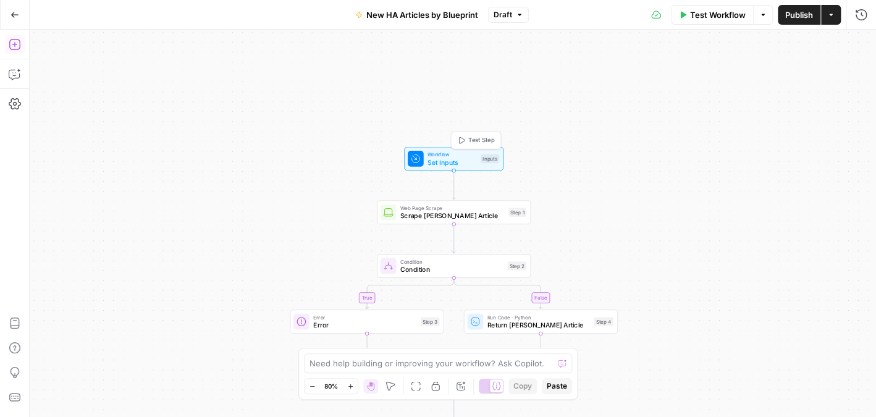
click at [488, 163] on div "Workflow Set Inputs Inputs Test Step" at bounding box center [453, 158] width 91 height 17
click at [491, 163] on div "Workflow Set Inputs Inputs Test Step" at bounding box center [452, 158] width 91 height 17
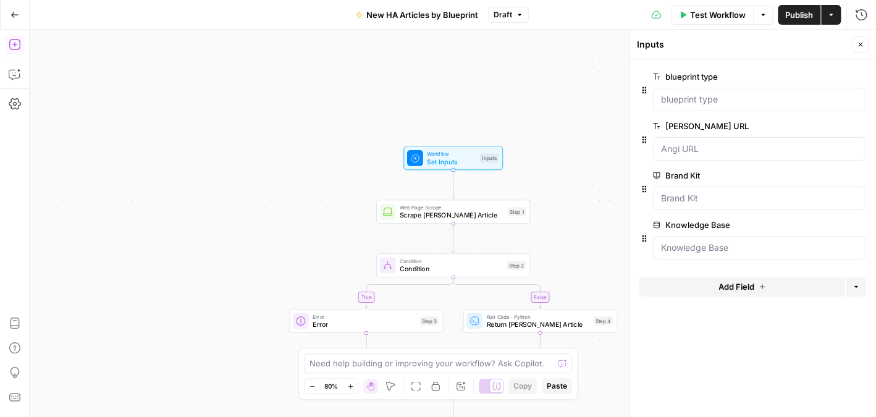
click at [860, 43] on icon "button" at bounding box center [860, 44] width 7 height 7
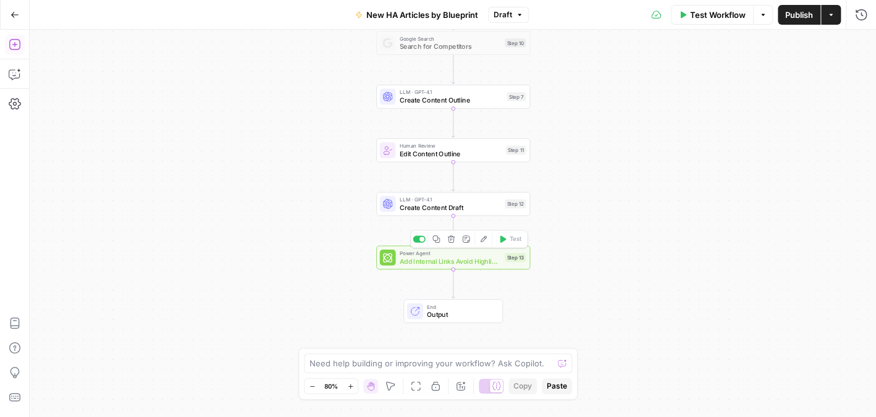
click at [473, 263] on span "Add Internal Links Avoid Highlights - Fork" at bounding box center [450, 261] width 101 height 10
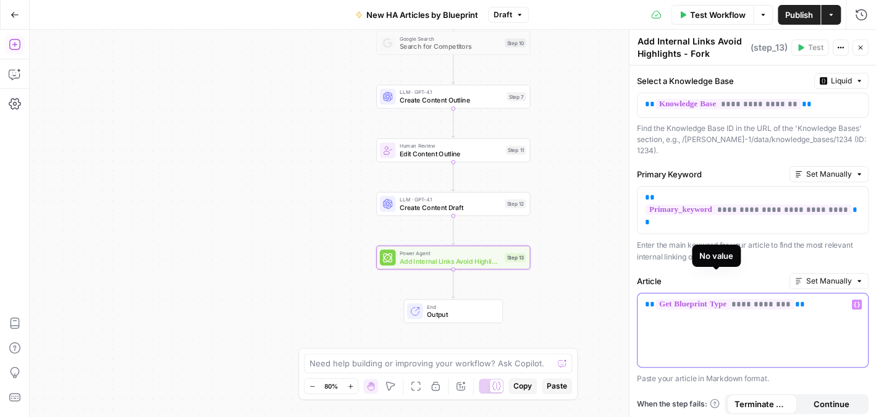
click at [744, 299] on span "**********" at bounding box center [725, 304] width 139 height 11
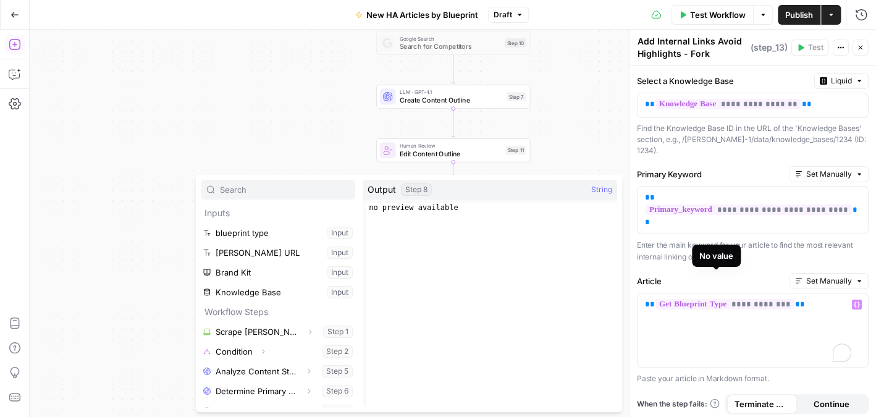
scroll to position [125, 0]
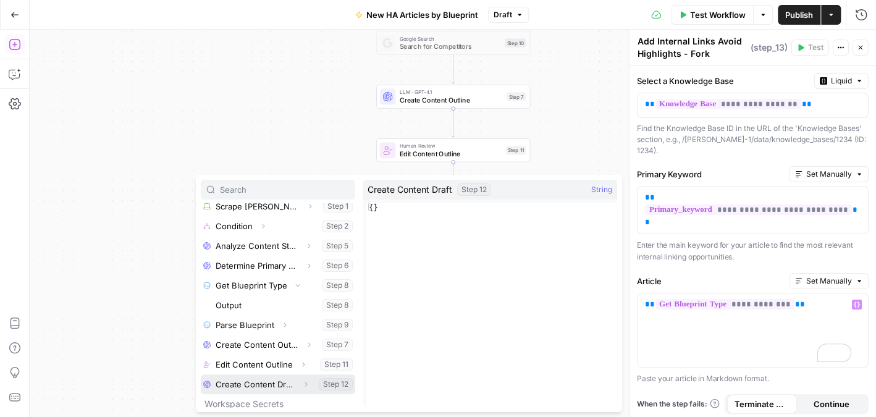
click at [272, 381] on button "Select variable Create Content Draft" at bounding box center [278, 385] width 155 height 20
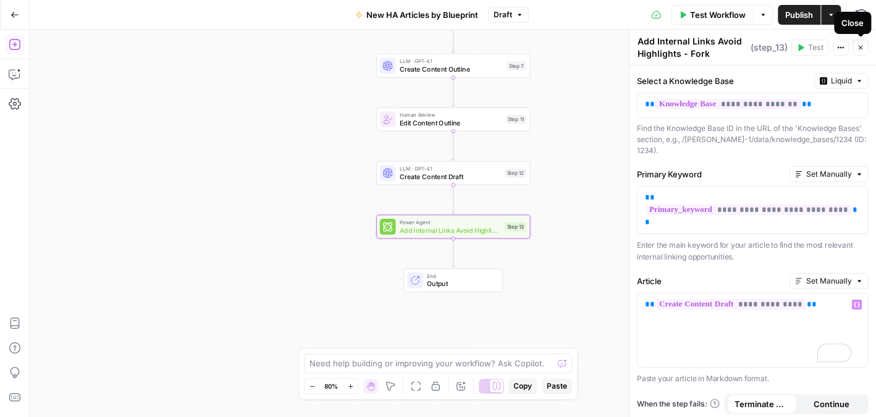
click at [860, 45] on icon "button" at bounding box center [860, 47] width 7 height 7
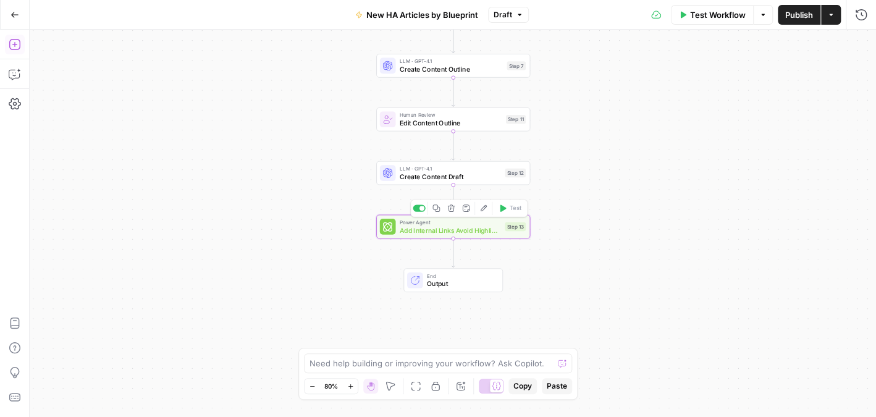
click at [482, 234] on span "Add Internal Links Avoid Highlights - Fork" at bounding box center [450, 230] width 101 height 10
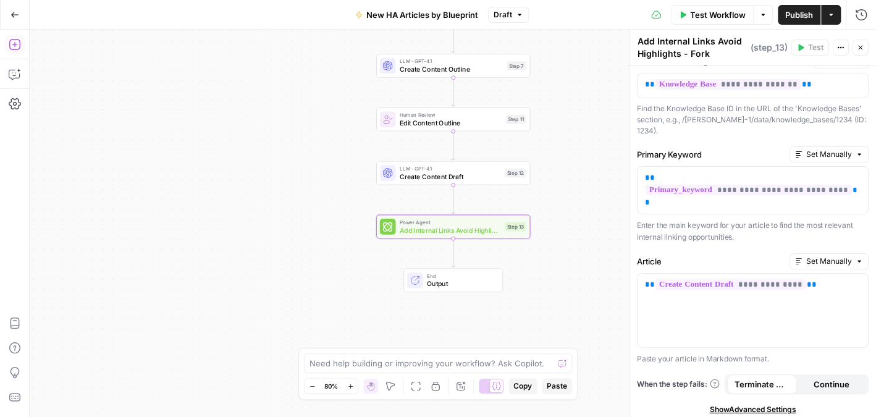
scroll to position [30, 0]
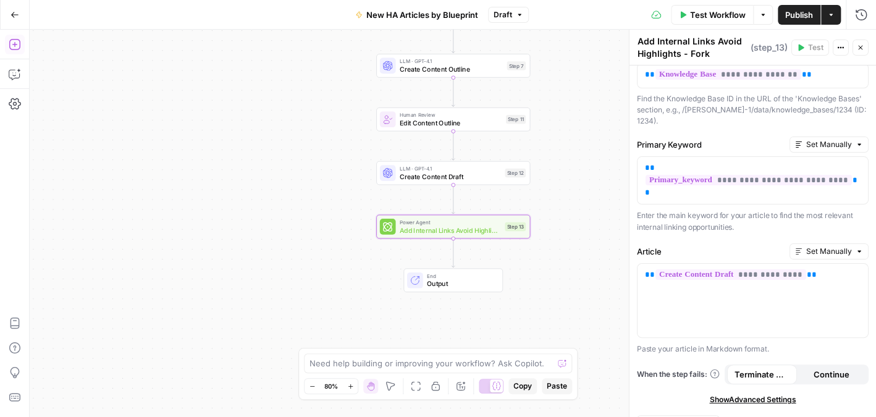
click at [692, 417] on span "Edit Power Agent" at bounding box center [678, 425] width 67 height 12
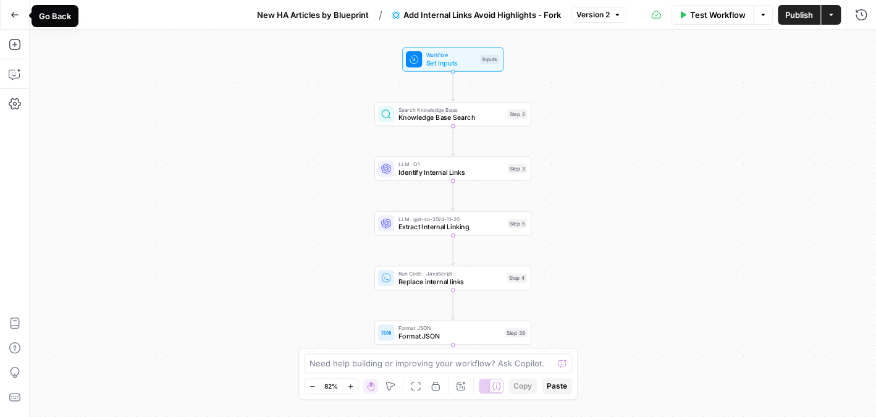
click at [15, 14] on icon "button" at bounding box center [14, 15] width 7 height 6
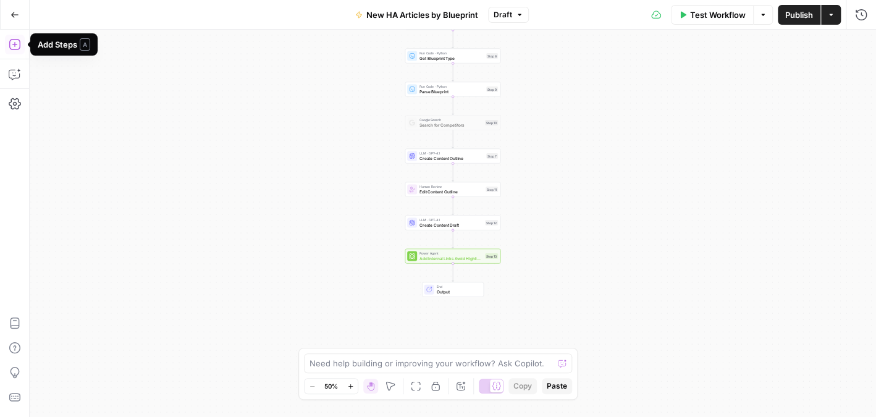
click at [17, 39] on icon "button" at bounding box center [15, 44] width 12 height 12
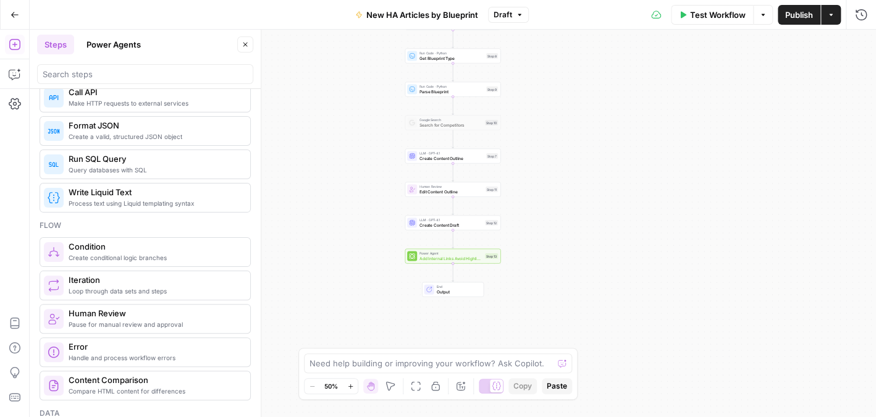
scroll to position [371, 0]
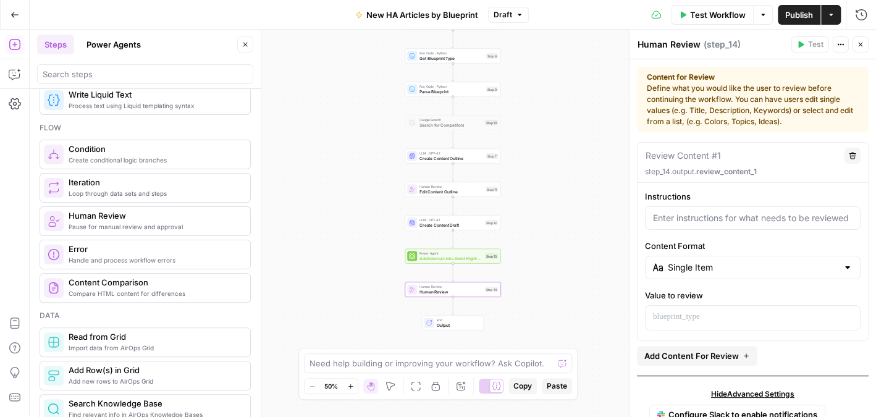
click at [692, 40] on textarea "Human Review" at bounding box center [669, 44] width 63 height 12
type textarea "H"
type textarea "Edit Content Draft"
click at [724, 102] on div "Content for Review Define what you would like the user to review before continu…" at bounding box center [753, 100] width 212 height 56
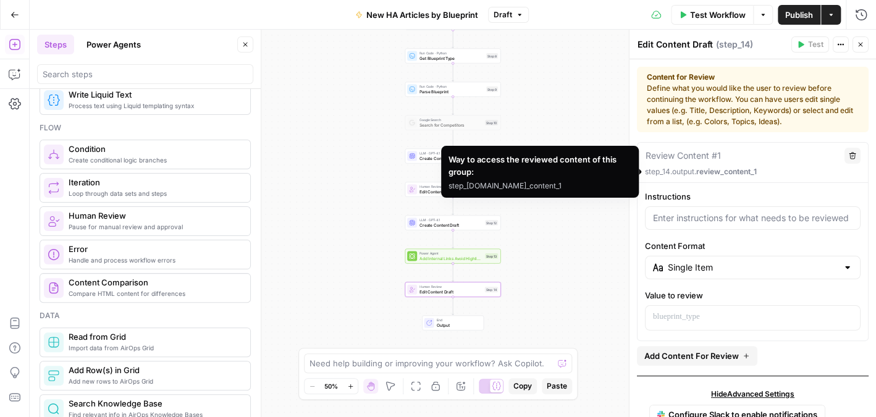
click at [736, 171] on span "review_content_1" at bounding box center [727, 171] width 61 height 9
click at [747, 169] on span "review_content_1" at bounding box center [727, 171] width 61 height 9
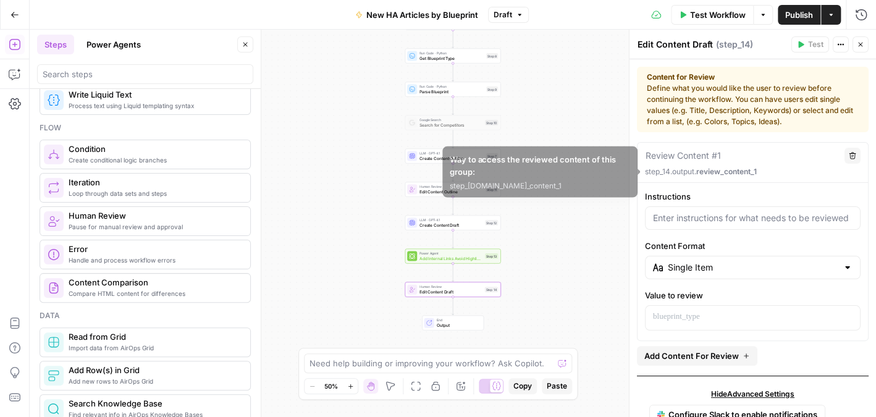
click at [761, 169] on p "step_14.output. review_content_1" at bounding box center [753, 171] width 216 height 11
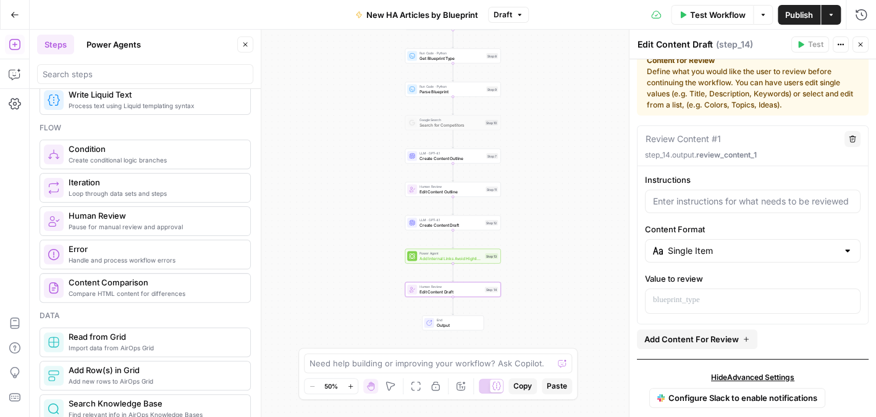
scroll to position [30, 0]
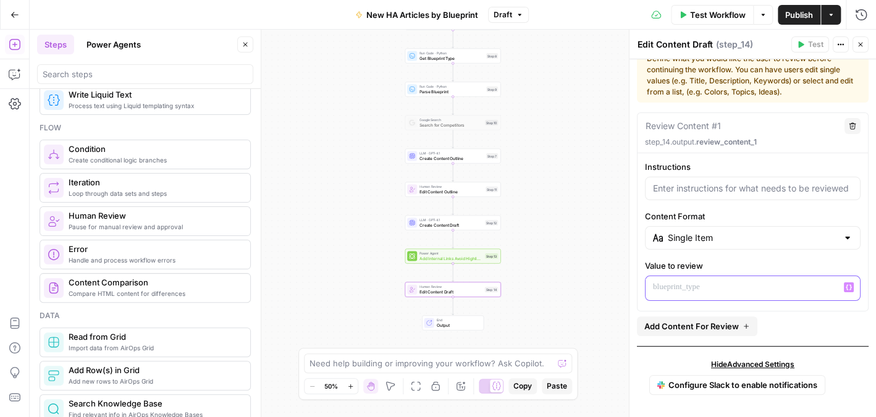
click at [672, 281] on p at bounding box center [753, 287] width 200 height 12
click at [690, 286] on span "**********" at bounding box center [698, 287] width 64 height 8
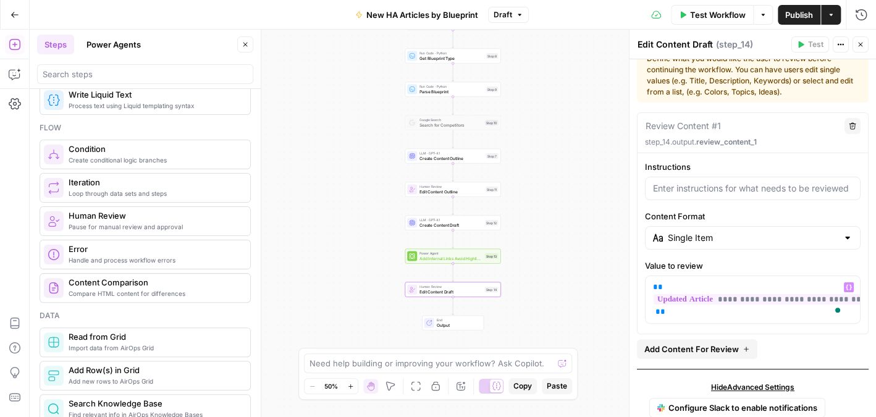
click at [598, 215] on div "true false Workflow Set Inputs Inputs Web Page Scrape Scrape Angi Article Step …" at bounding box center [453, 224] width 847 height 388
click at [858, 43] on icon "button" at bounding box center [860, 44] width 7 height 7
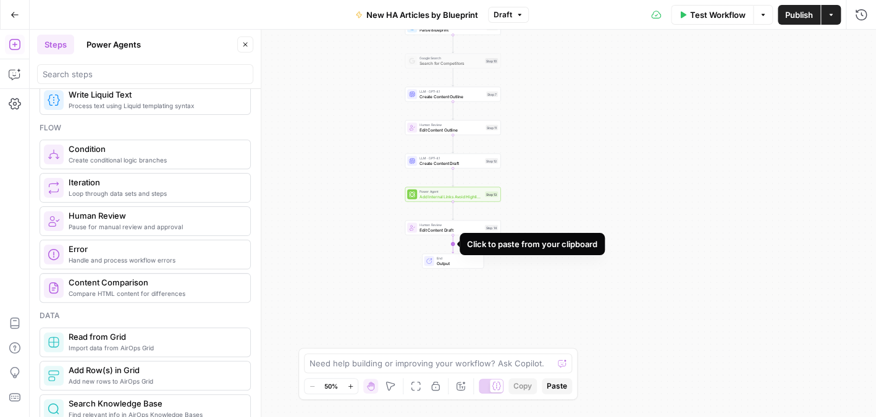
click at [452, 246] on icon "Edge from step_14 to end" at bounding box center [453, 244] width 2 height 18
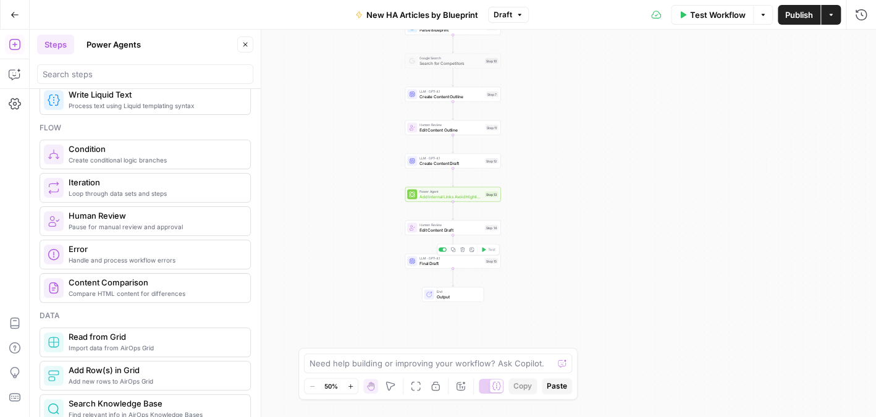
click at [452, 260] on span "Final Draft" at bounding box center [451, 263] width 63 height 6
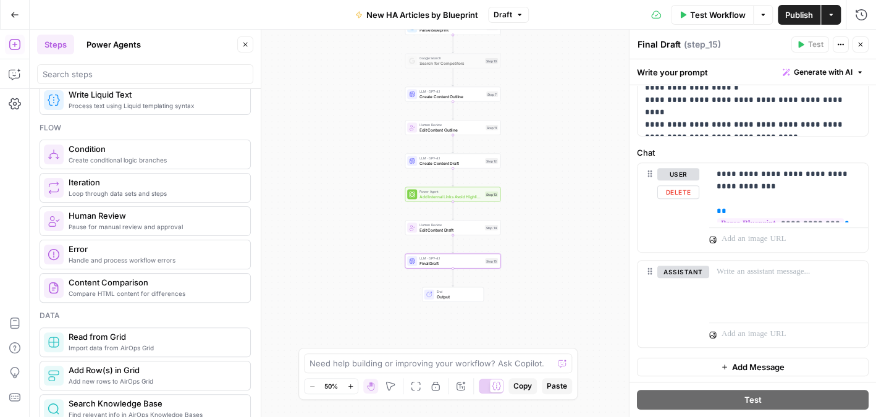
scroll to position [0, 0]
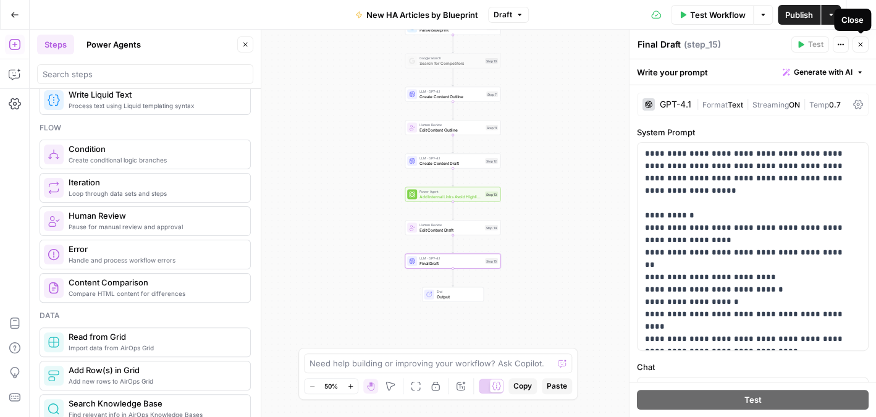
click at [860, 45] on icon "button" at bounding box center [860, 44] width 7 height 7
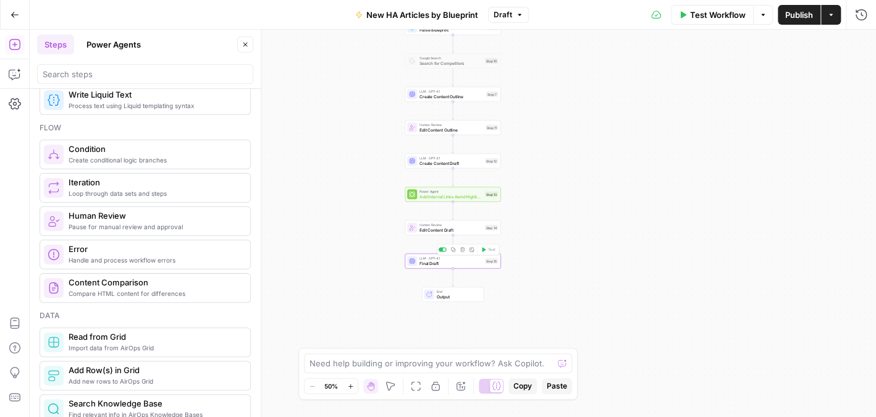
click at [459, 262] on span "Final Draft" at bounding box center [451, 263] width 63 height 6
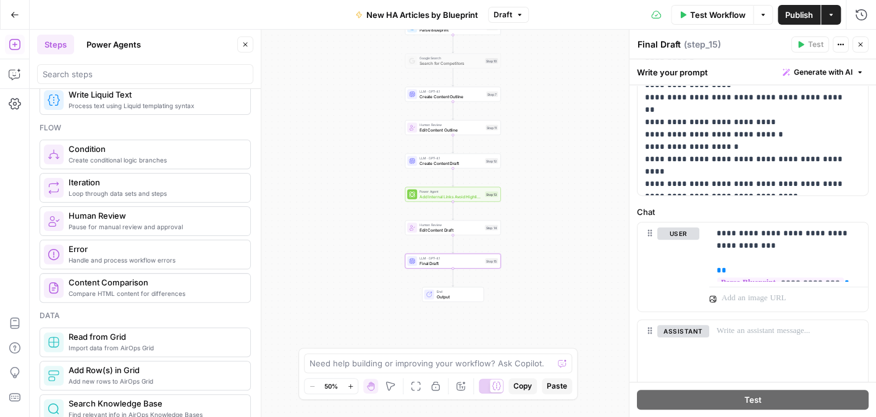
scroll to position [214, 0]
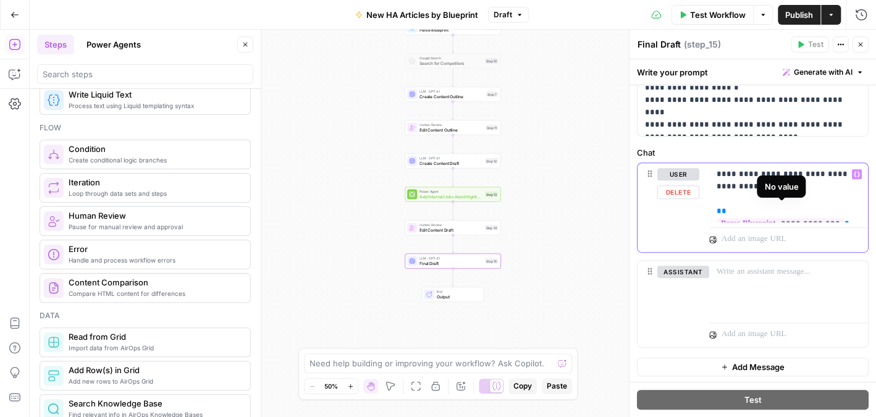
click at [809, 218] on span "**********" at bounding box center [781, 223] width 127 height 11
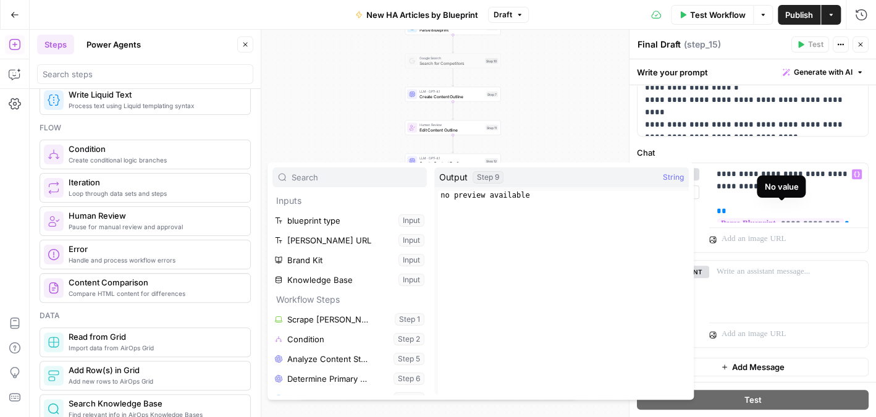
scroll to position [145, 0]
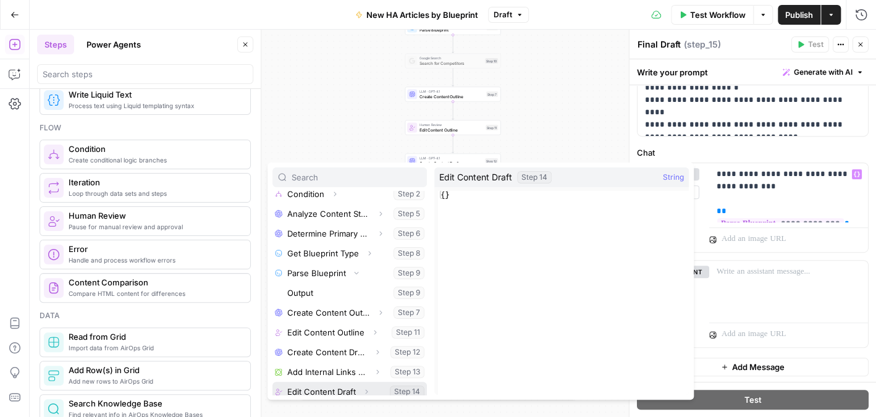
click at [328, 389] on button "Select variable Edit Content Draft" at bounding box center [350, 392] width 155 height 20
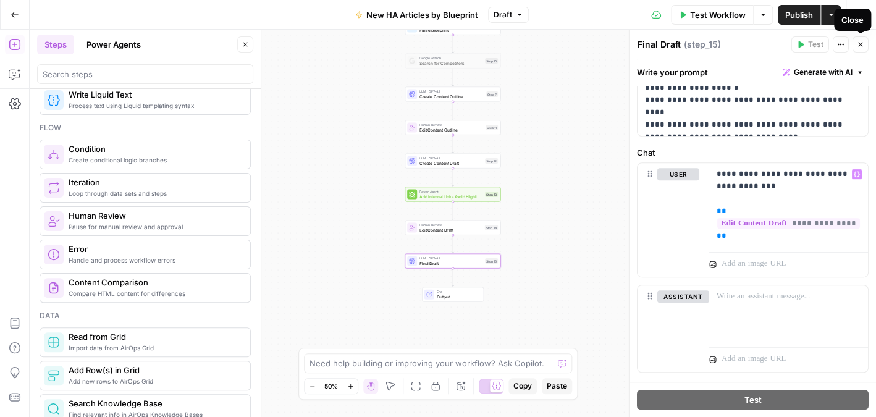
click at [860, 40] on button "Close" at bounding box center [861, 44] width 16 height 16
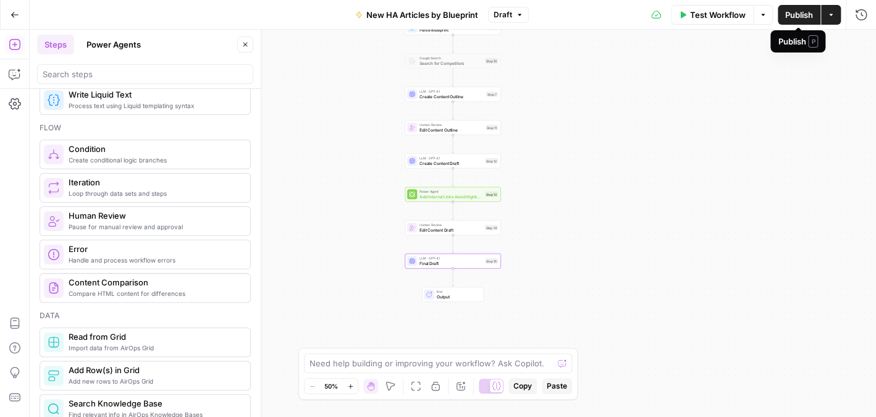
click at [789, 14] on span "Publish" at bounding box center [800, 15] width 28 height 12
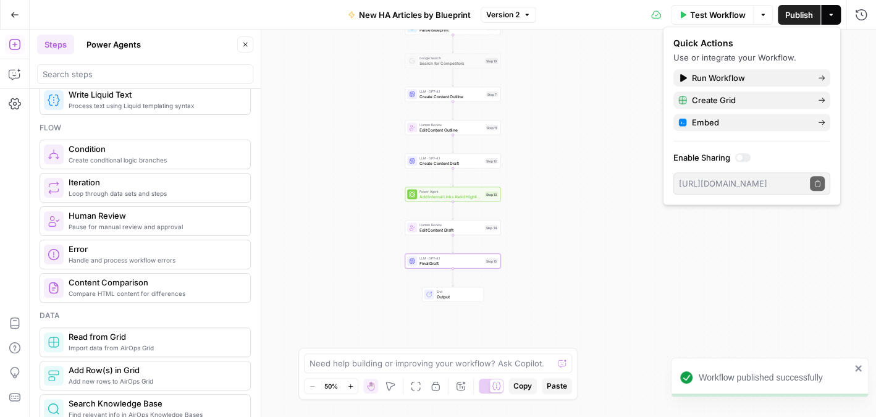
click at [631, 176] on div "true false Workflow Set Inputs Inputs Web Page Scrape Scrape Angi Article Step …" at bounding box center [453, 224] width 847 height 388
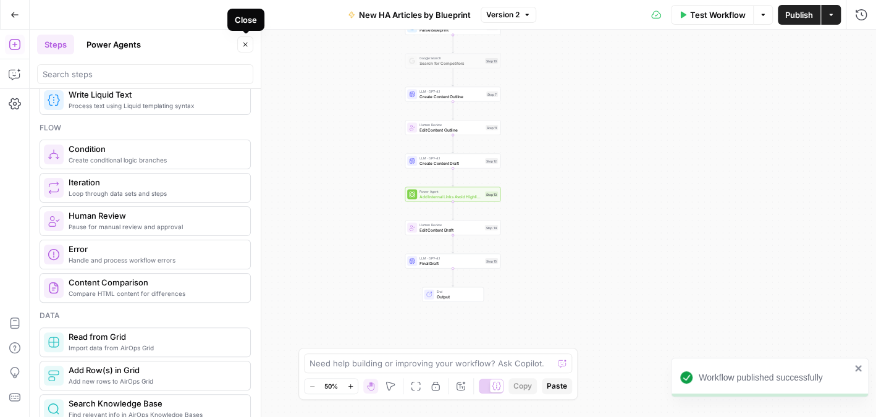
click at [243, 41] on icon "button" at bounding box center [245, 44] width 7 height 7
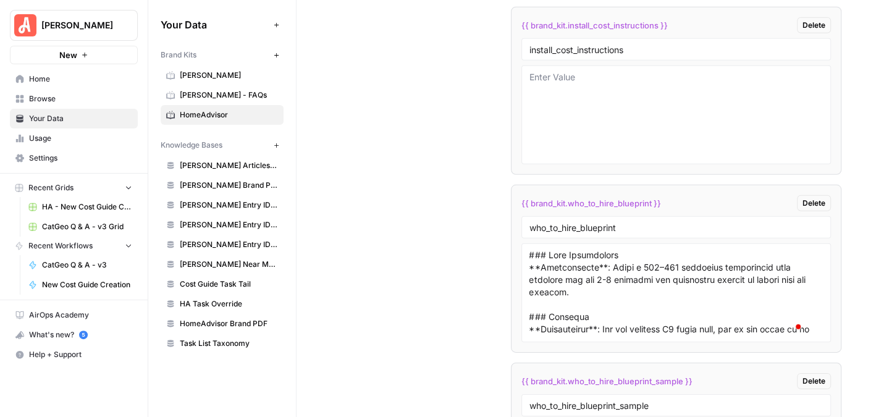
scroll to position [195, 0]
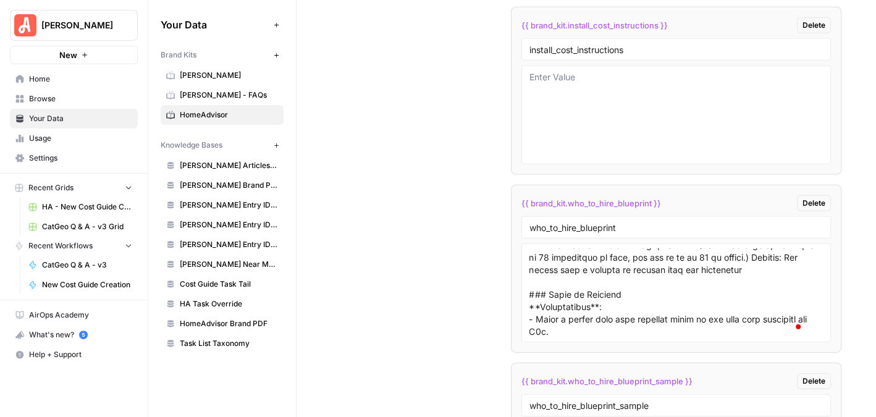
click at [77, 20] on span "[PERSON_NAME]" at bounding box center [78, 25] width 75 height 12
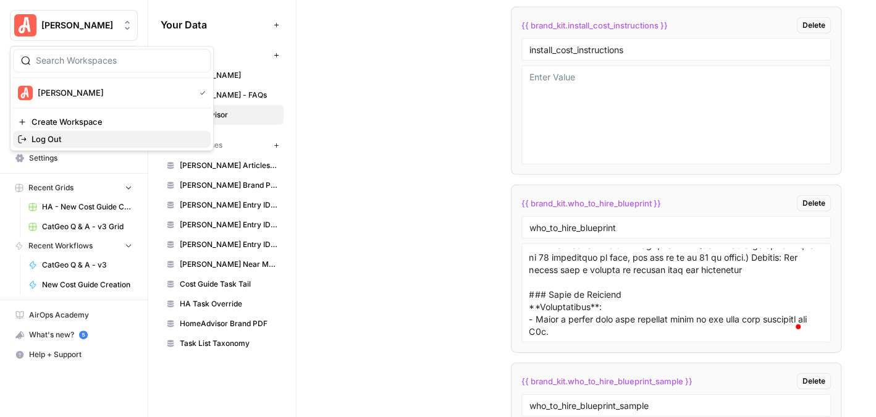
click at [107, 141] on span "Log Out" at bounding box center [116, 139] width 169 height 12
